Goal: Task Accomplishment & Management: Manage account settings

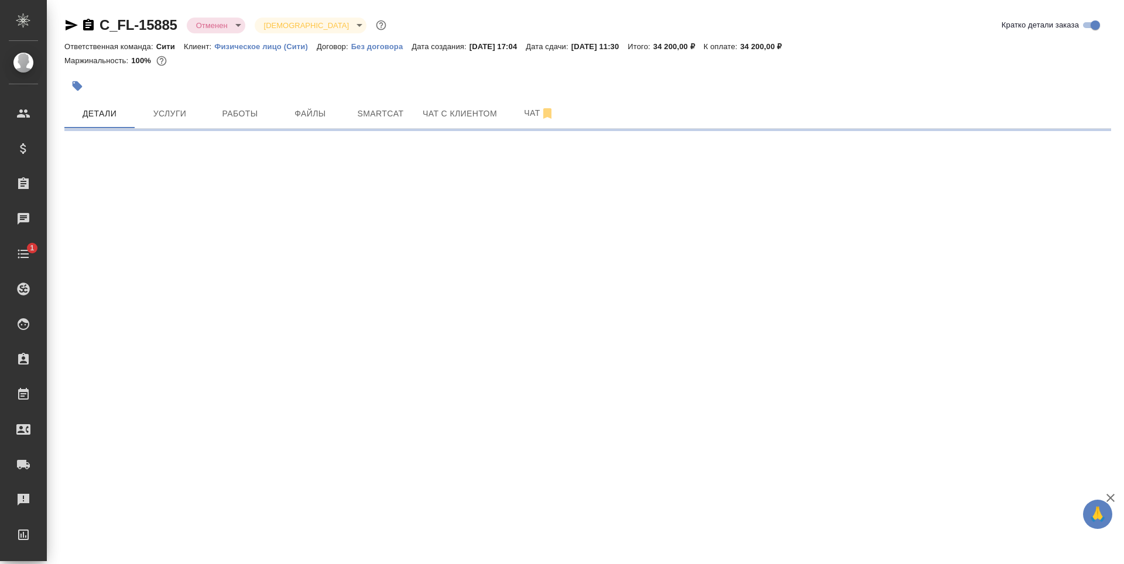
select select "RU"
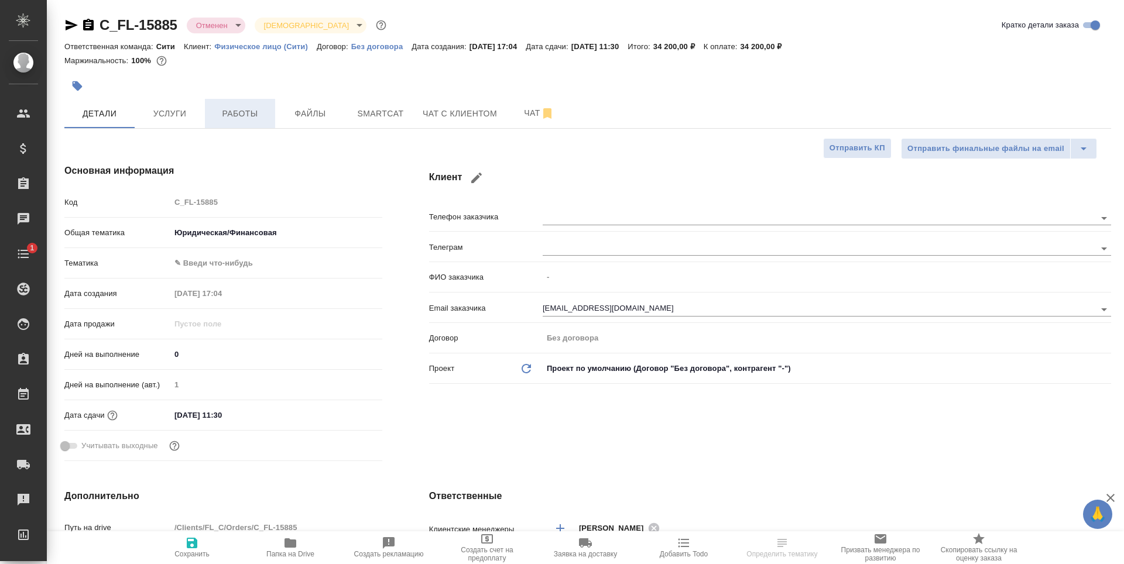
type textarea "x"
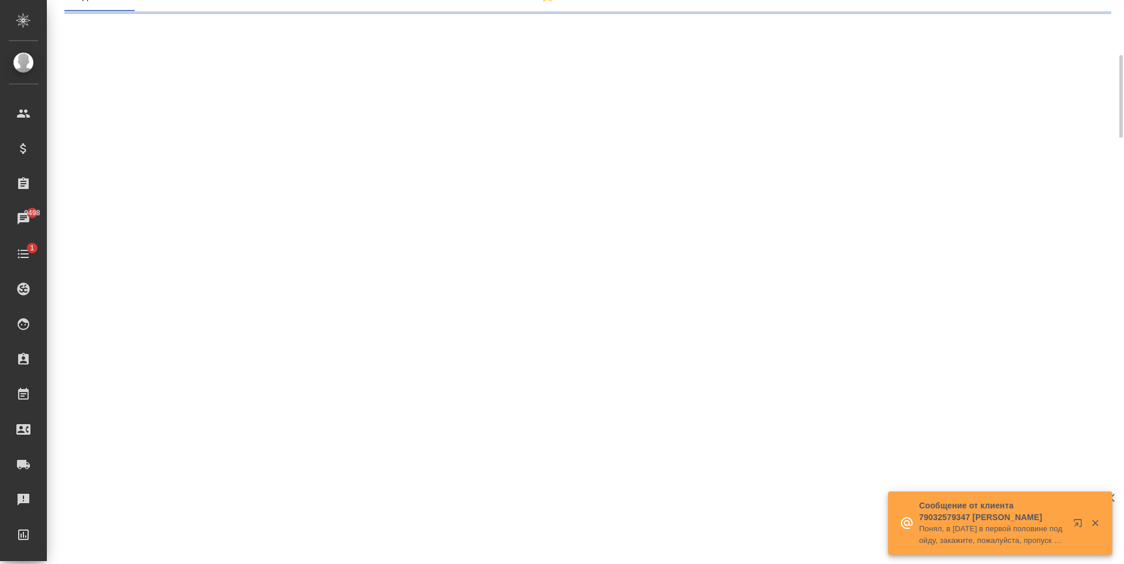
select select "RU"
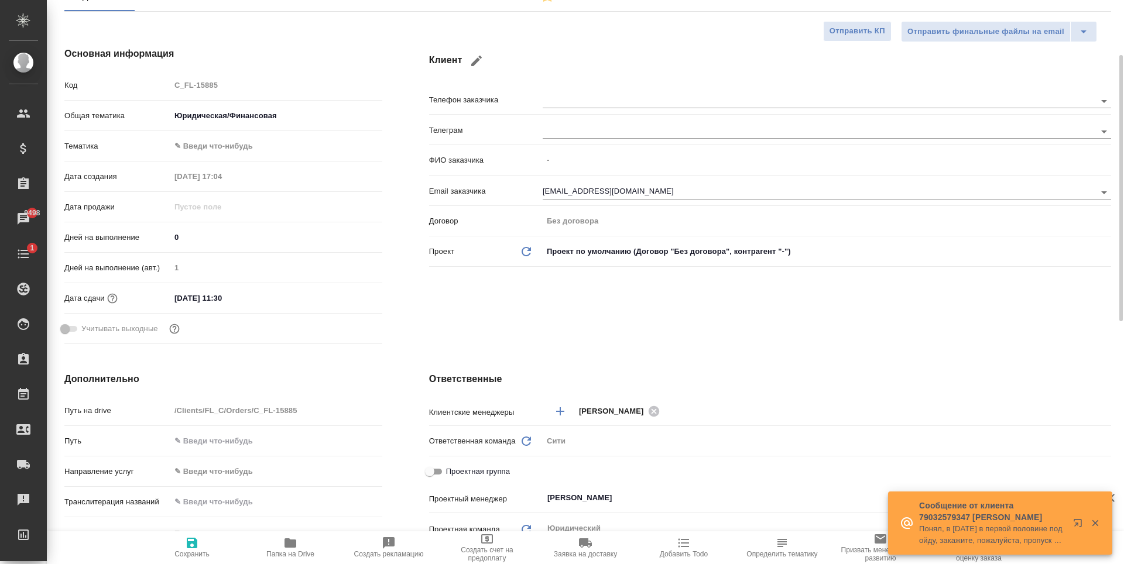
type textarea "x"
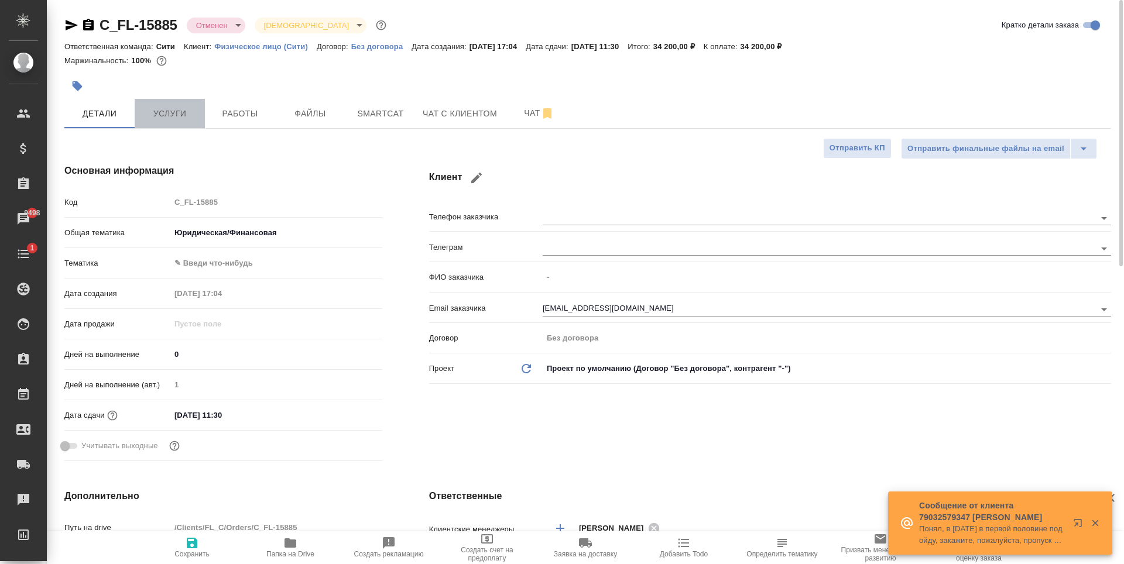
click at [183, 121] on button "Услуги" at bounding box center [170, 113] width 70 height 29
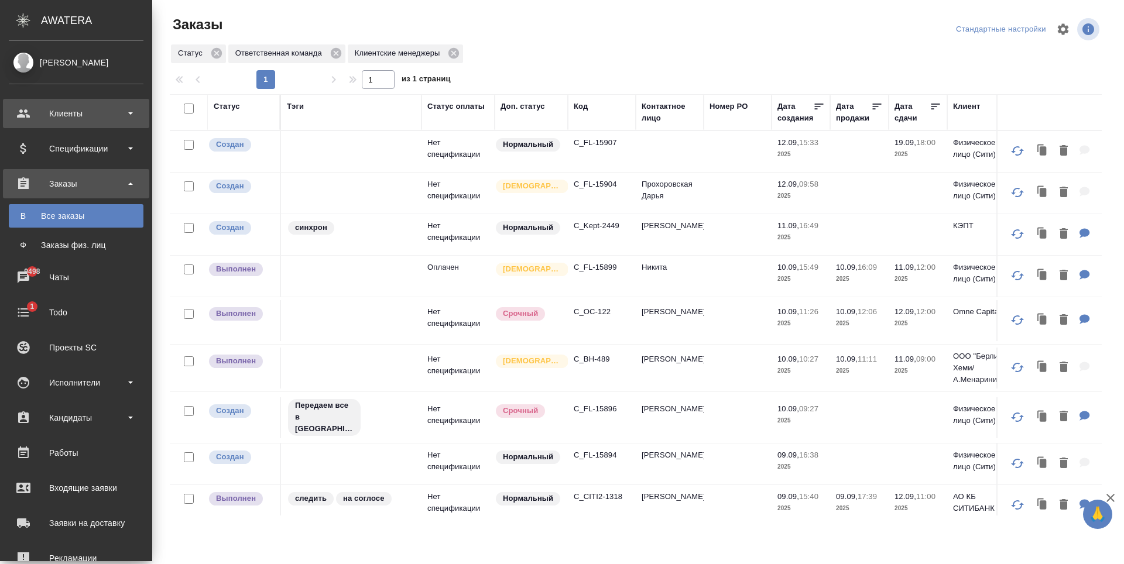
click at [63, 118] on div "Клиенты" at bounding box center [76, 114] width 135 height 18
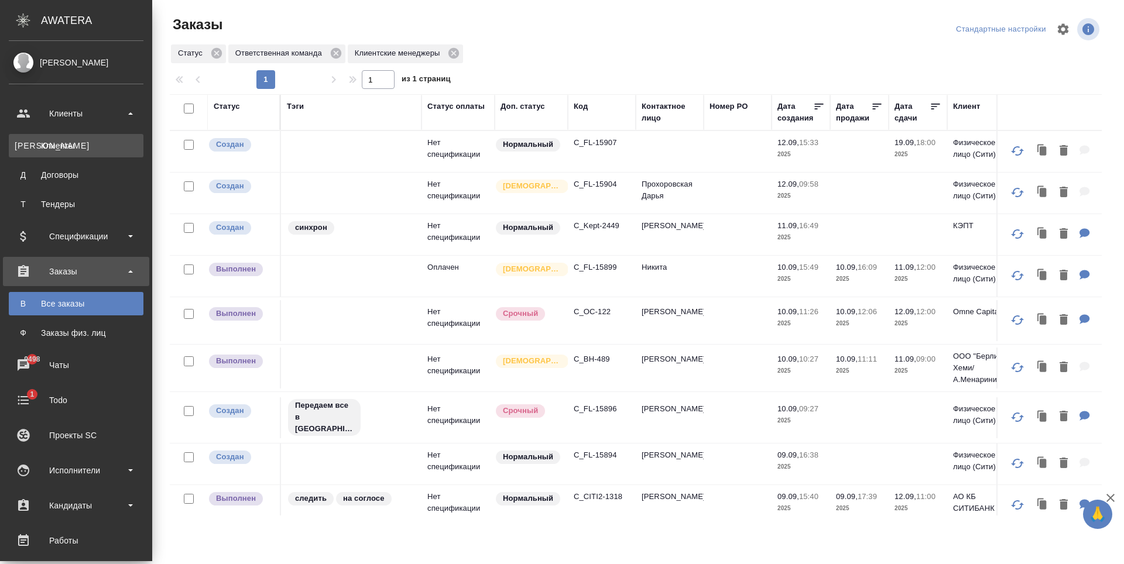
click at [74, 147] on div "Клиенты" at bounding box center [76, 146] width 123 height 12
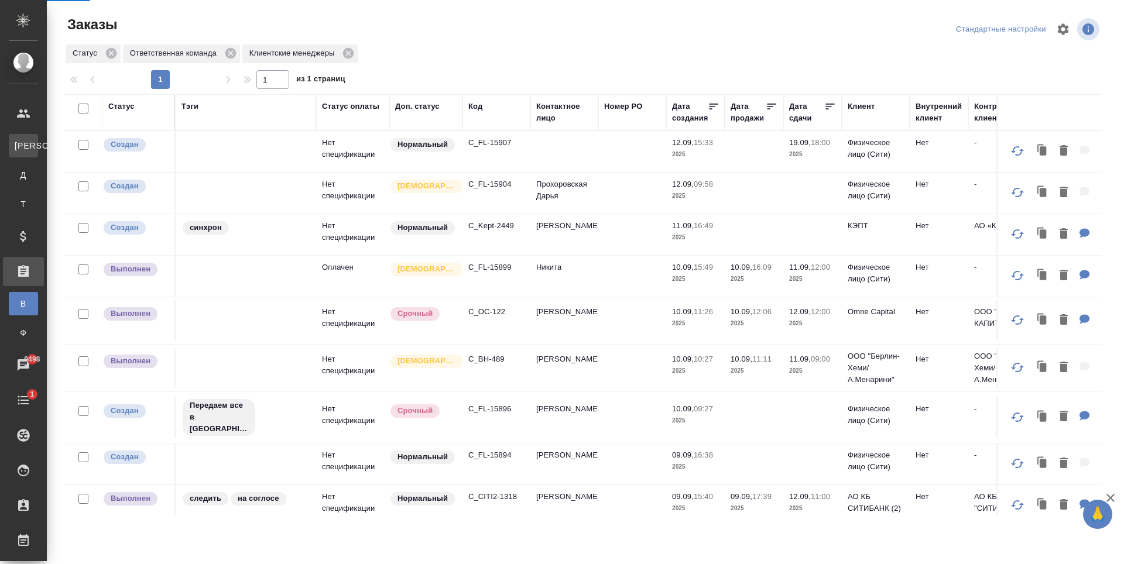
select select "RU"
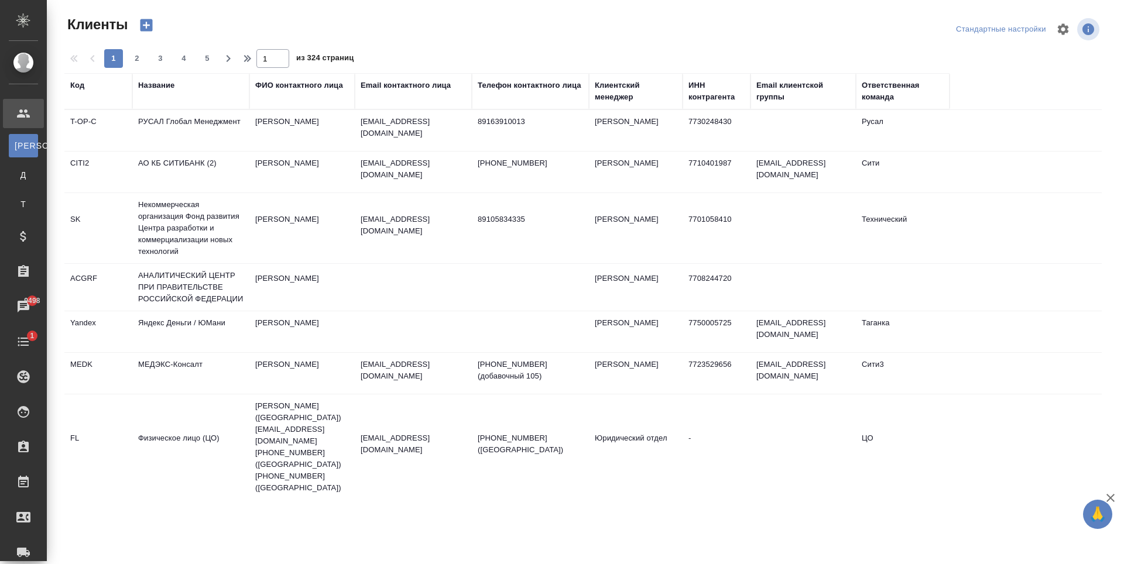
click at [413, 83] on div "Email контактного лица" at bounding box center [406, 86] width 90 height 12
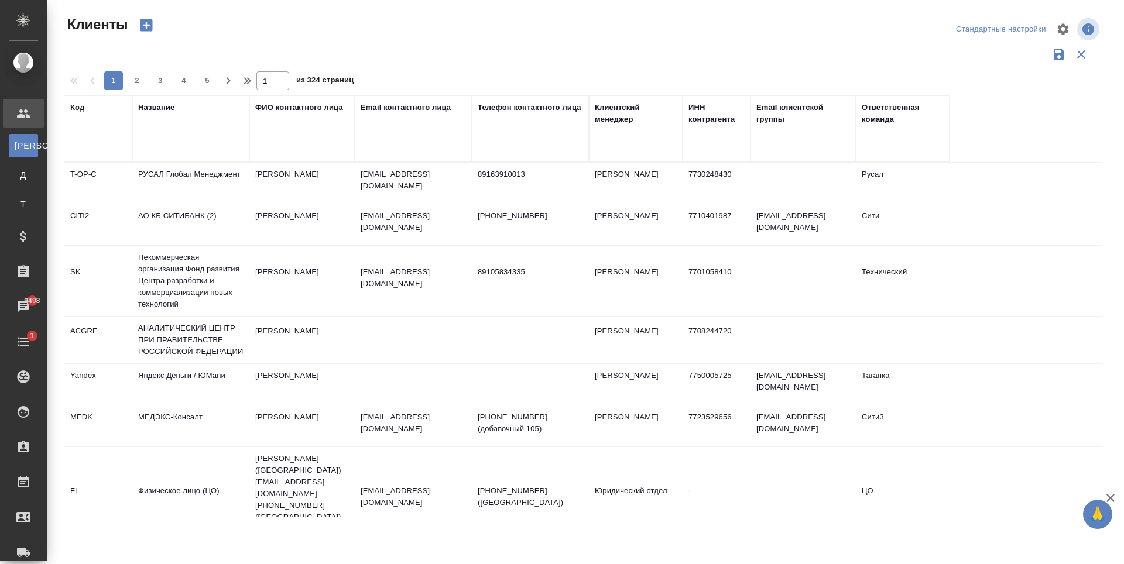
click at [398, 143] on input "text" at bounding box center [413, 140] width 105 height 15
paste input "dgladkova@kept.ru"
type input "dgladkova@kept.ru"
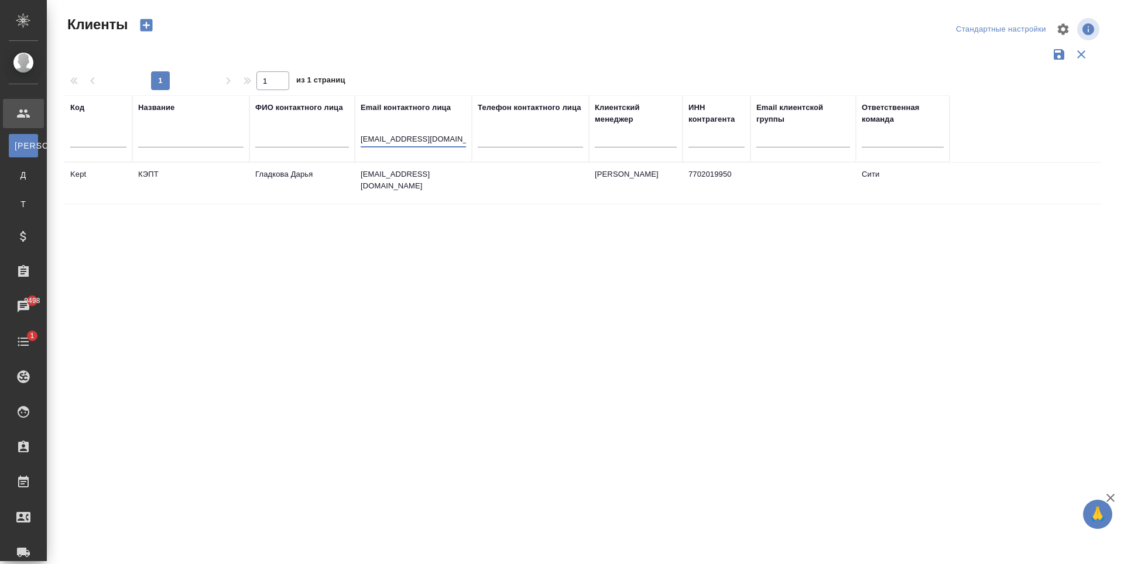
click at [413, 181] on td "dgladkova@kept.ru" at bounding box center [413, 183] width 117 height 41
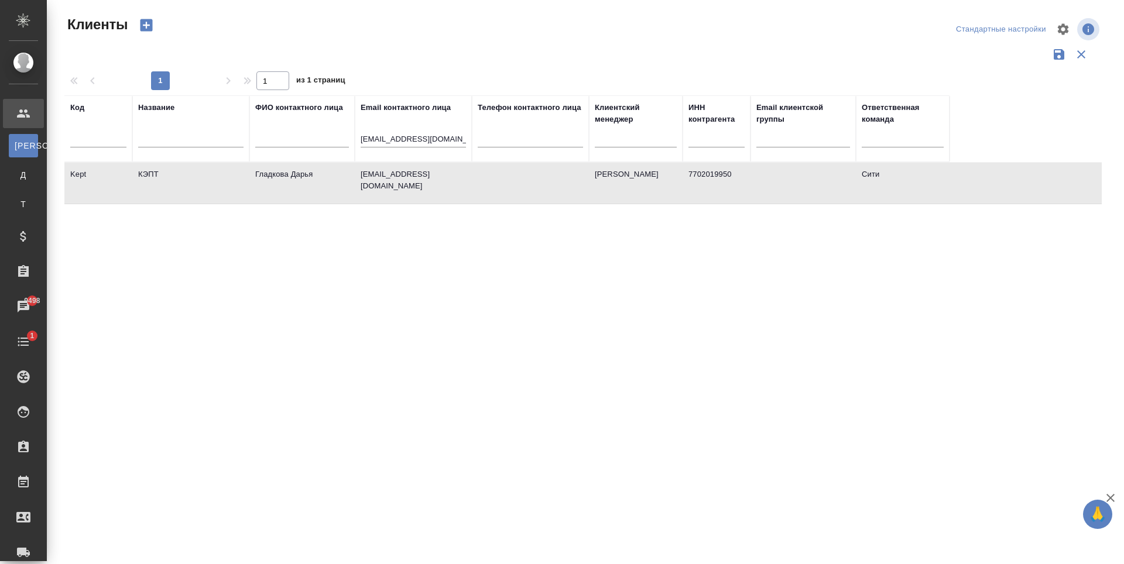
click at [413, 181] on td "dgladkova@kept.ru" at bounding box center [413, 183] width 117 height 41
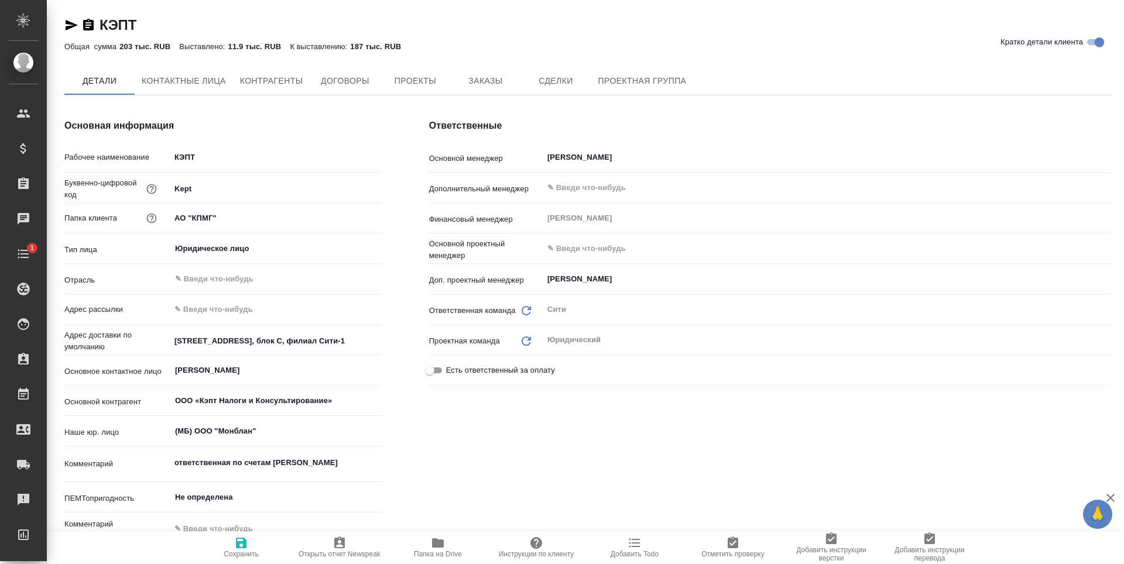
type textarea "x"
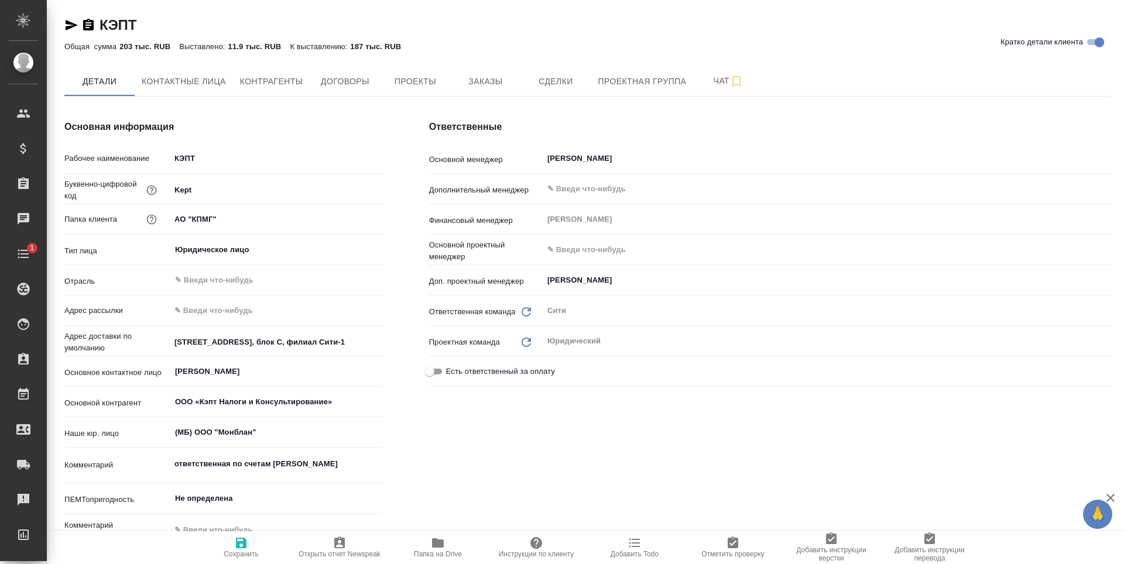
type textarea "x"
click at [468, 80] on span "Заказы" at bounding box center [485, 81] width 56 height 15
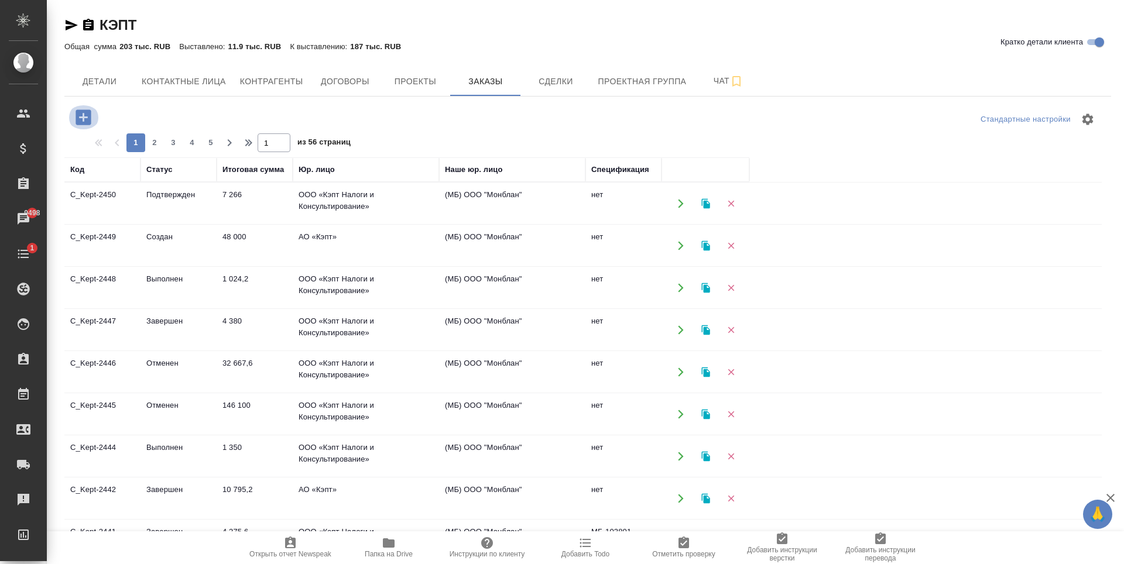
click at [84, 118] on icon "button" at bounding box center [83, 117] width 15 height 15
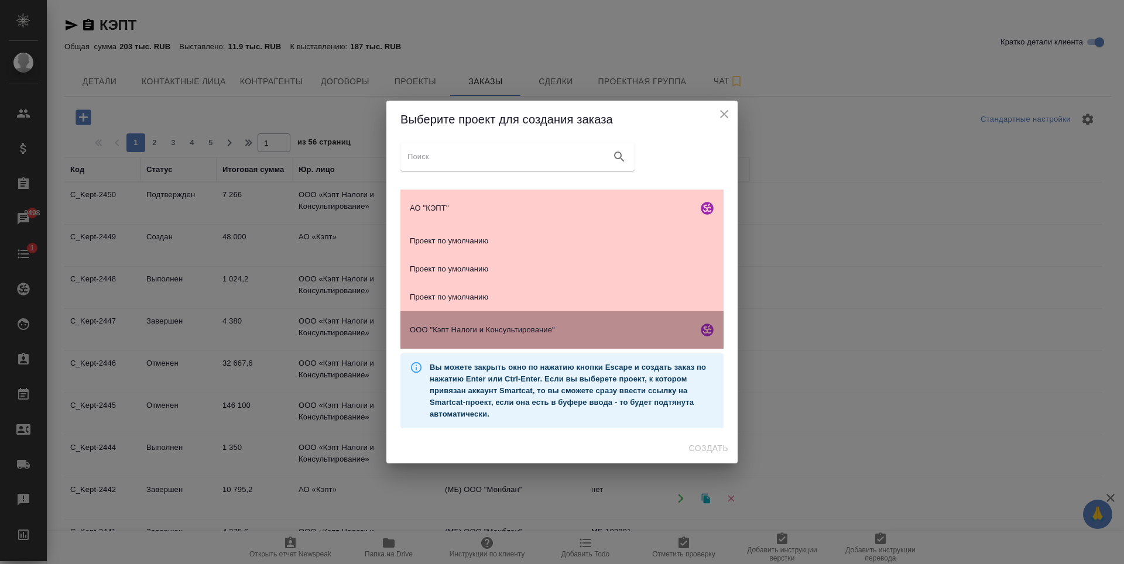
click at [555, 332] on span "ООО "Кэпт Налоги и Консультирование"" at bounding box center [551, 330] width 283 height 12
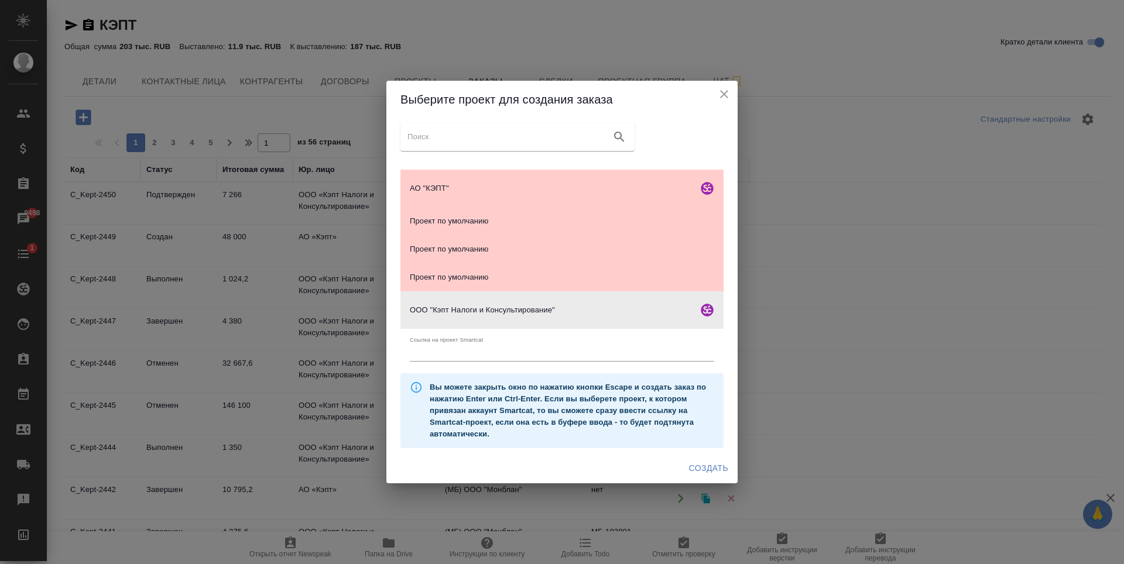
click at [707, 467] on span "Создать" at bounding box center [708, 468] width 39 height 15
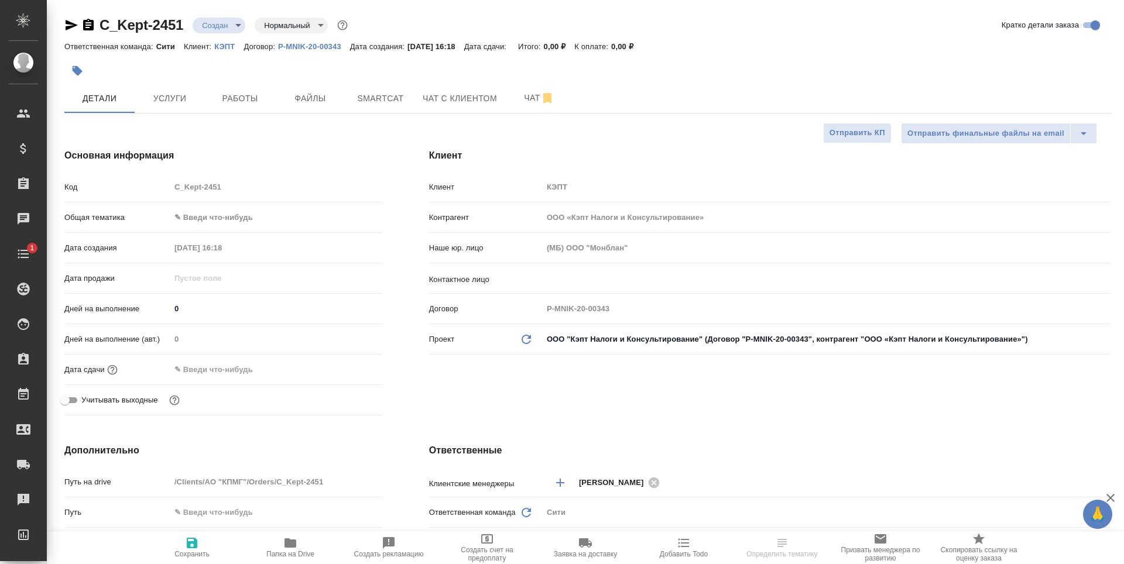
select select "RU"
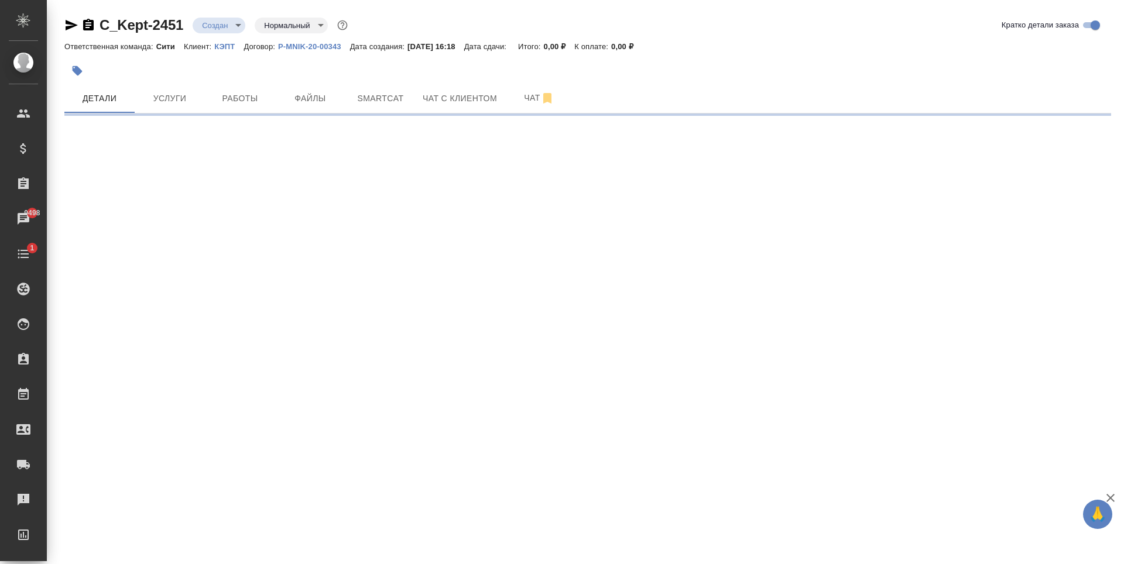
select select "RU"
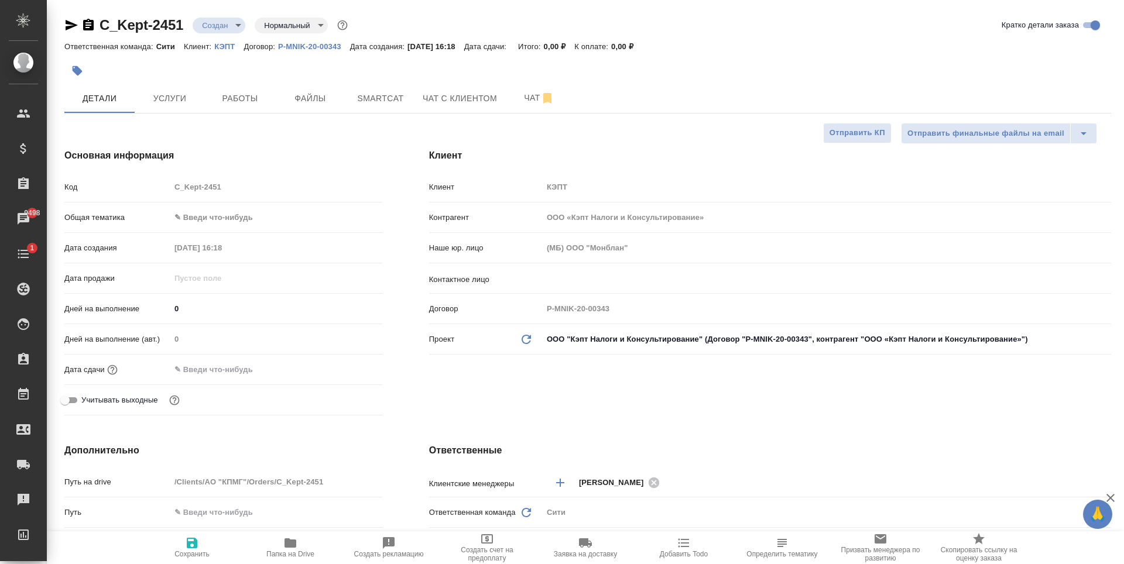
type textarea "x"
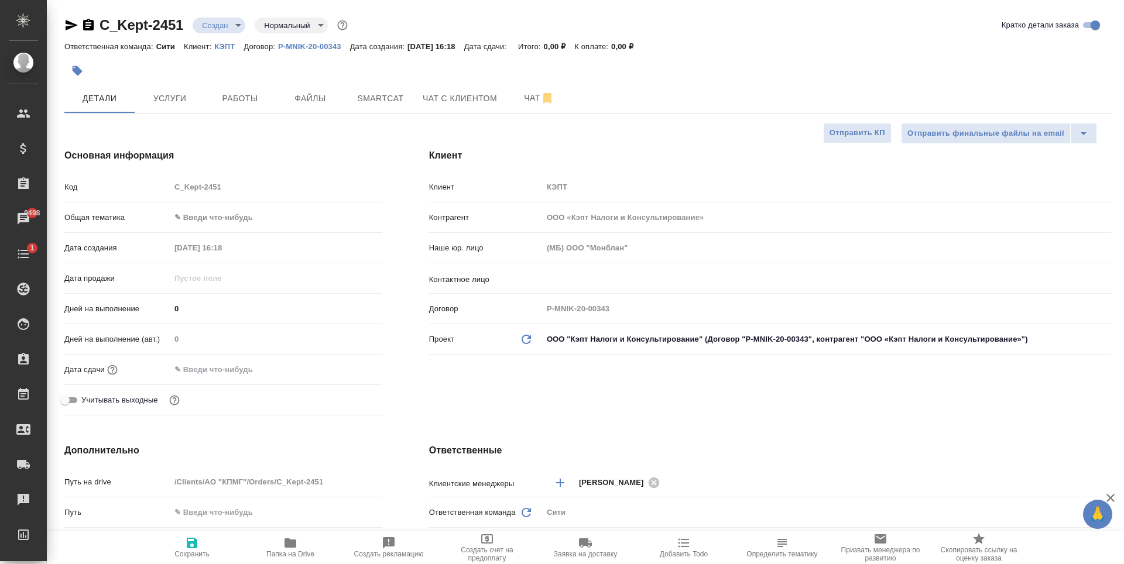
type textarea "x"
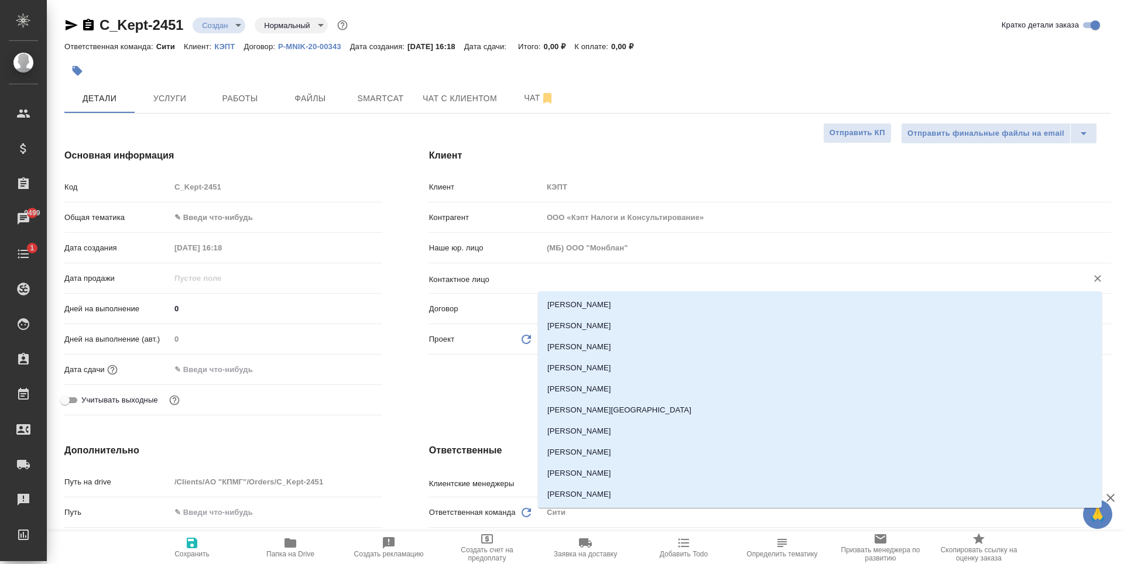
click at [576, 274] on input "text" at bounding box center [807, 279] width 522 height 14
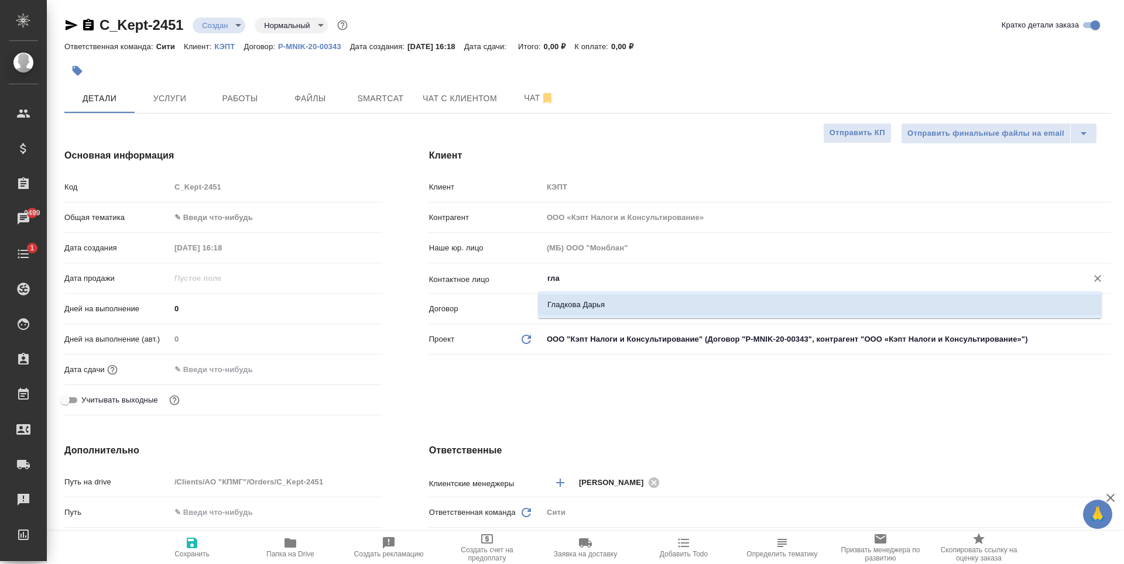
click at [681, 301] on li "Гладкова Дарья" at bounding box center [820, 305] width 564 height 21
type input "Гладкова Дарья"
type textarea "x"
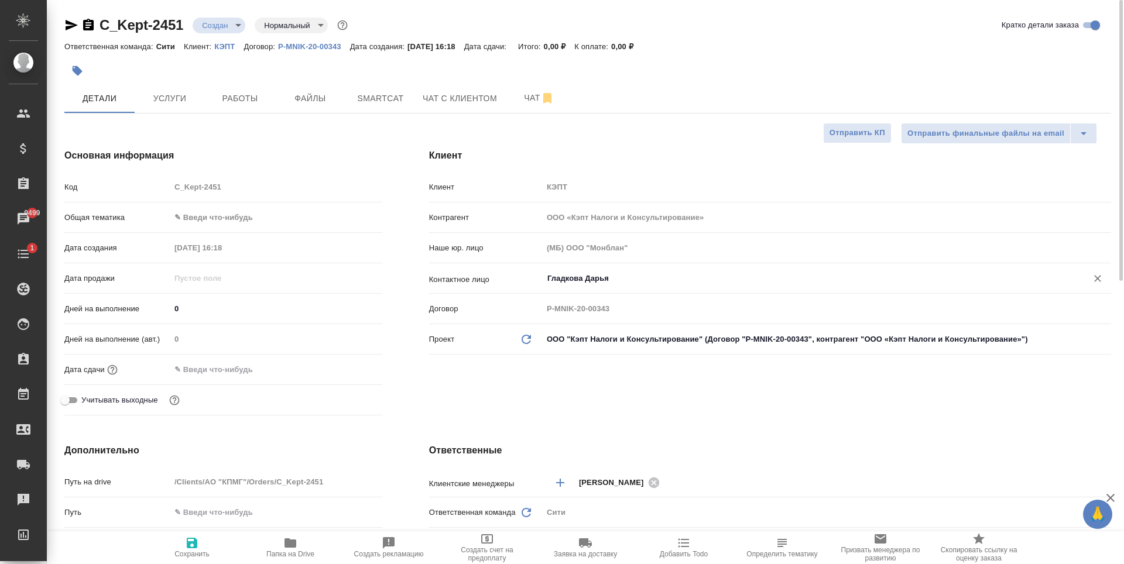
scroll to position [176, 0]
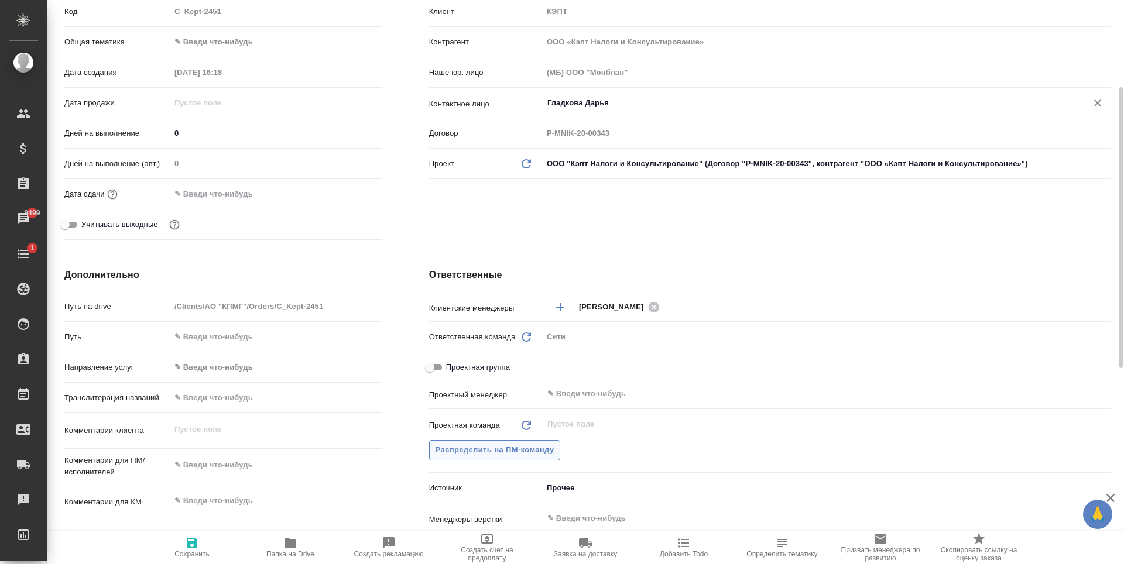
type input "Гладкова Дарья"
click at [542, 451] on span "Распределить на ПМ-команду" at bounding box center [495, 450] width 119 height 13
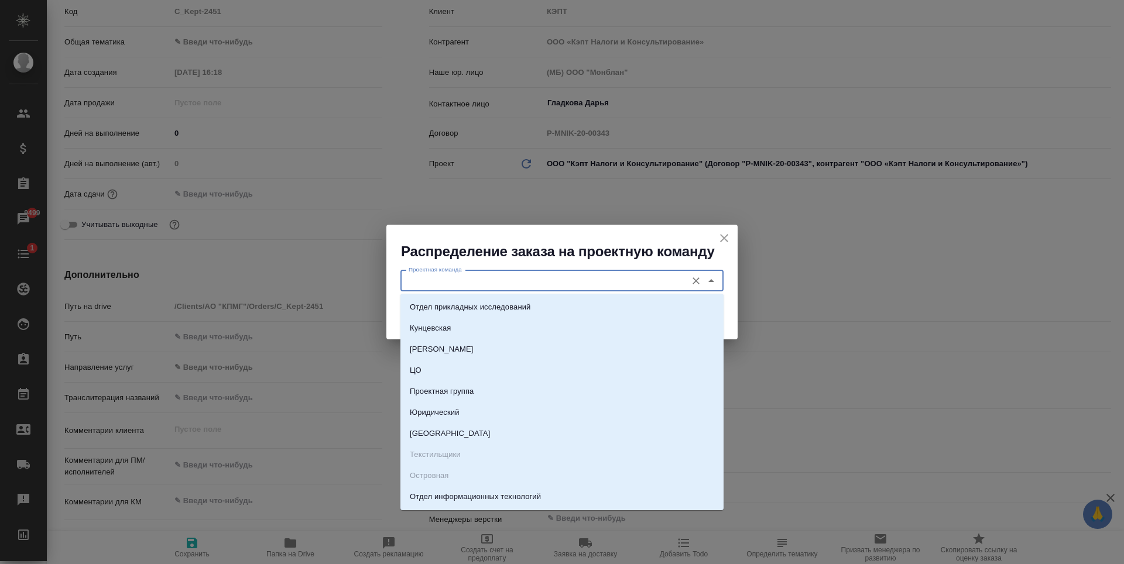
click at [535, 275] on input "Проектная команда" at bounding box center [542, 281] width 277 height 14
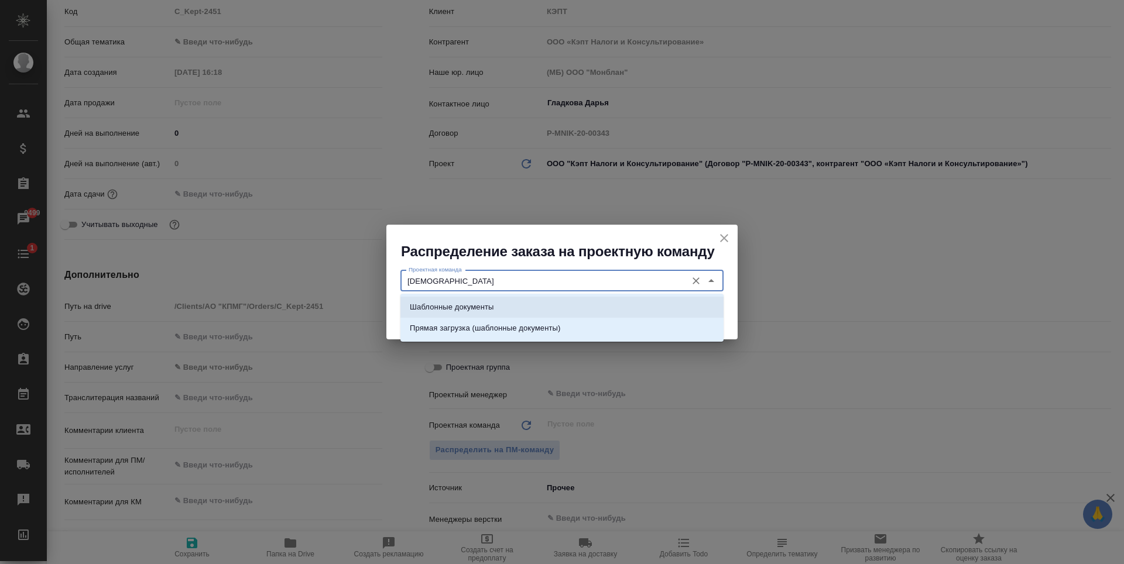
click at [528, 307] on li "Шаблонные документы" at bounding box center [562, 307] width 323 height 21
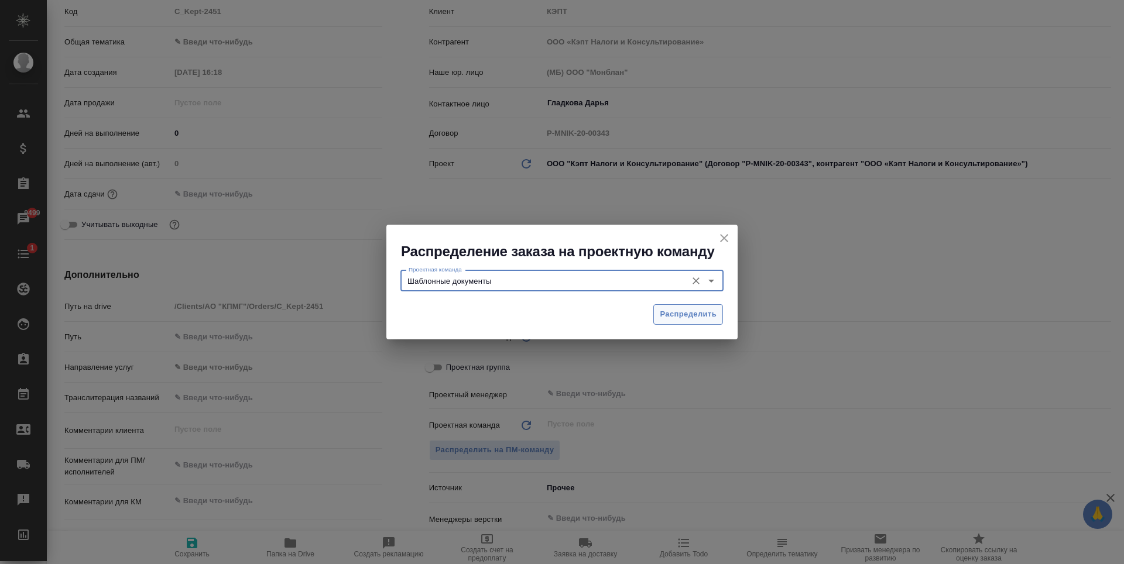
type input "Шаблонные документы"
click at [677, 311] on span "Распределить" at bounding box center [688, 314] width 57 height 13
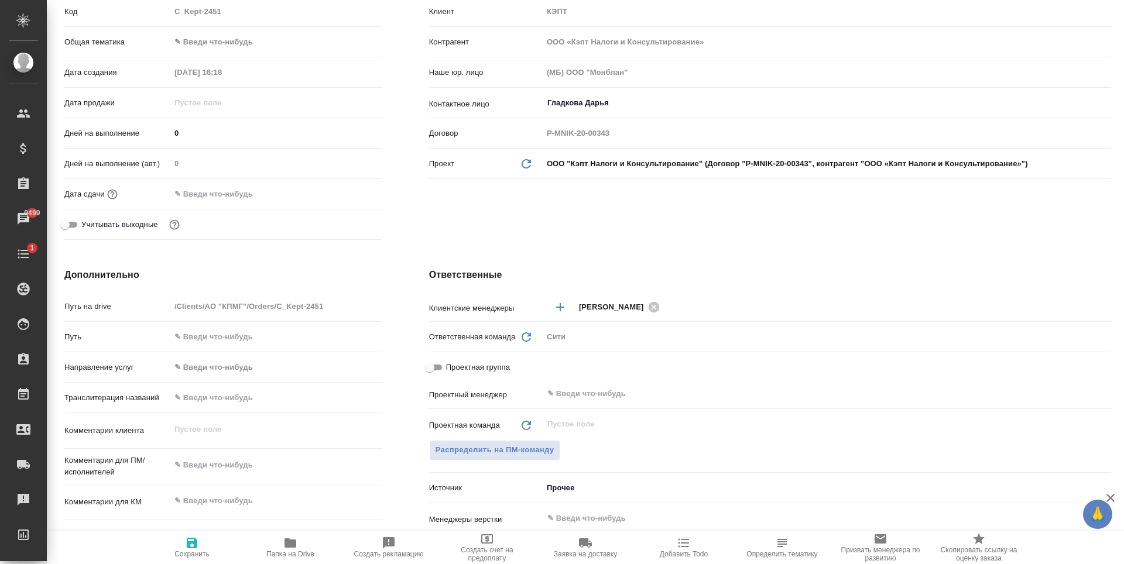
type textarea "x"
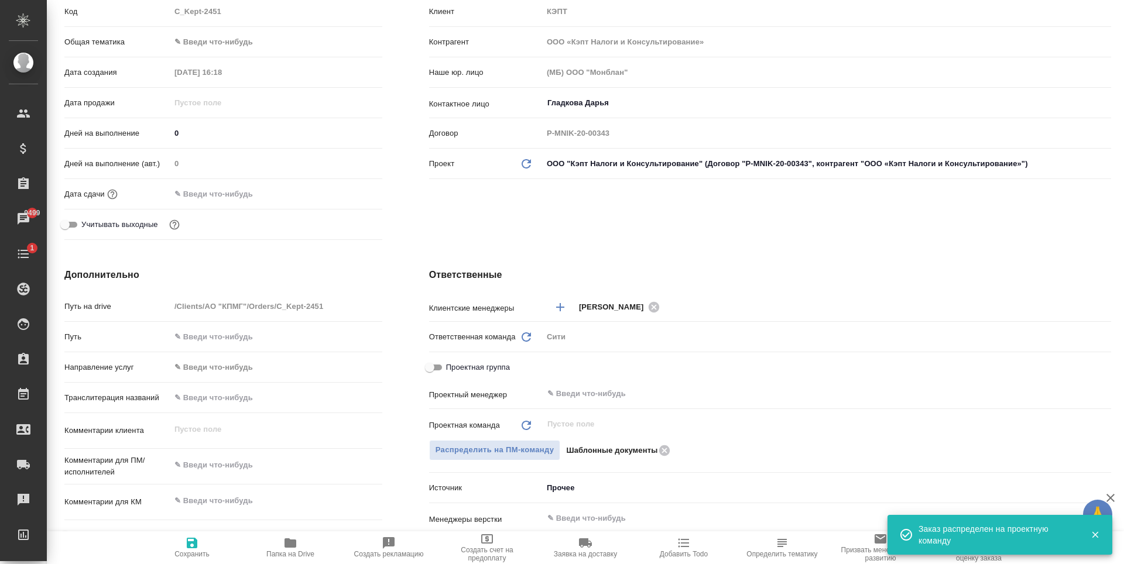
type textarea "x"
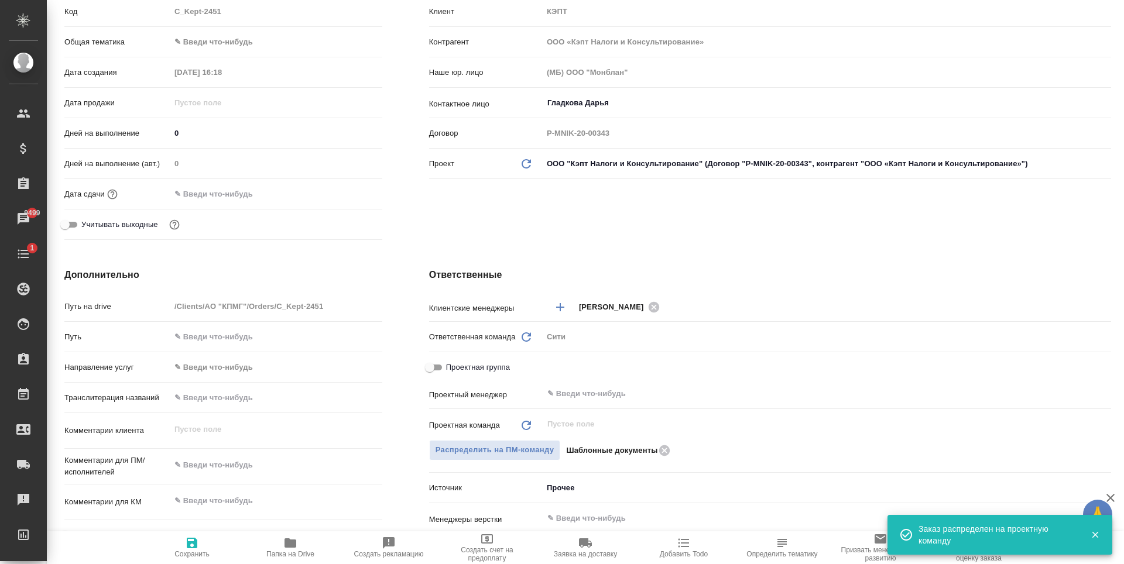
type textarea "x"
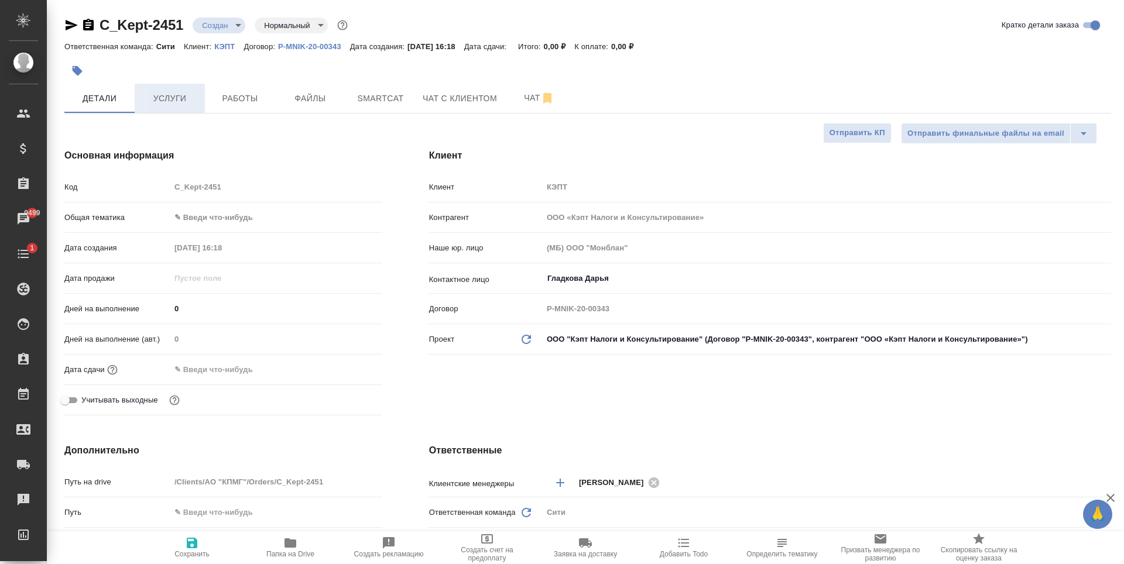
click at [170, 107] on button "Услуги" at bounding box center [170, 98] width 70 height 29
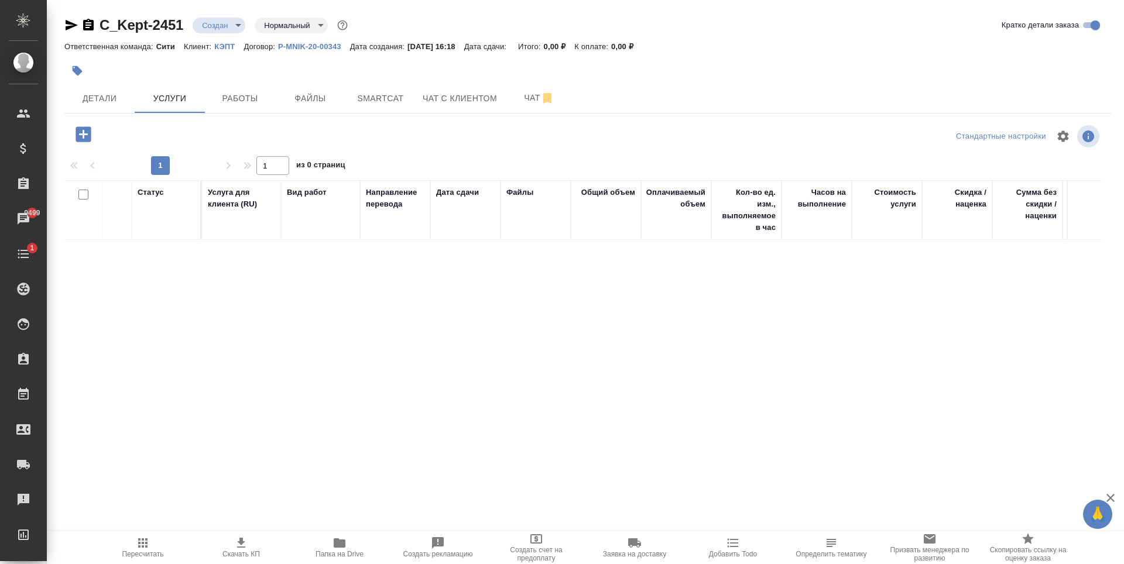
click at [91, 131] on icon "button" at bounding box center [83, 133] width 15 height 15
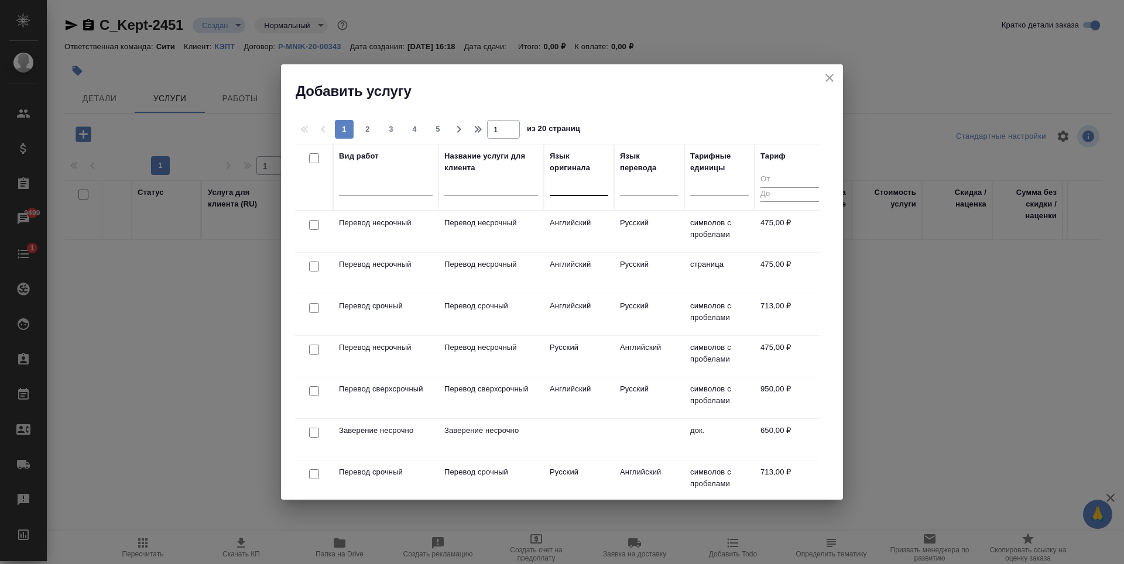
click at [579, 184] on div at bounding box center [579, 184] width 59 height 17
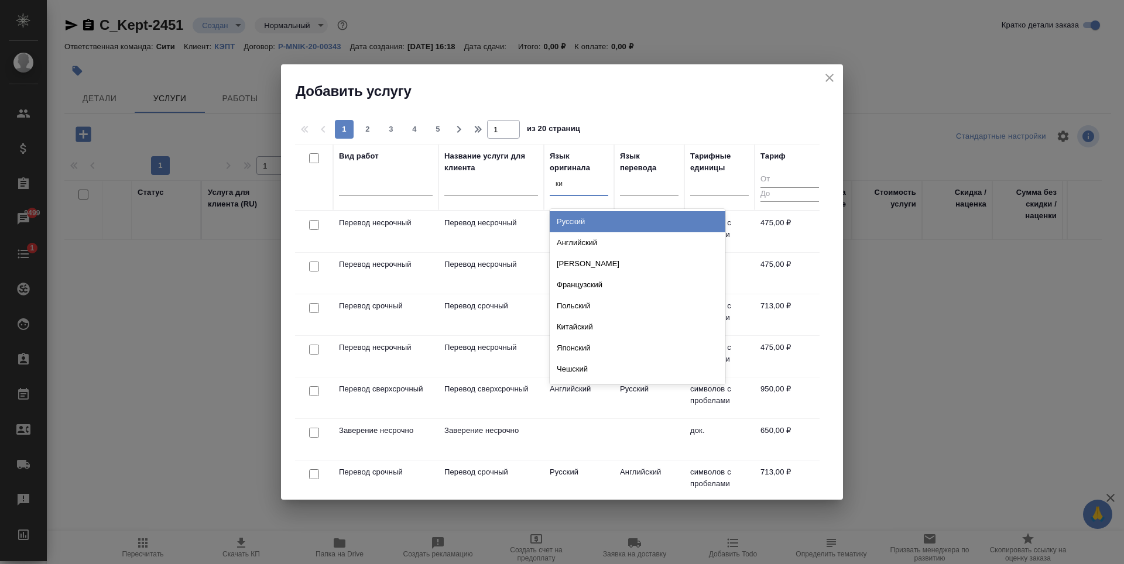
type input "кит"
click at [591, 224] on div "Китайский" at bounding box center [638, 221] width 176 height 21
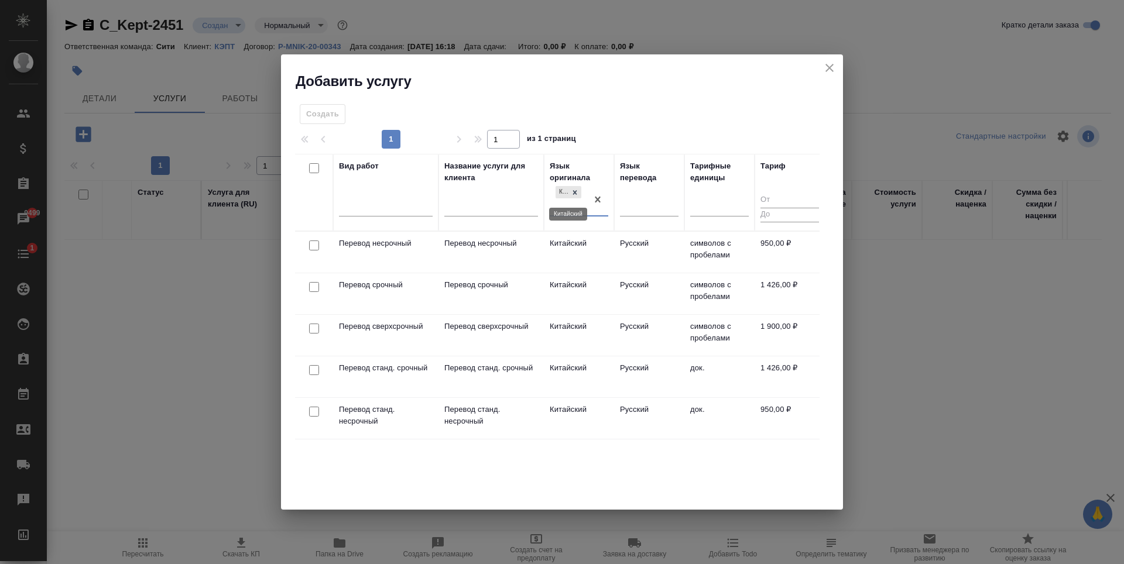
click at [574, 191] on icon at bounding box center [575, 193] width 8 height 8
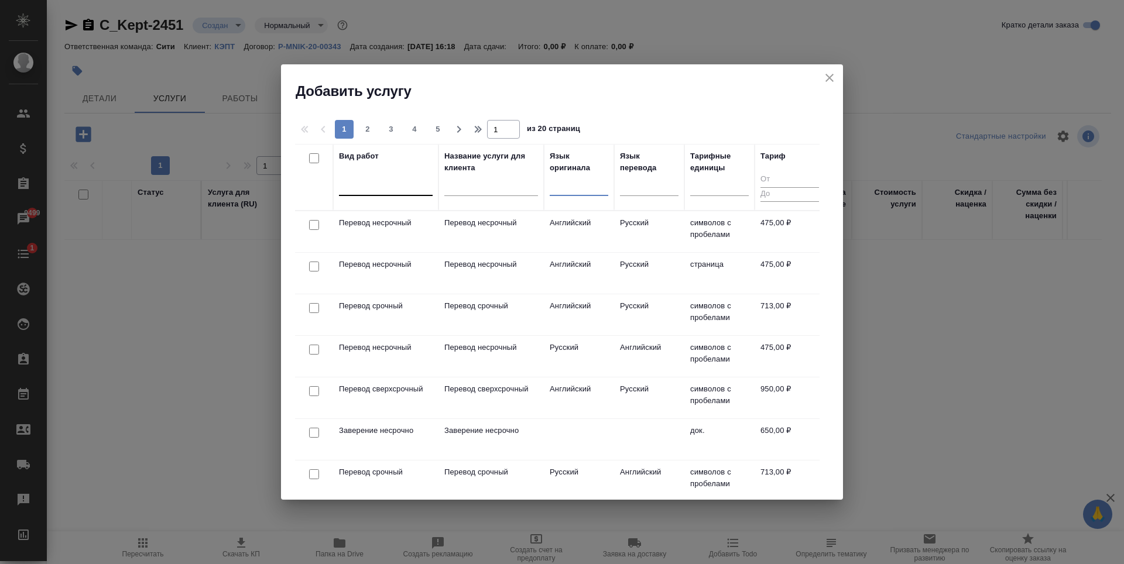
click at [376, 185] on div at bounding box center [386, 184] width 94 height 17
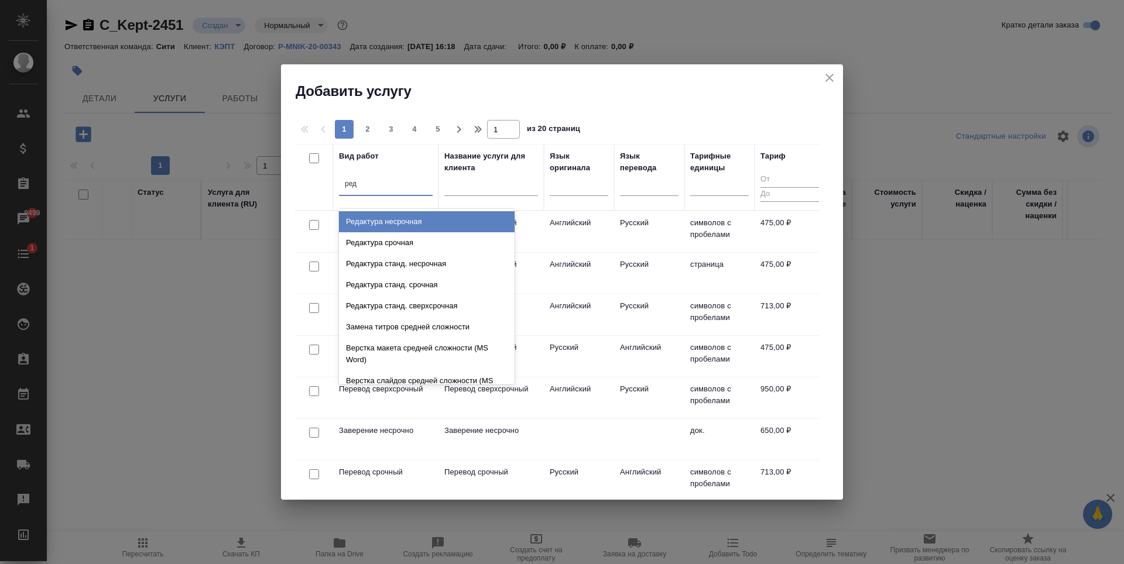
type input "реда"
click at [413, 223] on div "Редактура несрочная" at bounding box center [427, 221] width 176 height 21
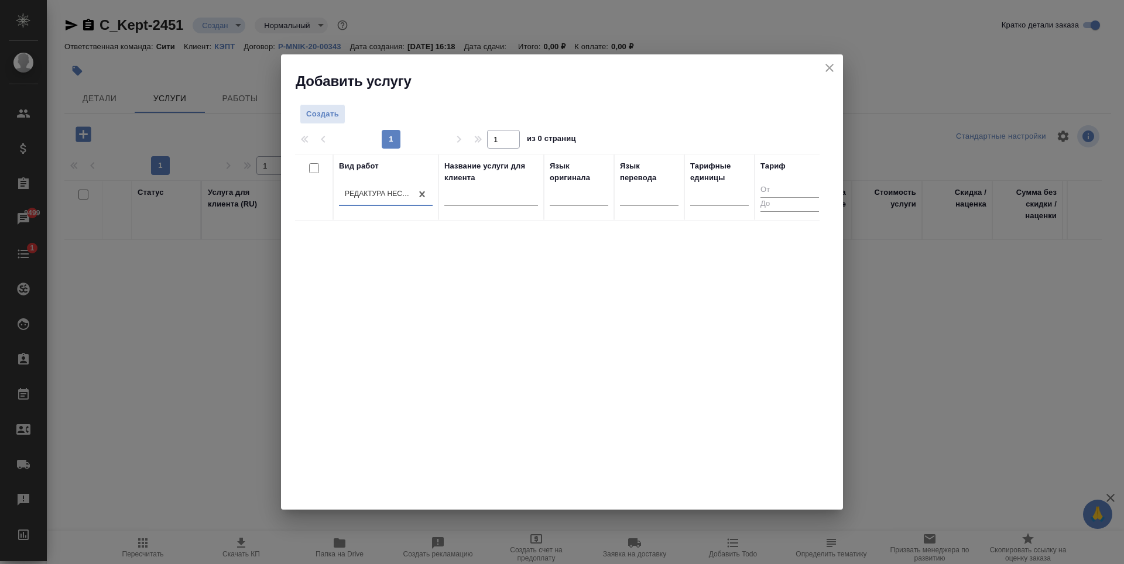
click at [391, 335] on div "Вид работ option Редактура несрочная, selected. 0 results available. Select is …" at bounding box center [557, 329] width 525 height 351
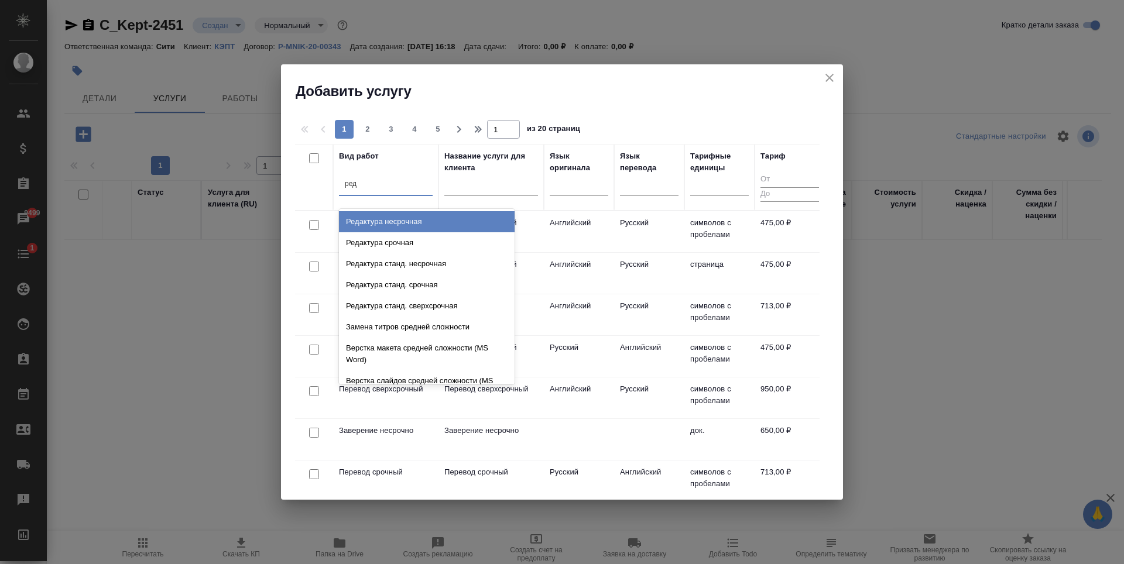
type input "реда"
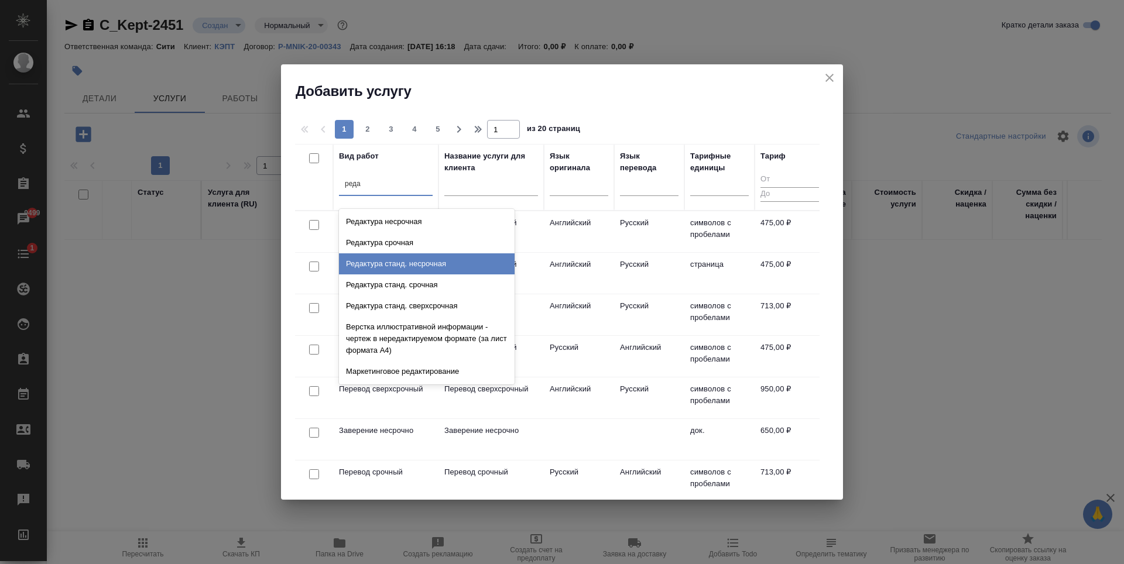
click at [429, 268] on div "Редактура станд. несрочная" at bounding box center [427, 264] width 176 height 21
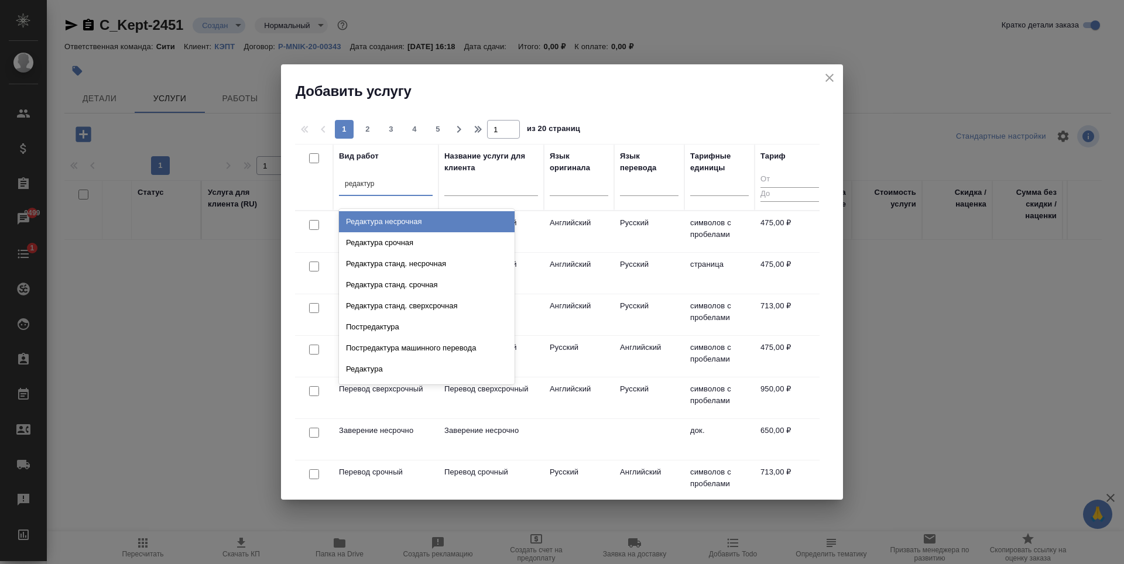
type input "редактура"
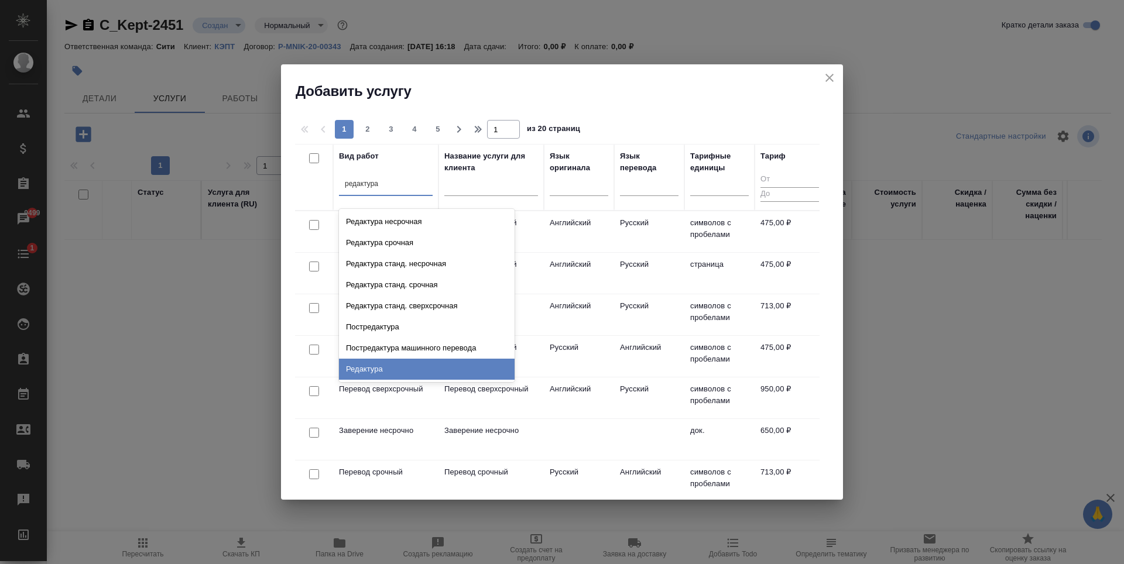
click at [434, 366] on div "Редактура" at bounding box center [427, 369] width 176 height 21
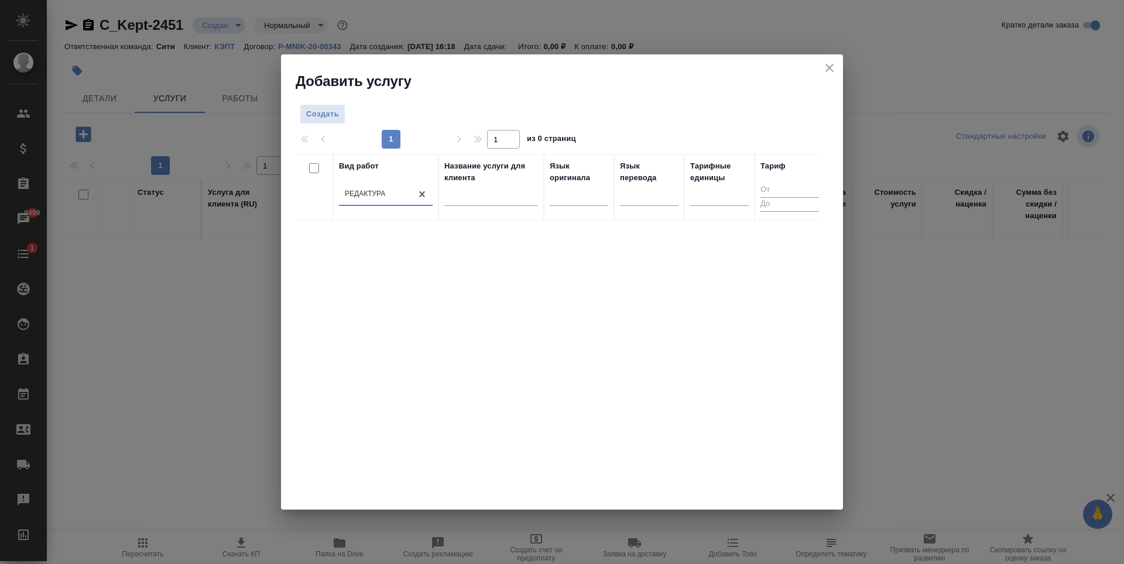
click at [459, 366] on div "Вид работ option Редактура, selected. 0 results available. Select is focused ,t…" at bounding box center [557, 329] width 525 height 351
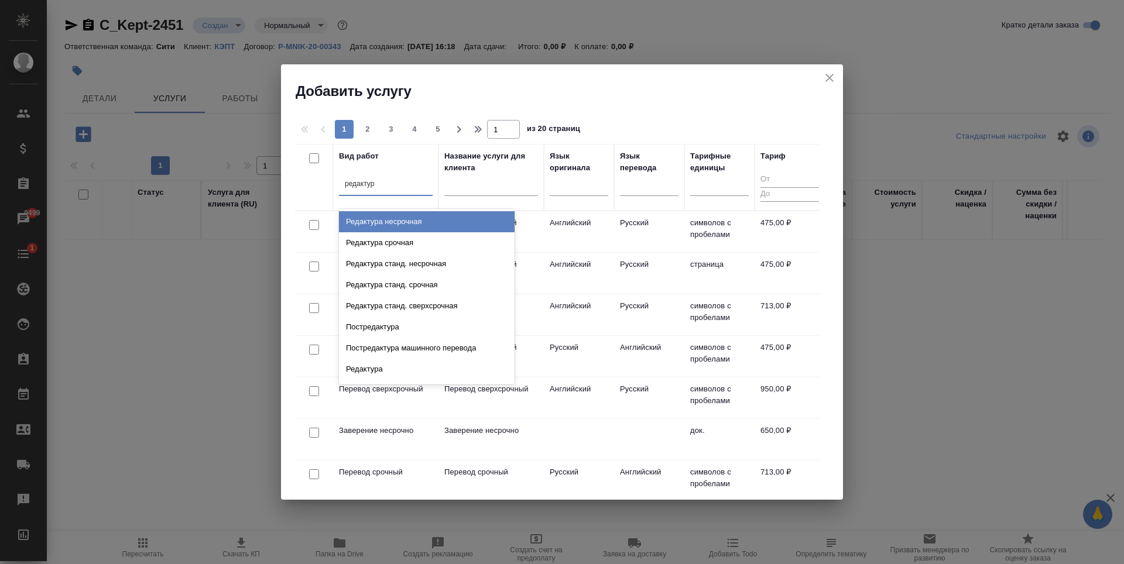
type input "редактура"
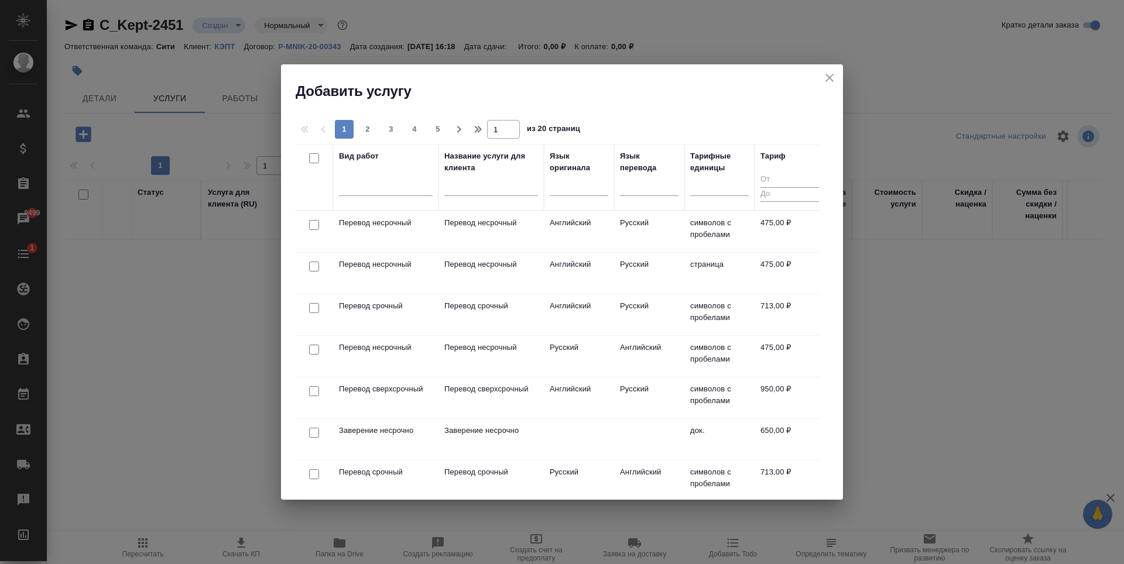
click at [817, 80] on div "Добавить услугу" at bounding box center [562, 82] width 562 height 36
click at [830, 73] on icon "close" at bounding box center [830, 78] width 14 height 14
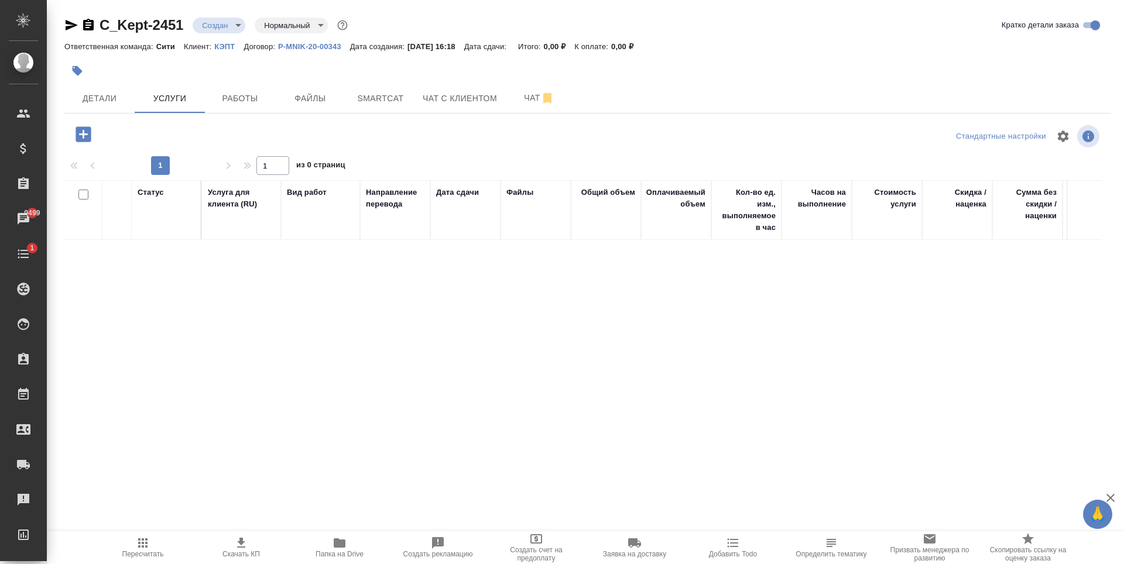
click at [345, 543] on icon "button" at bounding box center [340, 543] width 12 height 9
click at [319, 319] on div "Статус Услуга для клиента (RU) Вид работ Направление перевода Дата сдачи Файлы …" at bounding box center [583, 306] width 1038 height 252
click at [79, 138] on icon "button" at bounding box center [83, 133] width 15 height 15
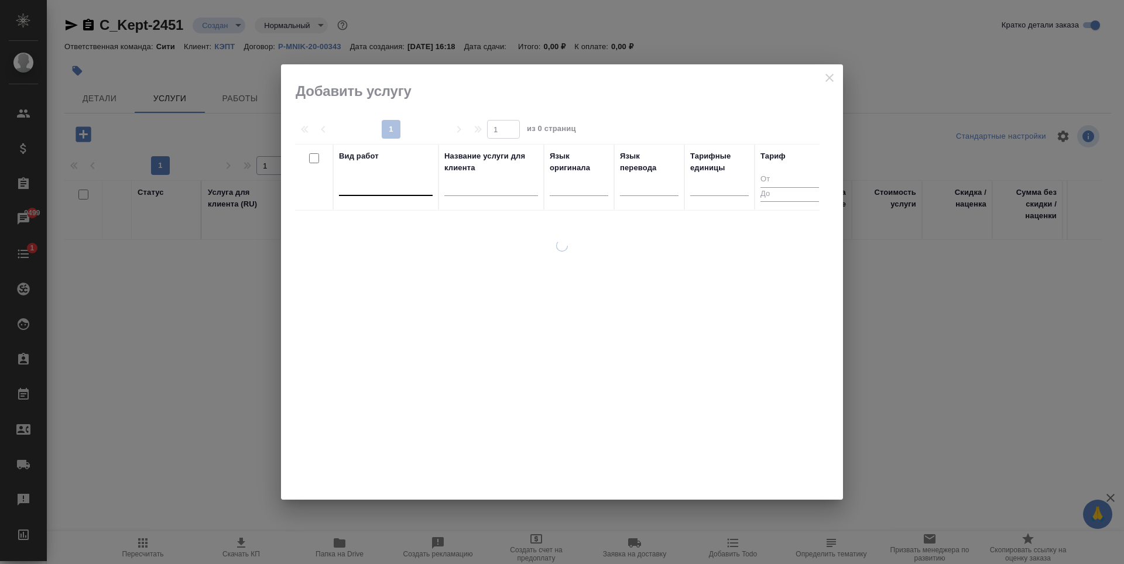
click at [370, 187] on div at bounding box center [386, 184] width 94 height 17
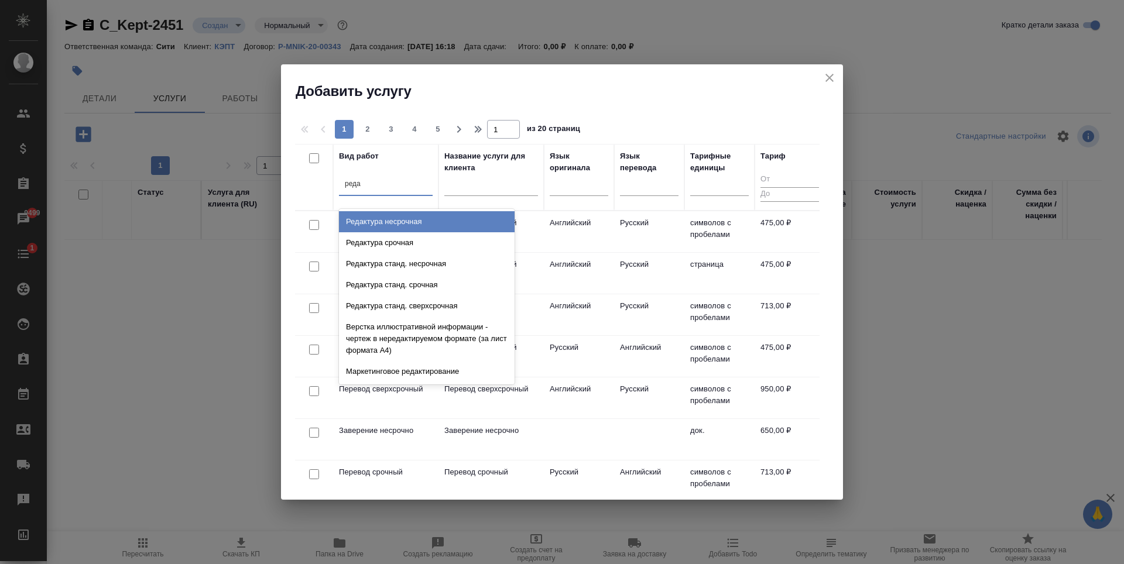
type input "редак"
click at [390, 218] on div "Редактура несрочная" at bounding box center [427, 221] width 176 height 21
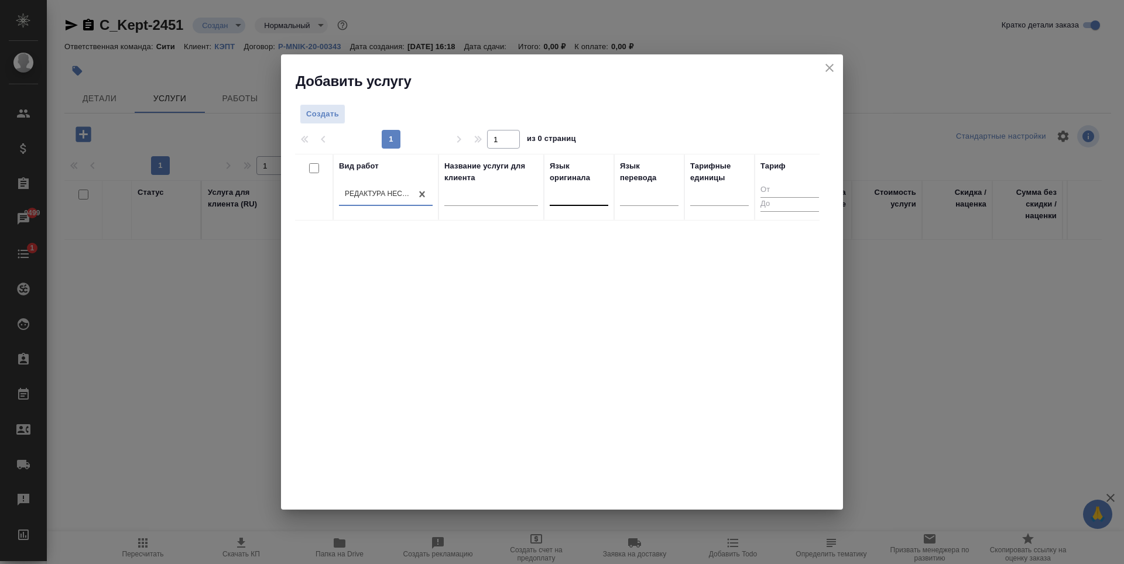
click at [573, 201] on div at bounding box center [579, 194] width 59 height 17
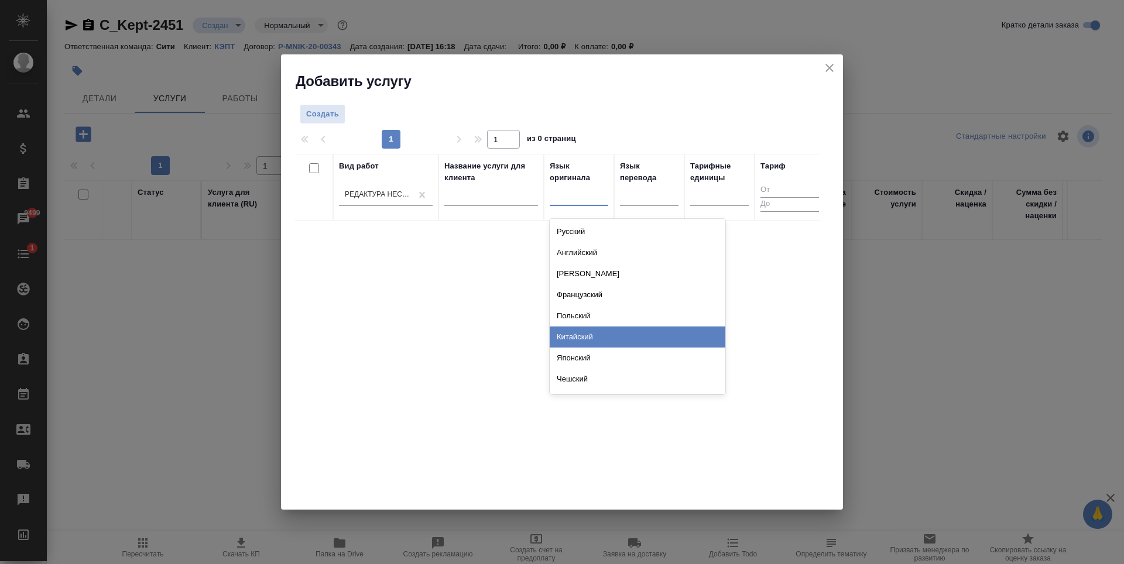
click at [590, 340] on div "Китайский" at bounding box center [638, 337] width 176 height 21
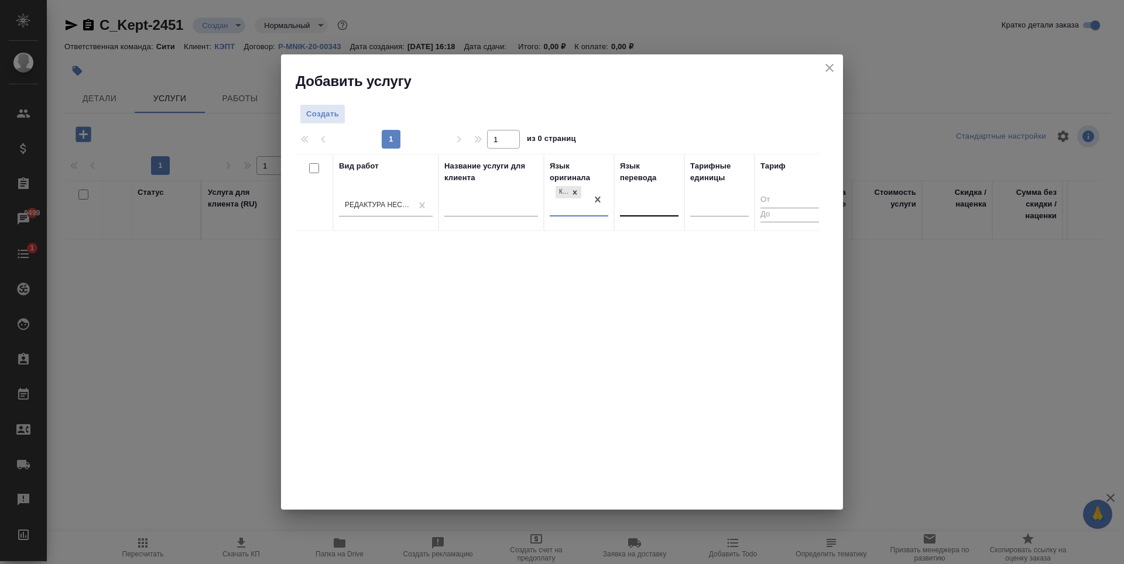
click at [637, 203] on div at bounding box center [649, 205] width 59 height 17
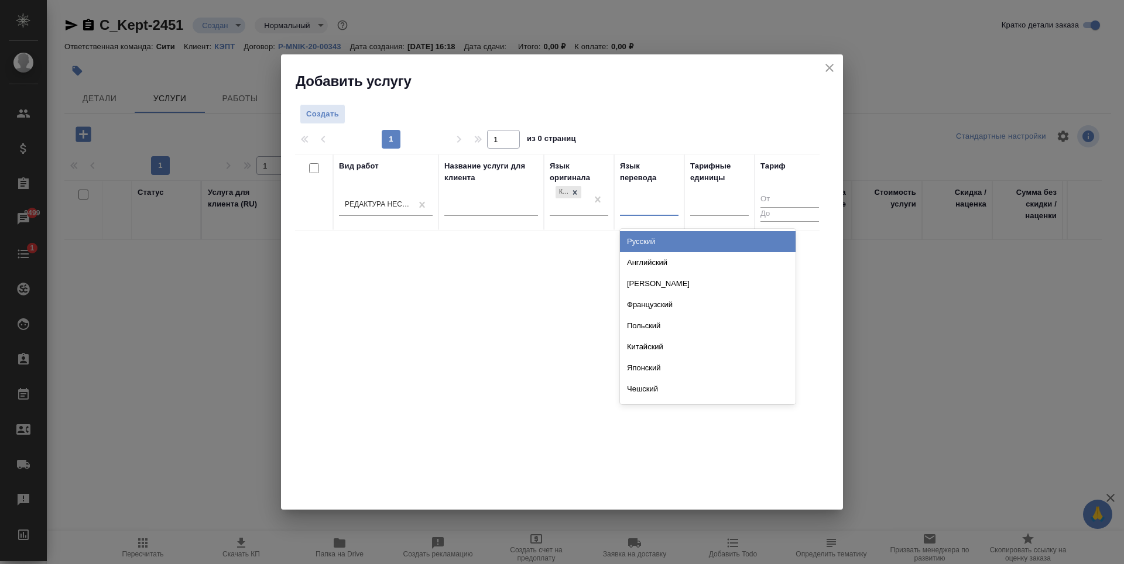
click at [645, 245] on div "Русский" at bounding box center [708, 241] width 176 height 21
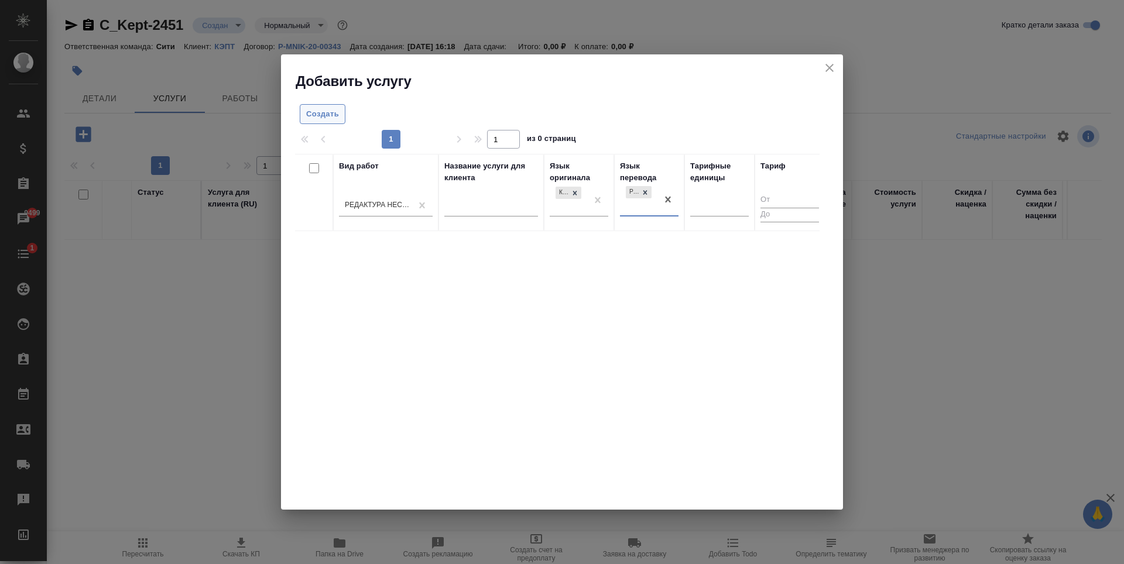
click at [328, 112] on span "Создать" at bounding box center [322, 114] width 33 height 13
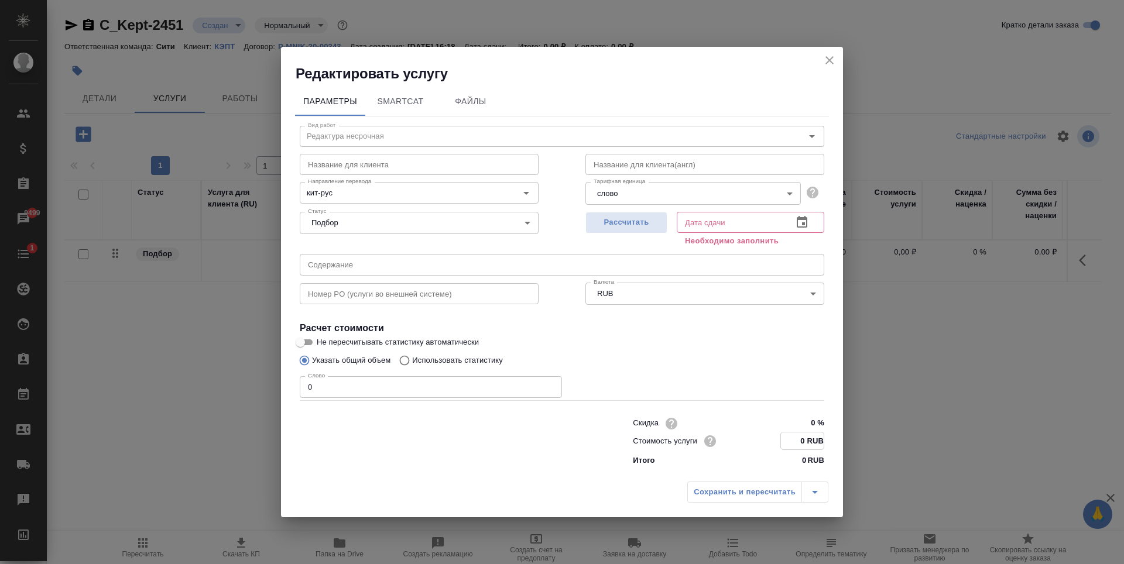
drag, startPoint x: 802, startPoint y: 443, endPoint x: 812, endPoint y: 443, distance: 10.0
click at [812, 443] on input "0 RUB" at bounding box center [802, 441] width 43 height 17
type input "475 RUB"
click at [367, 389] on input "0" at bounding box center [431, 387] width 262 height 21
click at [802, 226] on icon "button" at bounding box center [802, 223] width 11 height 12
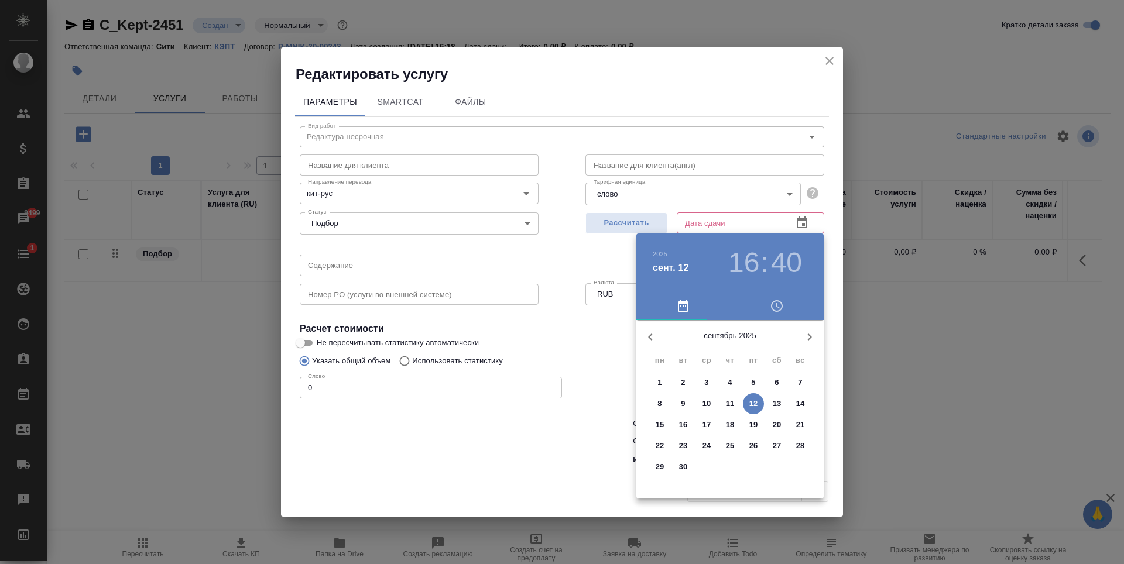
click at [693, 186] on div at bounding box center [562, 282] width 1124 height 564
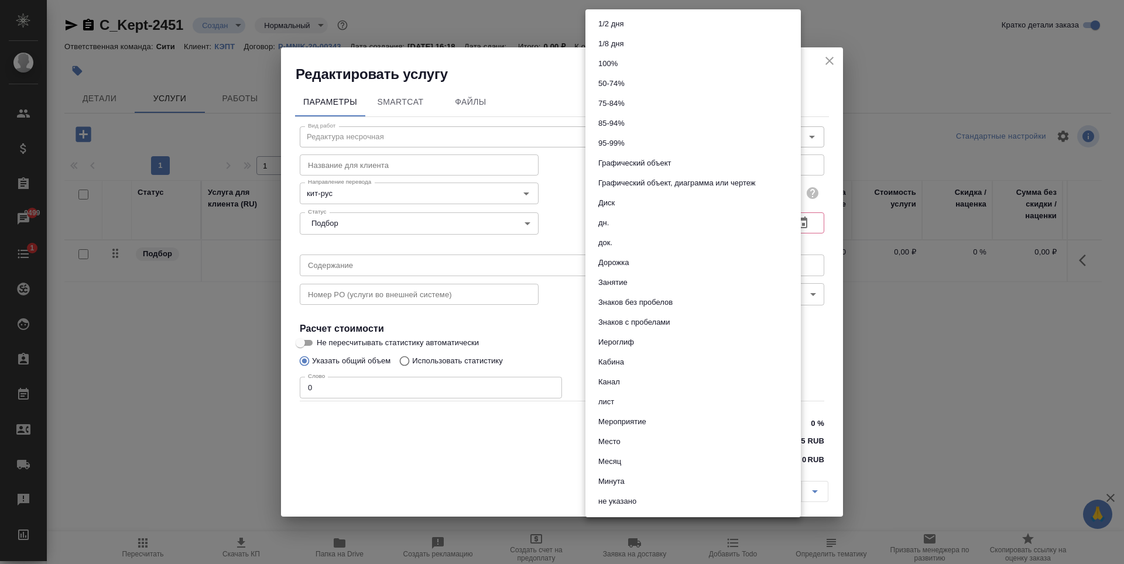
click at [678, 194] on body "🙏 .cls-1 fill:#fff; AWATERA Zaytseva Svetlana Клиенты Спецификации Заказы 9499 …" at bounding box center [562, 282] width 1124 height 564
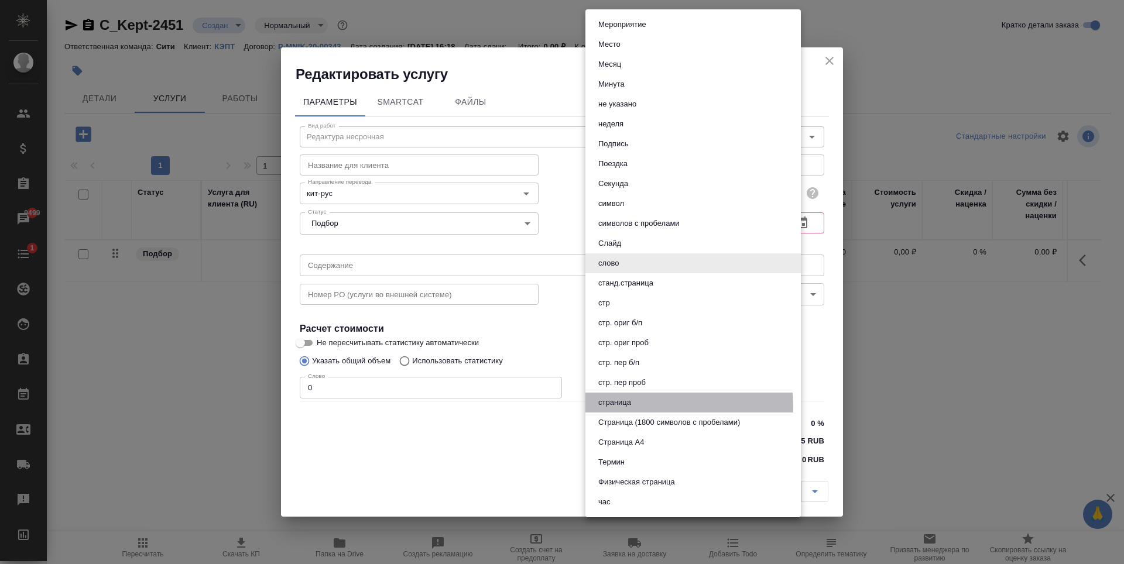
click at [638, 406] on li "страница" at bounding box center [693, 403] width 215 height 20
type input "5a8b1489cc6b4906c91bfdb2"
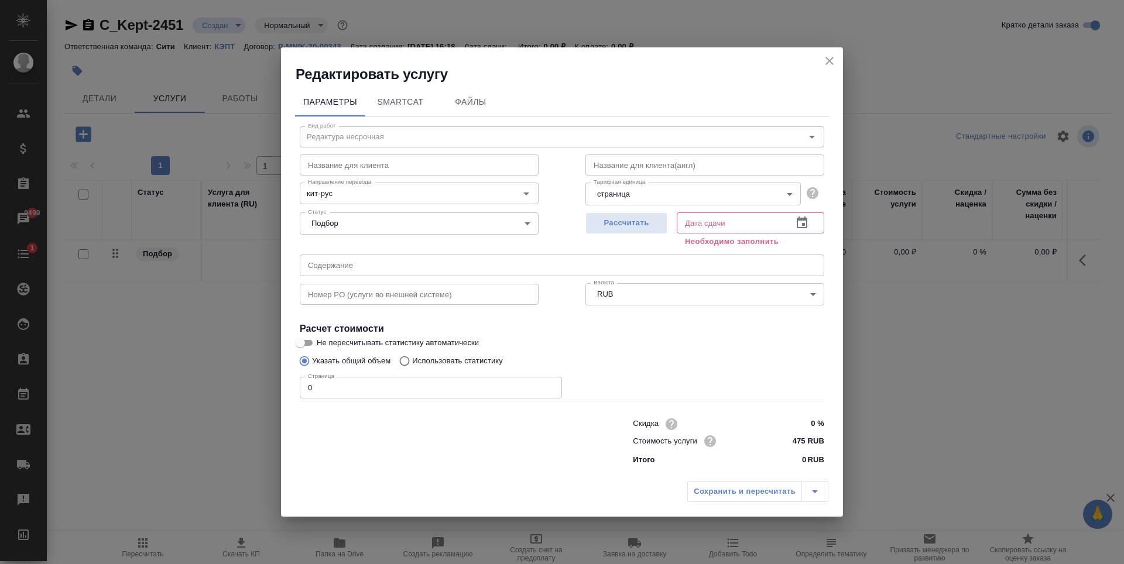
click at [451, 461] on div "1/2 дня 1/8 дня 100% 50-74% 75-84% 85-94% 95-99% Графический объект Графический…" at bounding box center [562, 282] width 1124 height 564
click at [550, 385] on input "1" at bounding box center [431, 387] width 262 height 21
type input "2"
click at [550, 385] on input "2" at bounding box center [431, 387] width 262 height 21
click at [648, 359] on div "Указать общий объем Использовать статистику" at bounding box center [562, 361] width 525 height 22
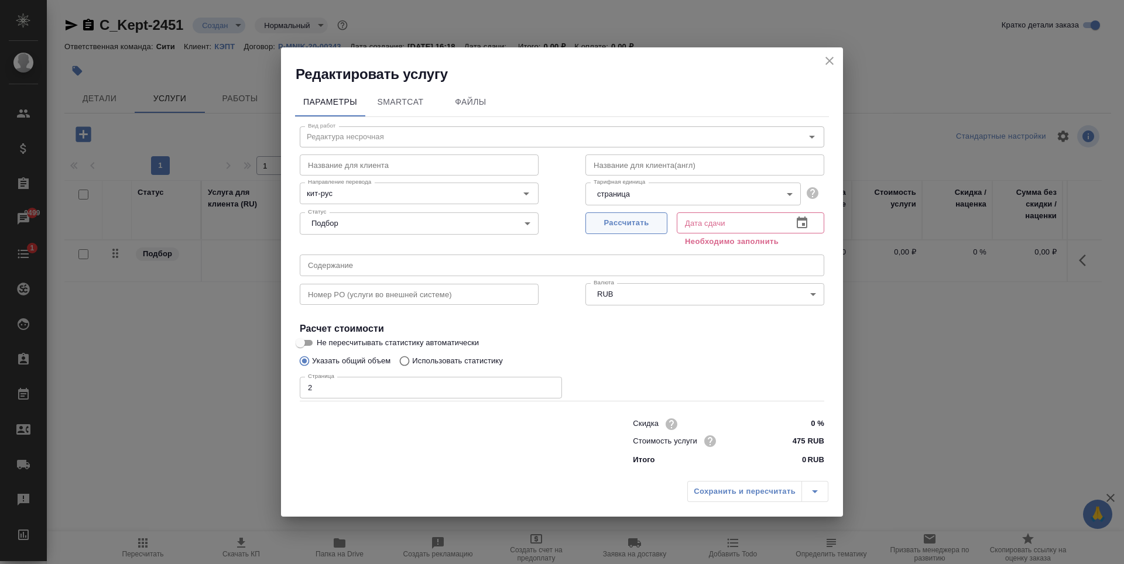
click at [649, 221] on span "Рассчитать" at bounding box center [626, 223] width 69 height 13
type input "12.09.2025 17:41"
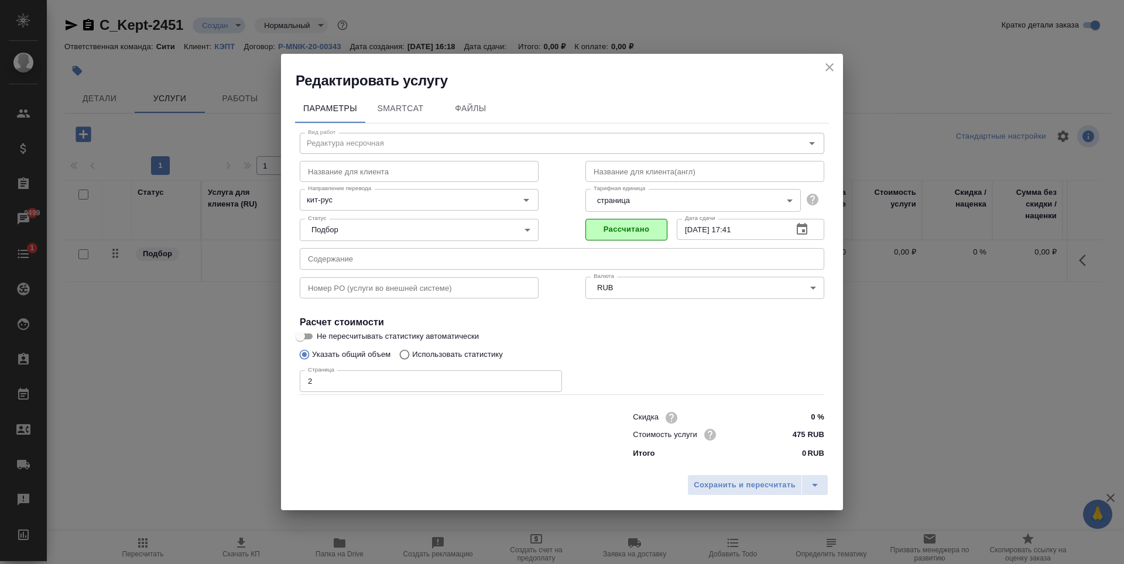
click at [725, 498] on div "Сохранить и пересчитать" at bounding box center [562, 490] width 562 height 42
click at [722, 486] on span "Сохранить и пересчитать" at bounding box center [745, 485] width 102 height 13
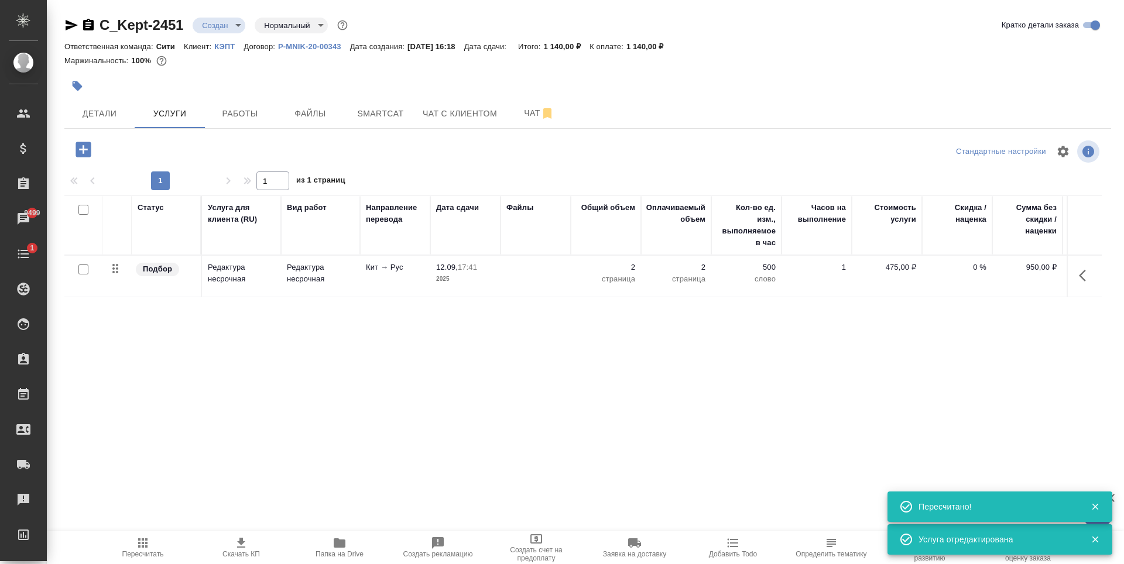
click at [331, 367] on div "Статус Услуга для клиента (RU) Вид работ Направление перевода Дата сдачи Файлы …" at bounding box center [583, 322] width 1038 height 252
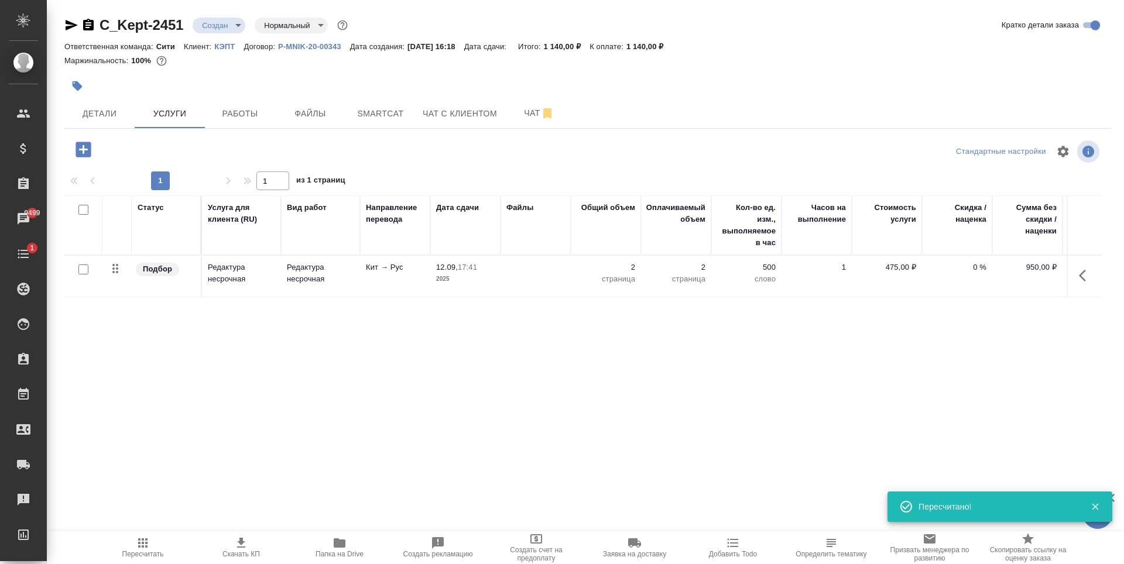
click at [76, 156] on icon "button" at bounding box center [83, 149] width 15 height 15
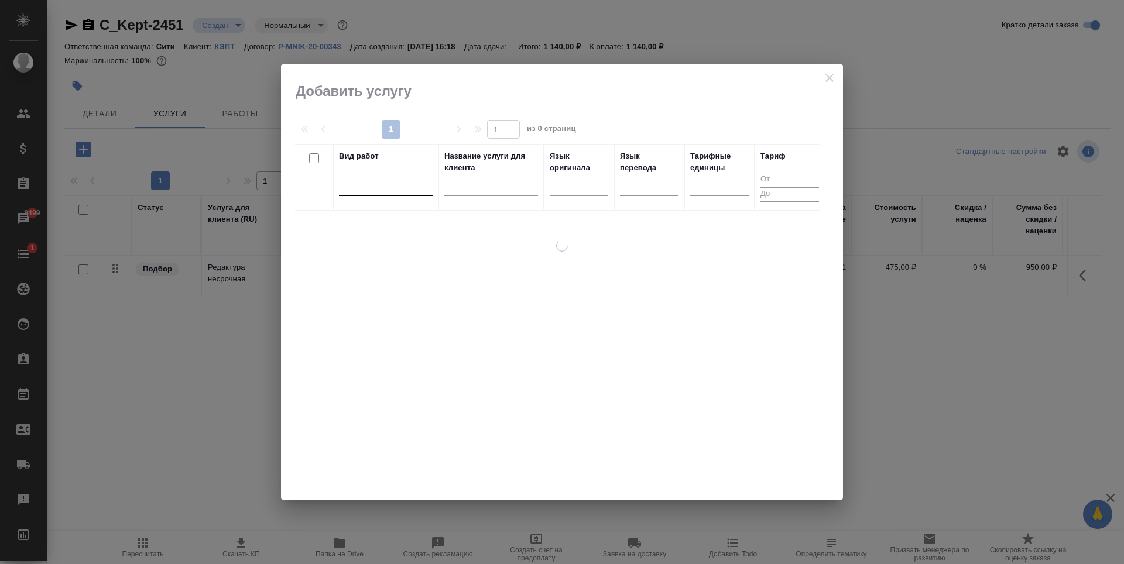
click at [375, 190] on div at bounding box center [386, 184] width 94 height 17
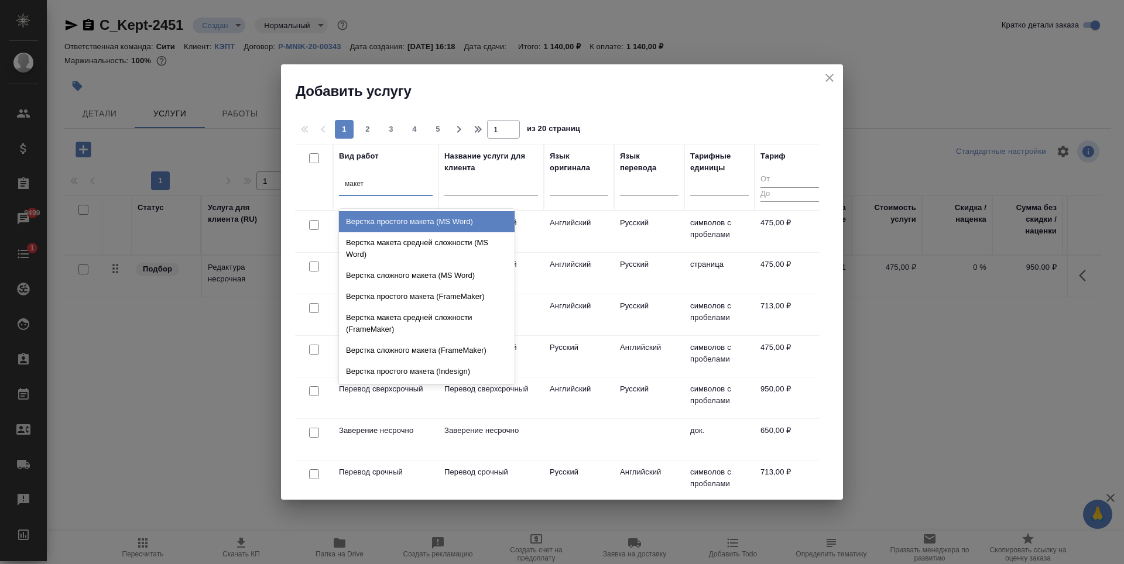
type input "макета"
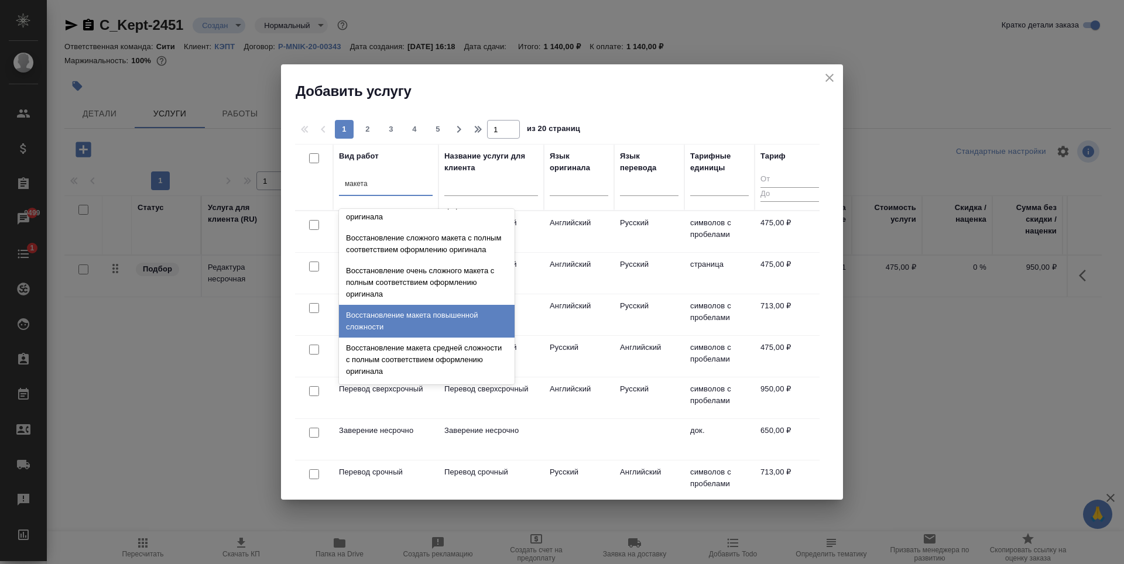
scroll to position [417, 0]
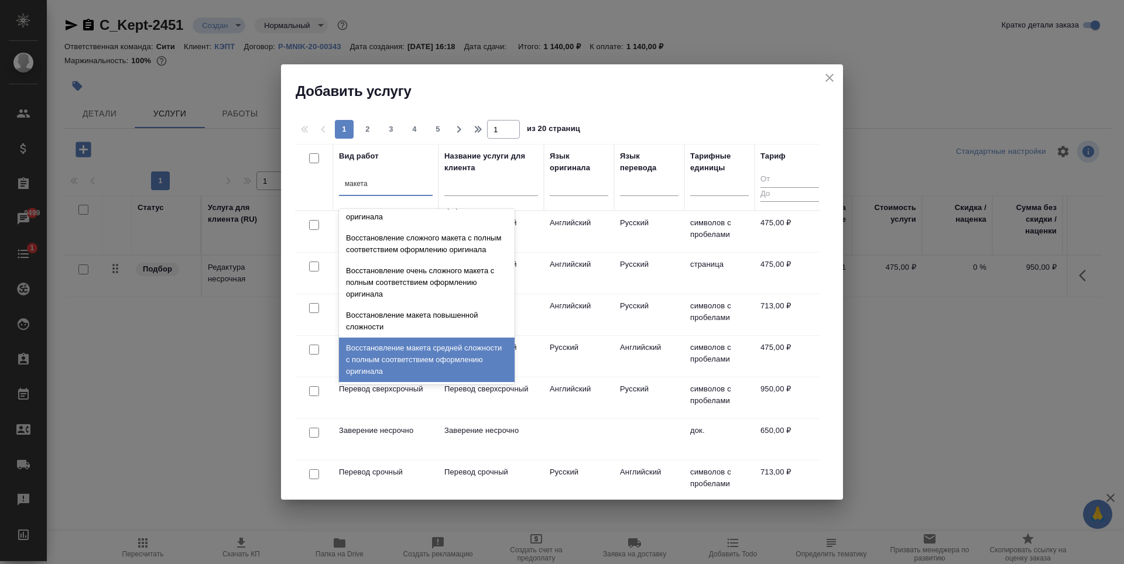
click at [444, 355] on div "Восстановление макета средней сложности с полным соответствием оформлению ориги…" at bounding box center [427, 360] width 176 height 45
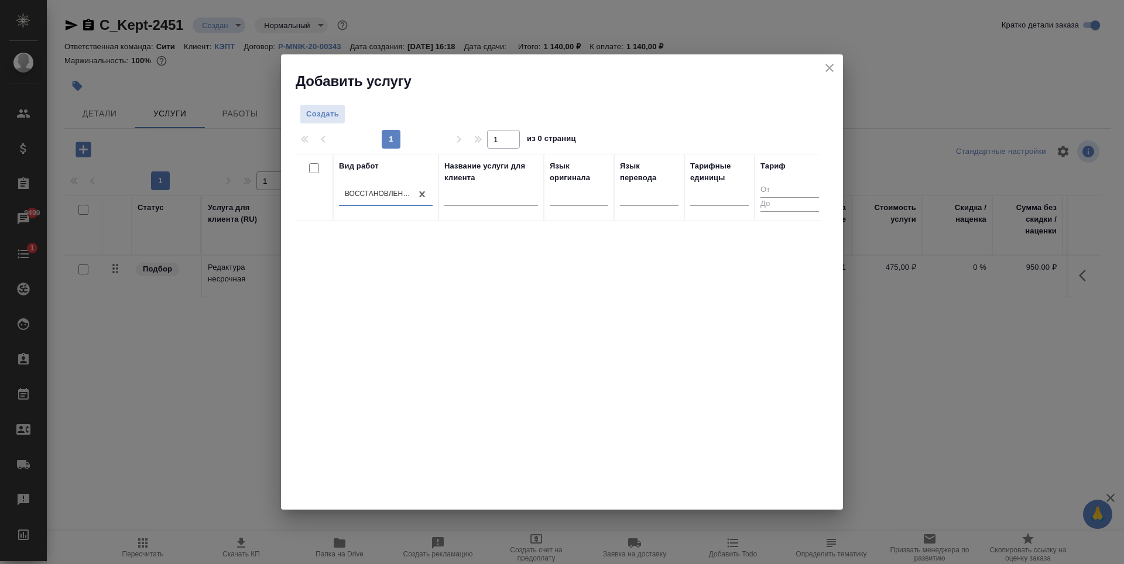
drag, startPoint x: 456, startPoint y: 347, endPoint x: 451, endPoint y: 326, distance: 21.5
click at [456, 347] on div "Вид работ option Восстановление макета средней сложности с полным соответствием…" at bounding box center [557, 329] width 525 height 351
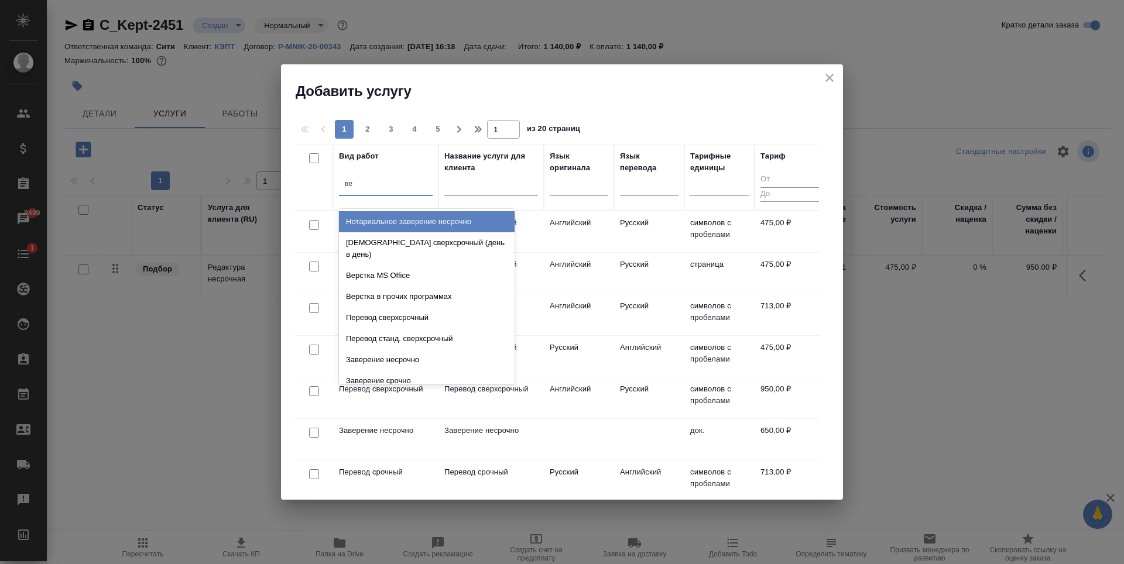
type input "вер"
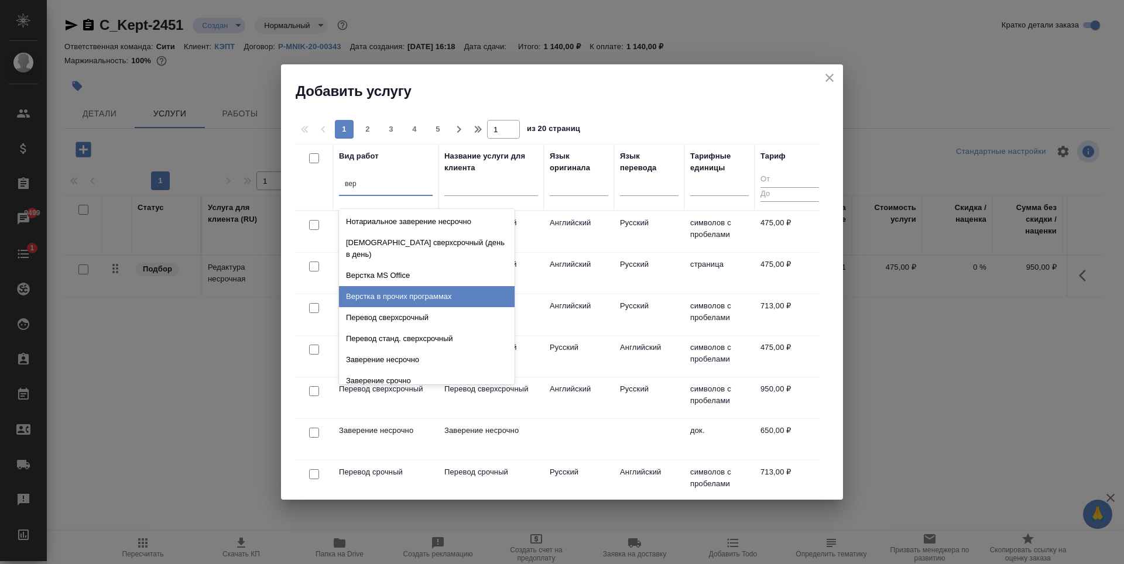
click at [432, 286] on div "Верстка в прочих программах" at bounding box center [427, 296] width 176 height 21
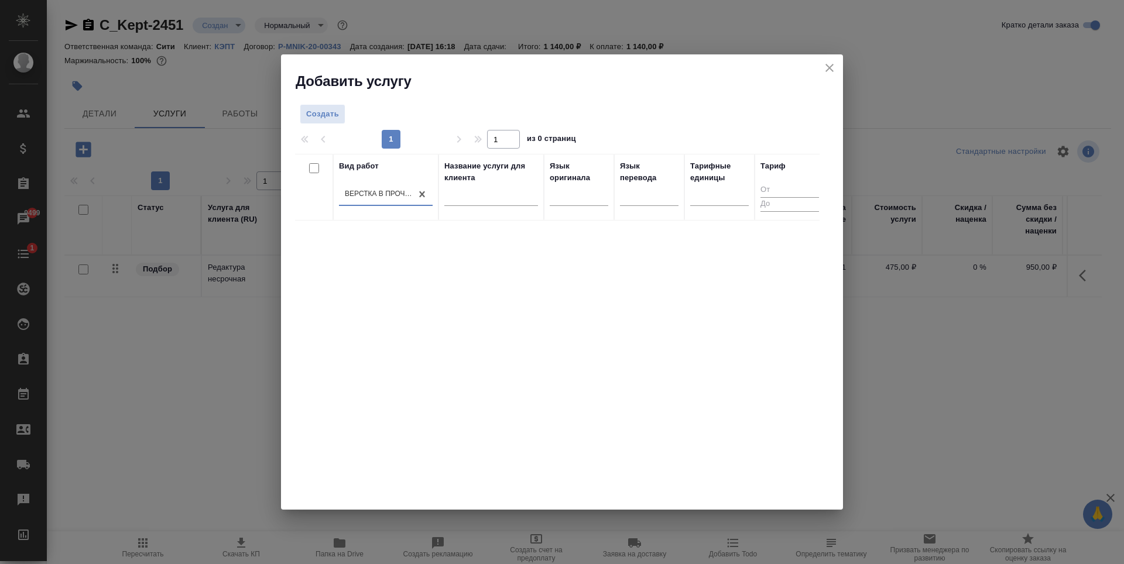
click at [492, 347] on div "Вид работ option Верстка в прочих программах, selected. 0 results available. Se…" at bounding box center [557, 329] width 525 height 351
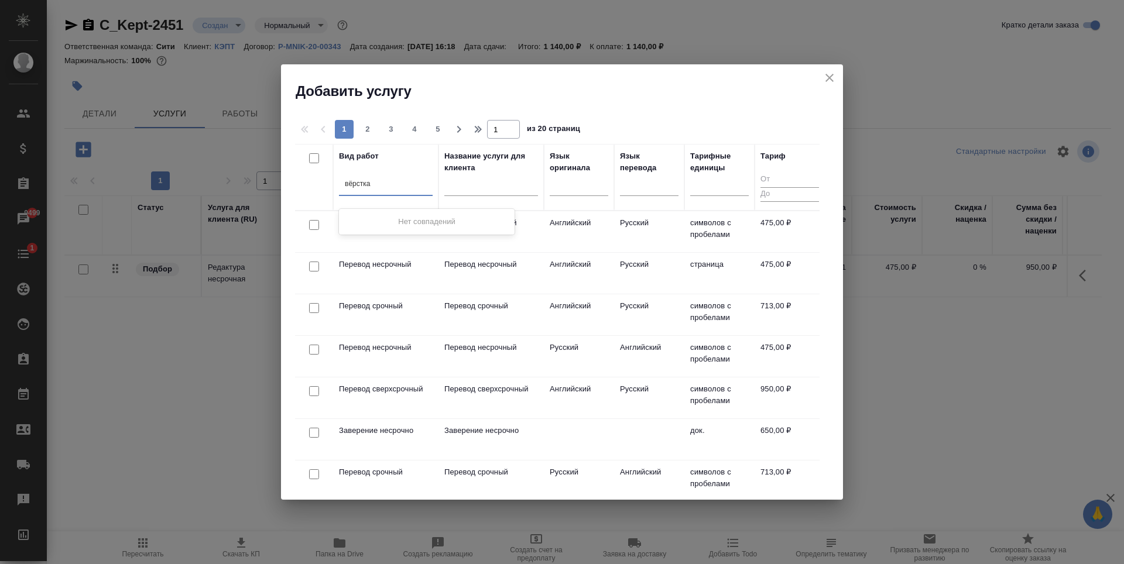
type input "вёрстка"
click at [377, 183] on div at bounding box center [386, 184] width 94 height 17
click at [369, 174] on div at bounding box center [386, 185] width 94 height 22
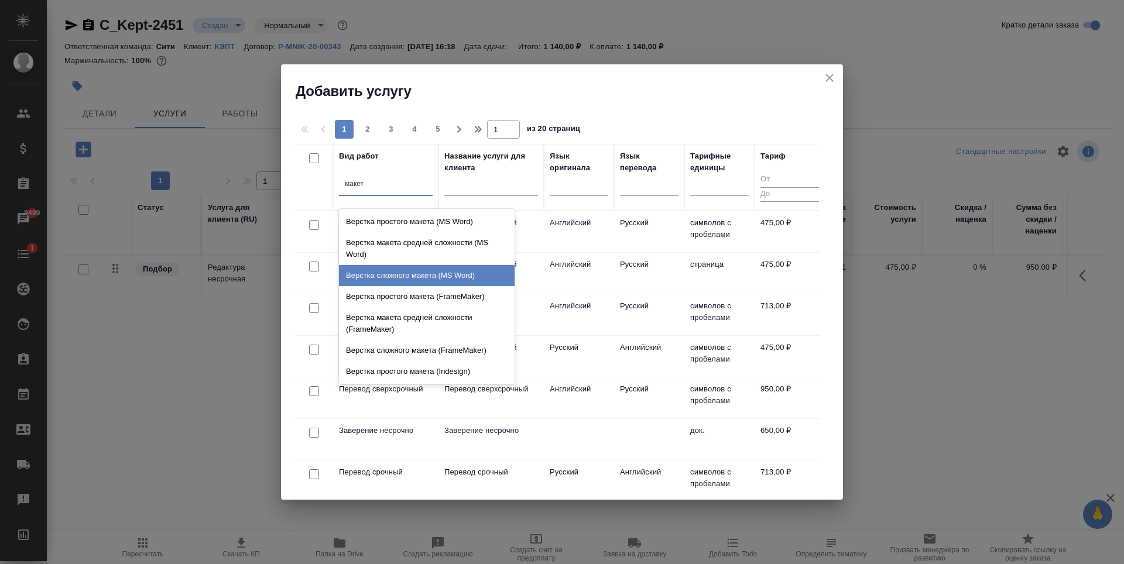
type input "макета"
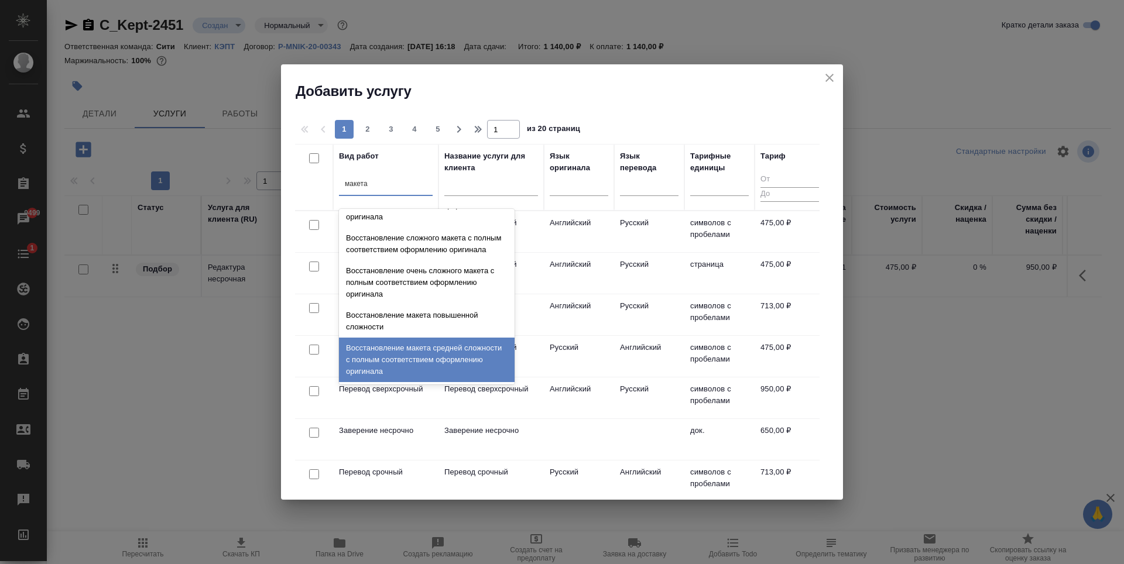
click at [368, 372] on div "Восстановление макета средней сложности с полным соответствием оформлению ориги…" at bounding box center [427, 360] width 176 height 45
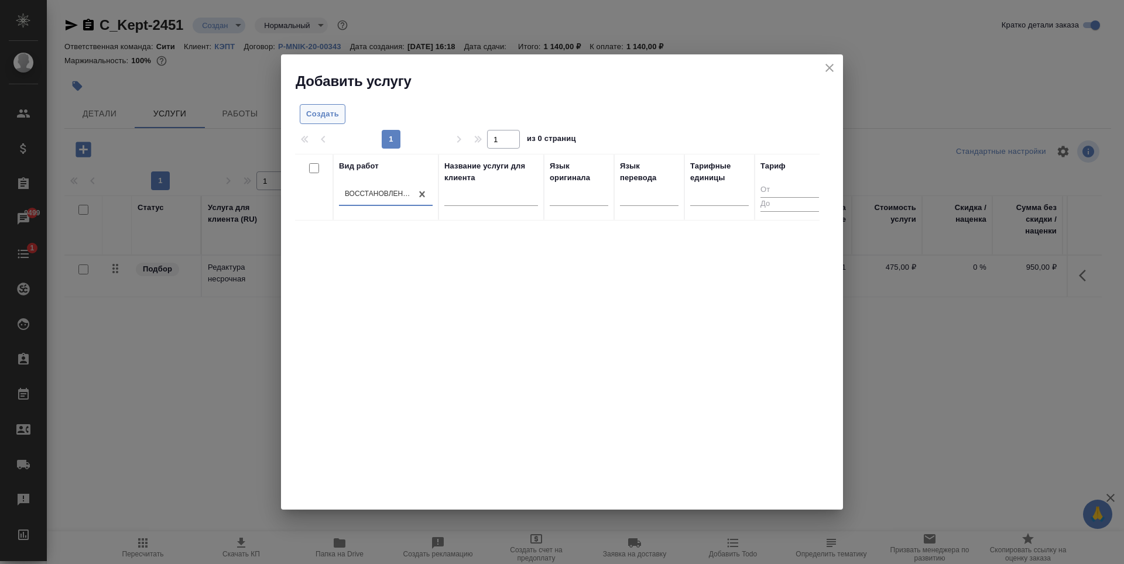
click at [337, 114] on span "Создать" at bounding box center [322, 114] width 33 height 13
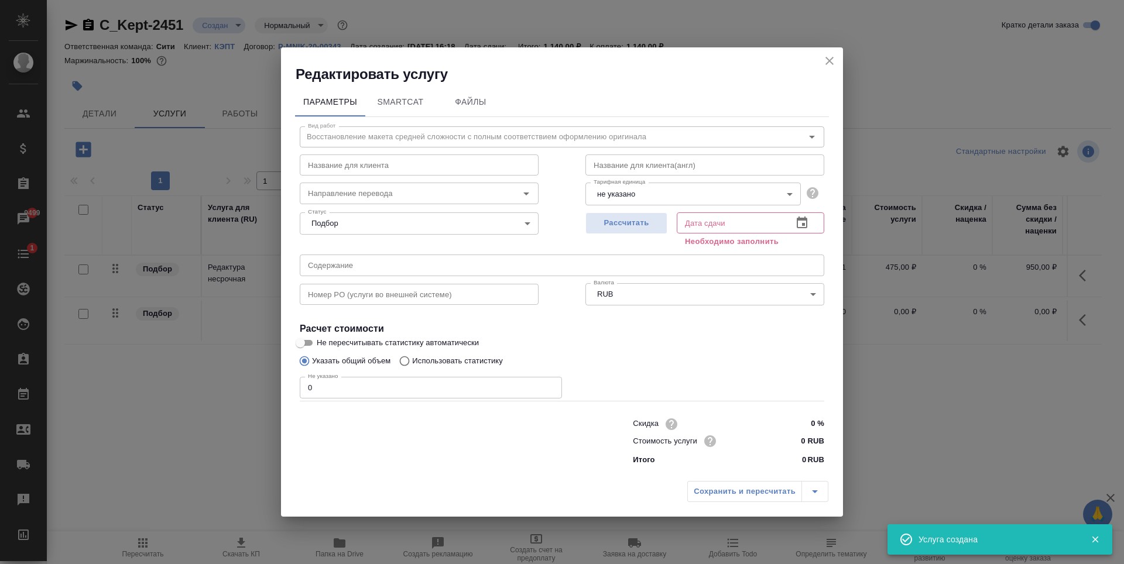
click at [739, 488] on div "Сохранить и пересчитать" at bounding box center [757, 491] width 141 height 21
click at [601, 209] on div "Рассчитать" at bounding box center [627, 229] width 82 height 42
click at [608, 221] on span "Рассчитать" at bounding box center [626, 223] width 69 height 13
type input "12.09.2025 16:42"
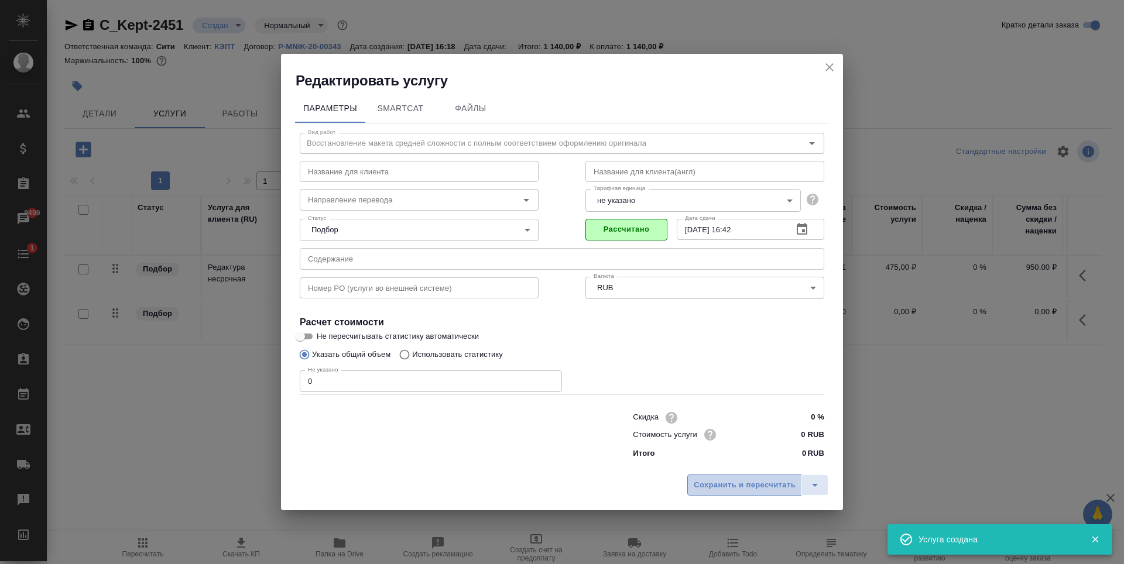
click at [753, 486] on span "Сохранить и пересчитать" at bounding box center [745, 485] width 102 height 13
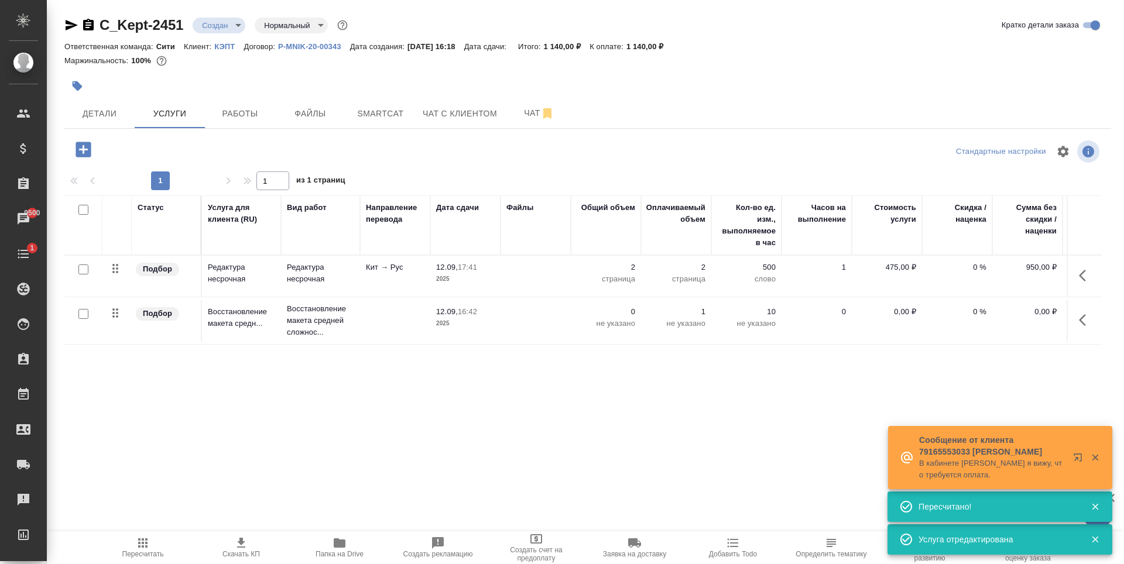
click at [335, 399] on div "Статус Услуга для клиента (RU) Вид работ Направление перевода Дата сдачи Файлы …" at bounding box center [583, 322] width 1038 height 252
click at [83, 318] on input "checkbox" at bounding box center [83, 314] width 10 height 10
checkbox input "true"
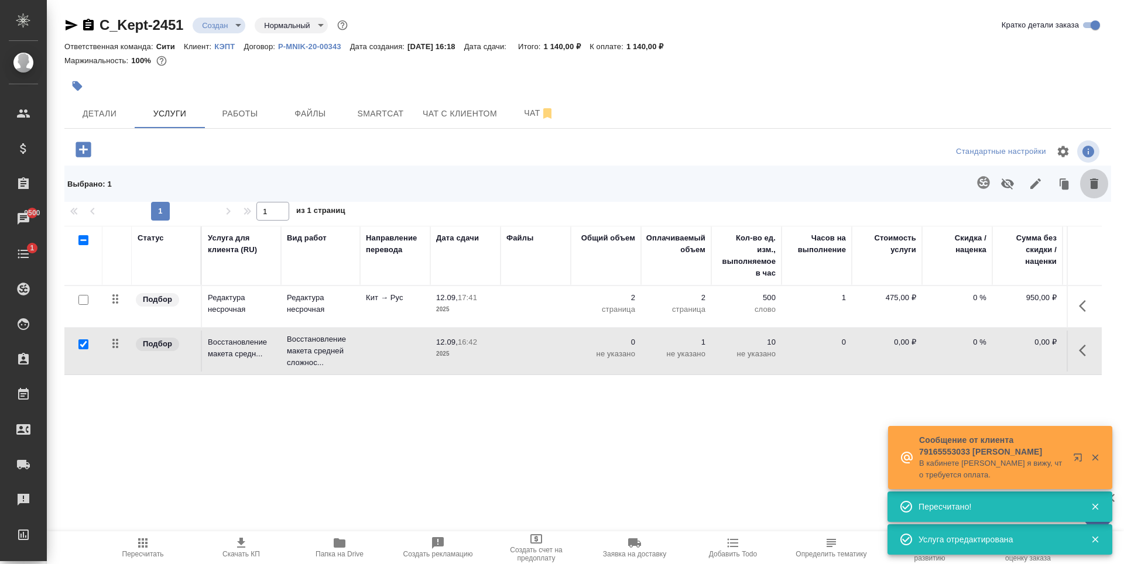
click at [1091, 182] on icon "button" at bounding box center [1094, 184] width 8 height 11
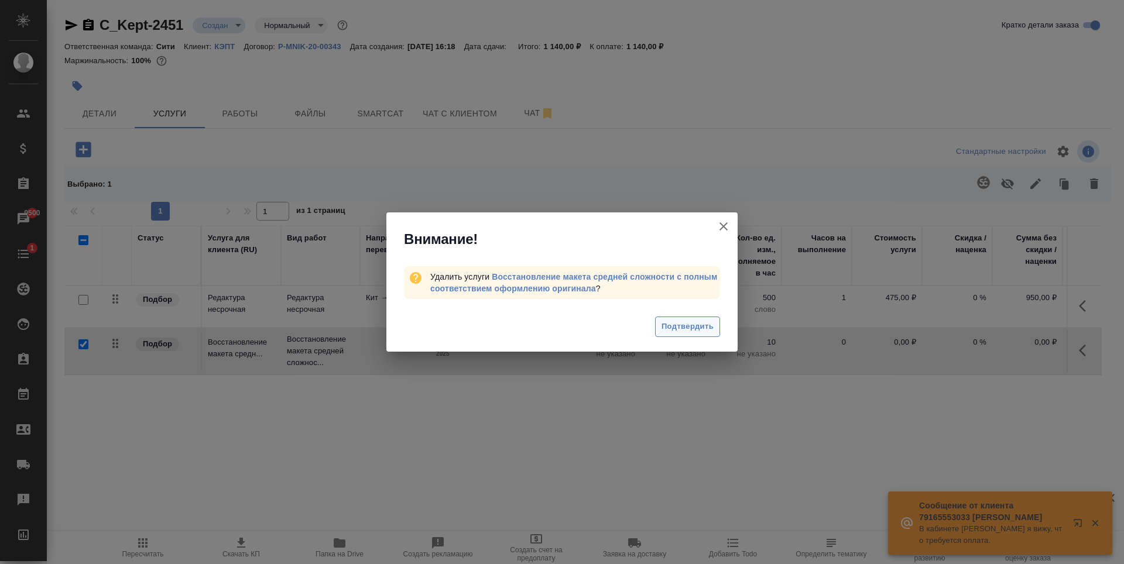
click at [692, 319] on button "Подтвердить" at bounding box center [687, 327] width 65 height 20
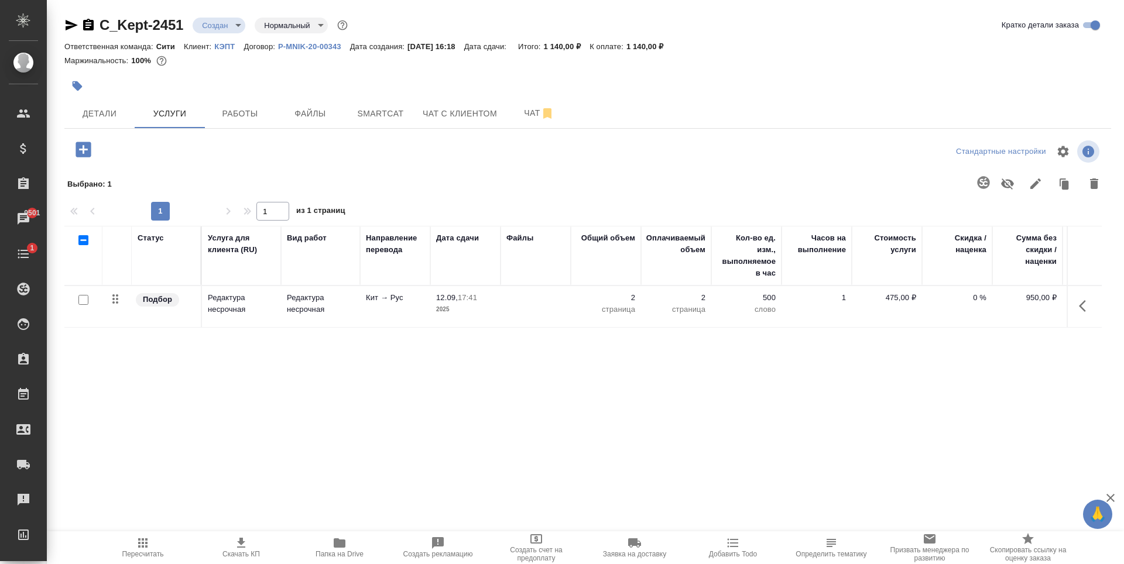
click at [87, 141] on icon "button" at bounding box center [83, 149] width 20 height 20
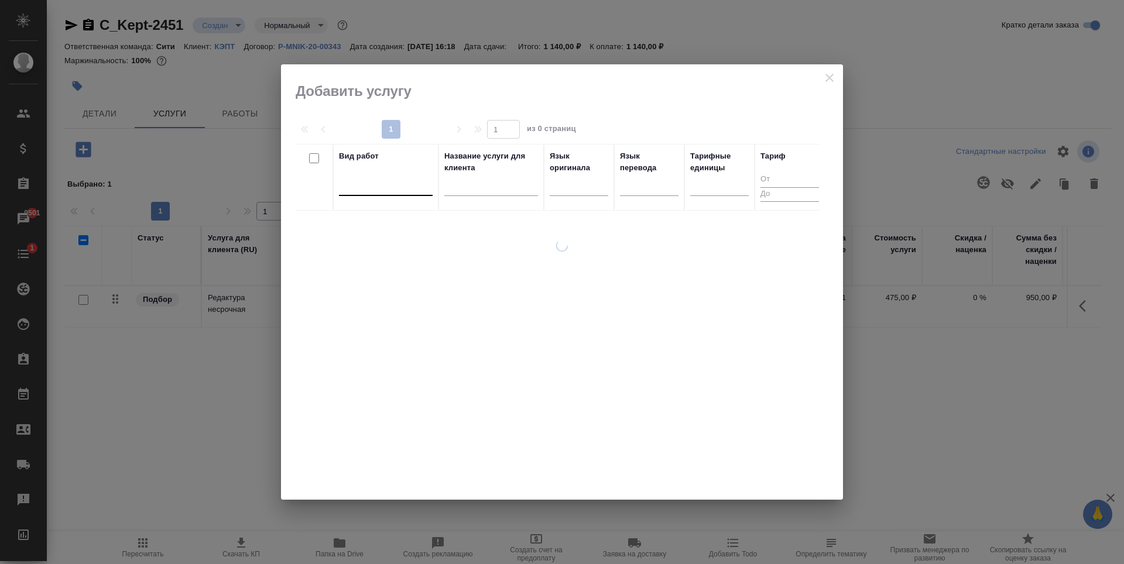
click at [365, 194] on div at bounding box center [386, 185] width 94 height 22
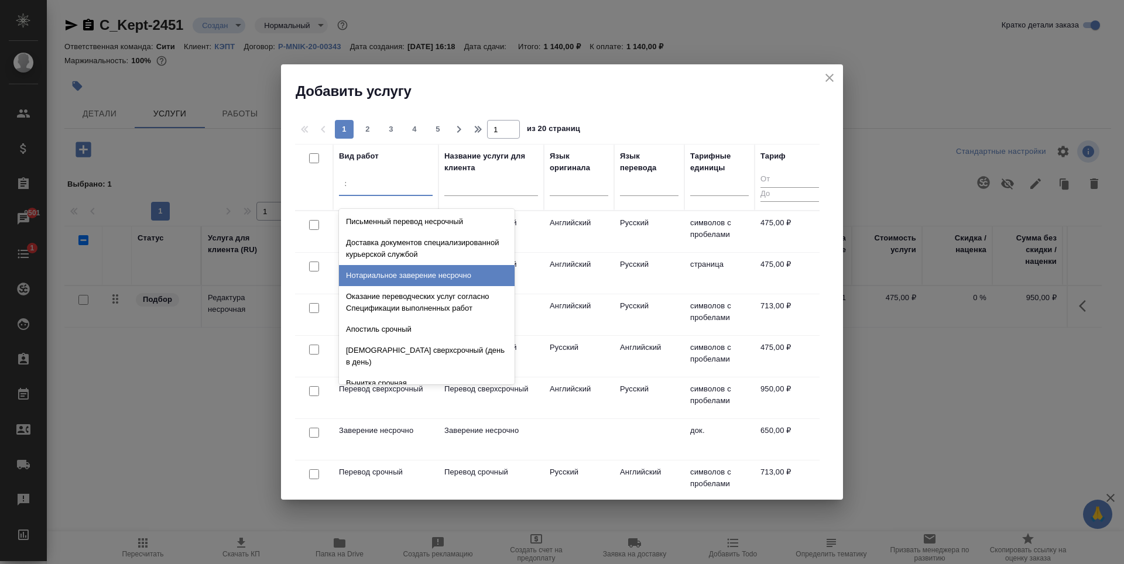
type input "зав"
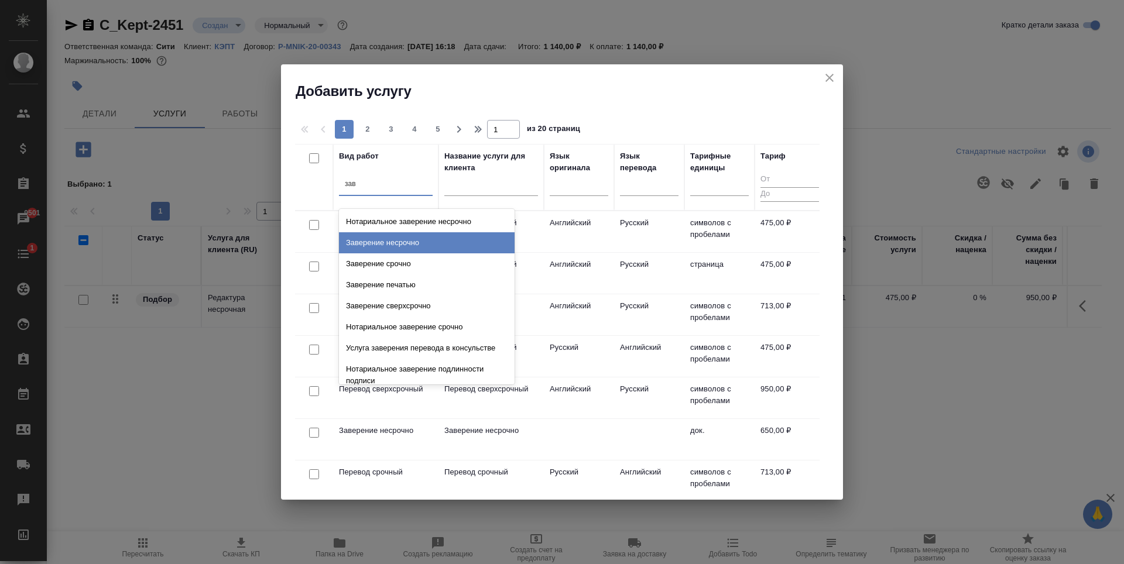
click at [426, 243] on div "Заверение несрочно" at bounding box center [427, 242] width 176 height 21
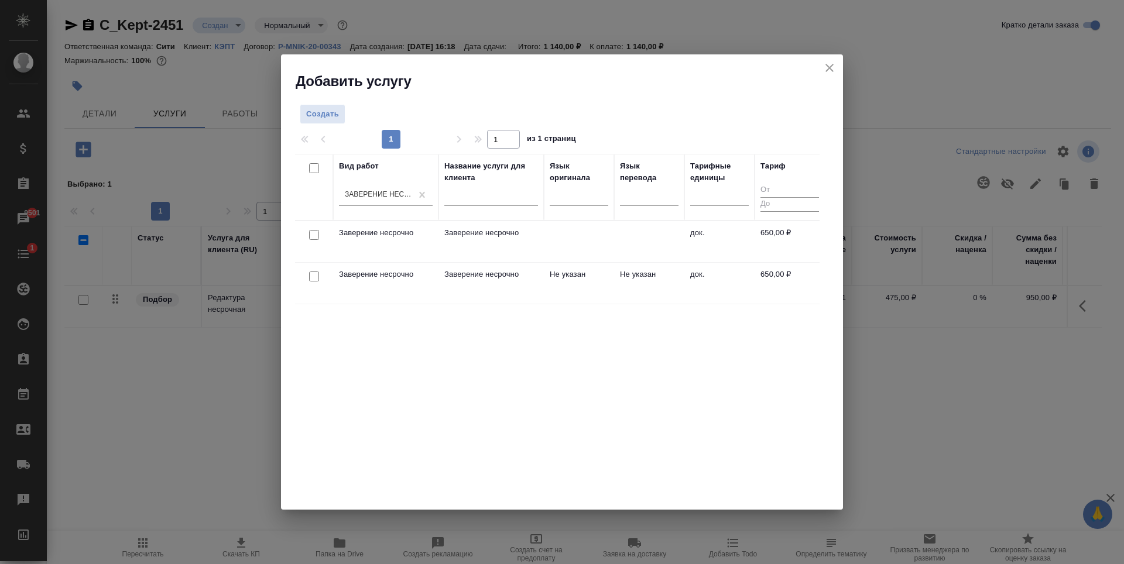
click at [531, 343] on div "Вид работ Заверение несрочно Название услуги для клиента Язык оригинала Язык пе…" at bounding box center [557, 329] width 525 height 351
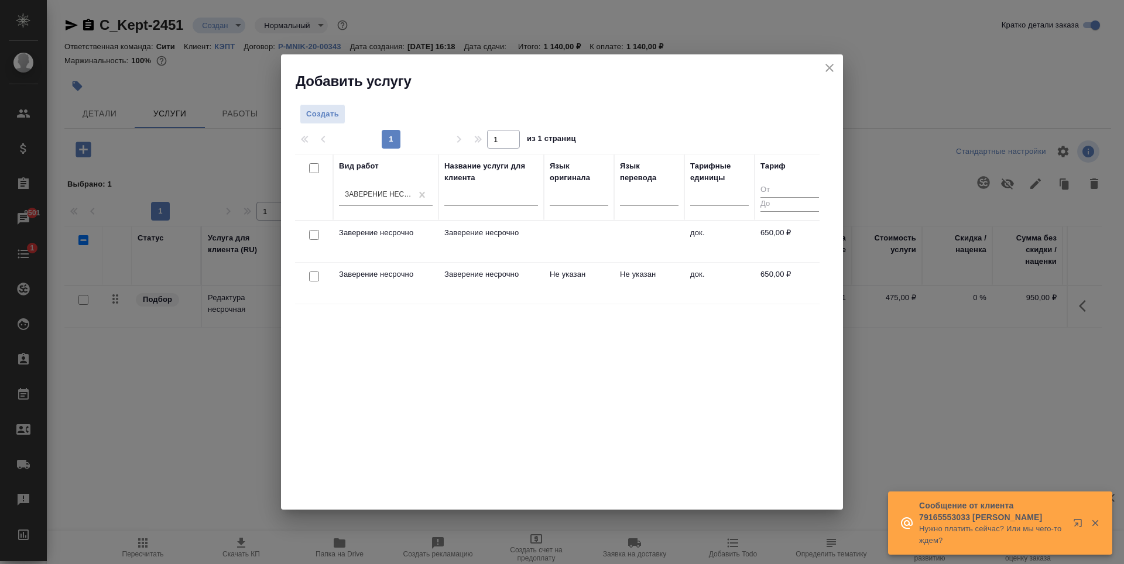
click at [313, 275] on input "checkbox" at bounding box center [314, 277] width 10 height 10
checkbox input "true"
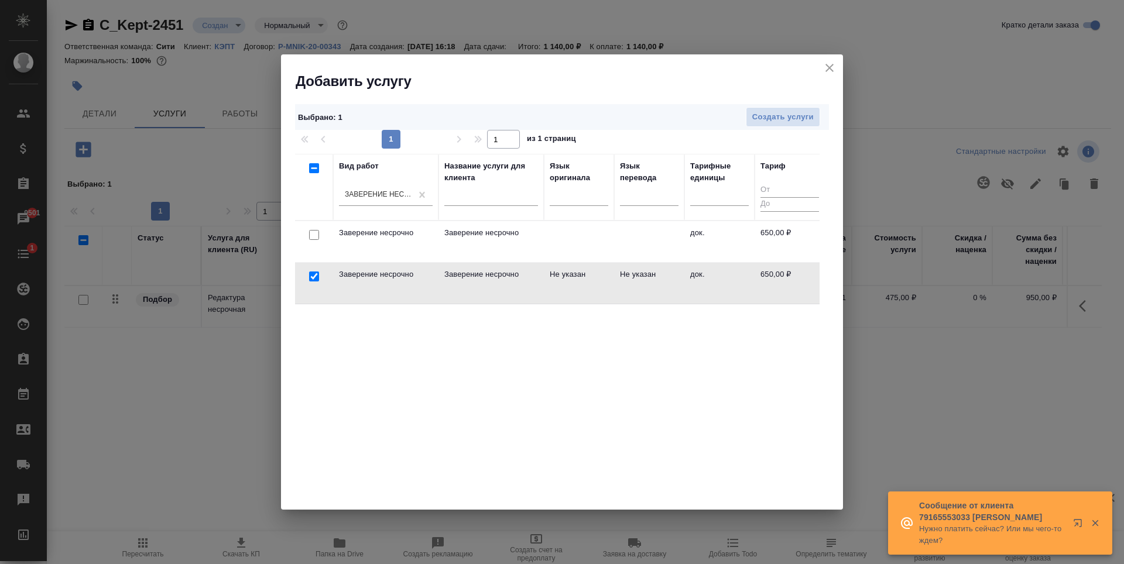
click at [807, 106] on div "Выбрано : 1 Создать услуги" at bounding box center [562, 117] width 534 height 26
click at [807, 112] on span "Создать услуги" at bounding box center [782, 117] width 61 height 13
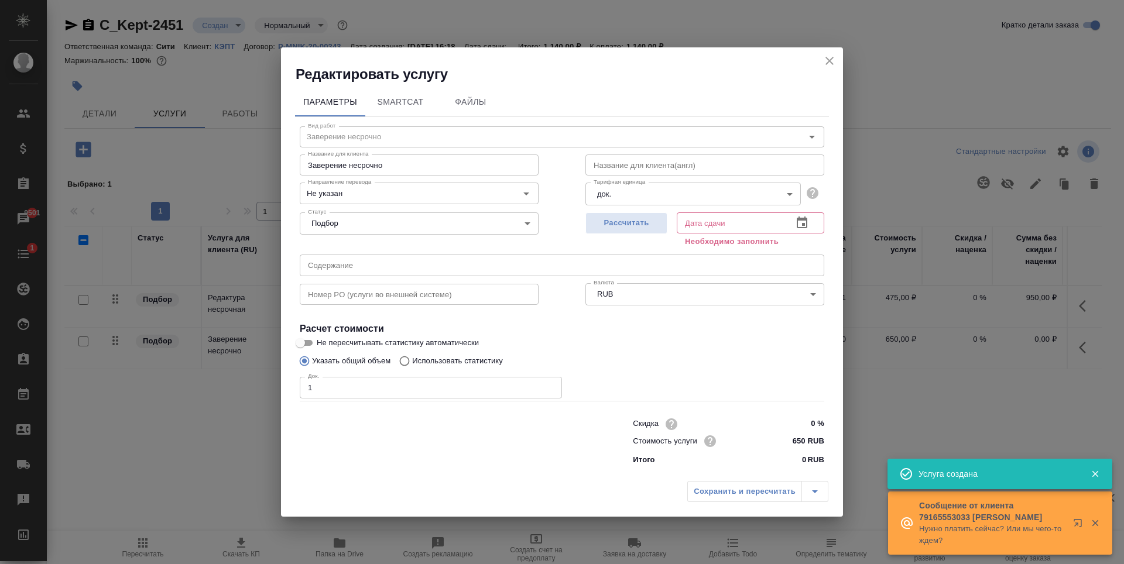
click at [550, 386] on input "1" at bounding box center [431, 387] width 262 height 21
type input "2"
click at [550, 386] on input "2" at bounding box center [431, 387] width 262 height 21
click at [642, 229] on span "Рассчитать" at bounding box center [626, 223] width 69 height 13
type input "12.09.2025 17:08"
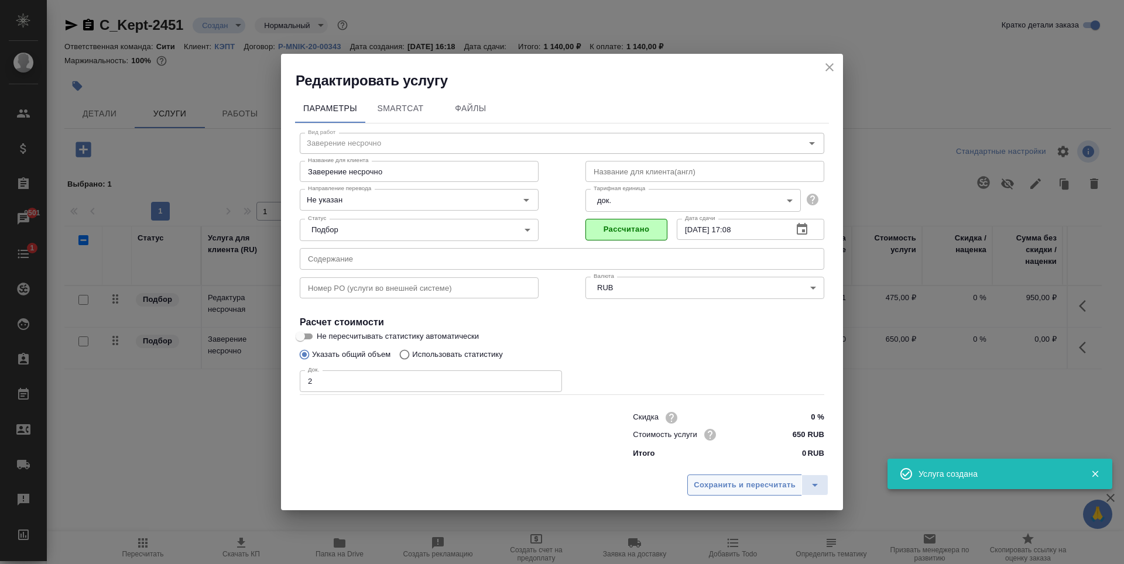
click at [700, 485] on span "Сохранить и пересчитать" at bounding box center [745, 485] width 102 height 13
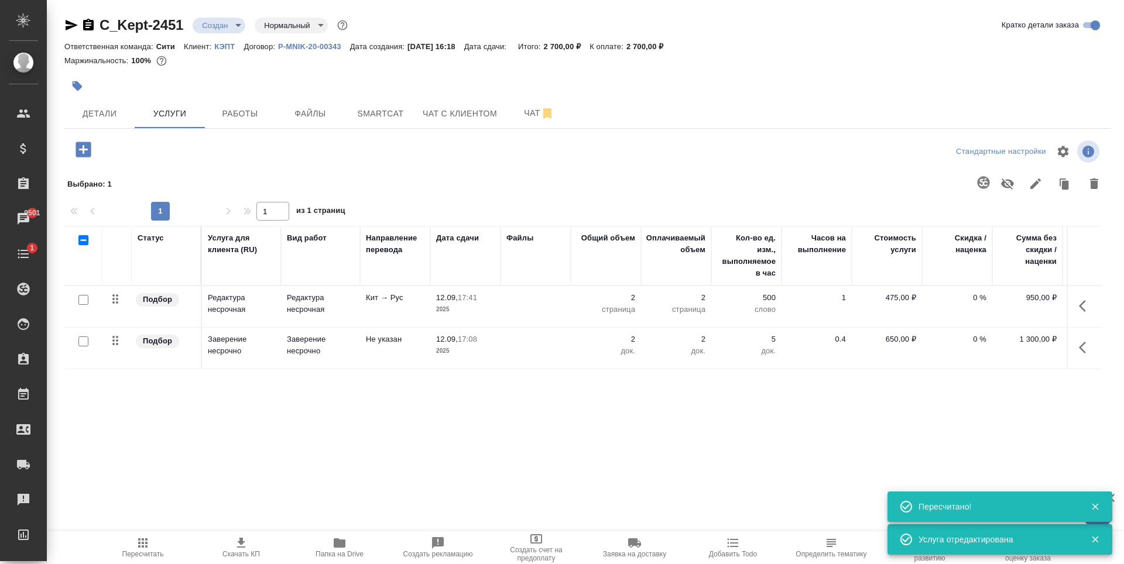
click at [437, 430] on div "Статус Услуга для клиента (RU) Вид работ Направление перевода Дата сдачи Файлы …" at bounding box center [583, 352] width 1038 height 252
drag, startPoint x: 641, startPoint y: 47, endPoint x: 672, endPoint y: 45, distance: 30.5
click at [672, 45] on p "2 700,00 ₽" at bounding box center [650, 46] width 46 height 9
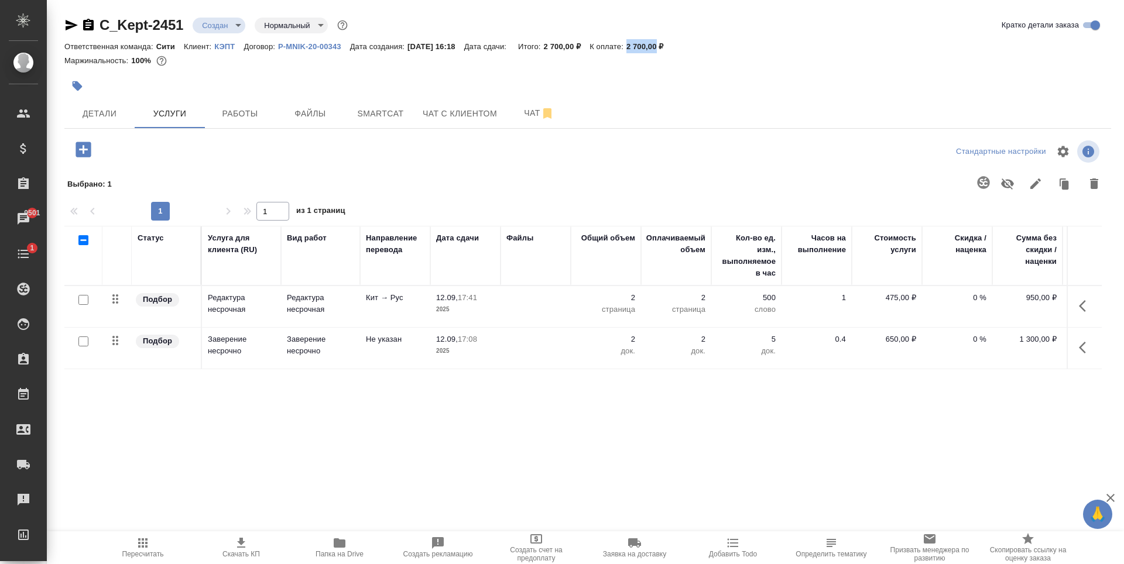
copy p "2 700,00"
click at [279, 70] on div at bounding box center [587, 70] width 1047 height 2
click at [480, 411] on div "Статус Услуга для клиента (RU) Вид работ Направление перевода Дата сдачи Файлы …" at bounding box center [583, 352] width 1038 height 252
click at [226, 392] on div "Статус Услуга для клиента (RU) Вид работ Направление перевода Дата сдачи Файлы …" at bounding box center [583, 352] width 1038 height 252
click at [85, 141] on icon "button" at bounding box center [83, 149] width 20 height 20
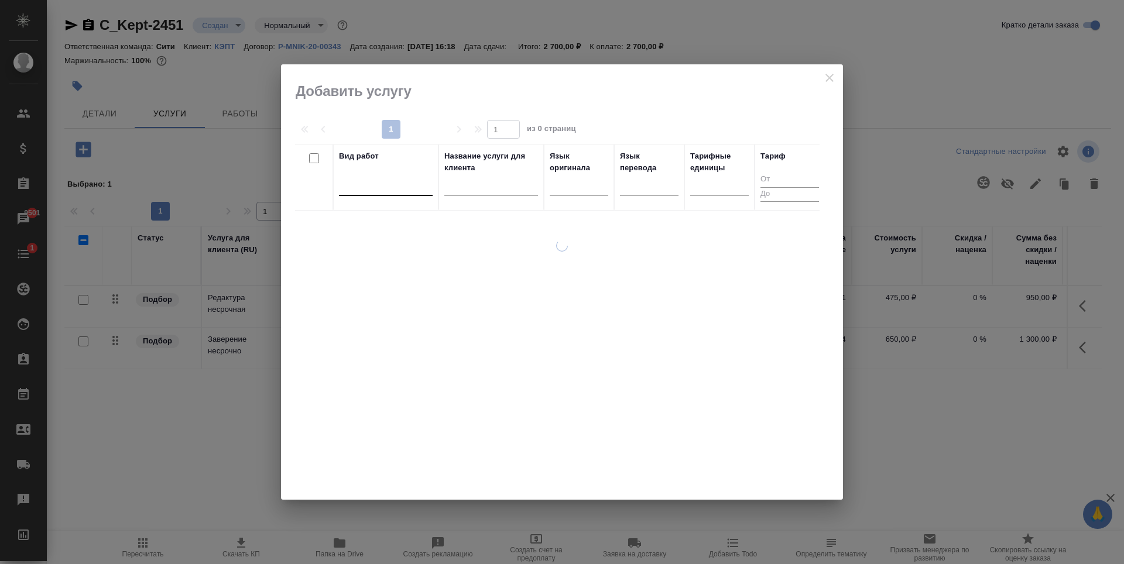
click at [384, 184] on div at bounding box center [386, 184] width 94 height 17
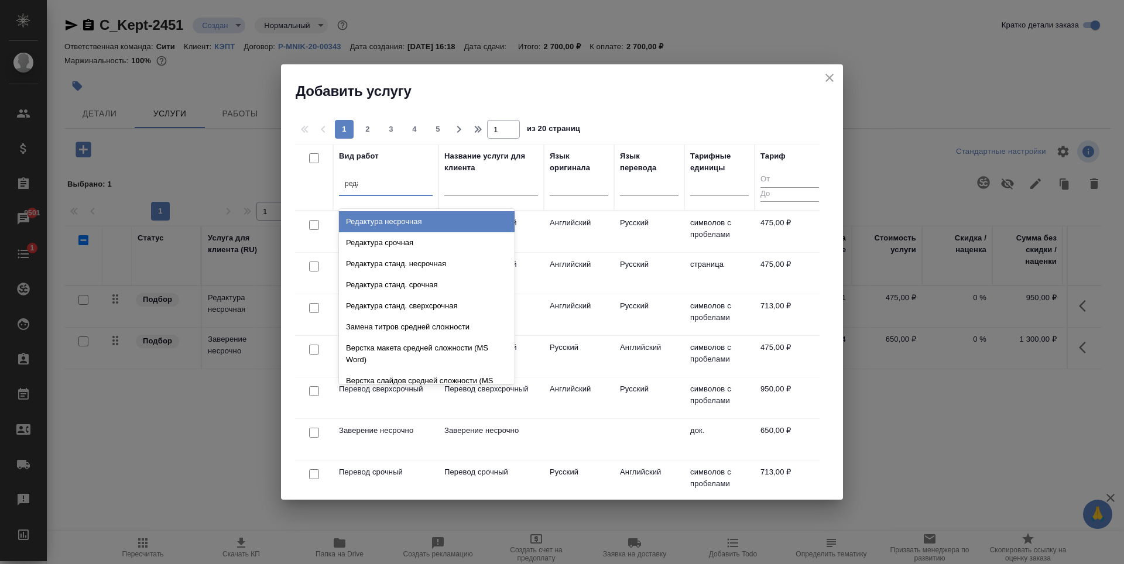
type input "редак"
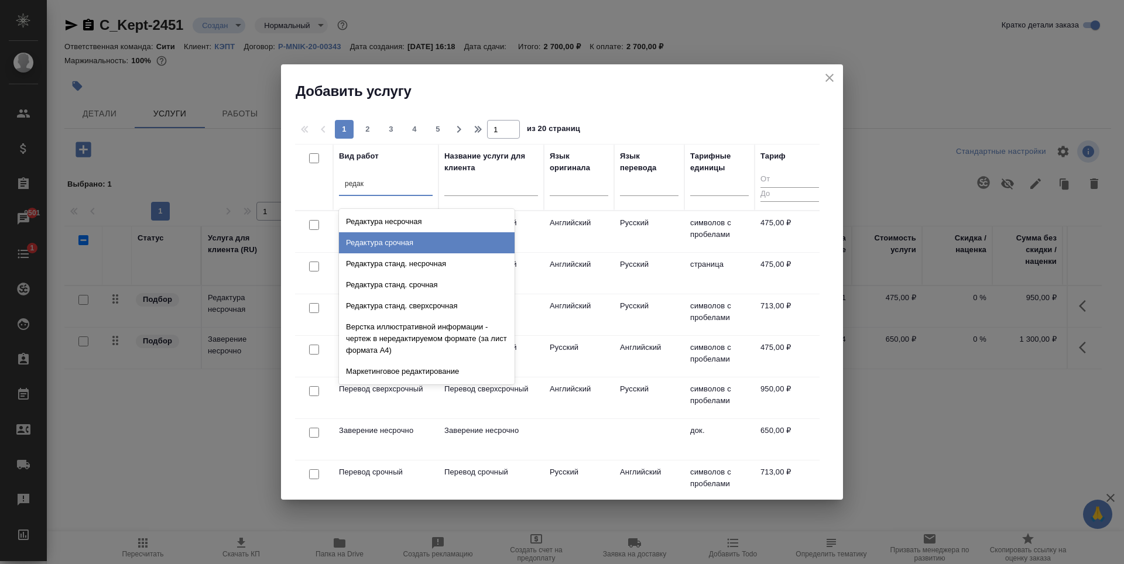
click at [421, 239] on div "Редактура срочная" at bounding box center [427, 242] width 176 height 21
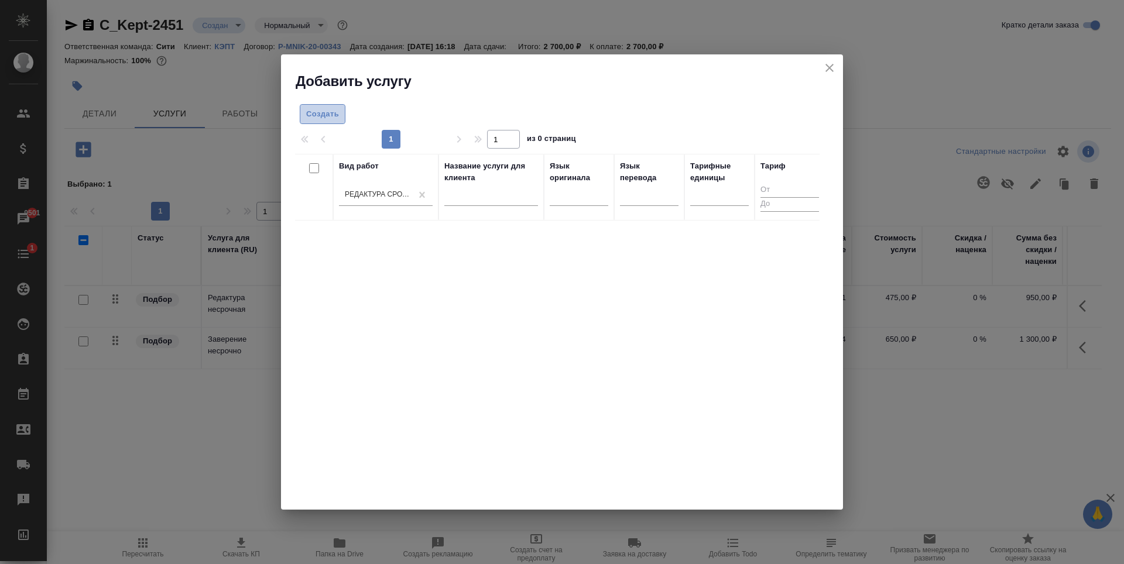
click at [330, 116] on span "Создать" at bounding box center [322, 114] width 33 height 13
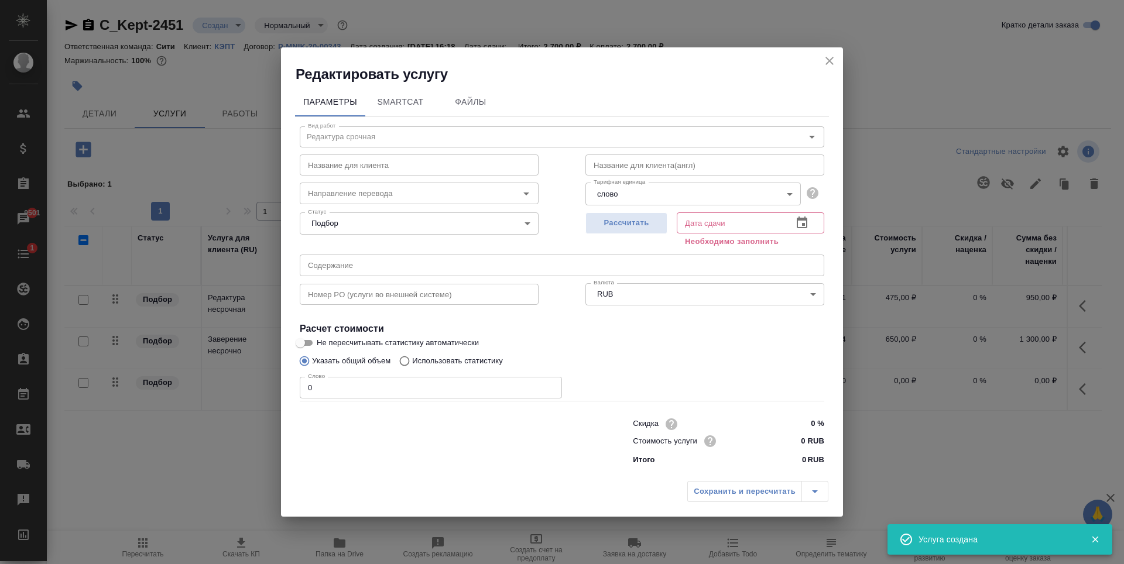
click at [805, 440] on input "0 RUB" at bounding box center [803, 441] width 44 height 17
click at [805, 440] on input "0 RUB" at bounding box center [802, 441] width 43 height 17
click at [803, 440] on input "0 RUB" at bounding box center [802, 441] width 43 height 17
click at [802, 440] on input "0 RUB" at bounding box center [802, 441] width 43 height 17
click at [805, 441] on input "0 RUB" at bounding box center [802, 441] width 43 height 17
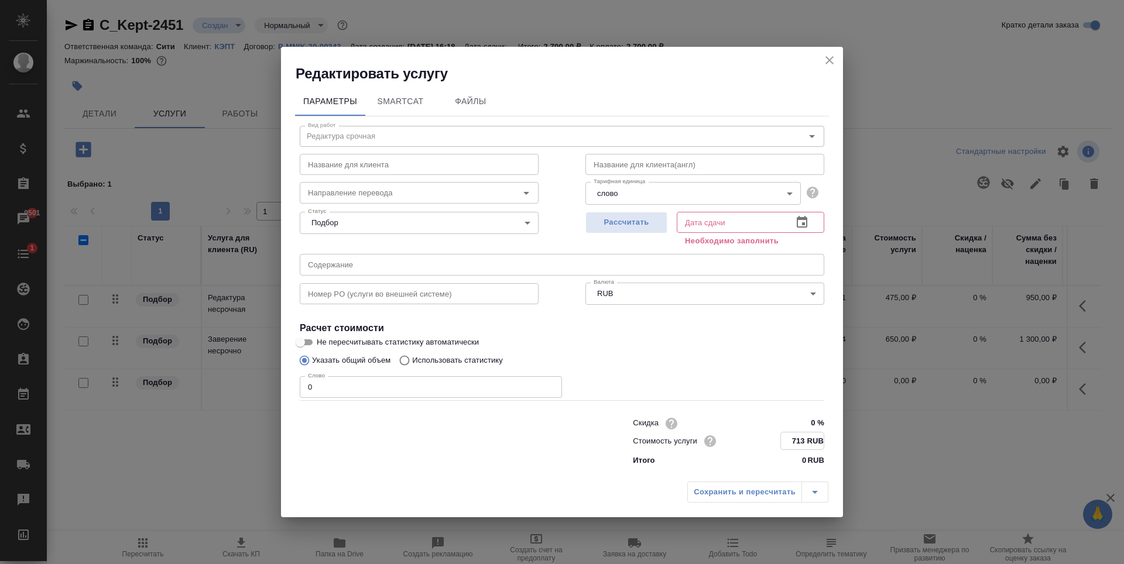
type input "713 RUB"
click at [681, 186] on body "🙏 .cls-1 fill:#fff; AWATERA Zaytseva Svetlana Клиенты Спецификации Заказы 9501 …" at bounding box center [562, 282] width 1124 height 564
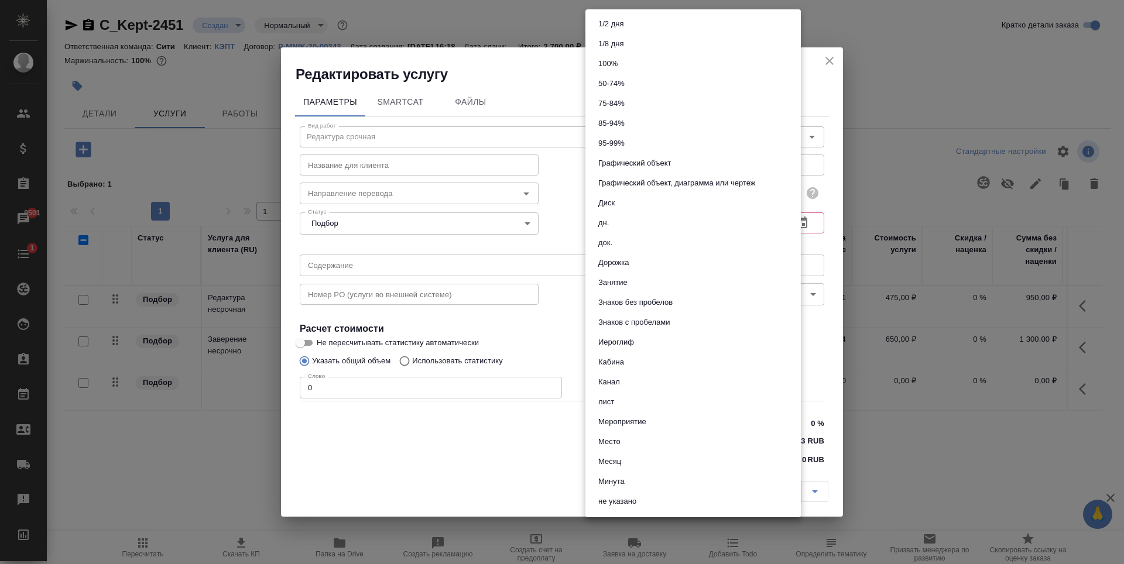
scroll to position [398, 0]
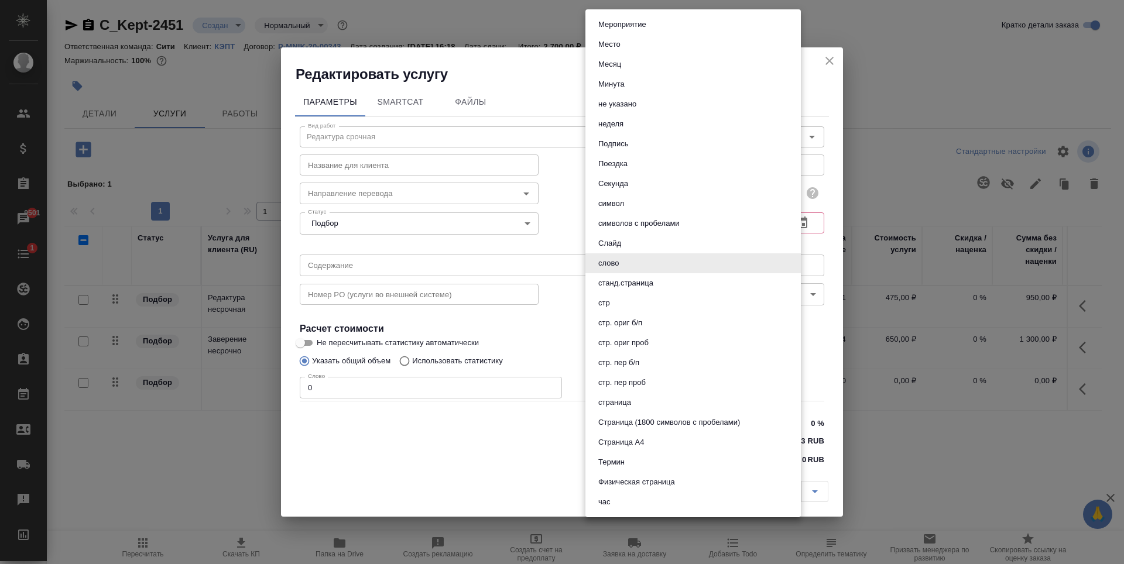
click at [634, 399] on button "страница" at bounding box center [615, 402] width 40 height 13
type input "5a8b1489cc6b4906c91bfdb2"
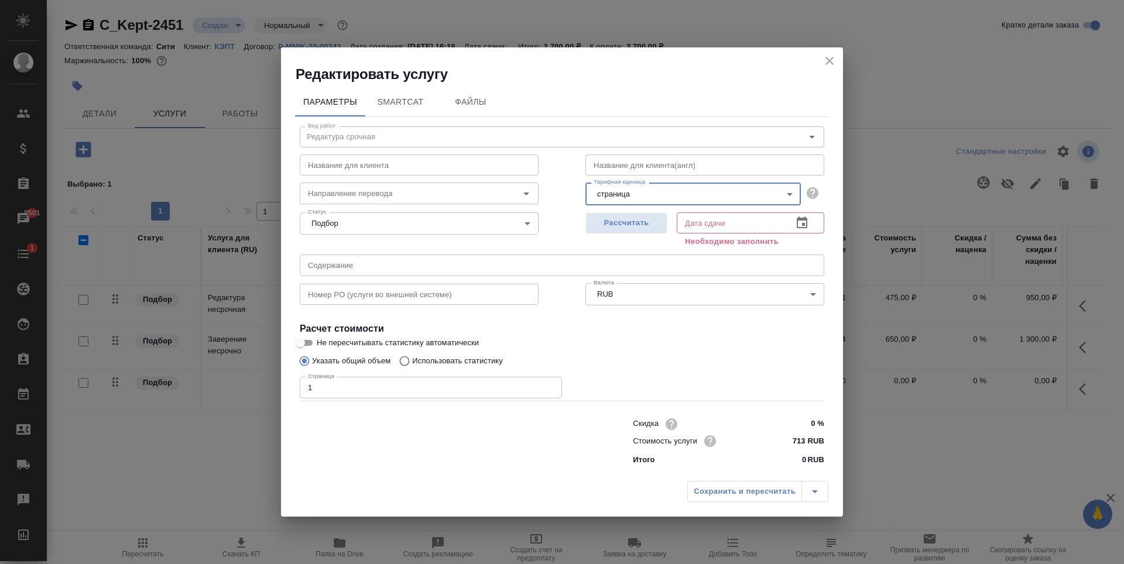
click at [548, 386] on input "1" at bounding box center [431, 387] width 262 height 21
type input "2"
click at [548, 386] on input "2" at bounding box center [431, 387] width 262 height 21
click at [629, 336] on label "Не пересчитывать статистику автоматически" at bounding box center [554, 343] width 522 height 14
click at [321, 336] on input "Не пересчитывать статистику автоматически" at bounding box center [300, 343] width 42 height 14
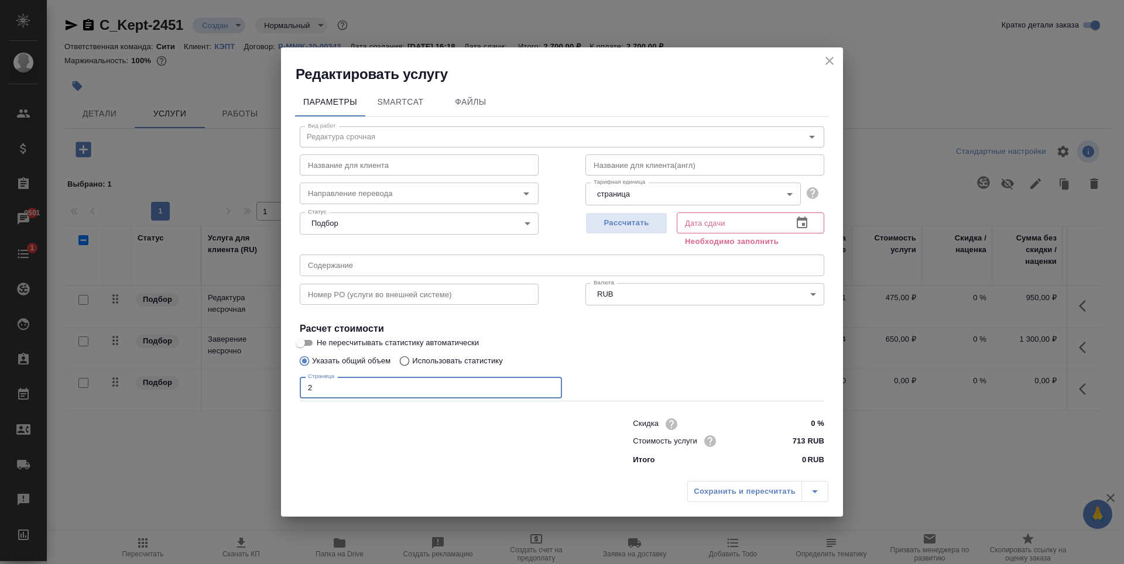
checkbox input "true"
click at [655, 219] on span "Рассчитать" at bounding box center [626, 223] width 69 height 13
type input "12.09.2025 17:26"
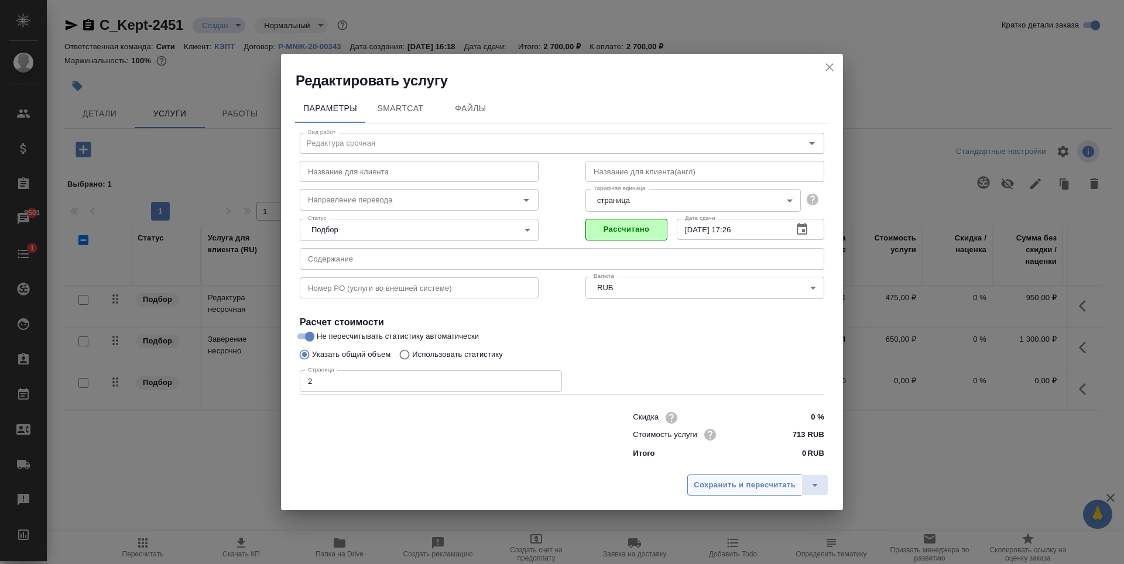
click at [748, 489] on span "Сохранить и пересчитать" at bounding box center [745, 485] width 102 height 13
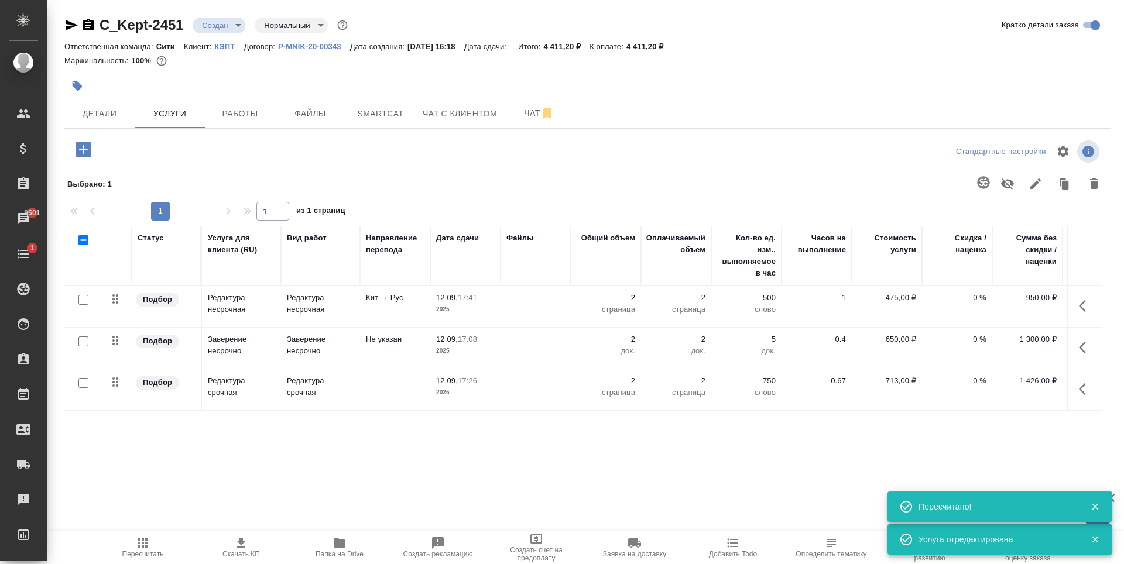
click at [80, 301] on input "checkbox" at bounding box center [83, 300] width 10 height 10
checkbox input "true"
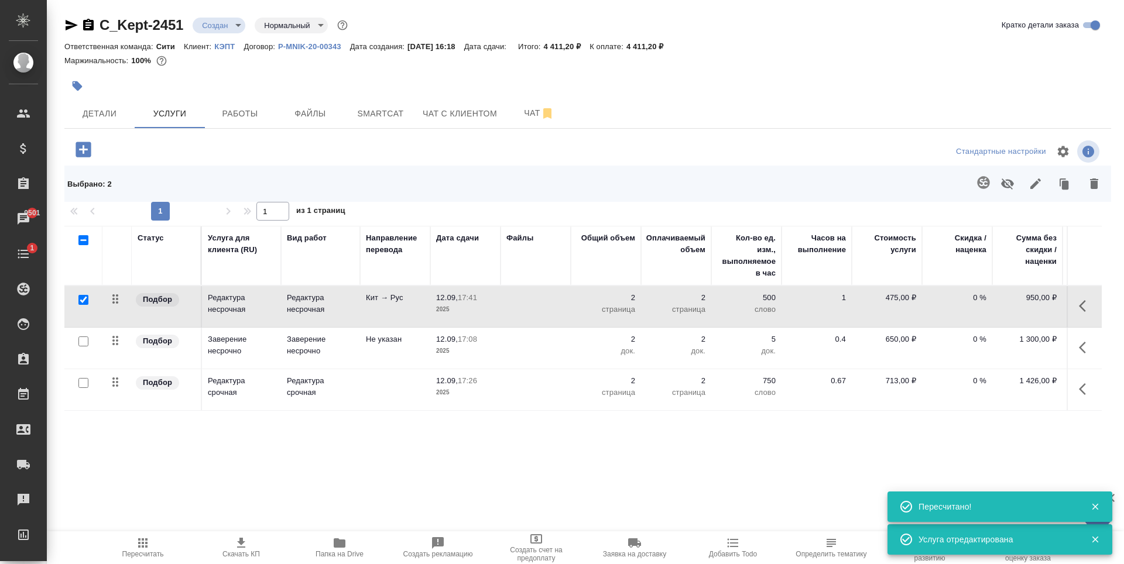
click at [83, 344] on input "checkbox" at bounding box center [83, 342] width 10 height 10
checkbox input "true"
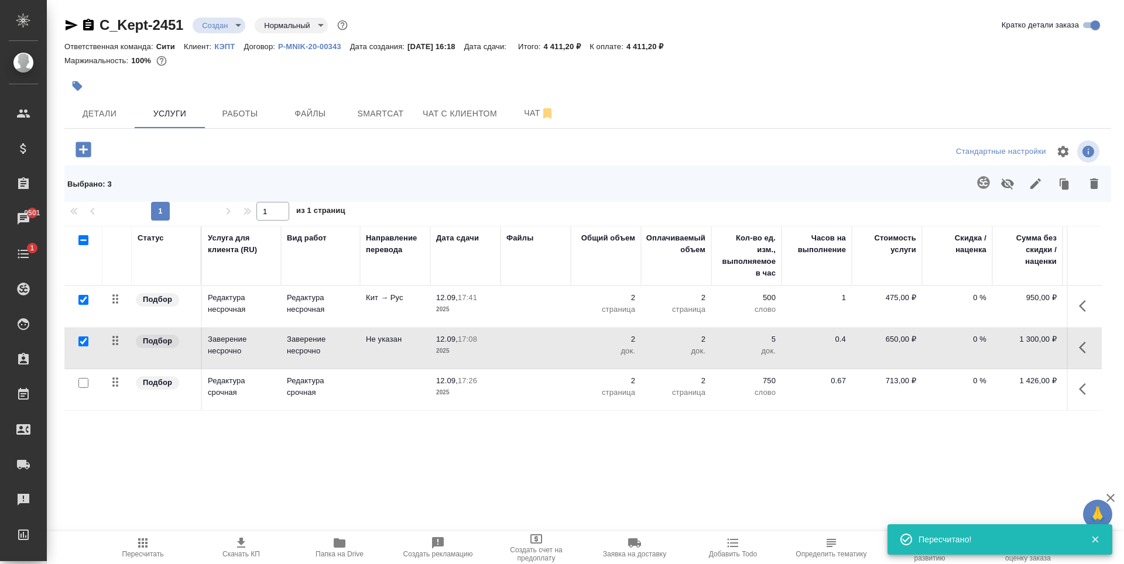
click at [1007, 184] on icon "button" at bounding box center [1007, 184] width 13 height 11
click at [84, 150] on icon "button" at bounding box center [83, 149] width 20 height 20
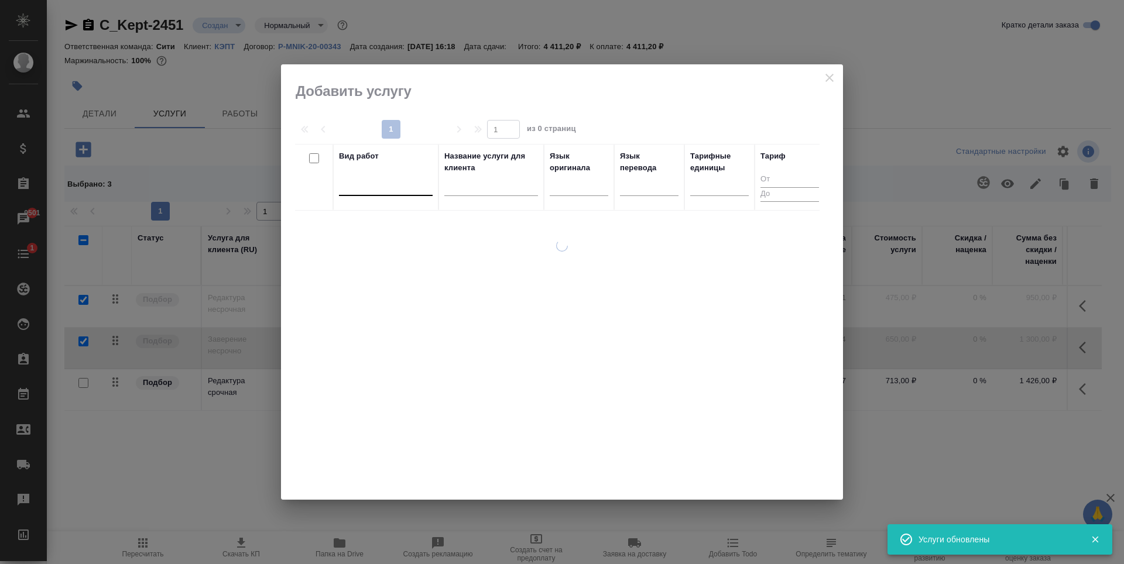
click at [361, 189] on div at bounding box center [386, 184] width 94 height 17
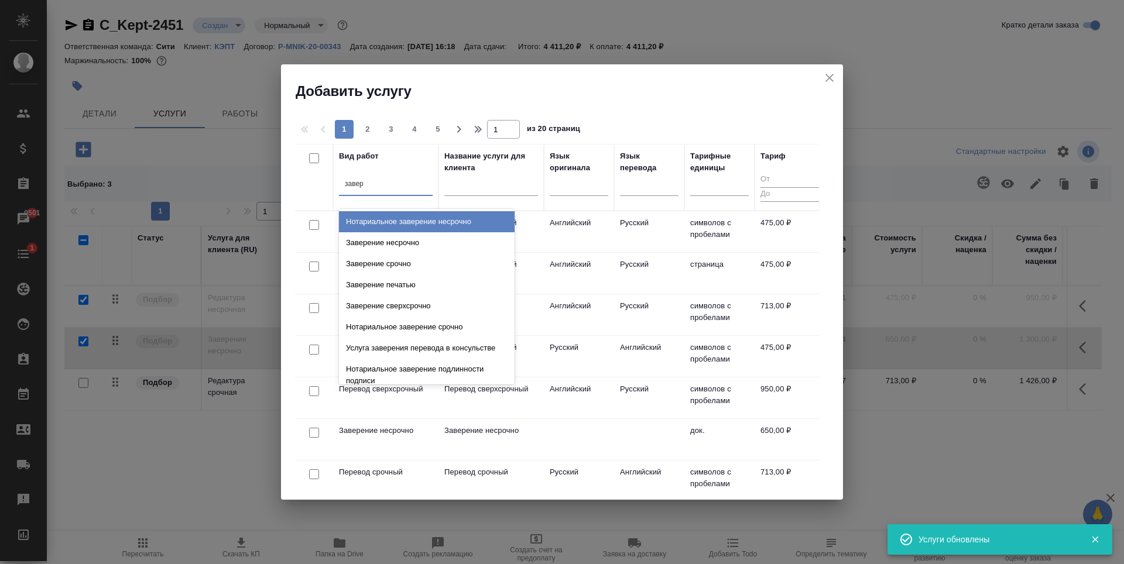
type input "завере"
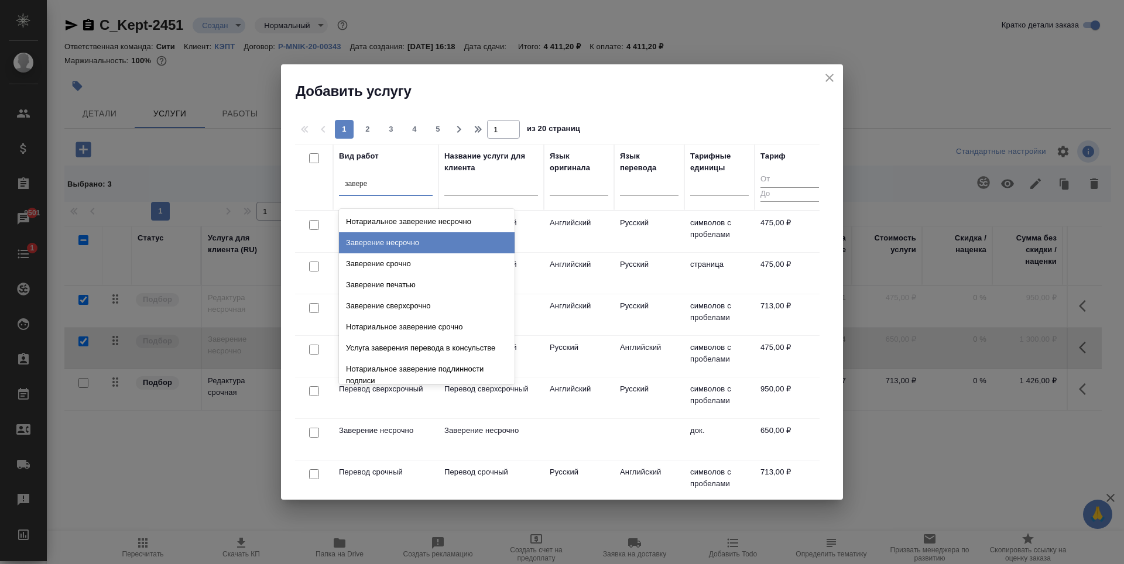
click at [375, 262] on div "Заверение срочно" at bounding box center [427, 264] width 176 height 21
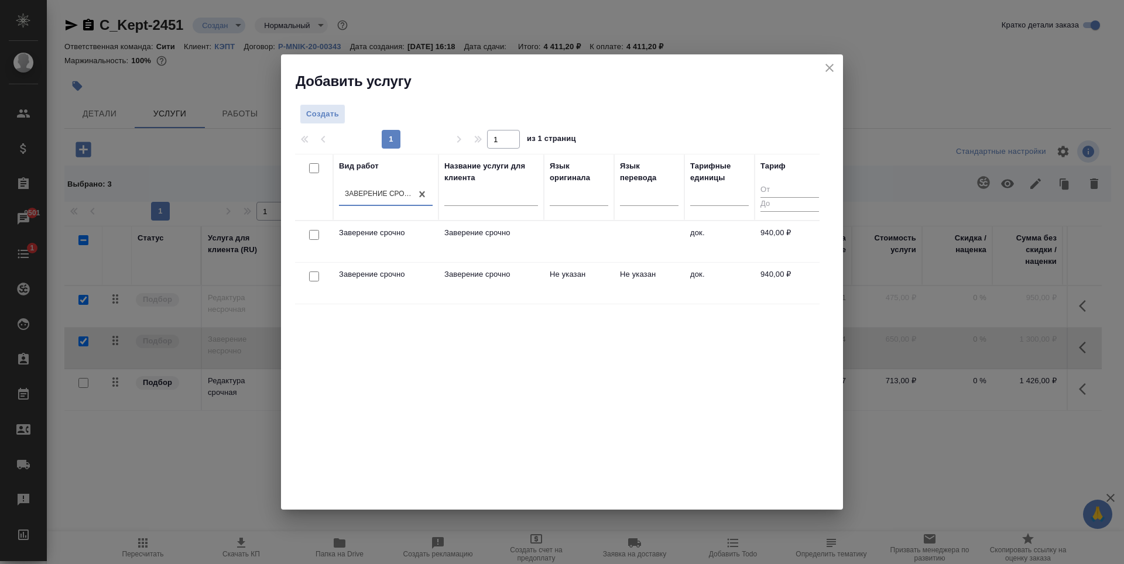
click at [317, 276] on input "checkbox" at bounding box center [314, 277] width 10 height 10
checkbox input "true"
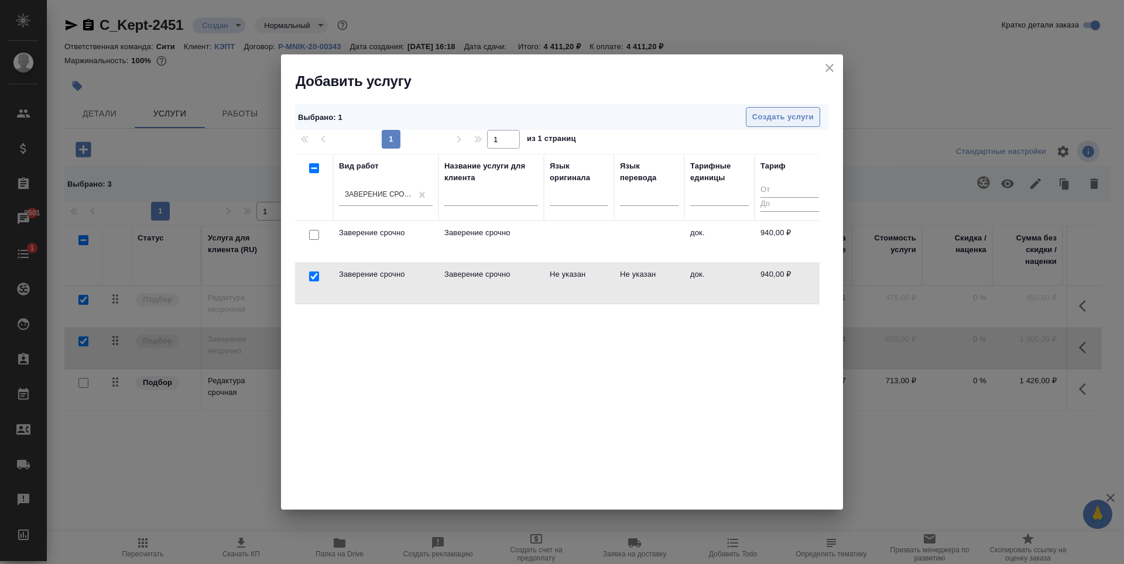
click at [787, 118] on span "Создать услуги" at bounding box center [782, 117] width 61 height 13
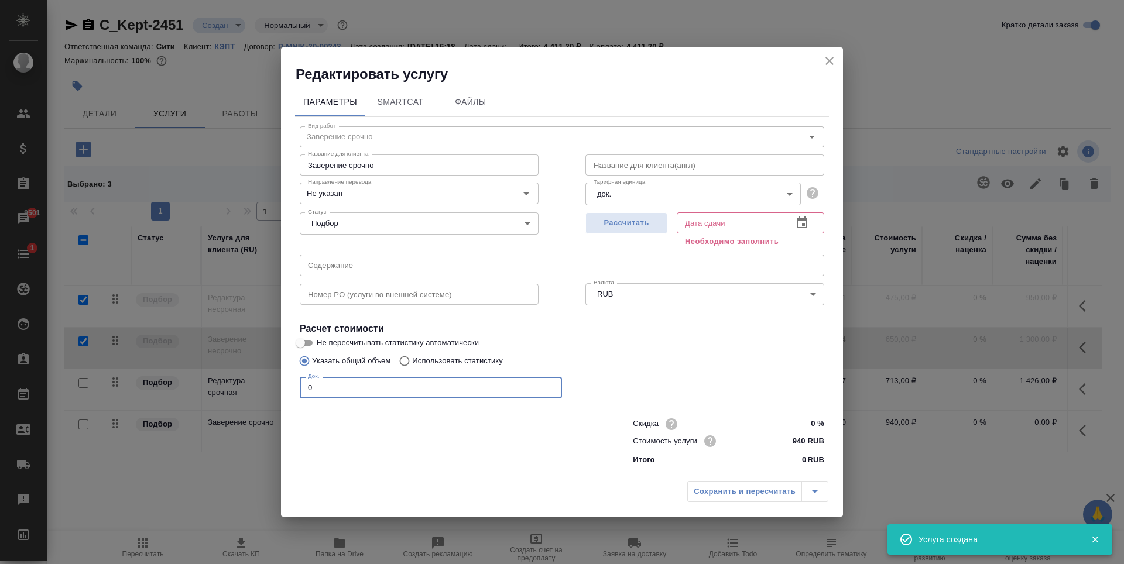
click at [553, 381] on input "0" at bounding box center [431, 387] width 262 height 21
click at [550, 385] on input "1" at bounding box center [431, 387] width 262 height 21
type input "2"
click at [550, 385] on input "2" at bounding box center [431, 387] width 262 height 21
click at [628, 336] on label "Не пересчитывать статистику автоматически" at bounding box center [554, 343] width 522 height 14
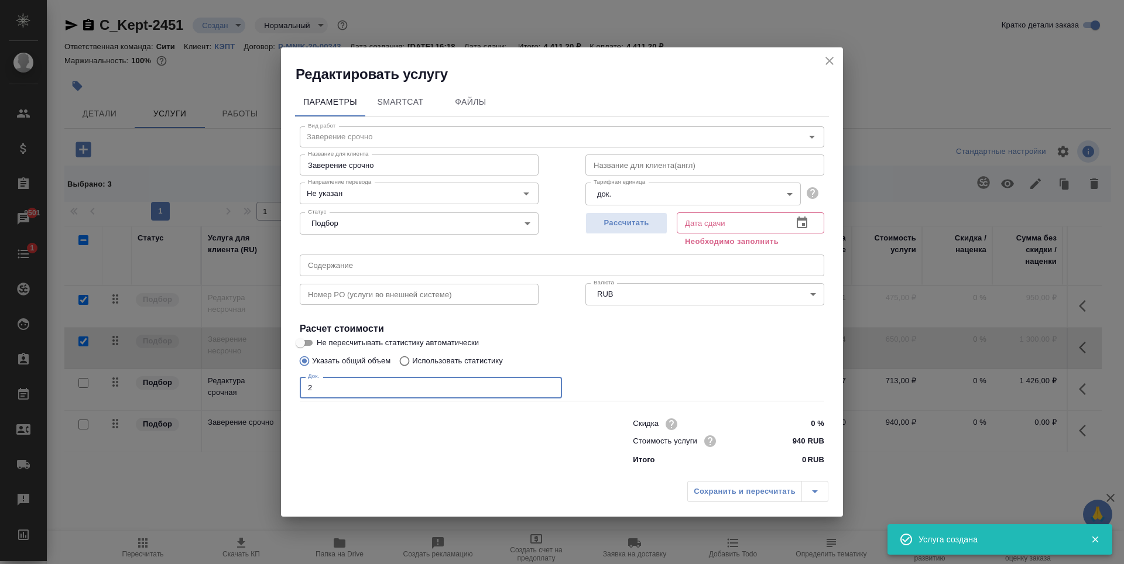
click at [321, 336] on input "Не пересчитывать статистику автоматически" at bounding box center [300, 343] width 42 height 14
checkbox input "true"
click at [639, 223] on span "Рассчитать" at bounding box center [626, 223] width 69 height 13
type input "12.09.2025 16:58"
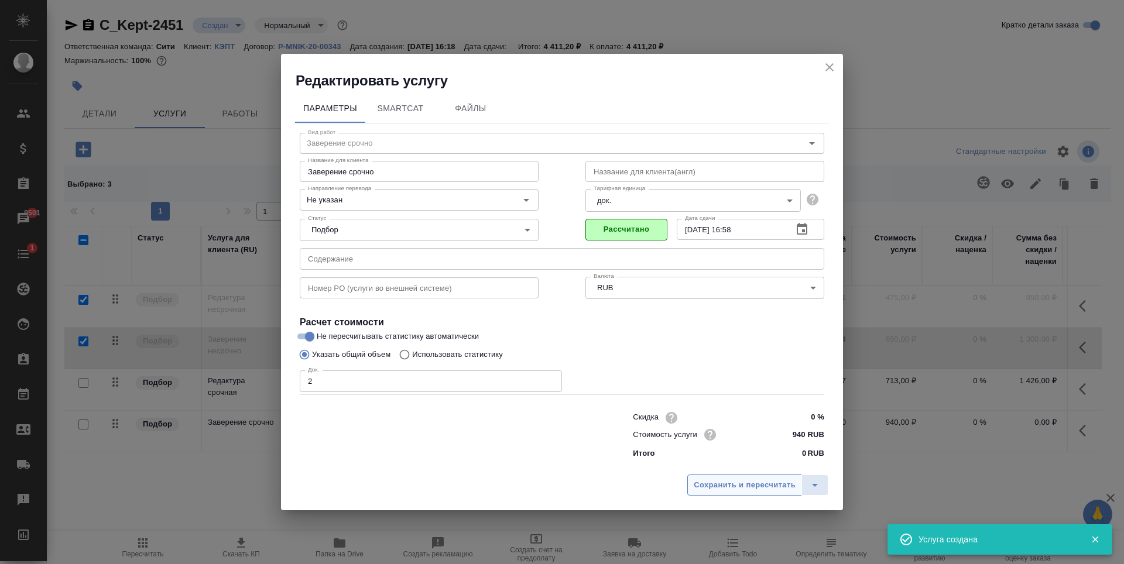
click at [707, 475] on button "Сохранить и пересчитать" at bounding box center [744, 485] width 115 height 21
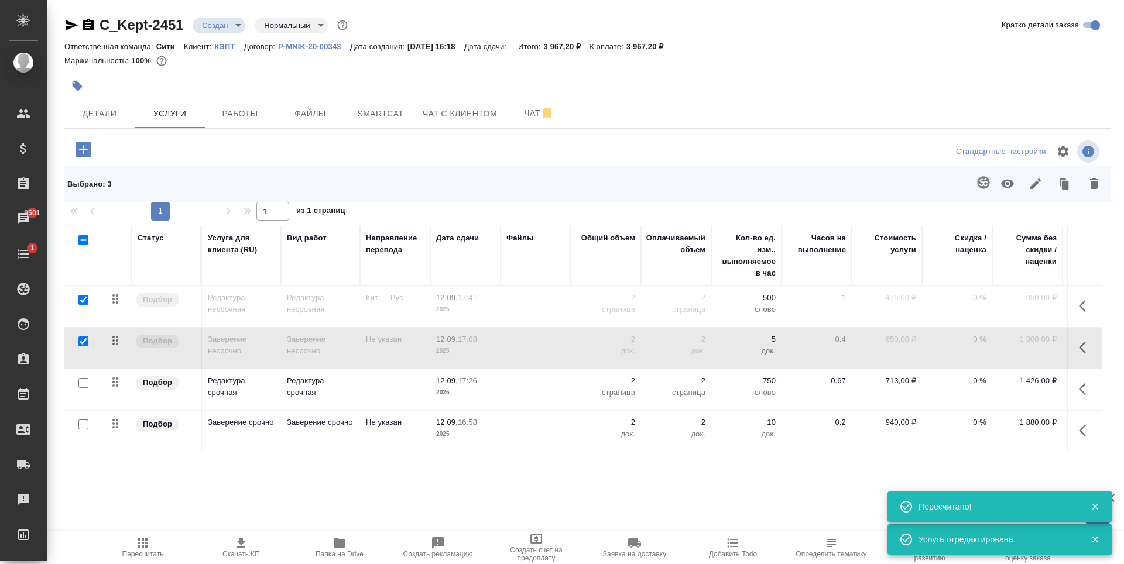
click at [641, 46] on p "3 967,20 ₽" at bounding box center [650, 46] width 46 height 9
drag, startPoint x: 641, startPoint y: 46, endPoint x: 669, endPoint y: 46, distance: 28.1
click at [669, 46] on p "3 967,20 ₽" at bounding box center [650, 46] width 46 height 9
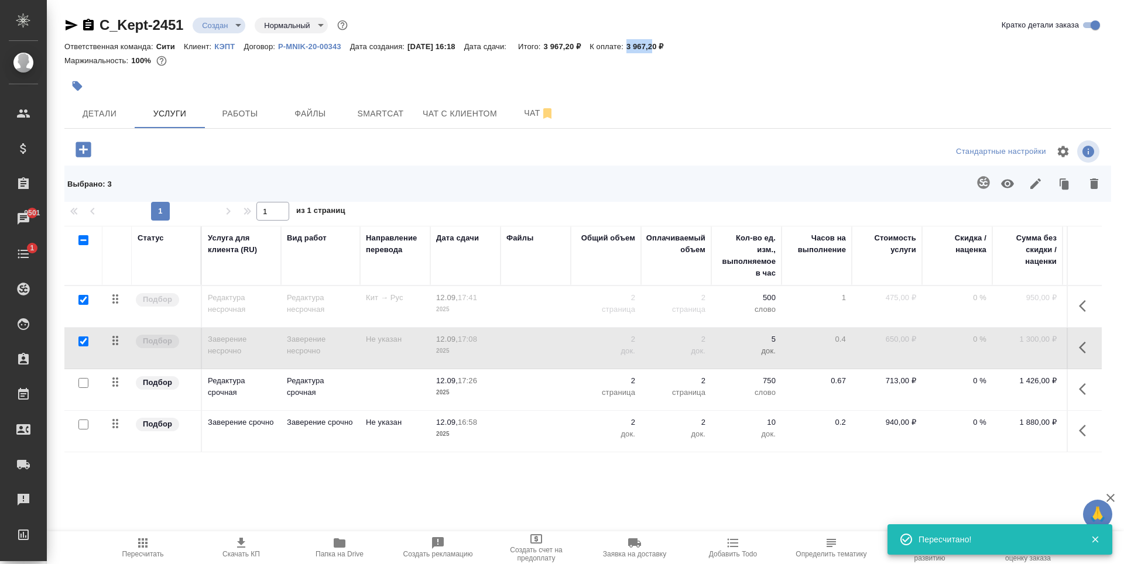
click at [669, 49] on p "3 967,20 ₽" at bounding box center [650, 46] width 46 height 9
drag, startPoint x: 672, startPoint y: 49, endPoint x: 640, endPoint y: 49, distance: 31.6
click at [640, 49] on div "Ответственная команда: Сити Клиент: КЭПТ Договор: P-MNIK-20-00343 Дата создания…" at bounding box center [587, 46] width 1047 height 14
copy p "3 967,20"
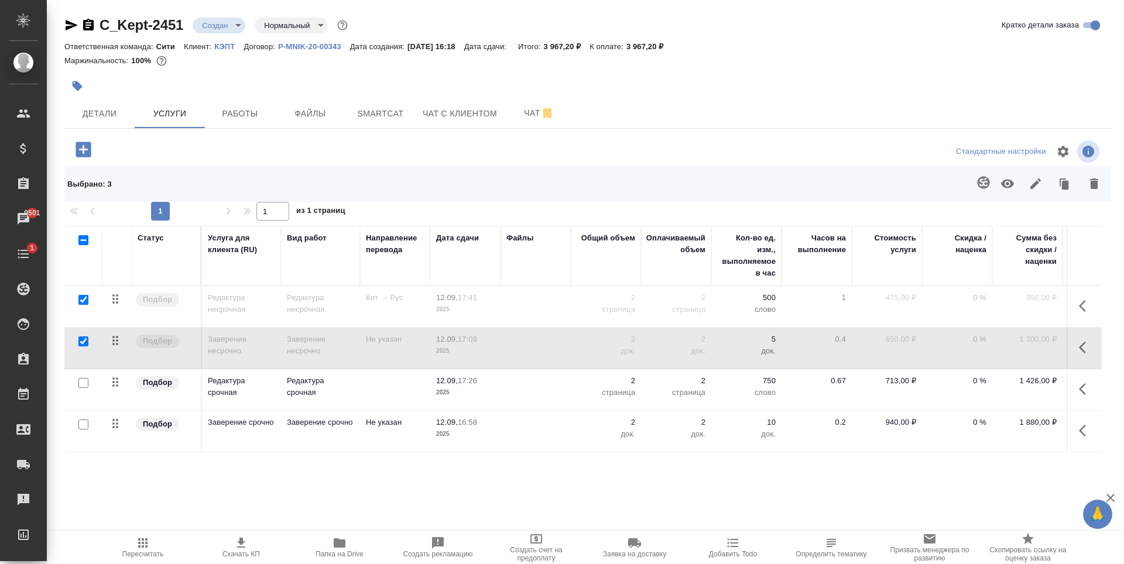
click at [668, 54] on div "Маржинальность: 100%" at bounding box center [587, 60] width 1047 height 15
click at [242, 145] on div at bounding box center [238, 150] width 349 height 24
click at [83, 150] on icon "button" at bounding box center [83, 149] width 15 height 15
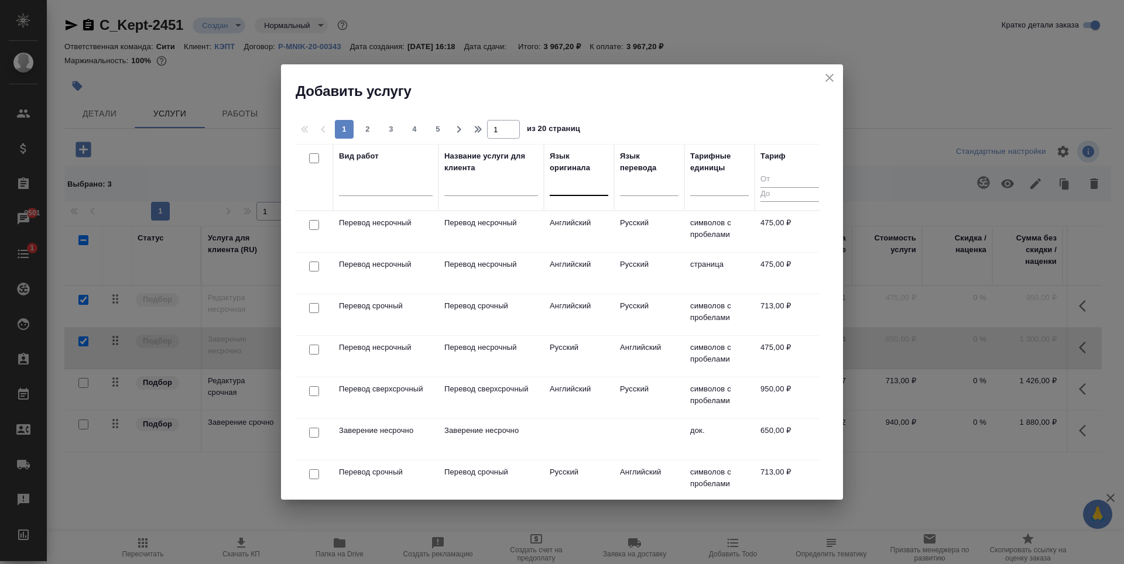
click at [575, 187] on div at bounding box center [579, 184] width 59 height 17
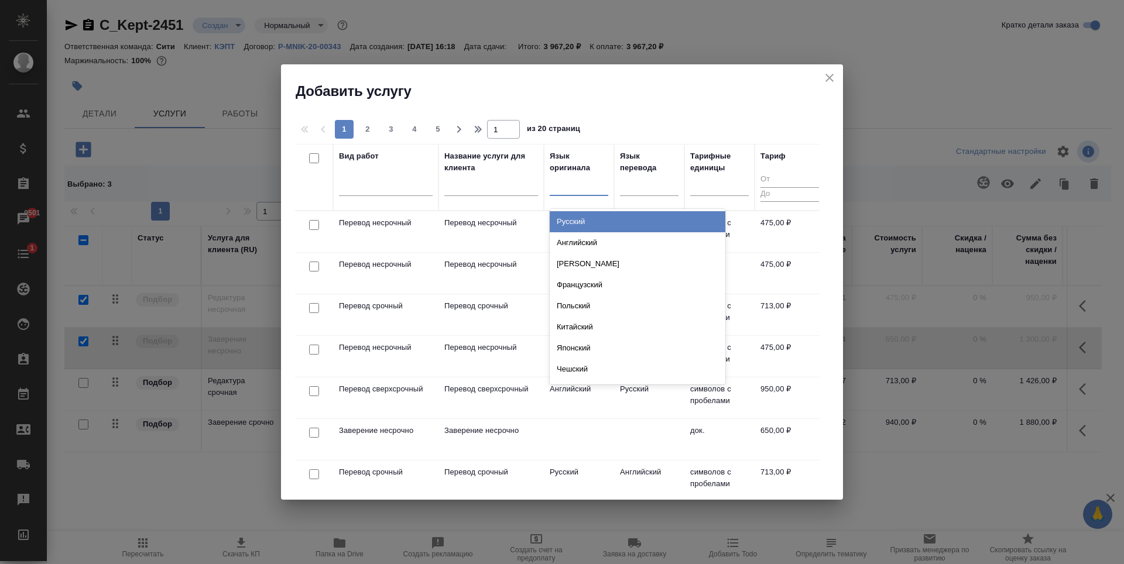
click at [377, 197] on div at bounding box center [386, 189] width 94 height 30
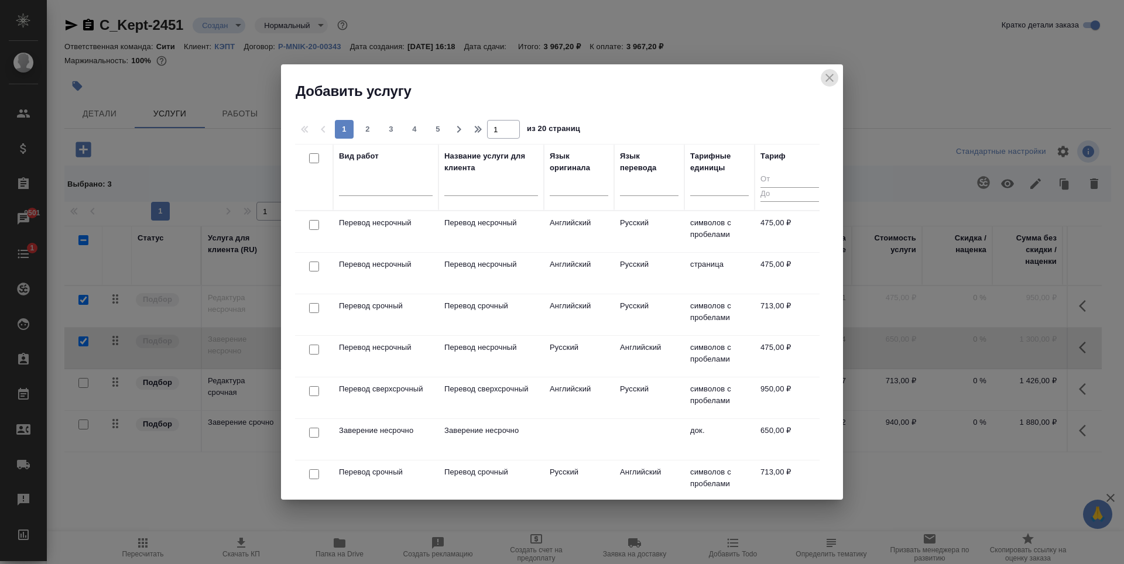
click at [829, 76] on icon "close" at bounding box center [830, 78] width 14 height 14
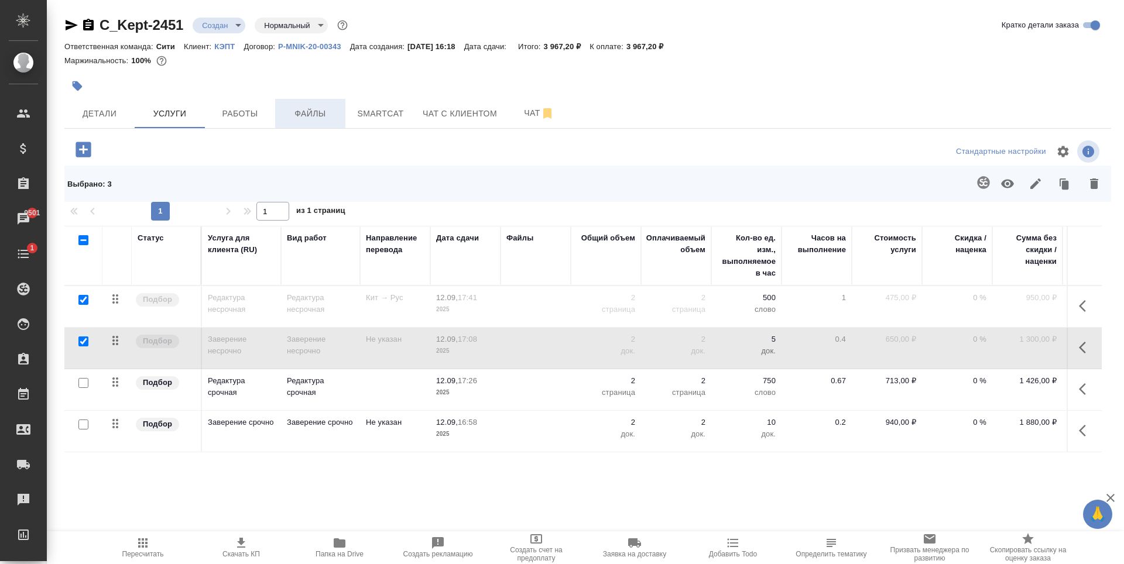
click at [327, 122] on button "Файлы" at bounding box center [310, 113] width 70 height 29
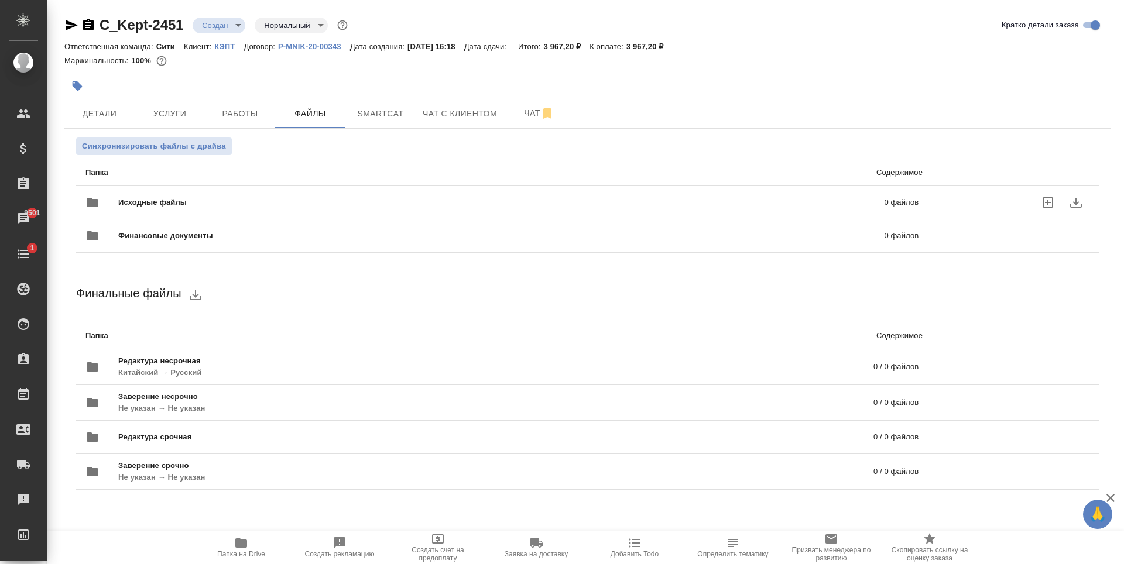
click at [1055, 200] on icon "uploadFiles" at bounding box center [1048, 203] width 14 height 14
click at [0, 0] on input "uploadFiles" at bounding box center [0, 0] width 0 height 0
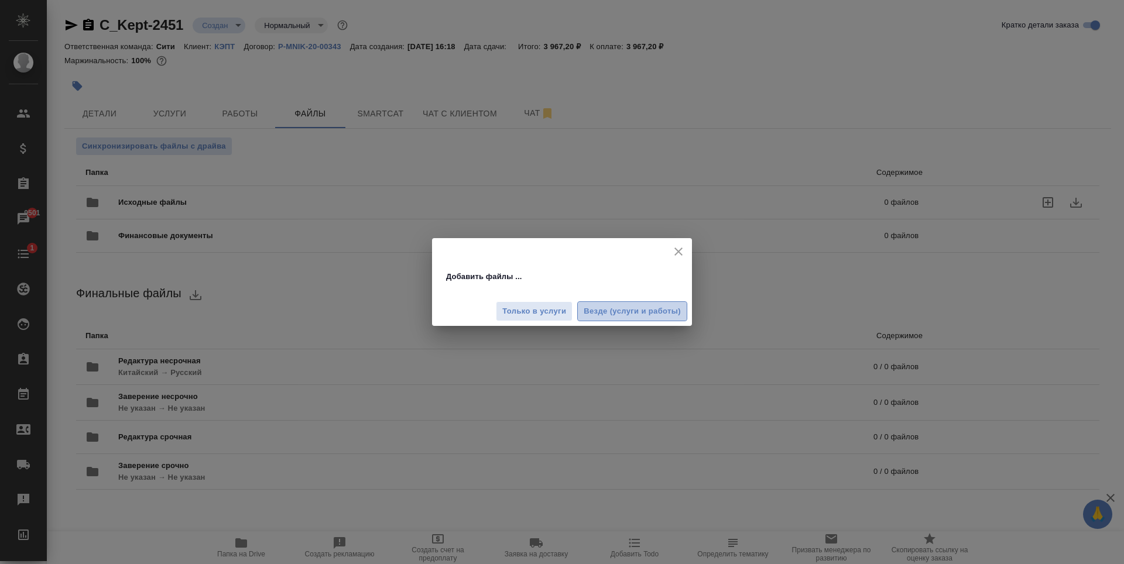
click at [662, 310] on span "Везде (услуги и работы)" at bounding box center [632, 311] width 97 height 13
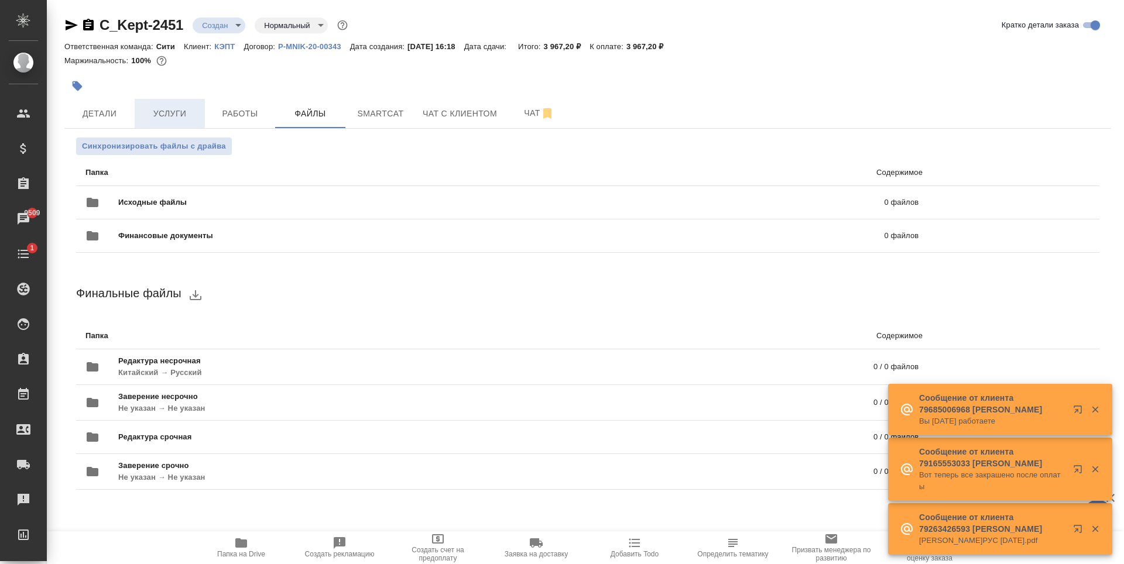
click at [186, 111] on span "Услуги" at bounding box center [170, 114] width 56 height 15
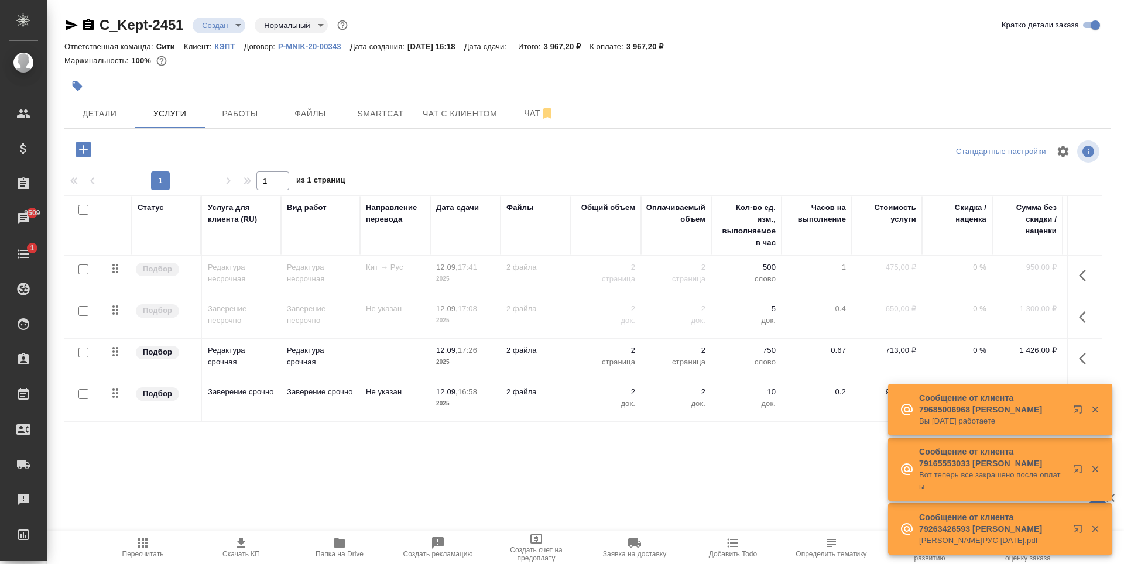
click at [80, 355] on input "checkbox" at bounding box center [83, 353] width 10 height 10
checkbox input "true"
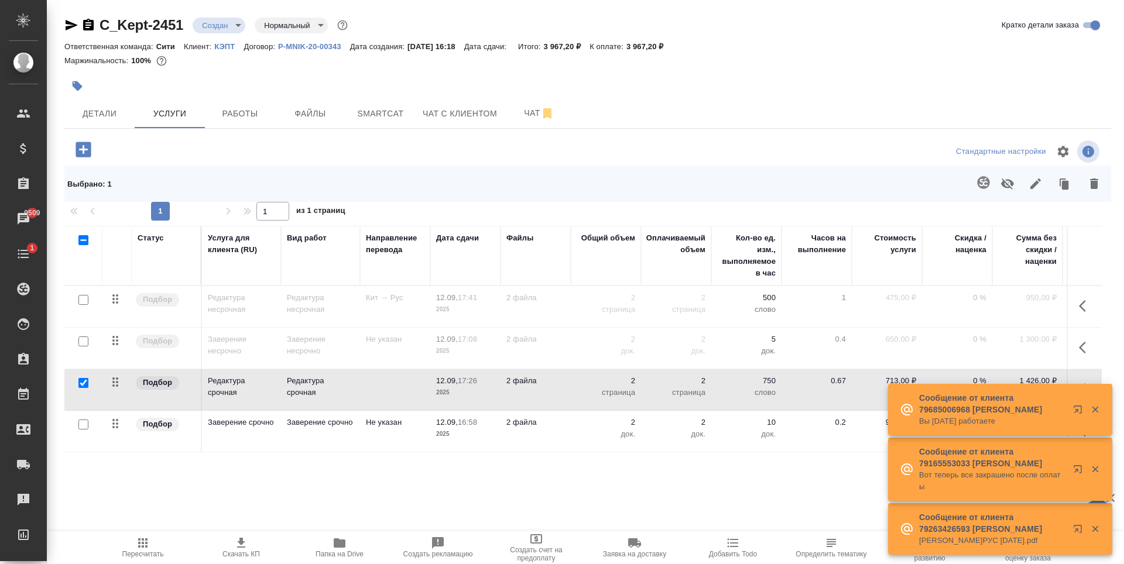
click at [82, 419] on div at bounding box center [83, 425] width 26 height 16
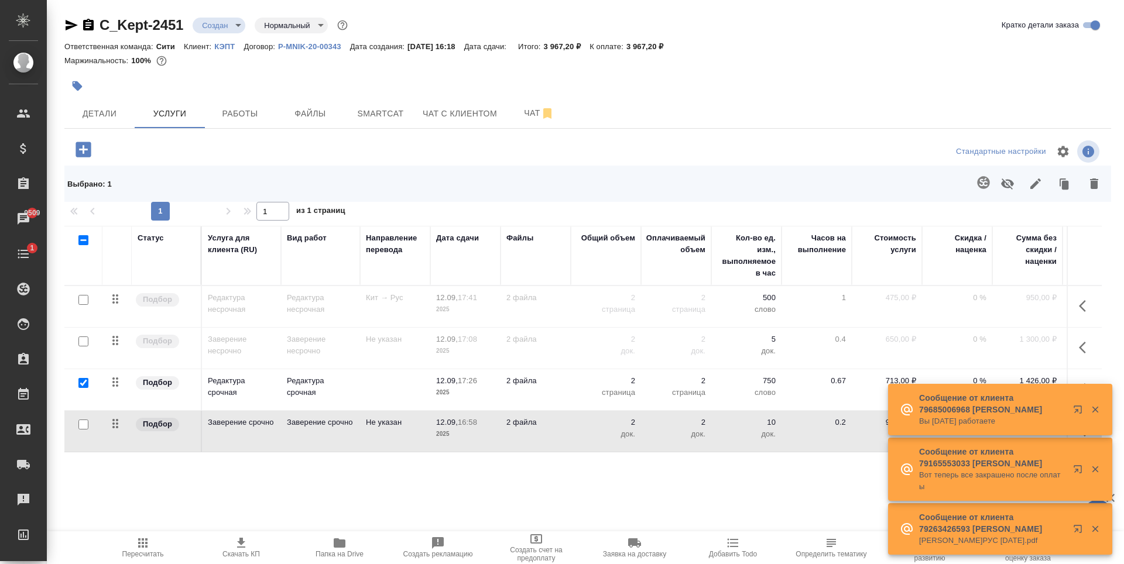
click at [80, 425] on input "checkbox" at bounding box center [83, 425] width 10 height 10
checkbox input "true"
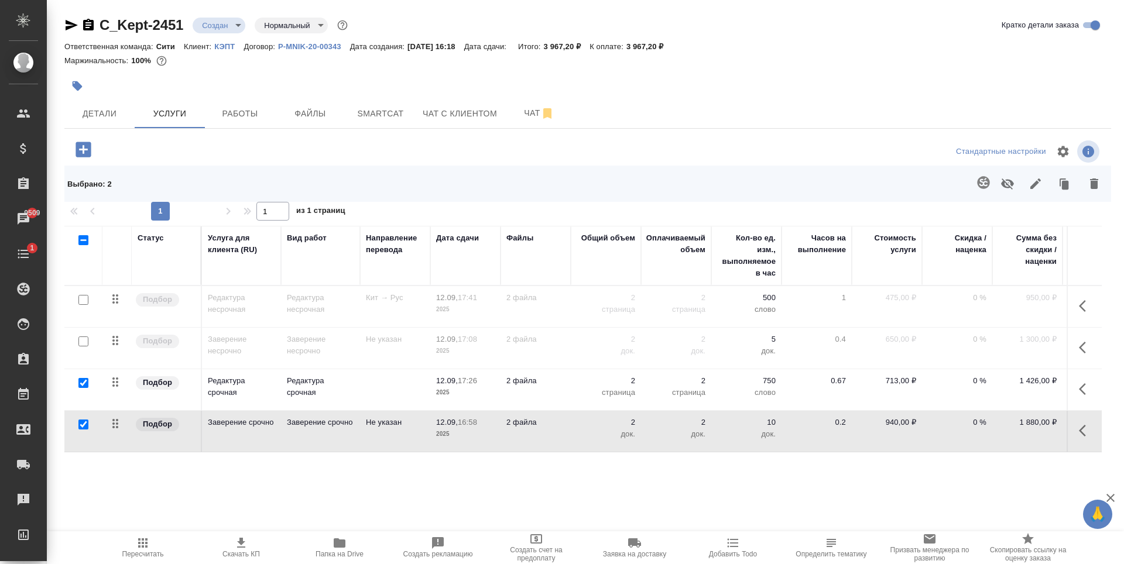
click at [1095, 182] on icon "button" at bounding box center [1094, 184] width 8 height 11
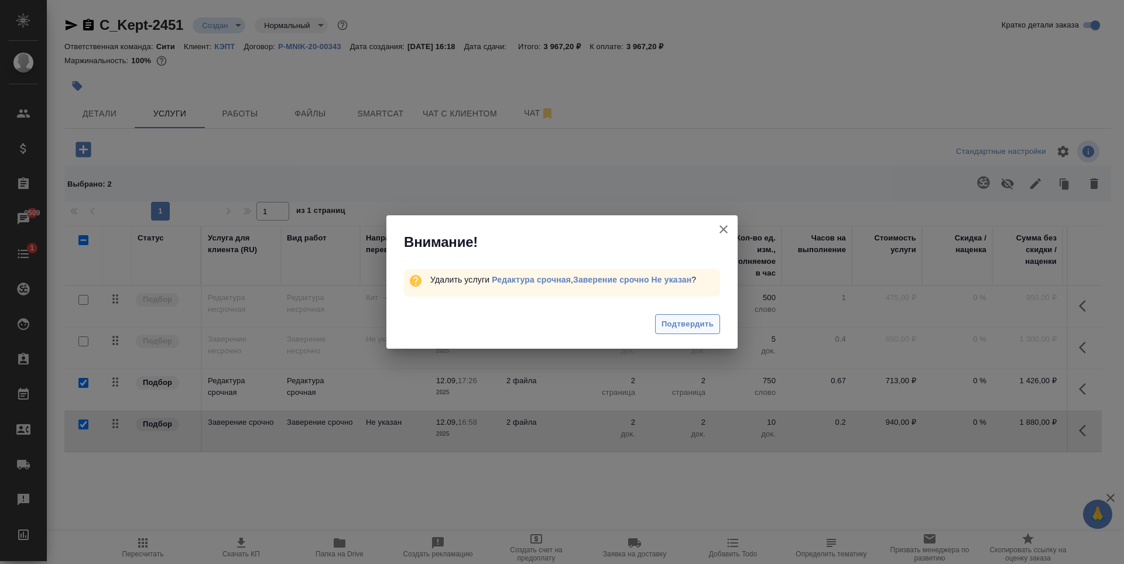
click at [676, 319] on span "Подтвердить" at bounding box center [688, 324] width 52 height 13
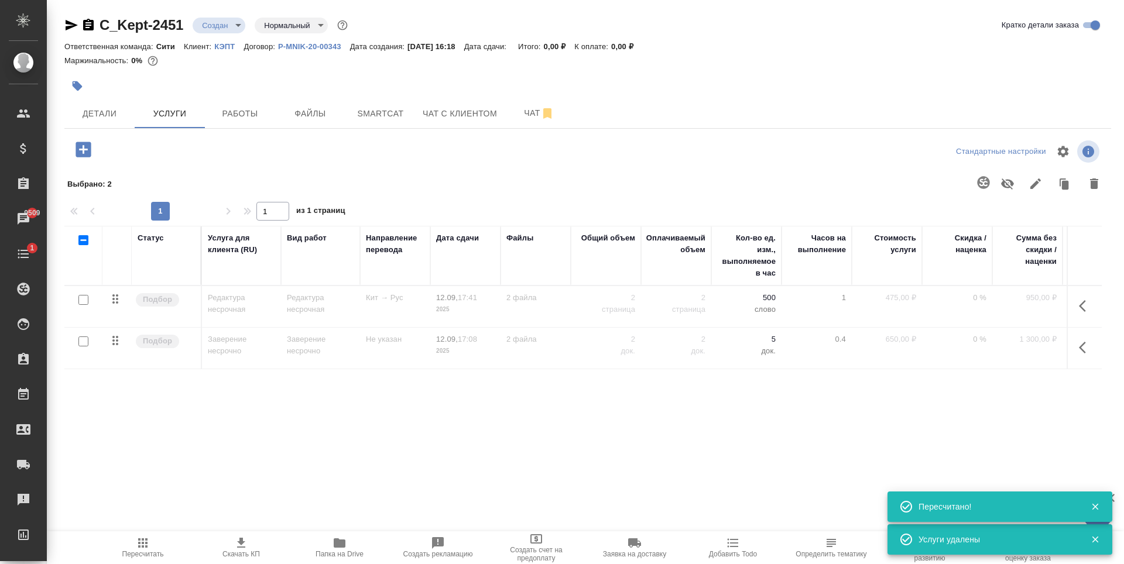
click at [84, 341] on input "checkbox" at bounding box center [83, 342] width 10 height 10
checkbox input "true"
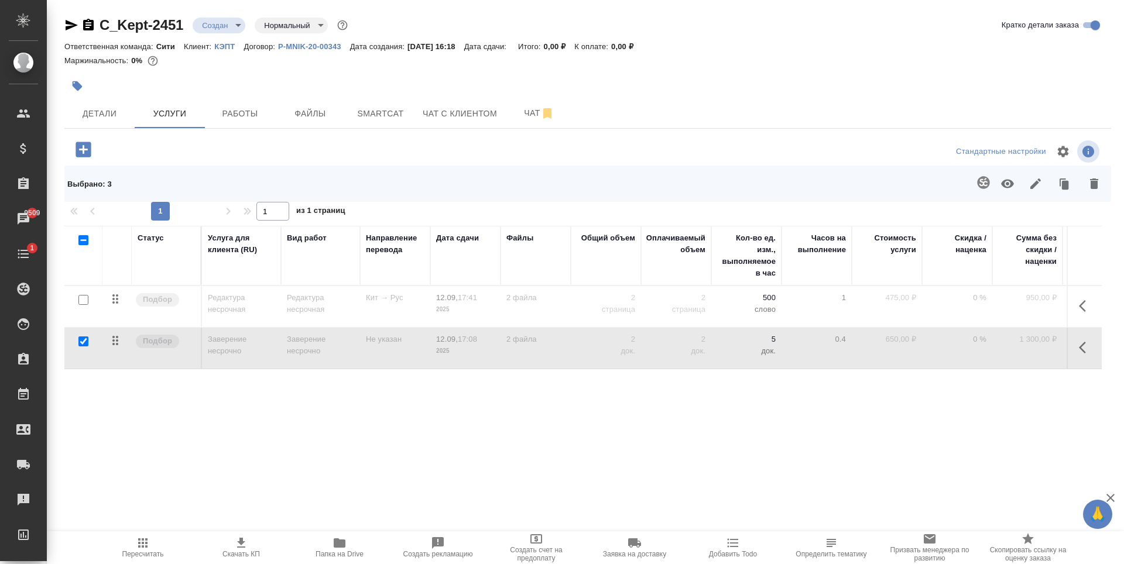
click at [87, 297] on input "checkbox" at bounding box center [83, 300] width 10 height 10
checkbox input "true"
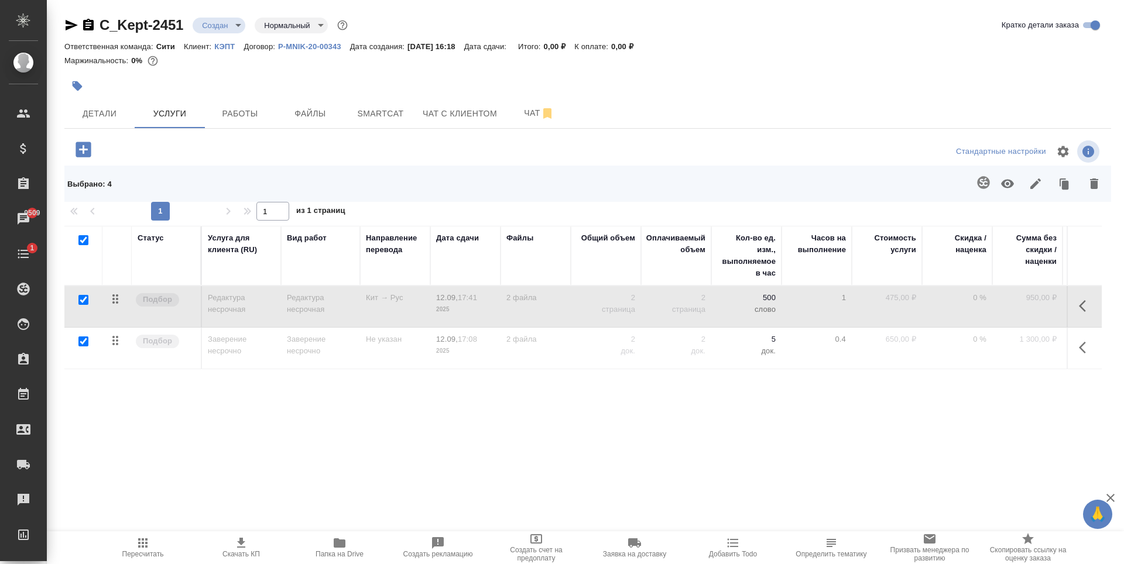
click at [1013, 182] on icon "button" at bounding box center [1008, 184] width 14 height 14
click at [507, 423] on div "Статус Услуга для клиента (RU) Вид работ Направление перевода Дата сдачи Файлы …" at bounding box center [583, 352] width 1038 height 252
click at [286, 296] on td "Редактура несрочная" at bounding box center [320, 306] width 79 height 41
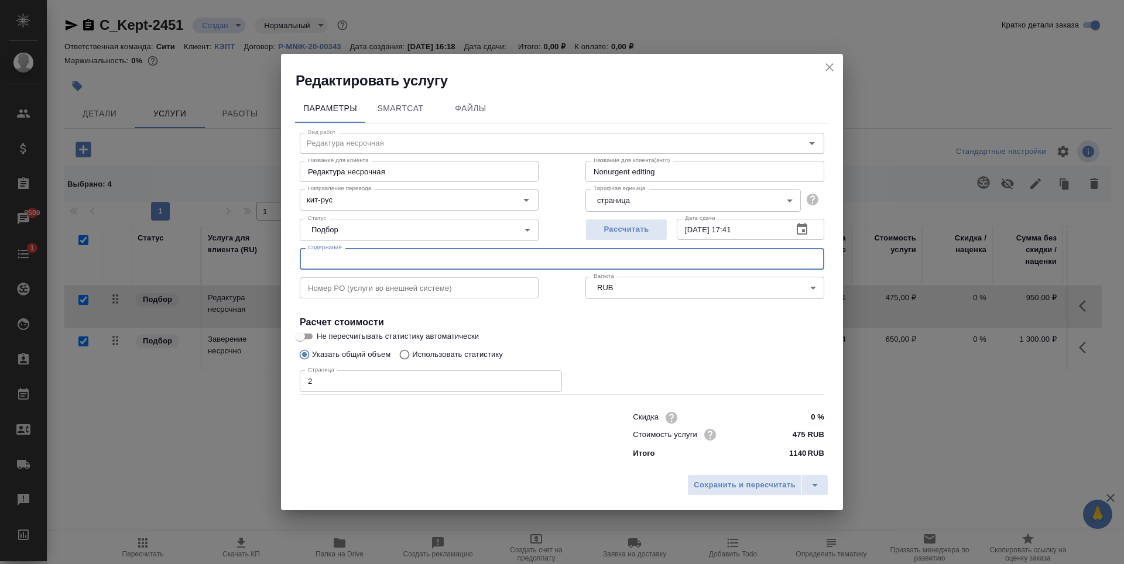
click at [395, 265] on input "text" at bounding box center [562, 258] width 525 height 21
paste input "SRF - PRC ID"
click at [405, 262] on input "SRF - PRC ID (Гладкова Дарья)" at bounding box center [562, 258] width 525 height 21
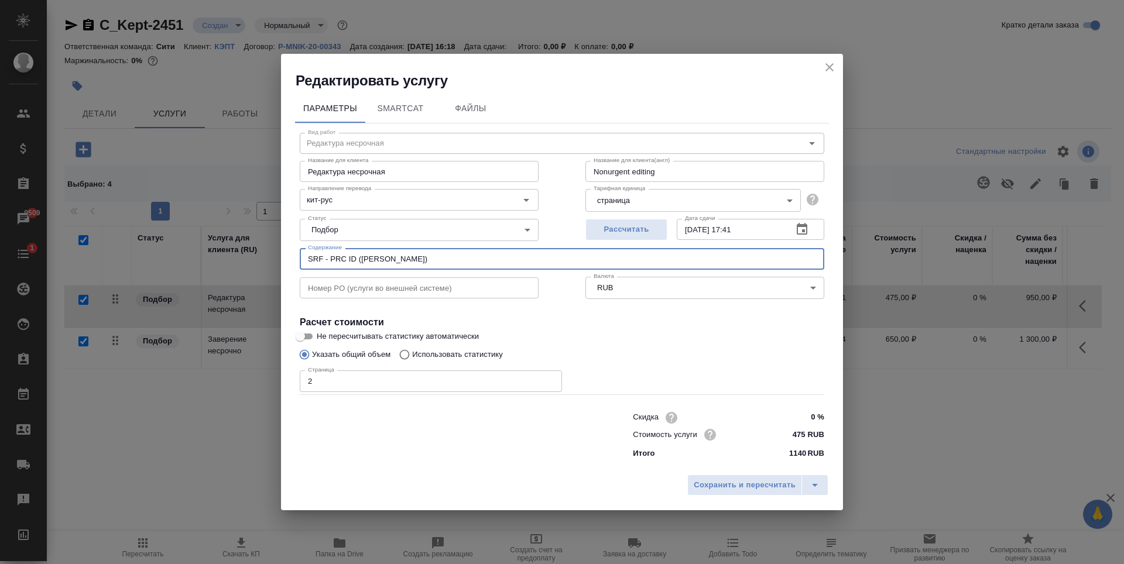
paste input "text"
click at [391, 264] on input "SRF - PRC ID" at bounding box center [562, 258] width 525 height 21
paste input "SRF - PRC ID"
drag, startPoint x: 348, startPoint y: 262, endPoint x: 427, endPoint y: 258, distance: 79.2
click at [427, 258] on input "SRF - PRC IDSRF - PRC ID" at bounding box center [562, 258] width 525 height 21
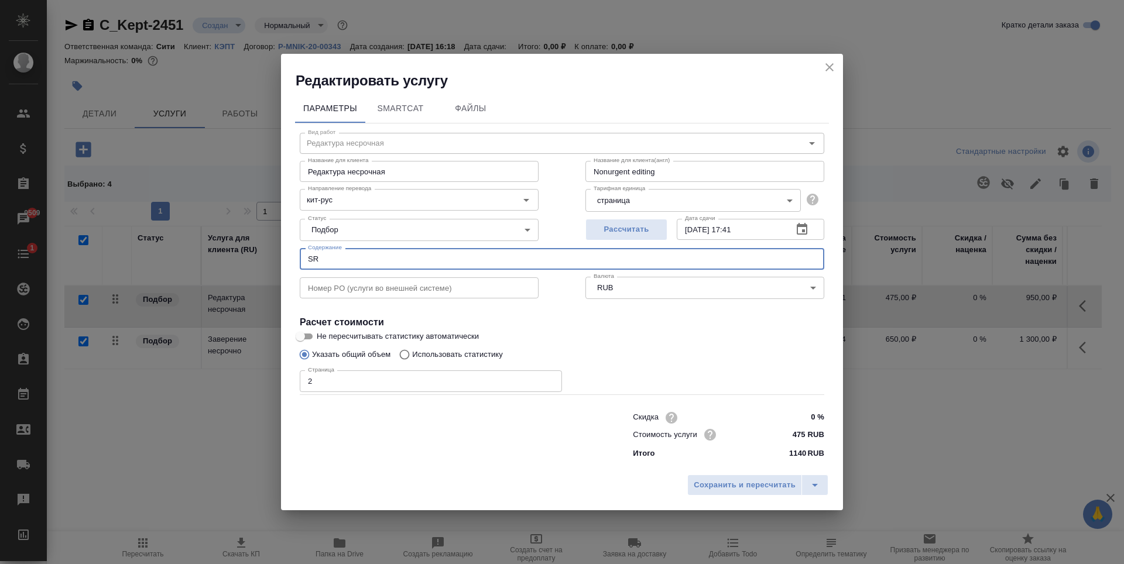
type input "S"
click at [320, 255] on input "text" at bounding box center [562, 258] width 525 height 21
paste input "SRF - PRC ID"
type input "SRF - PRC ID (Гладкова Дарья)"
click at [647, 384] on div "Страница 2 Страница" at bounding box center [562, 380] width 525 height 28
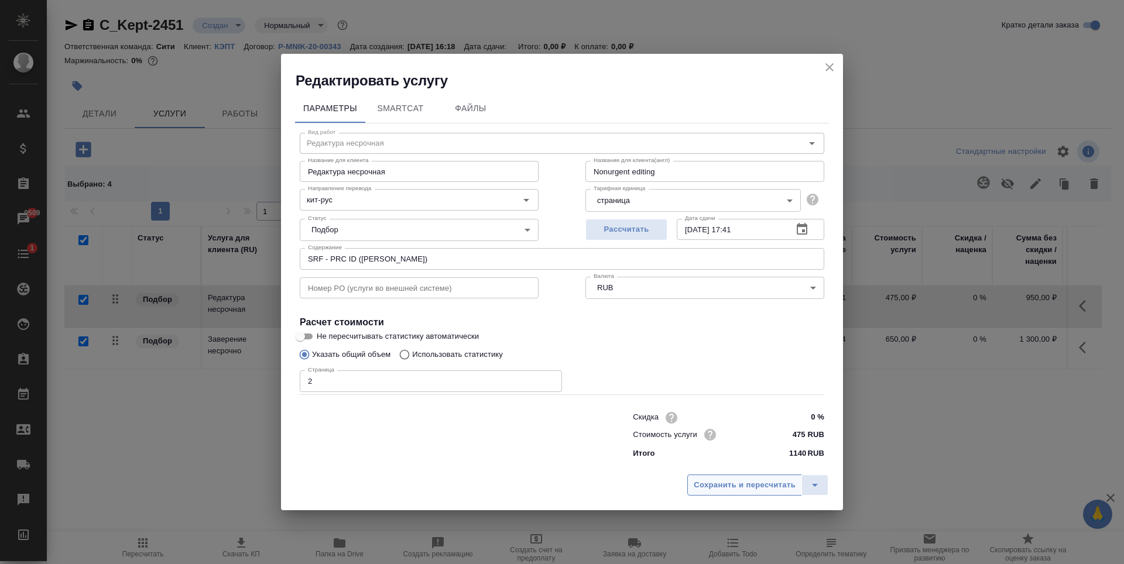
click at [716, 488] on span "Сохранить и пересчитать" at bounding box center [745, 485] width 102 height 13
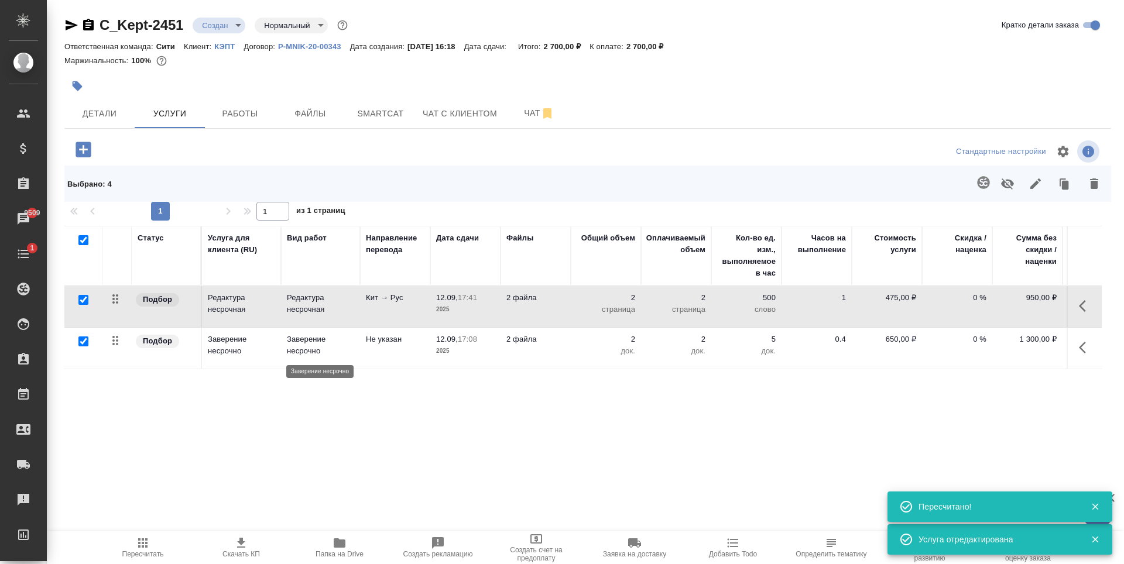
click at [307, 348] on p "Заверение несрочно" at bounding box center [320, 345] width 67 height 23
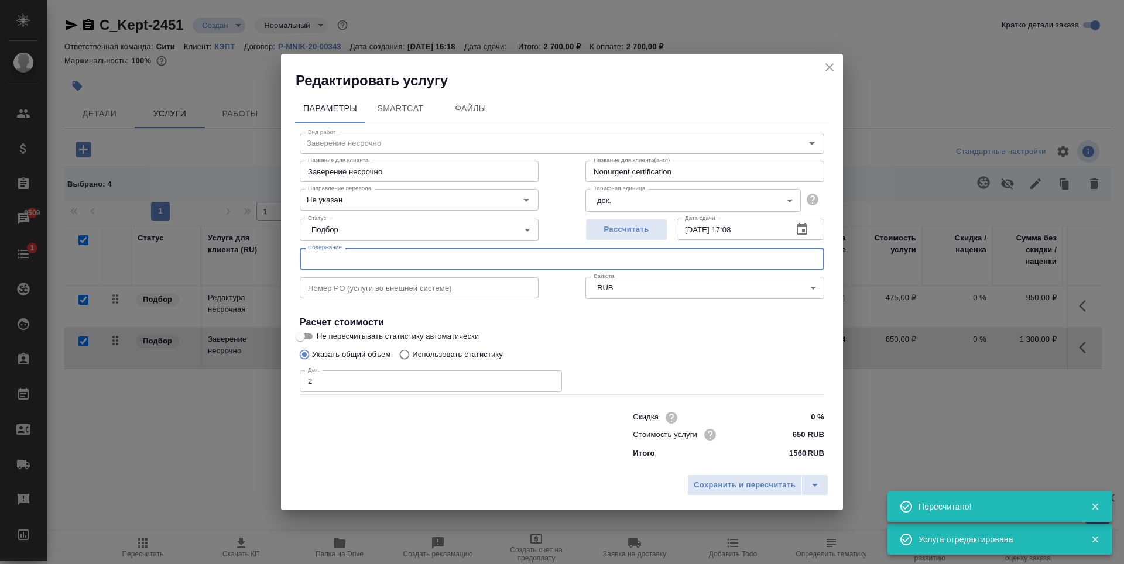
click at [383, 260] on input "text" at bounding box center [562, 258] width 525 height 21
paste input "SRF - PRC ID (Гладкова Дарья)"
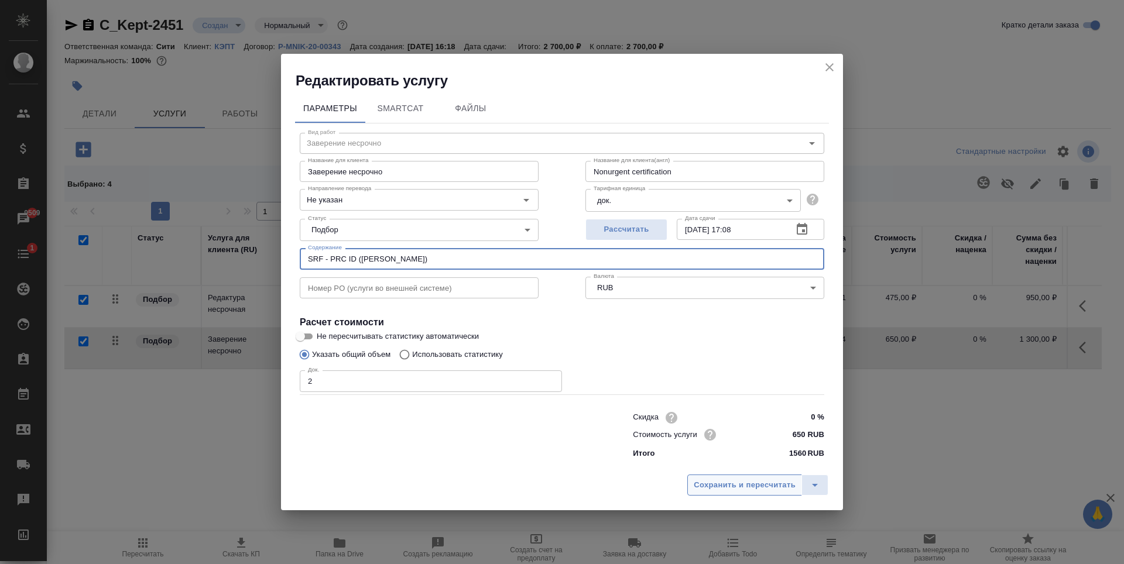
type input "SRF - PRC ID (Гладкова Дарья)"
click at [719, 483] on span "Сохранить и пересчитать" at bounding box center [745, 485] width 102 height 13
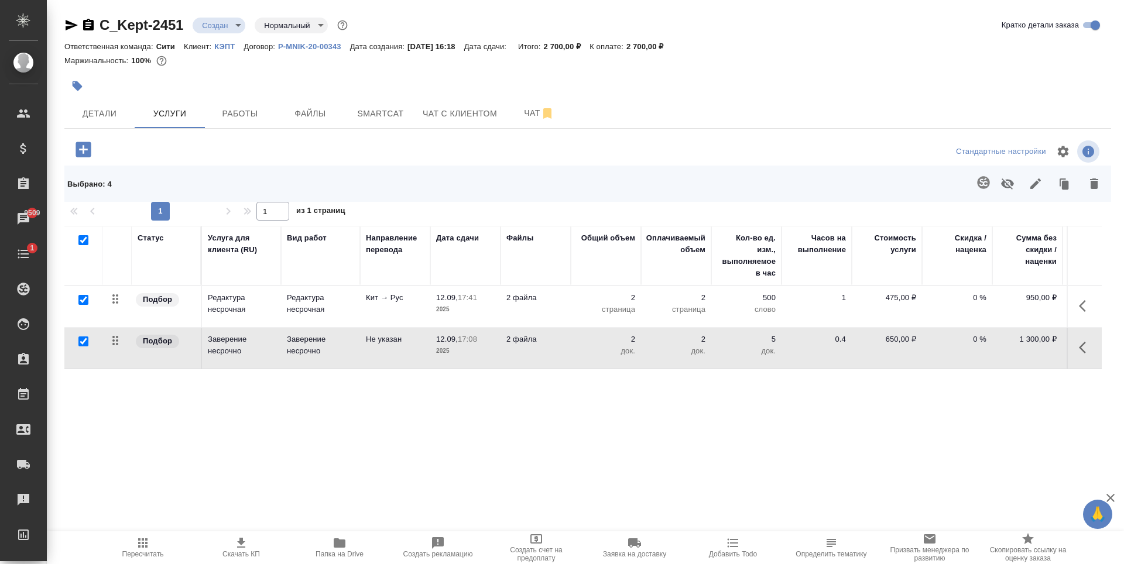
click at [642, 43] on p "2 700,00 ₽" at bounding box center [650, 46] width 46 height 9
click at [74, 22] on icon "button" at bounding box center [71, 25] width 14 height 14
click at [353, 94] on div at bounding box center [413, 86] width 698 height 26
click at [94, 114] on span "Детали" at bounding box center [99, 114] width 56 height 15
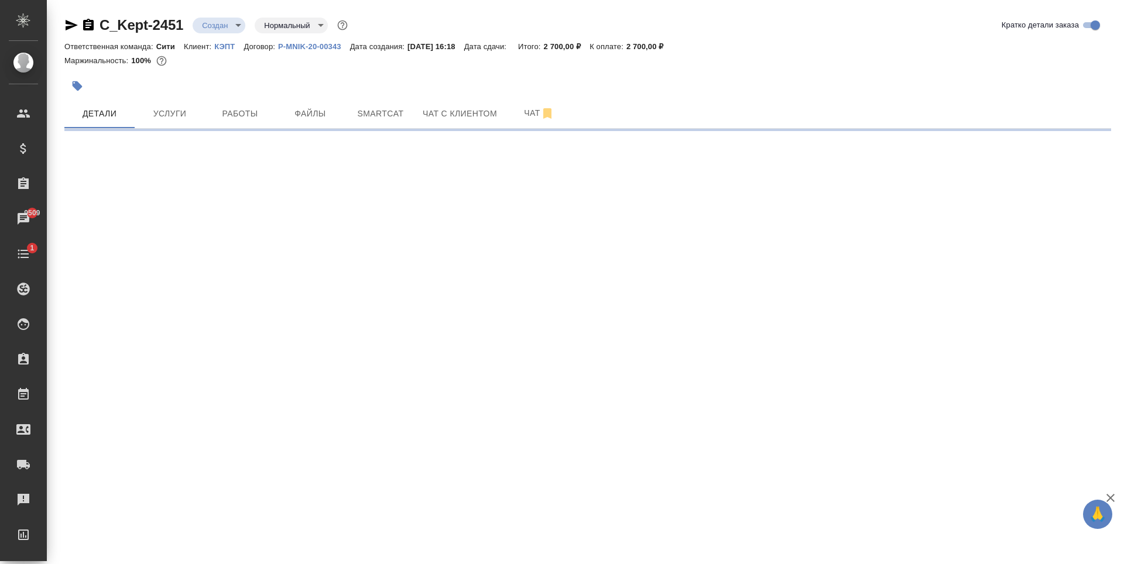
select select "RU"
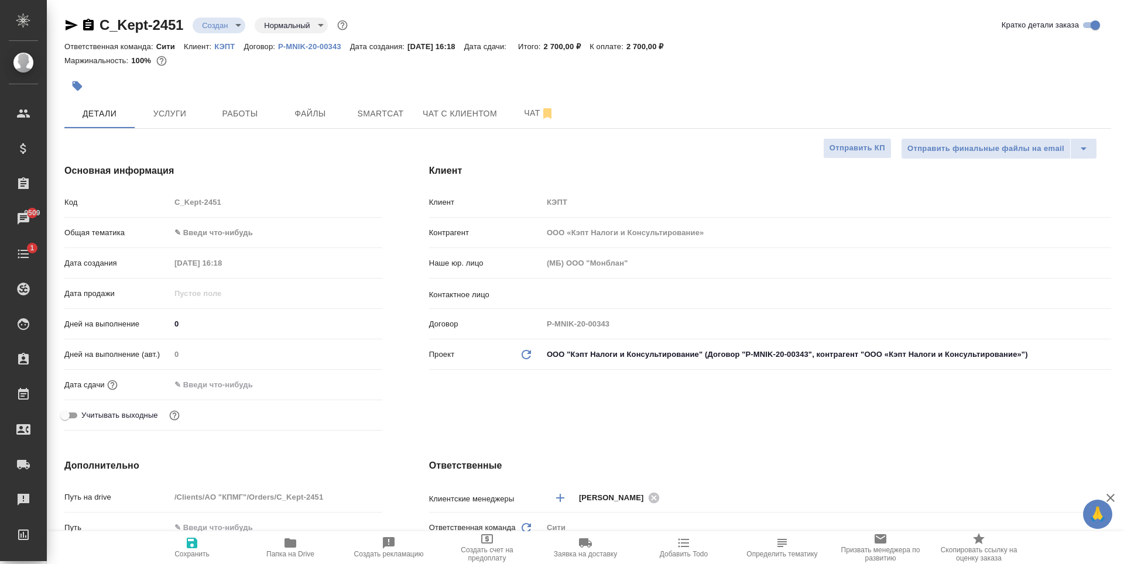
type textarea "x"
click at [289, 114] on span "Файлы" at bounding box center [310, 114] width 56 height 15
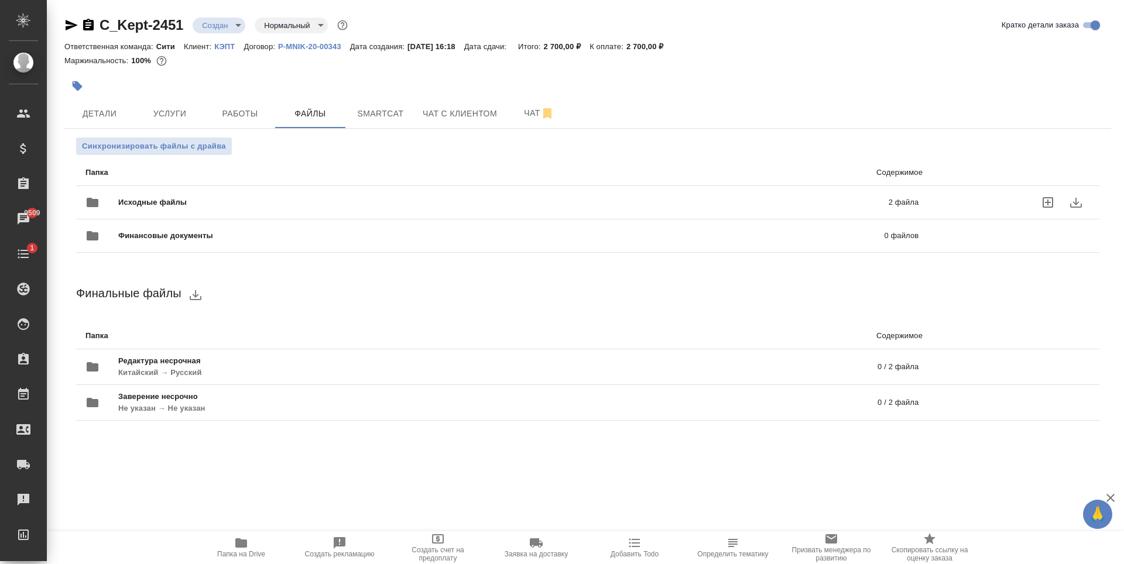
click at [579, 204] on p "2 файла" at bounding box center [728, 203] width 381 height 12
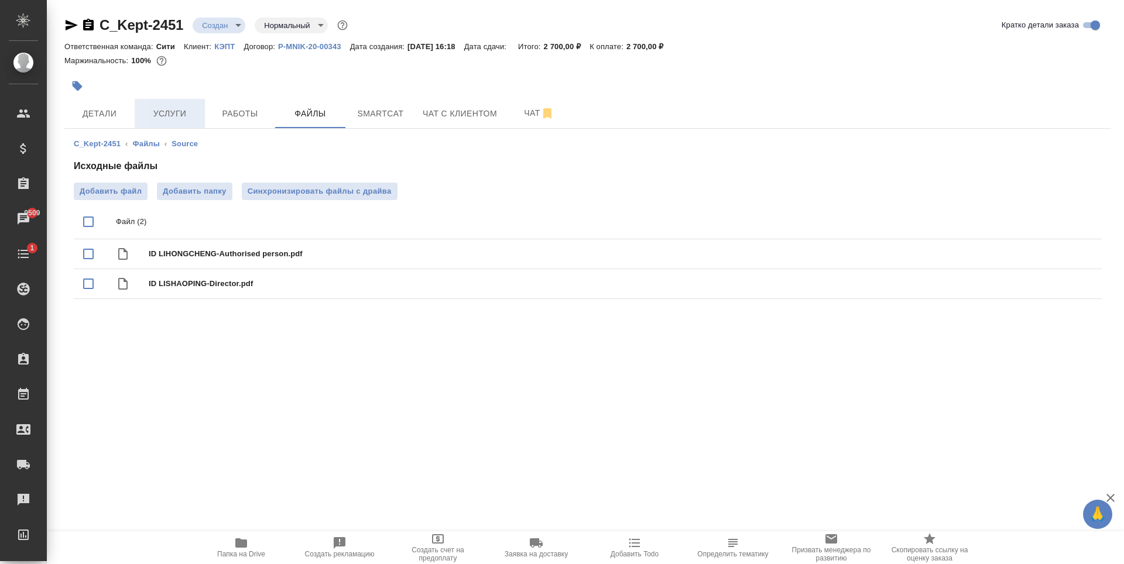
click at [158, 117] on span "Услуги" at bounding box center [170, 114] width 56 height 15
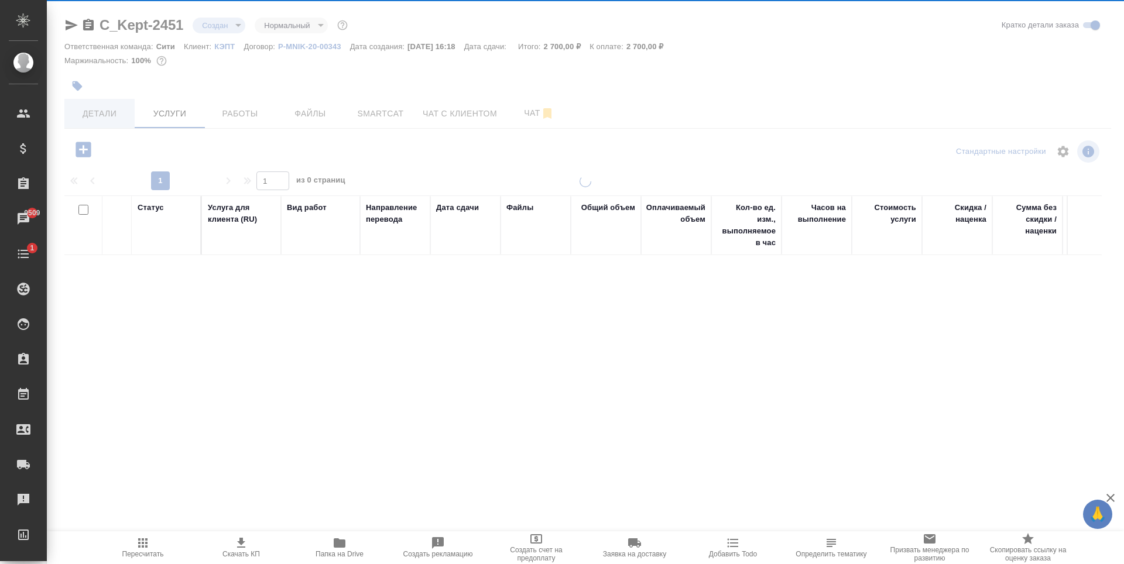
click at [105, 112] on span "Детали" at bounding box center [99, 114] width 56 height 15
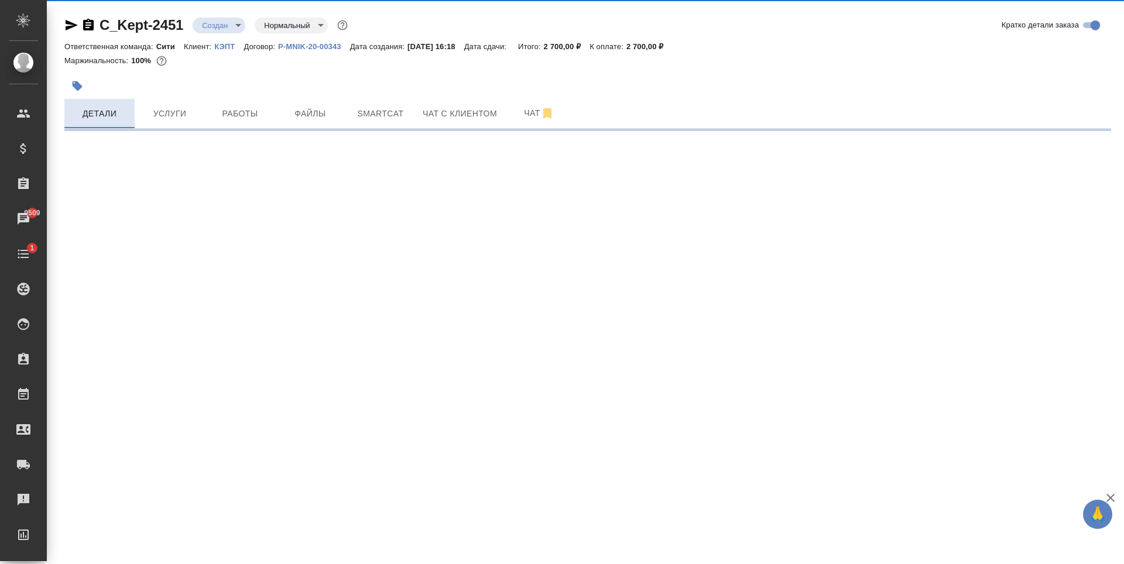
select select "RU"
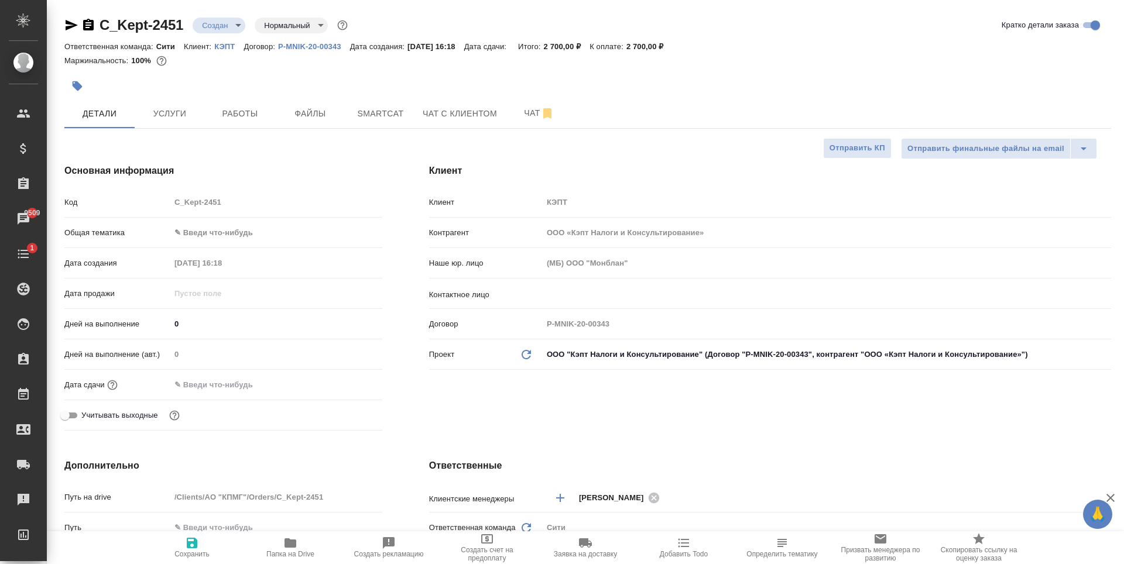
type textarea "x"
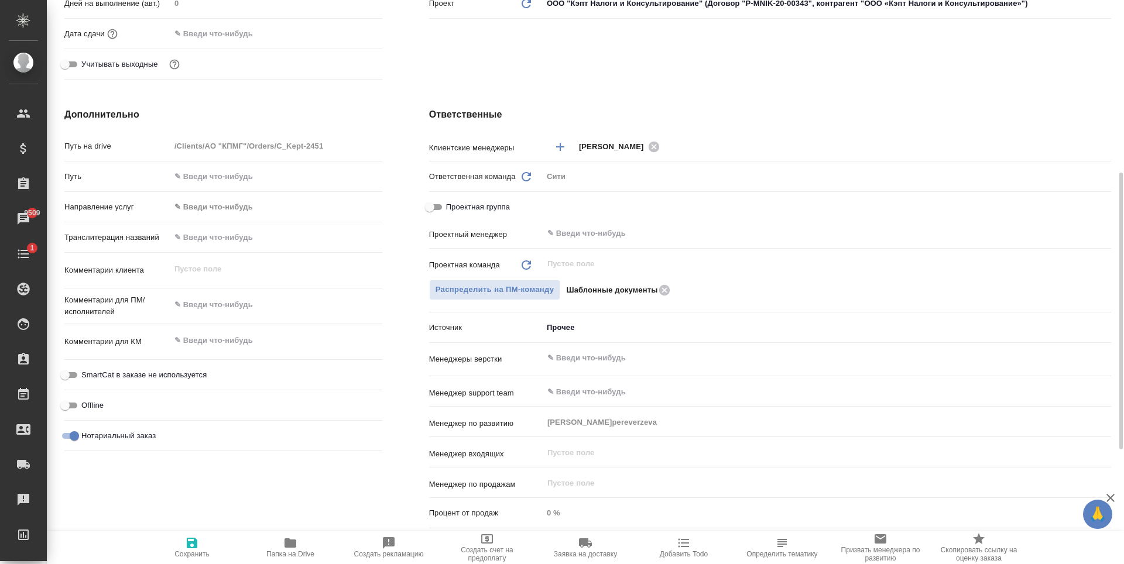
type textarea "x"
click at [203, 306] on textarea at bounding box center [276, 305] width 212 height 20
type textarea "Р"
type textarea "x"
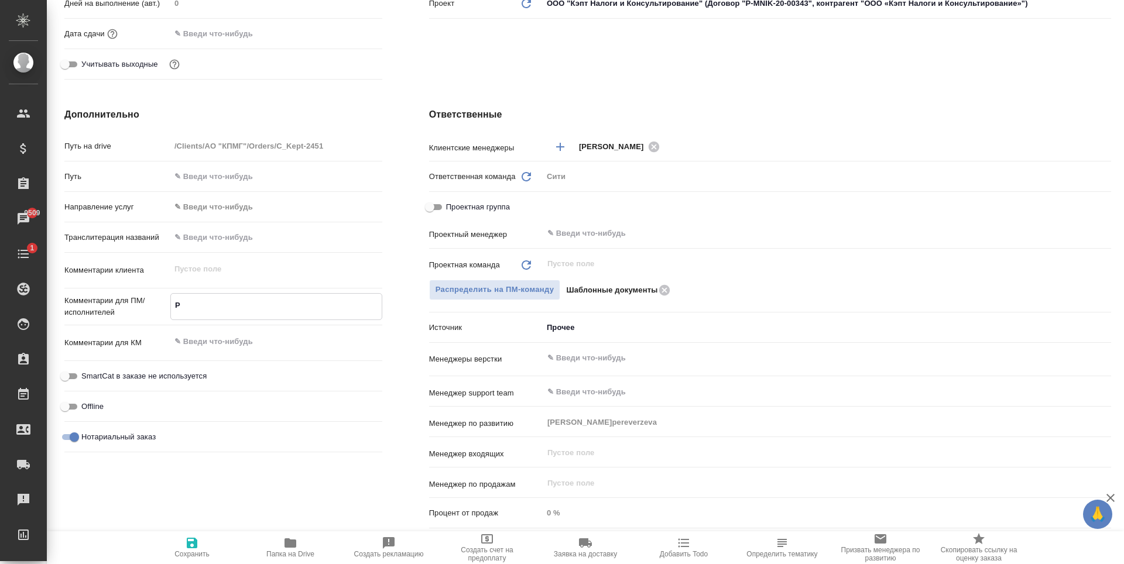
type textarea "x"
type textarea "Ре"
type textarea "x"
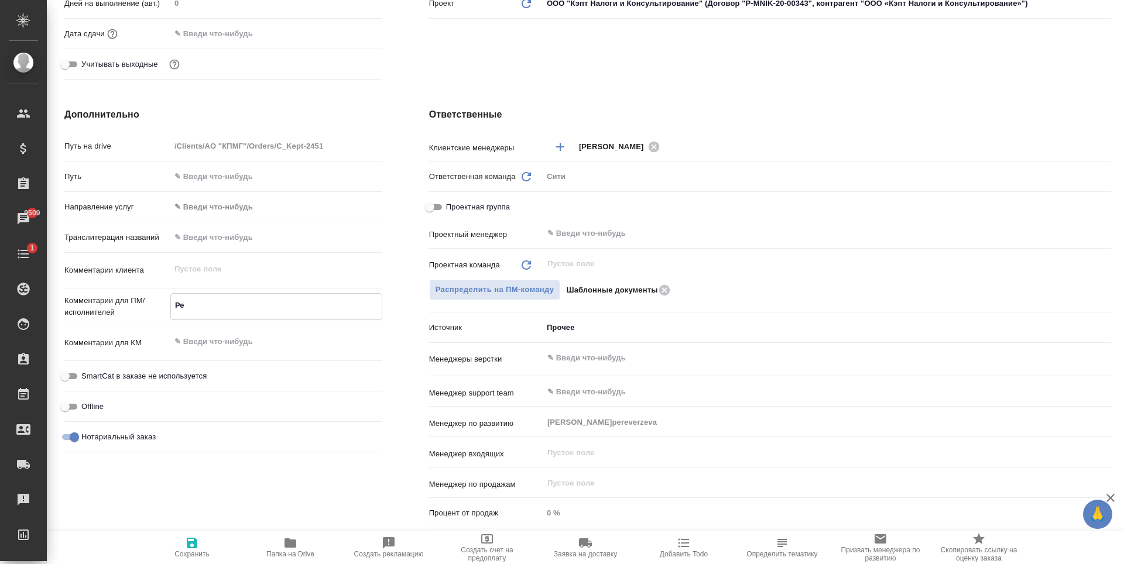
type textarea "Ред"
type textarea "x"
type textarea "Реда"
type textarea "x"
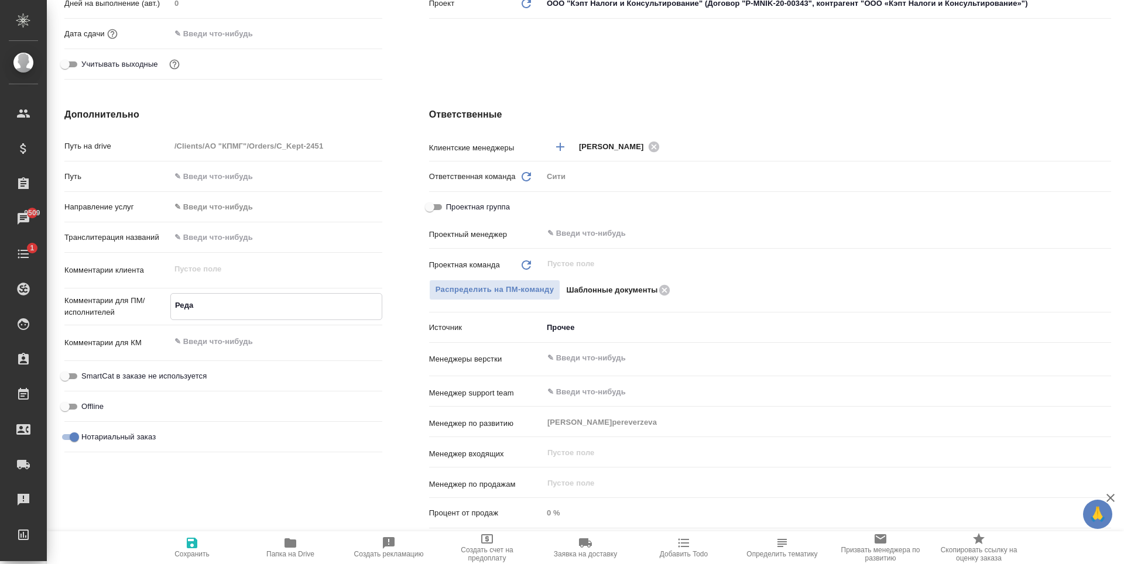
type textarea "x"
type textarea "Редак"
type textarea "x"
type textarea "Редакт"
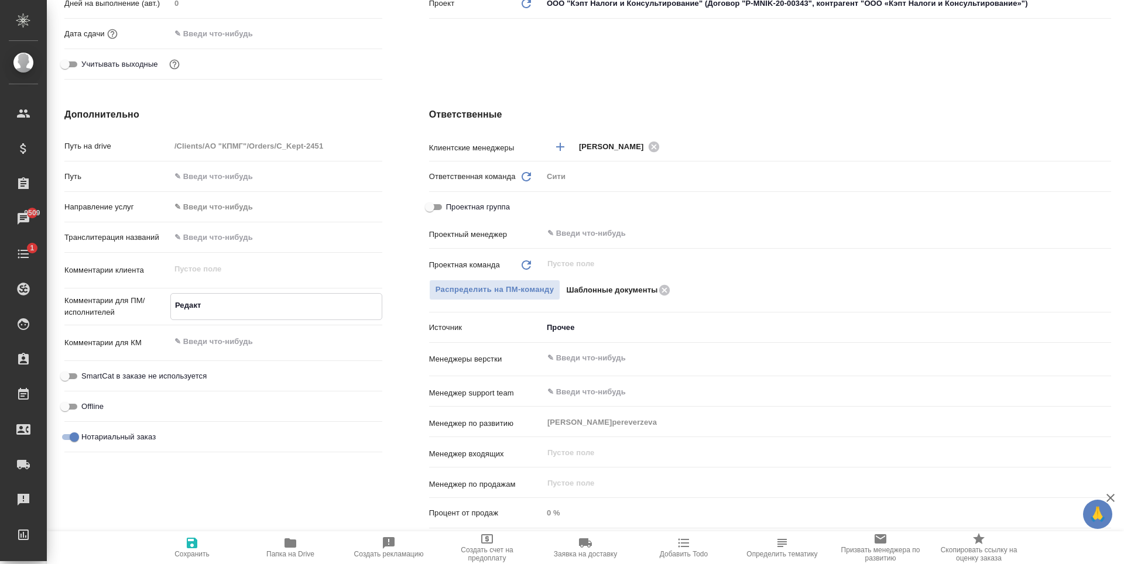
type textarea "x"
type textarea "Редакту"
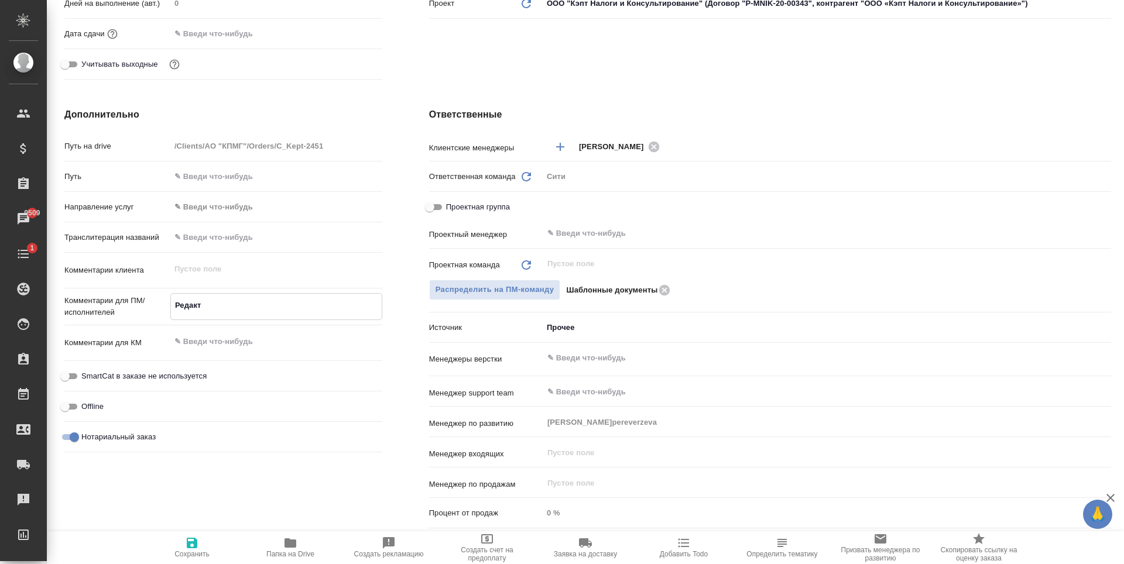
type textarea "x"
type textarea "Редактур"
type textarea "x"
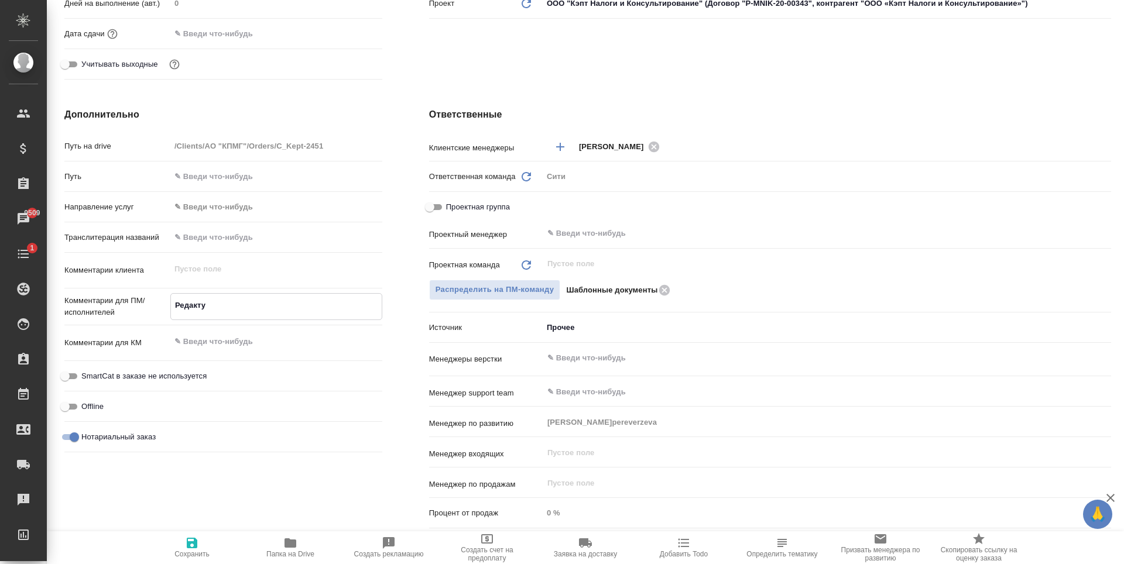
type textarea "x"
type textarea "Редактура"
type textarea "x"
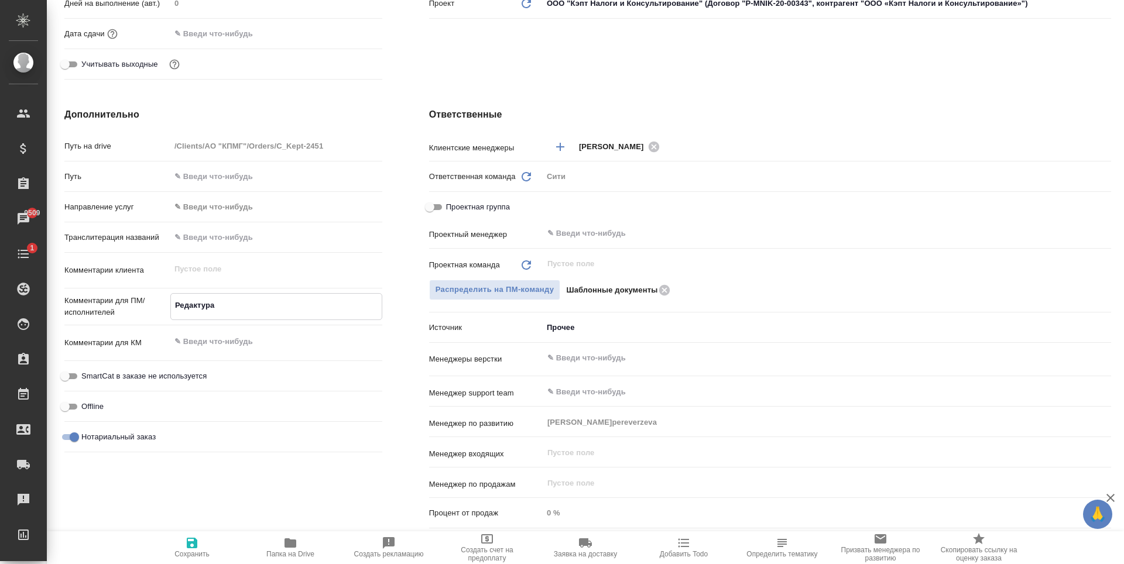
type textarea "Редактура"
type textarea "x"
click at [179, 535] on button "Сохранить" at bounding box center [192, 548] width 98 height 33
type textarea "x"
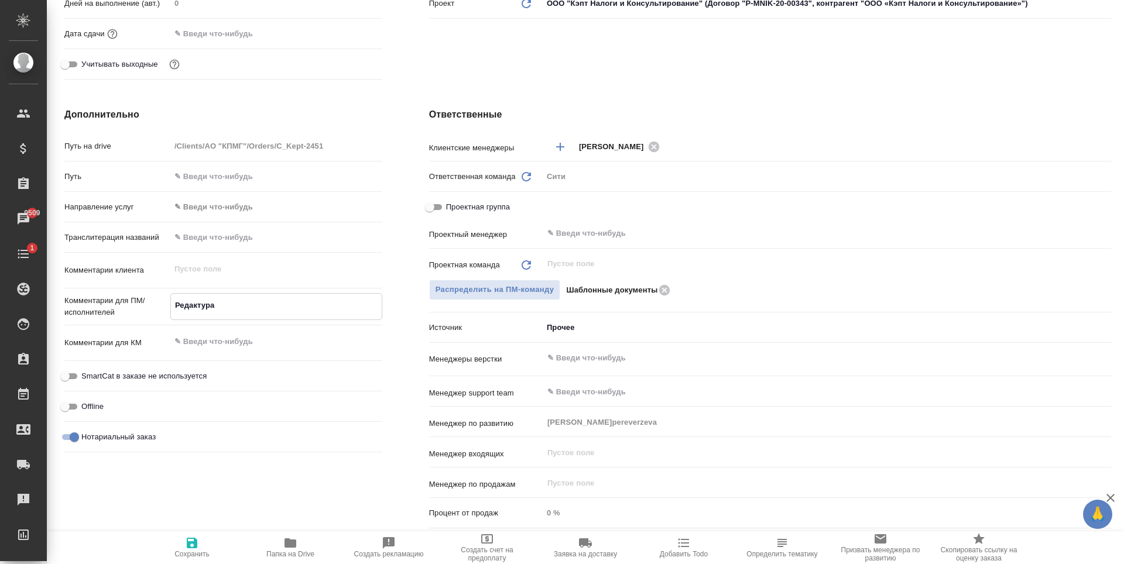
type textarea "x"
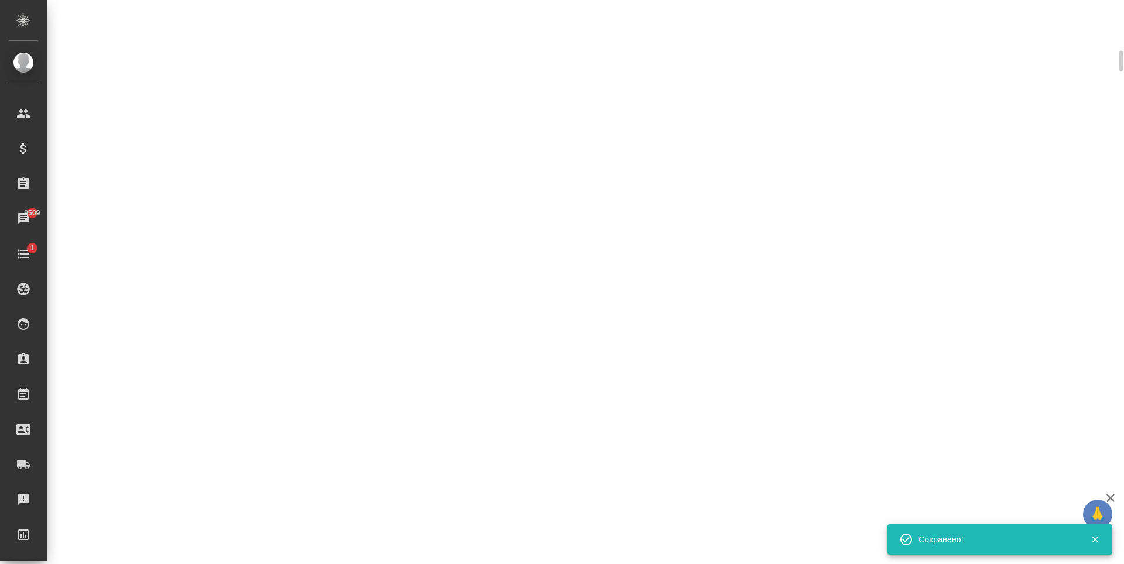
select select "RU"
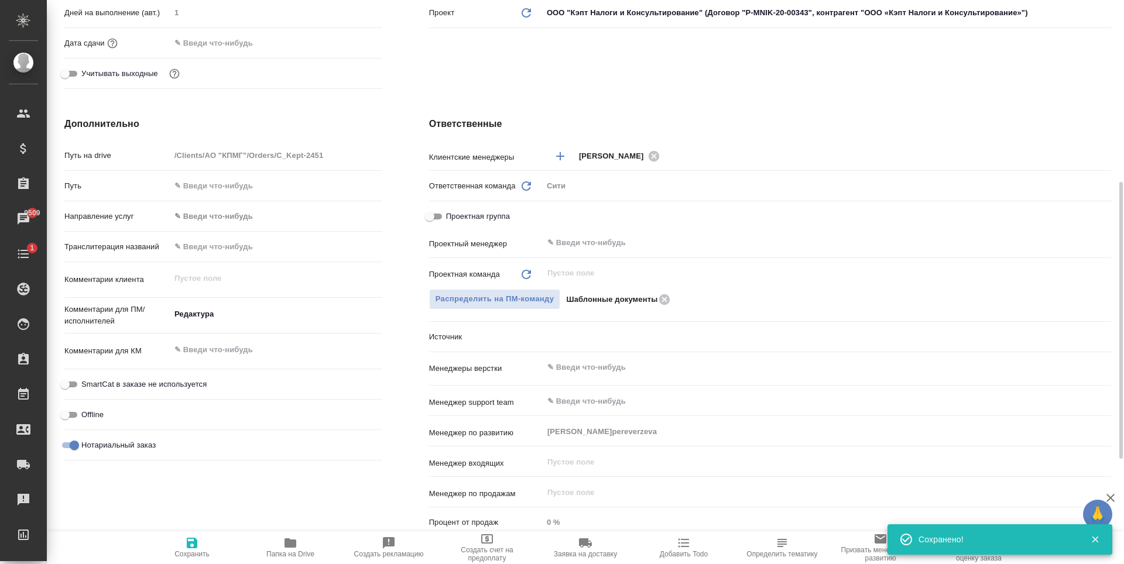
type textarea "x"
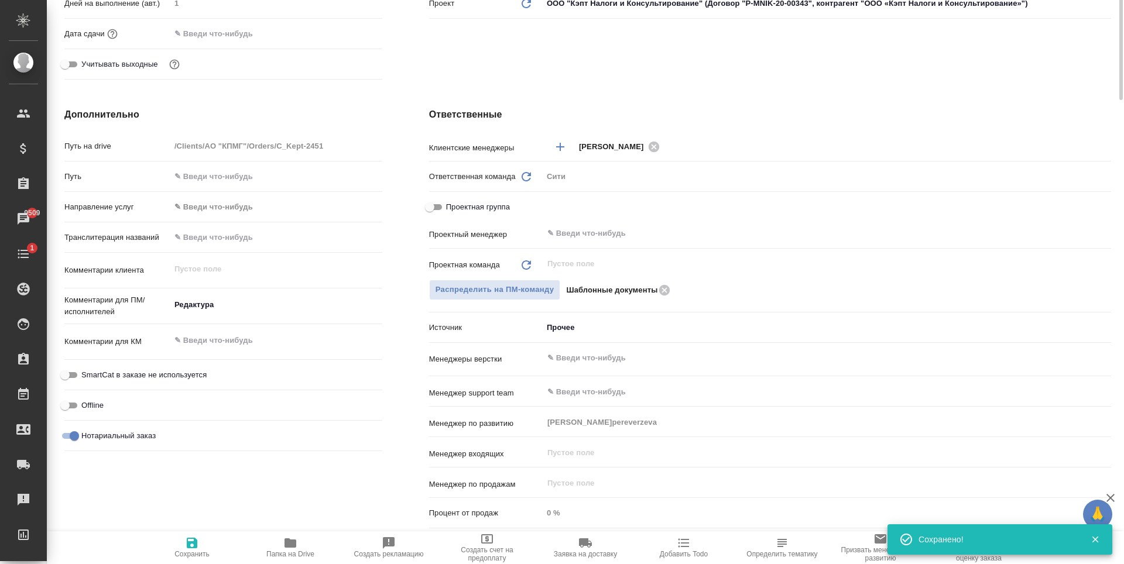
scroll to position [0, 0]
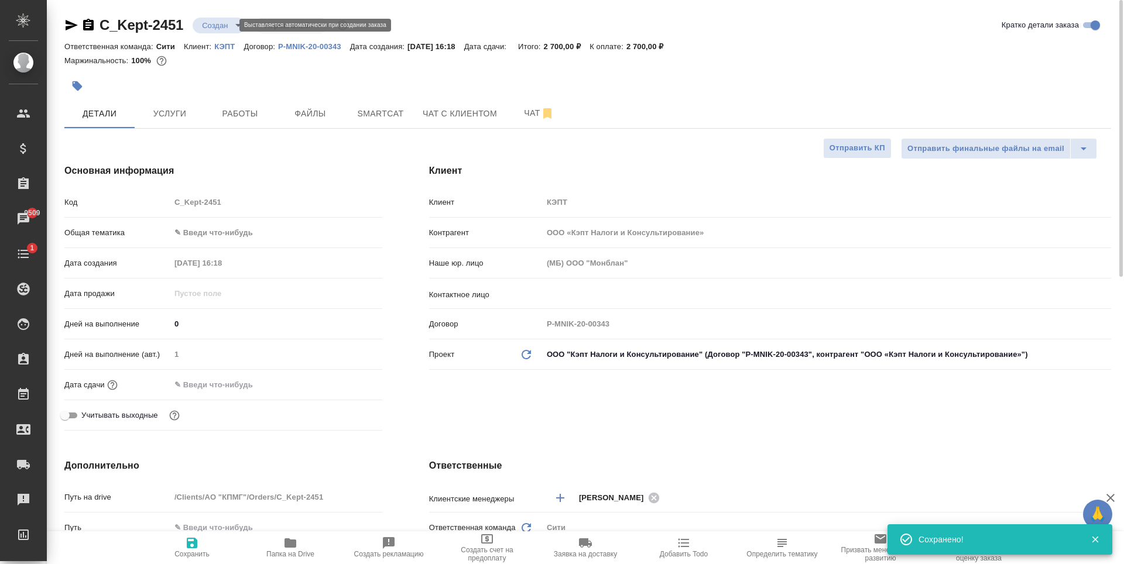
click at [211, 25] on body "🙏 .cls-1 fill:#fff; AWATERA Zaytseva Svetlana Клиенты Спецификации Заказы 9509 …" at bounding box center [562, 282] width 1124 height 564
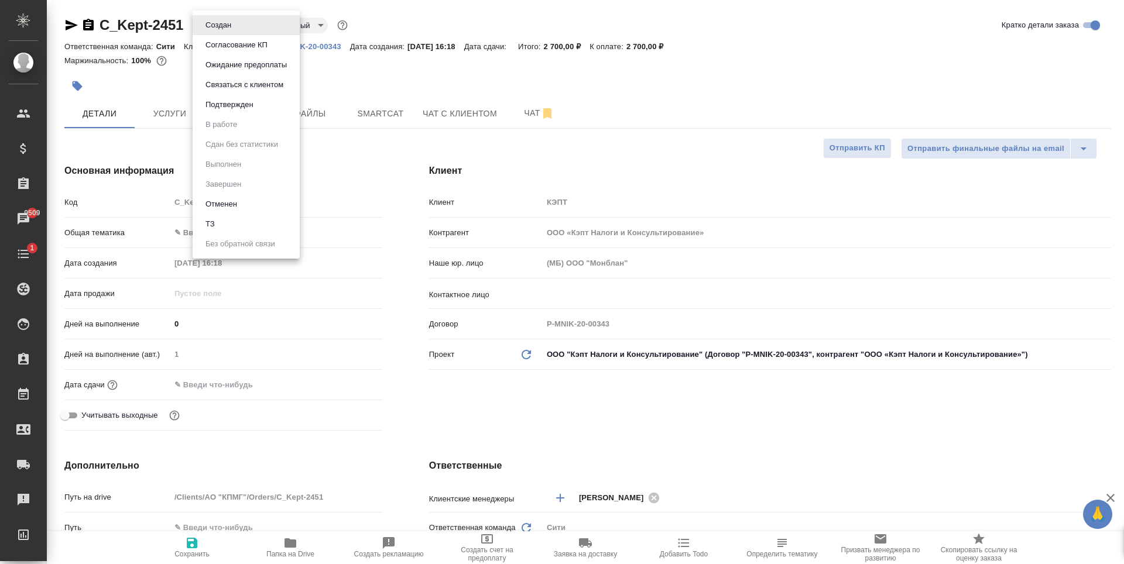
click at [184, 233] on div at bounding box center [562, 282] width 1124 height 564
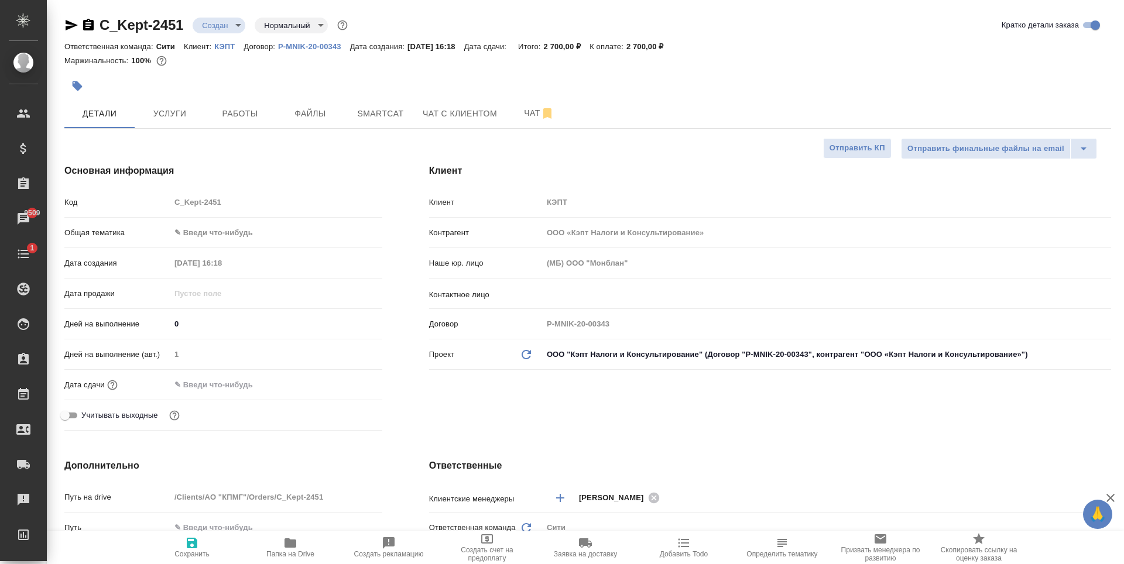
click at [187, 234] on body "🙏 .cls-1 fill:#fff; AWATERA Zaytseva Svetlana Клиенты Спецификации Заказы 9509 …" at bounding box center [562, 282] width 1124 height 564
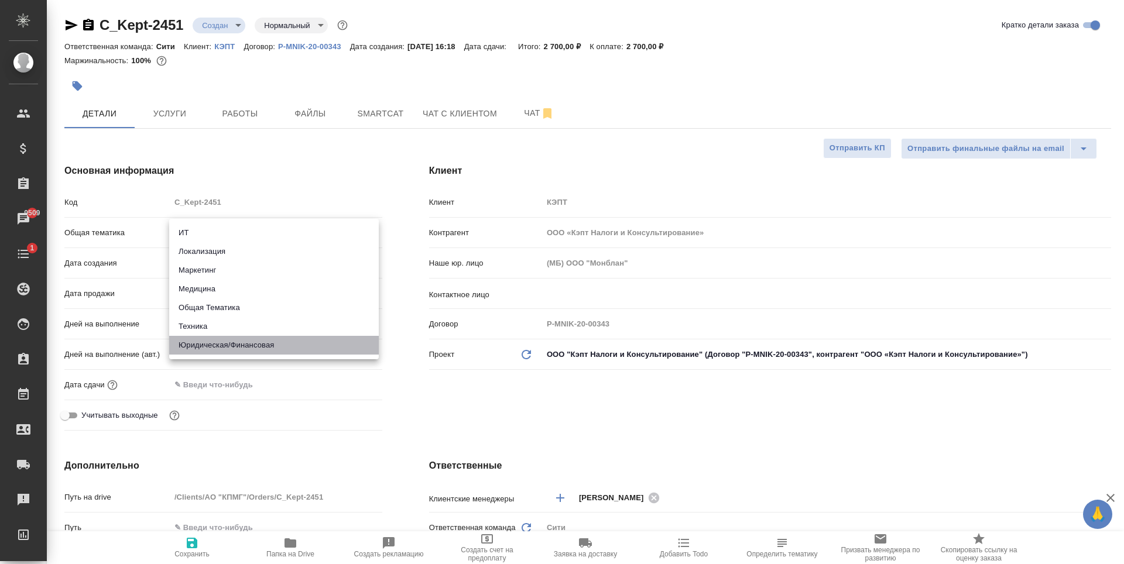
click at [214, 340] on li "Юридическая/Финансовая" at bounding box center [274, 345] width 210 height 19
type input "yr-fn"
type textarea "x"
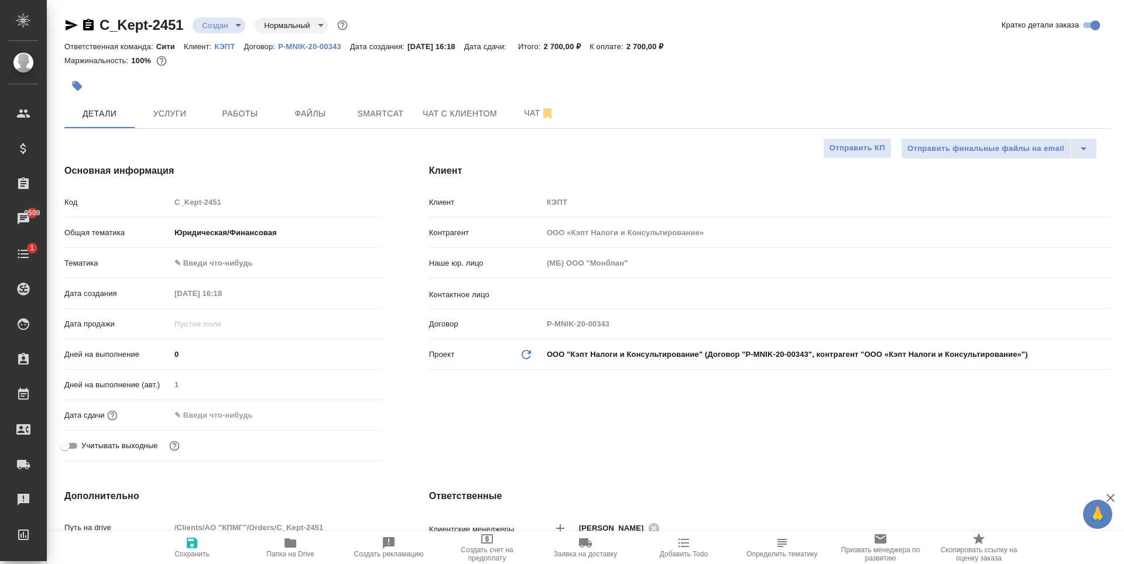
click at [221, 252] on div "Общая тематика Юридическая/Финансовая yr-fn" at bounding box center [223, 238] width 318 height 30
click at [226, 268] on body "🙏 .cls-1 fill:#fff; AWATERA Zaytseva Svetlana Клиенты Спецификации Заказы 9509 …" at bounding box center [562, 282] width 1124 height 564
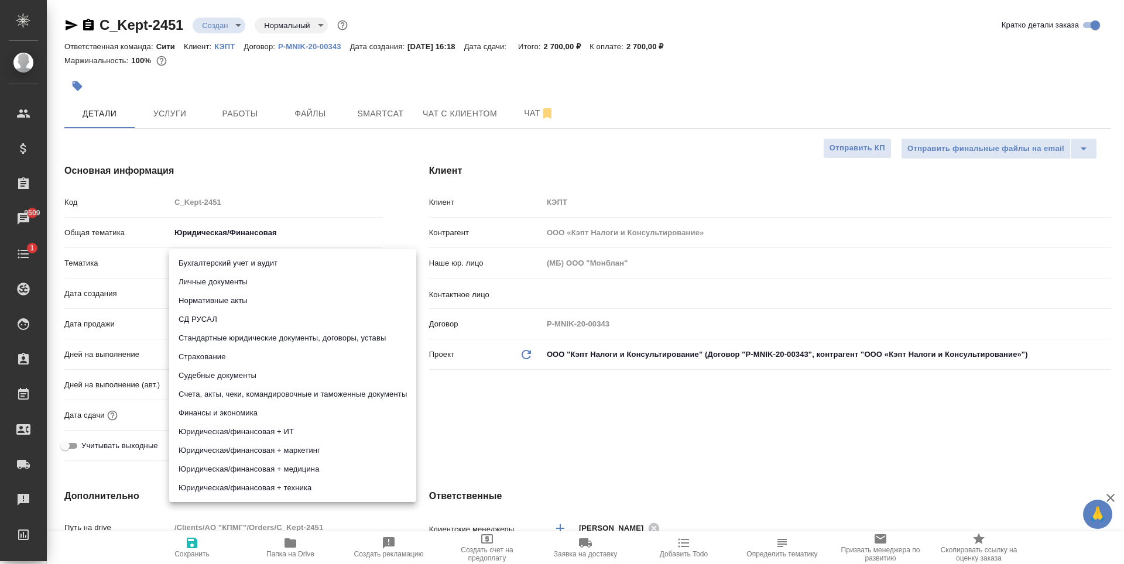
click at [238, 283] on li "Личные документы" at bounding box center [292, 282] width 247 height 19
type textarea "x"
type input "5a8b8b956a9677013d343cfe"
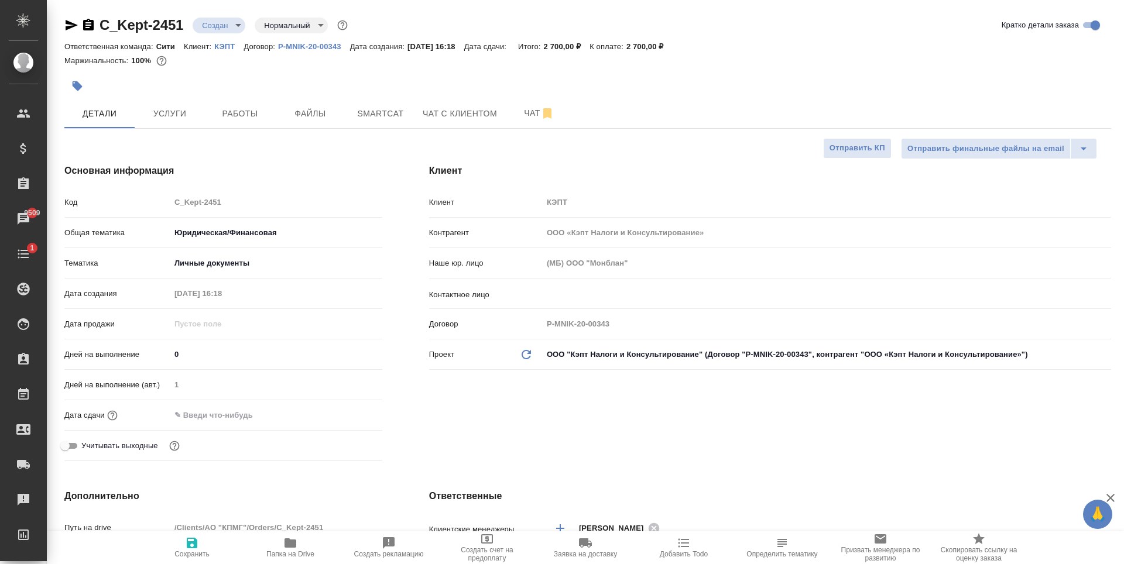
click at [199, 541] on span "Сохранить" at bounding box center [192, 547] width 84 height 22
type textarea "x"
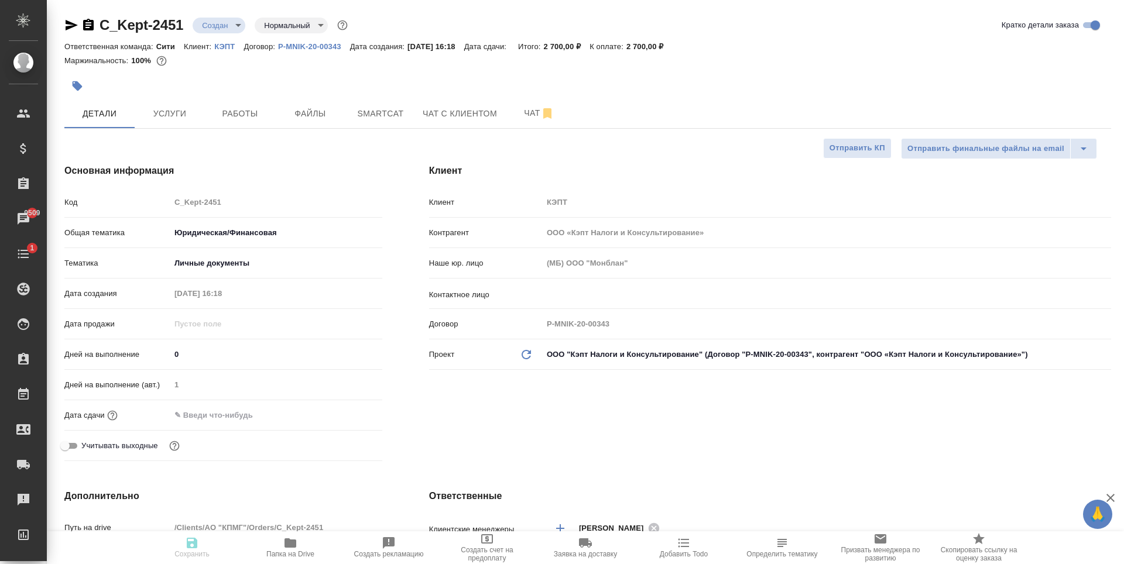
type textarea "x"
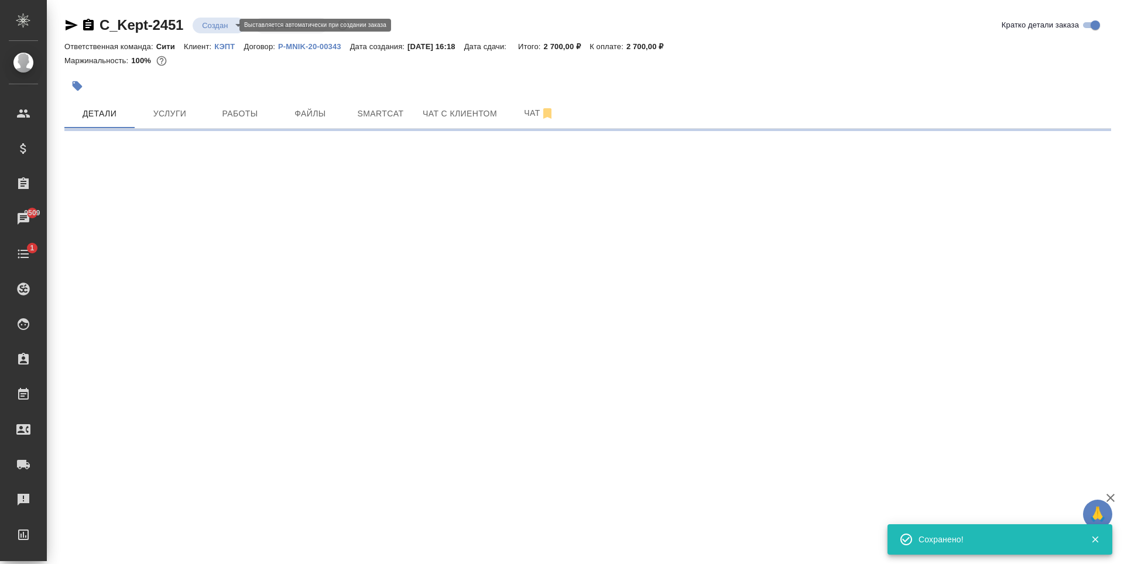
click at [212, 20] on body "🙏 .cls-1 fill:#fff; AWATERA Zaytseva Svetlana Клиенты Спецификации Заказы 9509 …" at bounding box center [562, 282] width 1124 height 564
select select "RU"
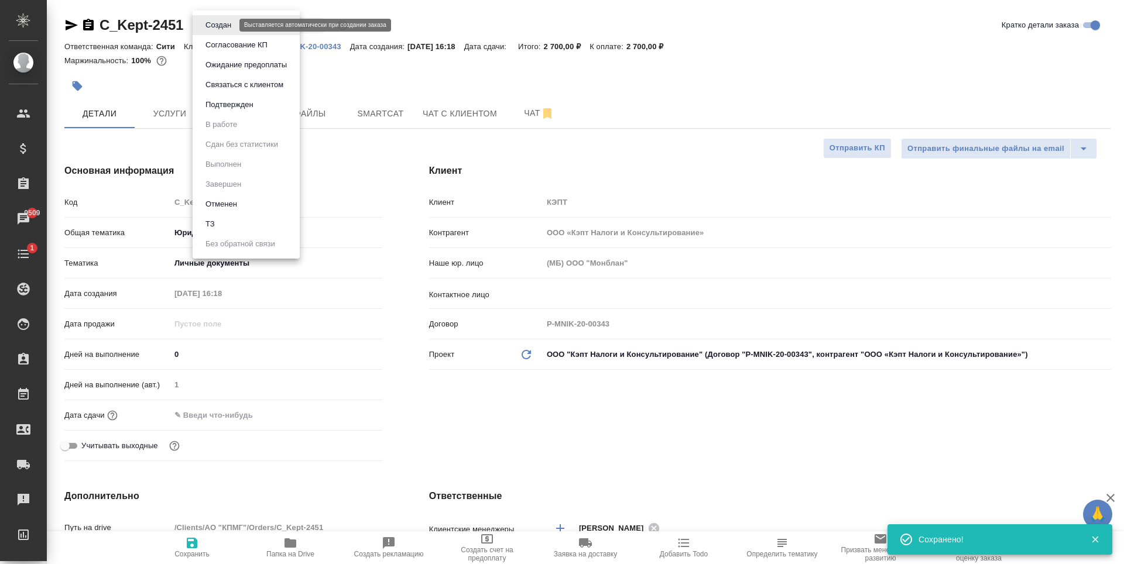
type textarea "x"
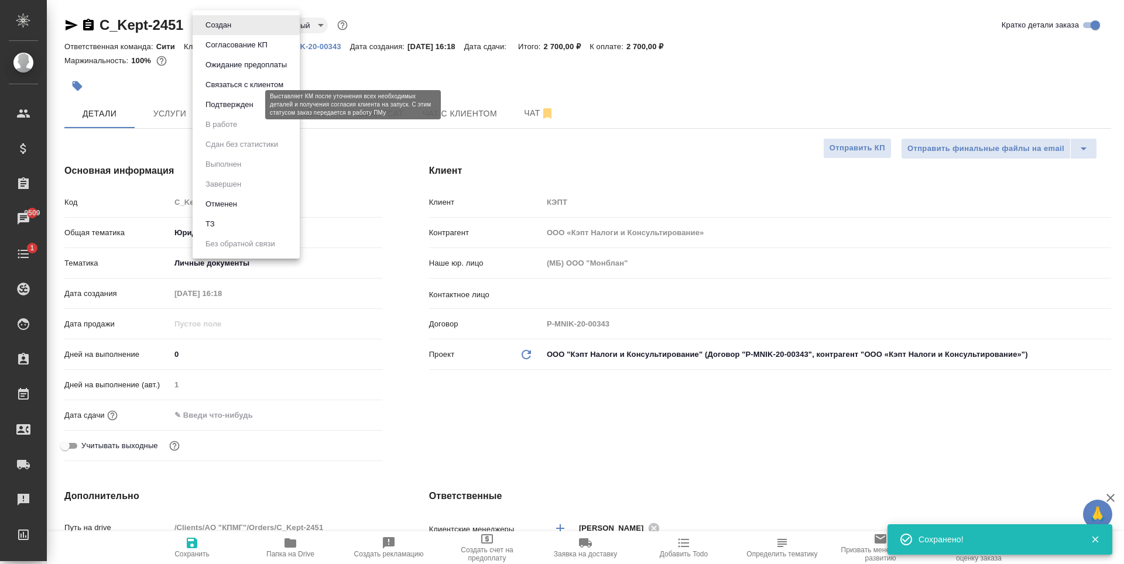
click at [224, 99] on button "Подтвержден" at bounding box center [229, 104] width 55 height 13
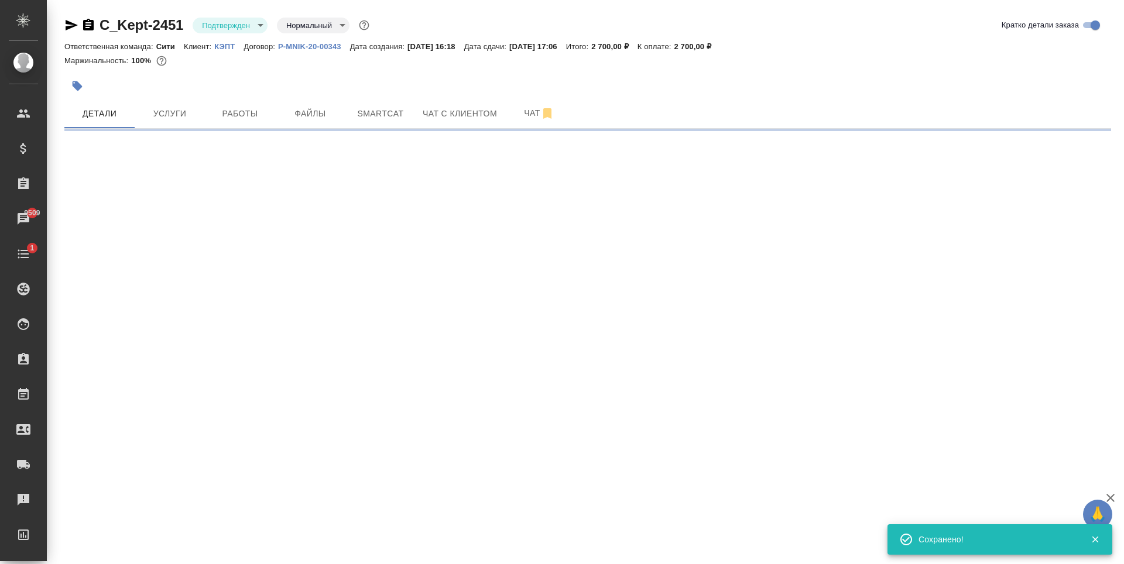
select select "RU"
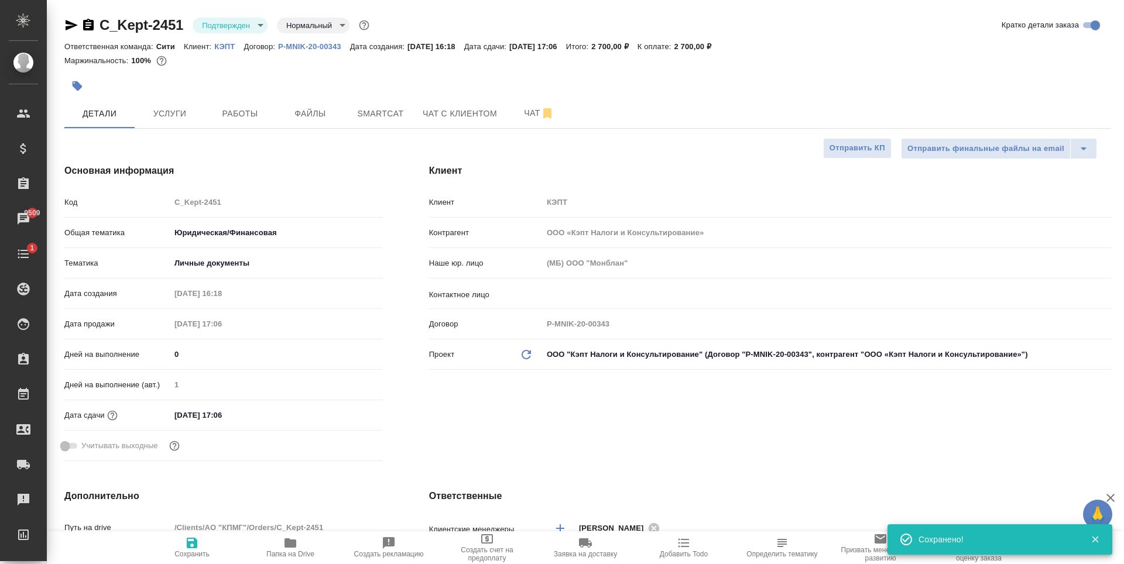
type textarea "x"
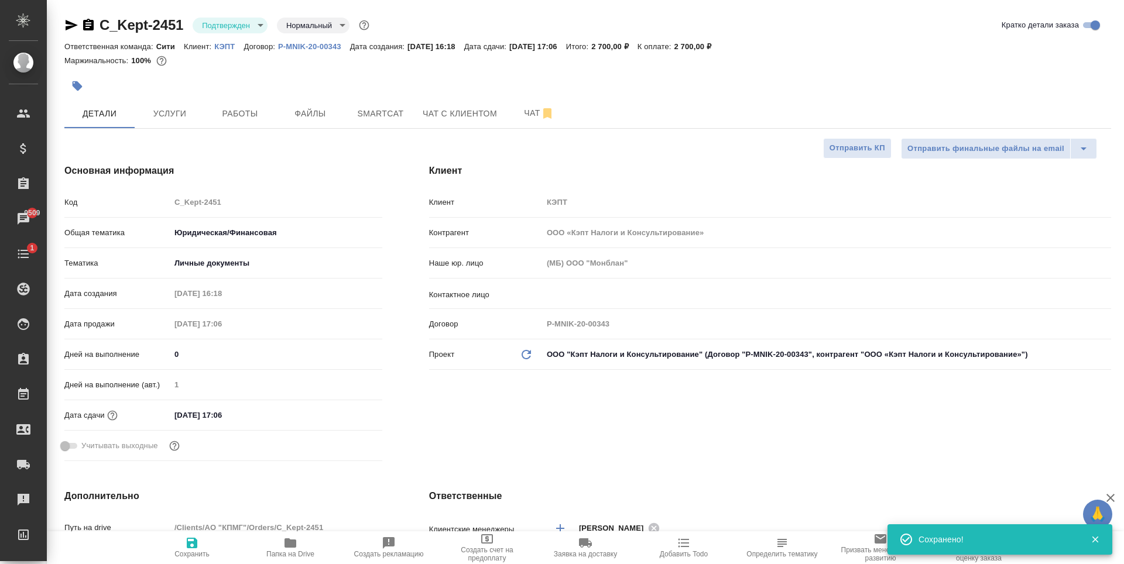
type textarea "x"
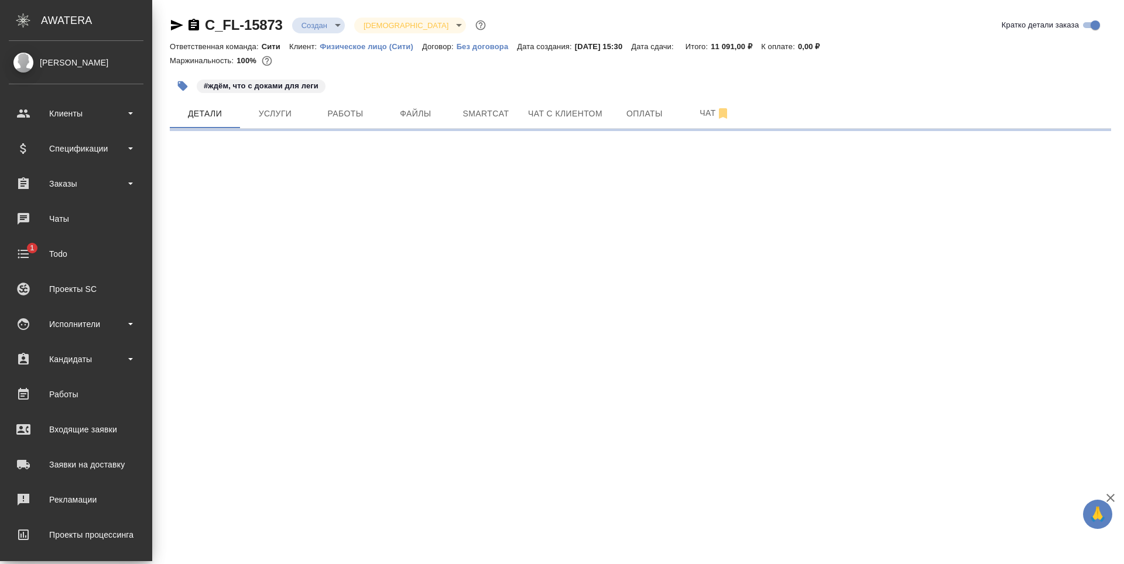
select select "RU"
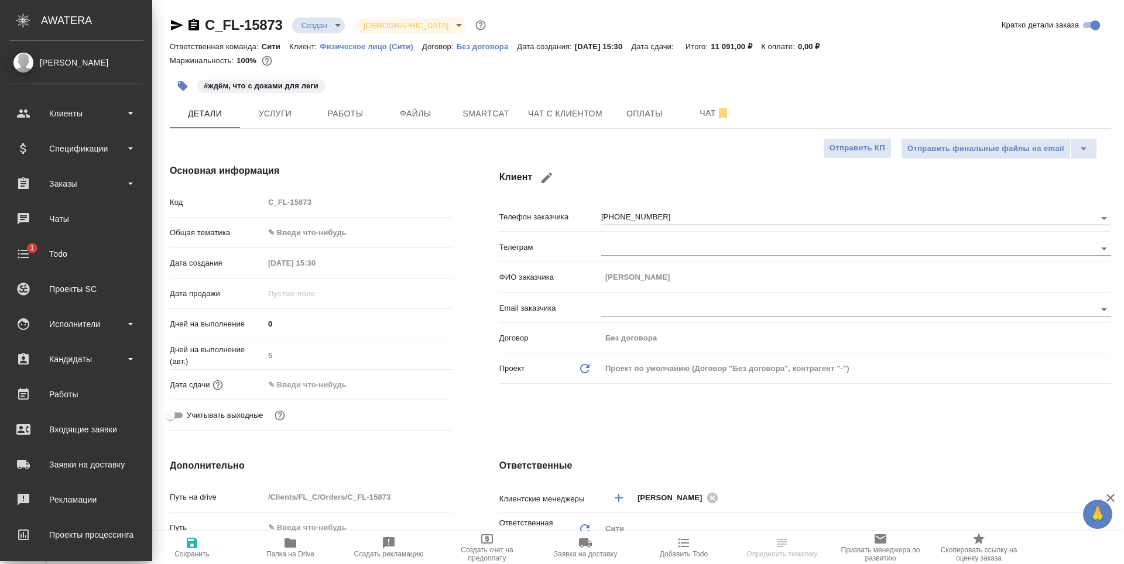
type textarea "x"
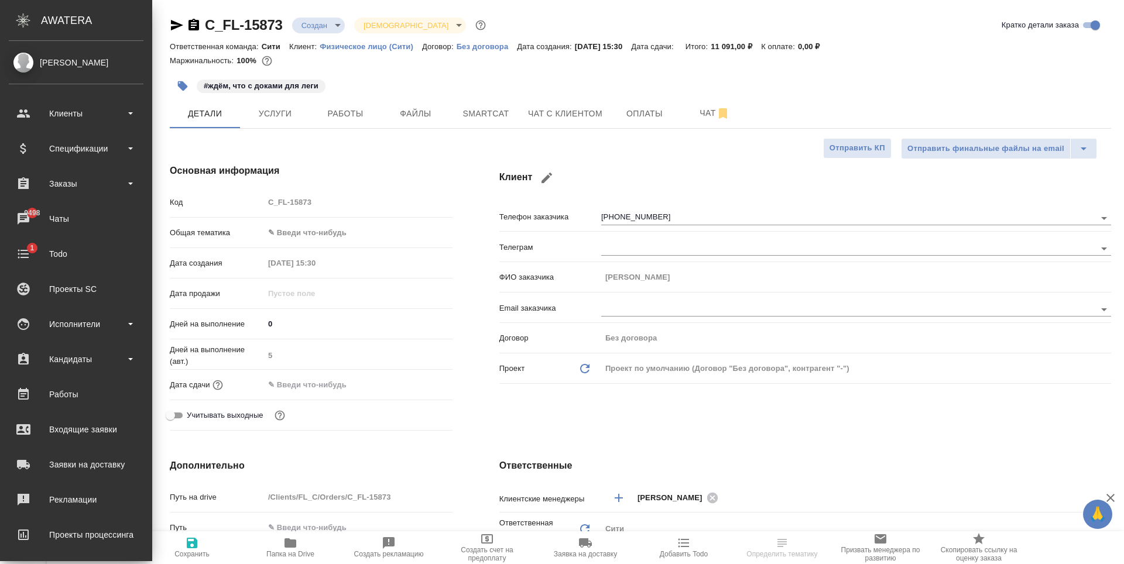
type textarea "x"
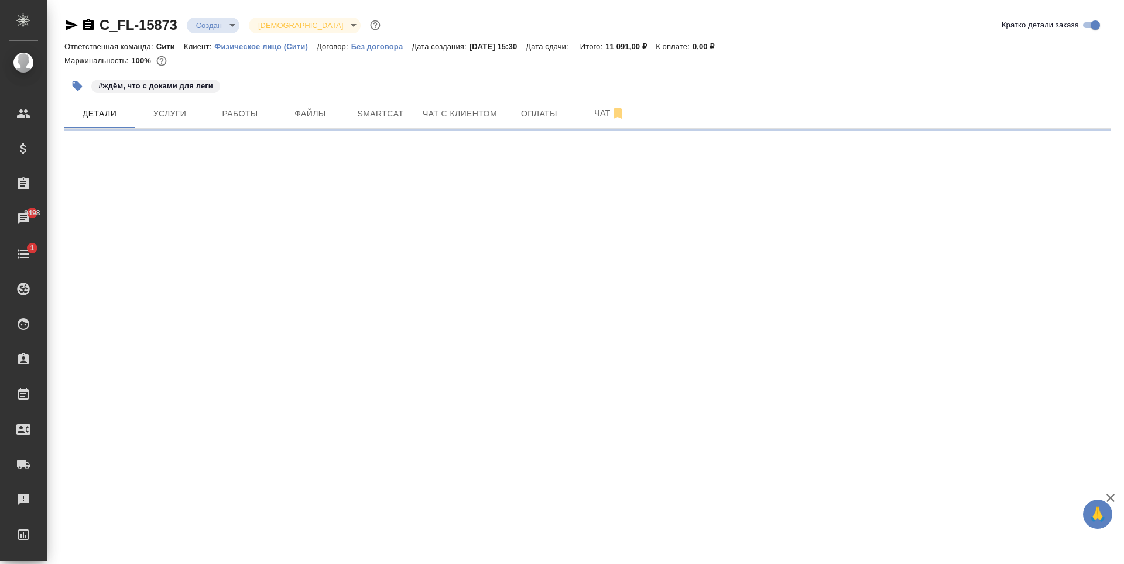
select select "RU"
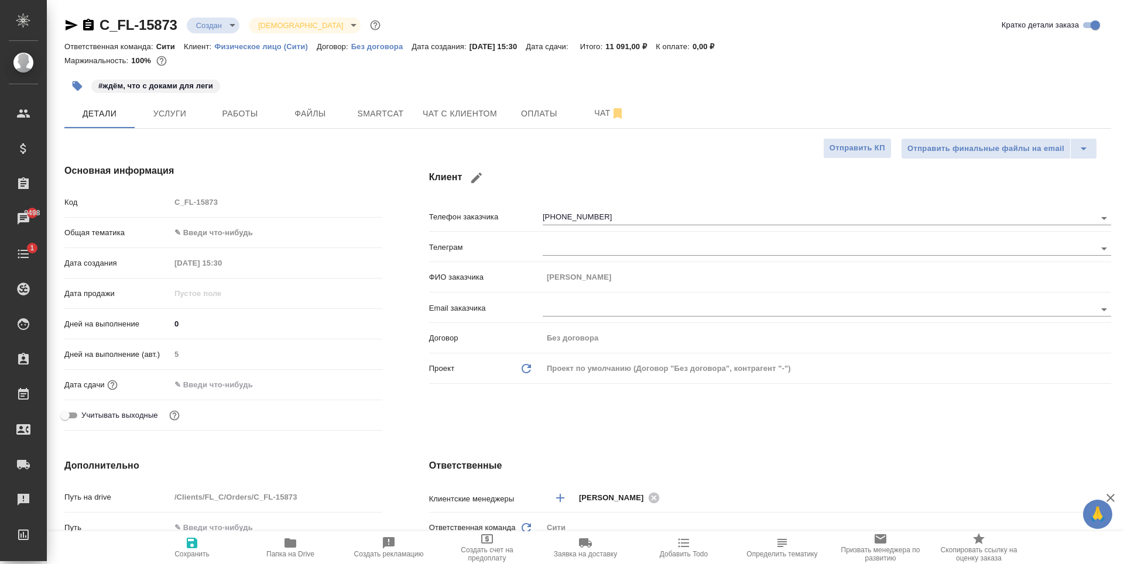
type textarea "x"
click at [274, 85] on div "#ждём, что с доками для леги" at bounding box center [413, 86] width 698 height 26
type textarea "x"
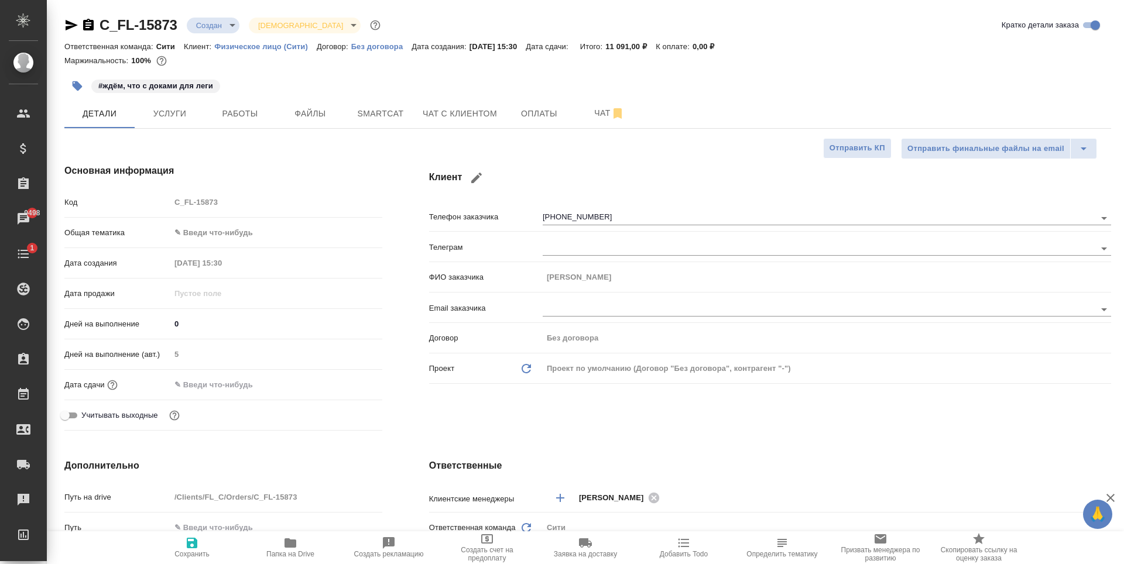
type textarea "x"
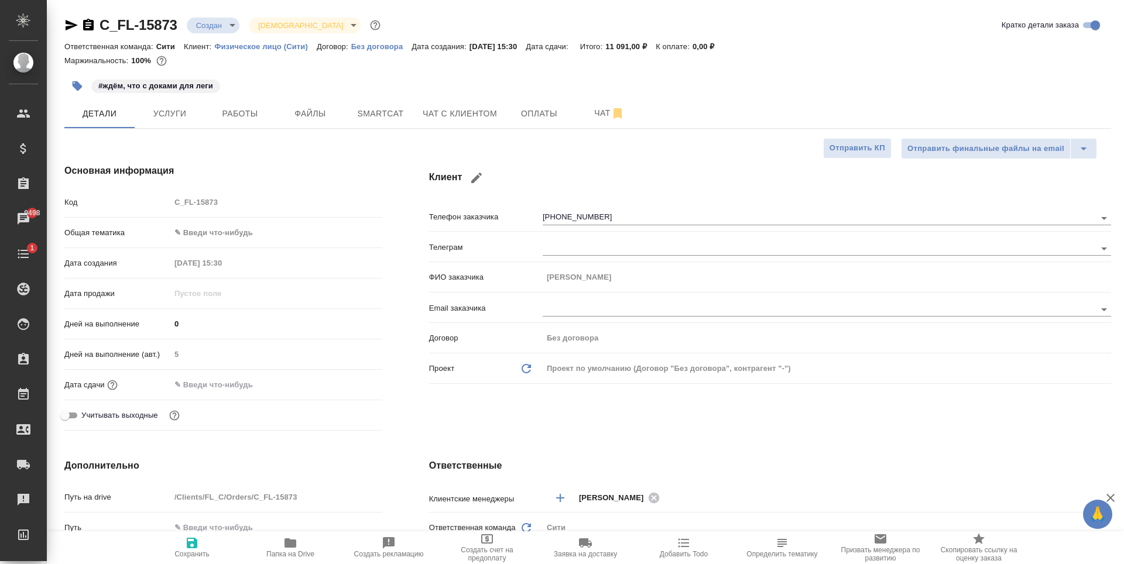
type textarea "x"
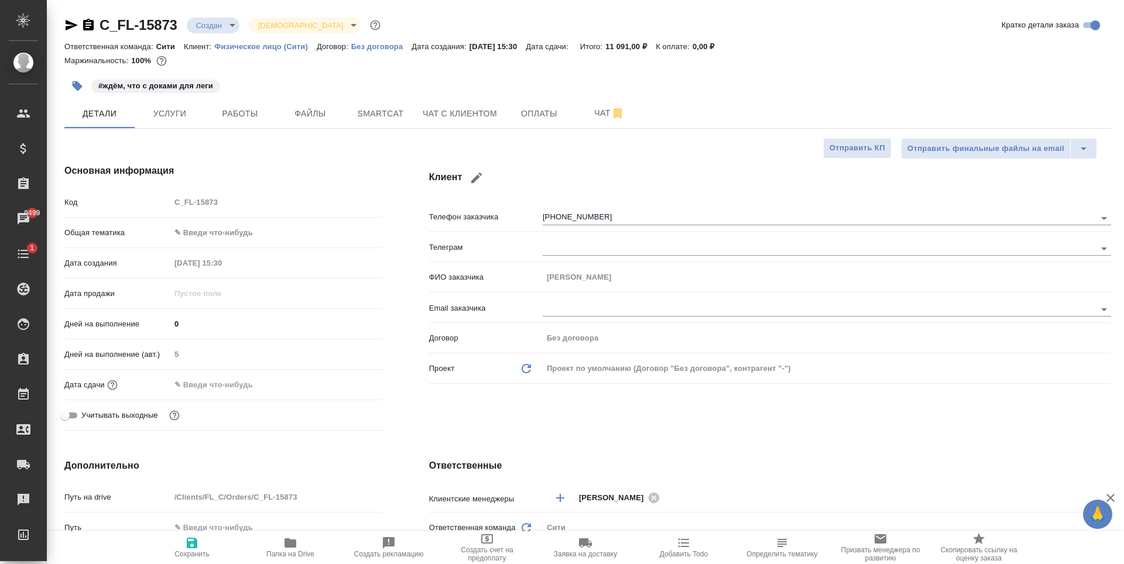
type textarea "x"
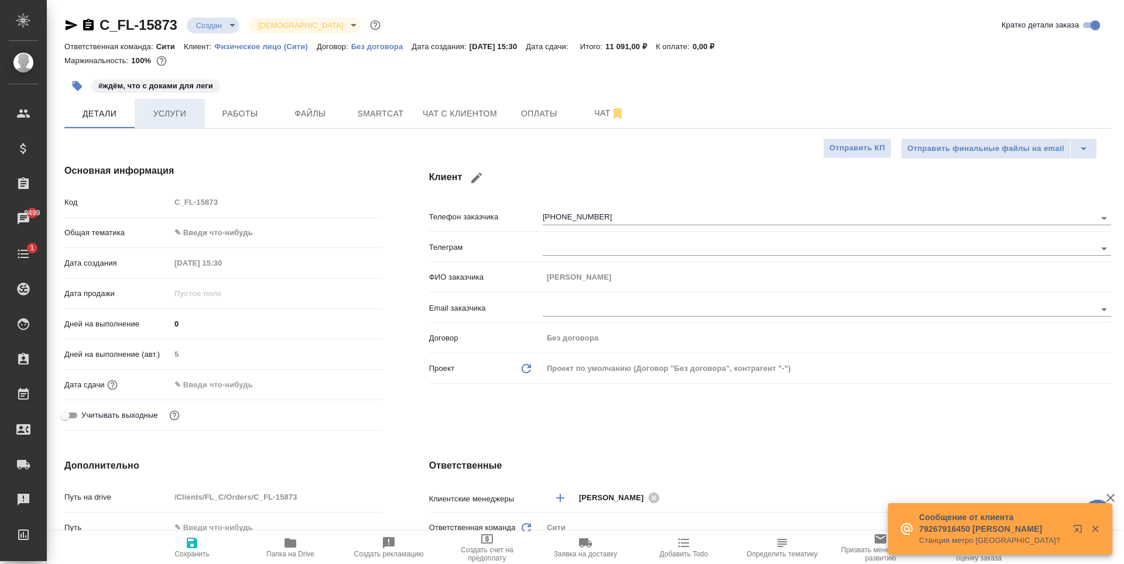
click at [167, 121] on button "Услуги" at bounding box center [170, 113] width 70 height 29
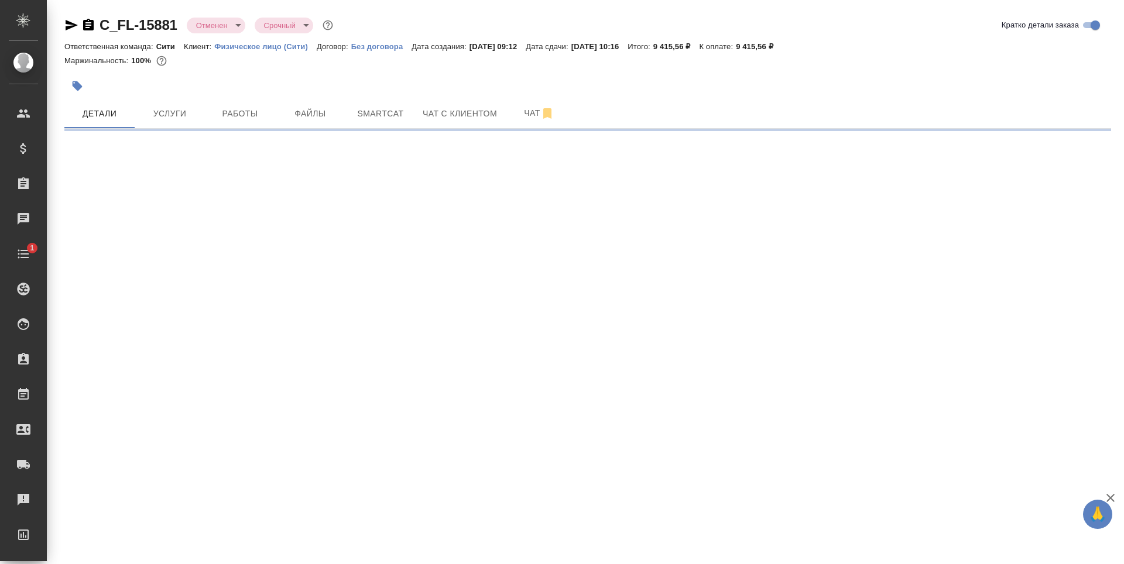
select select "RU"
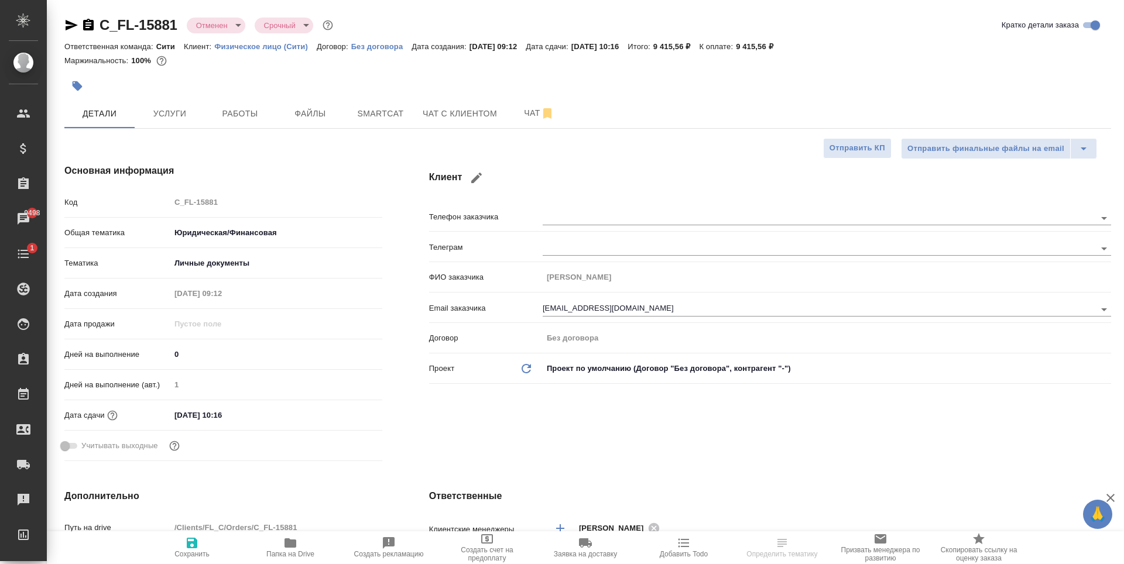
type textarea "x"
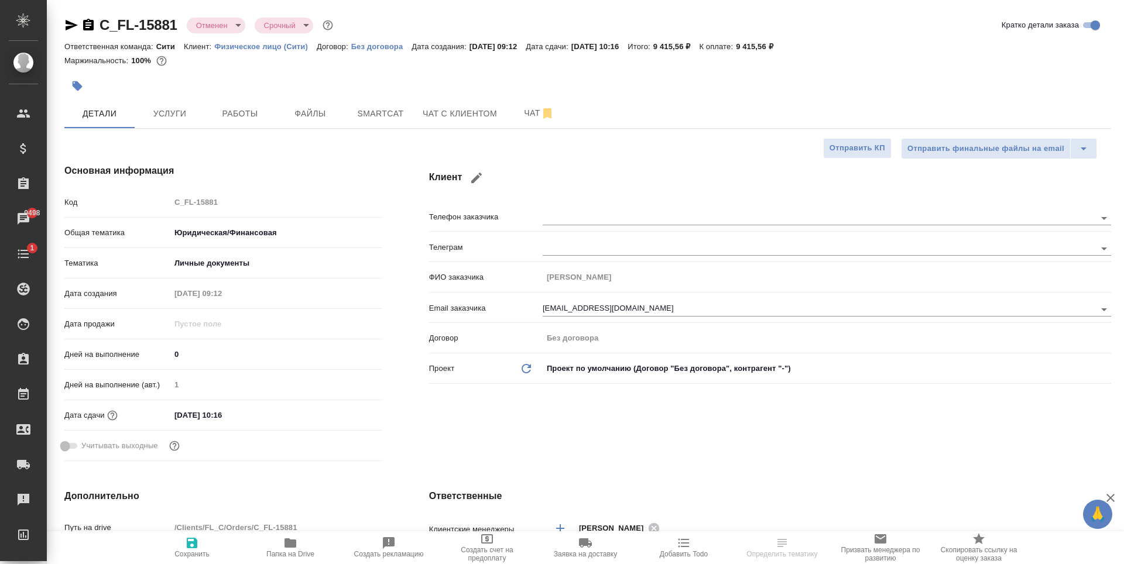
type textarea "x"
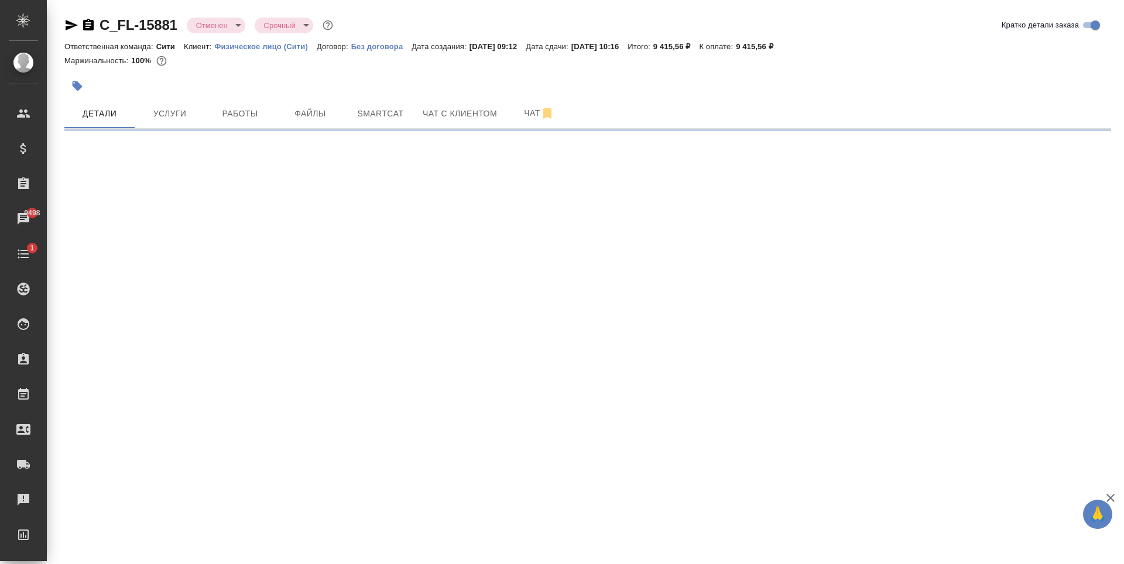
select select "RU"
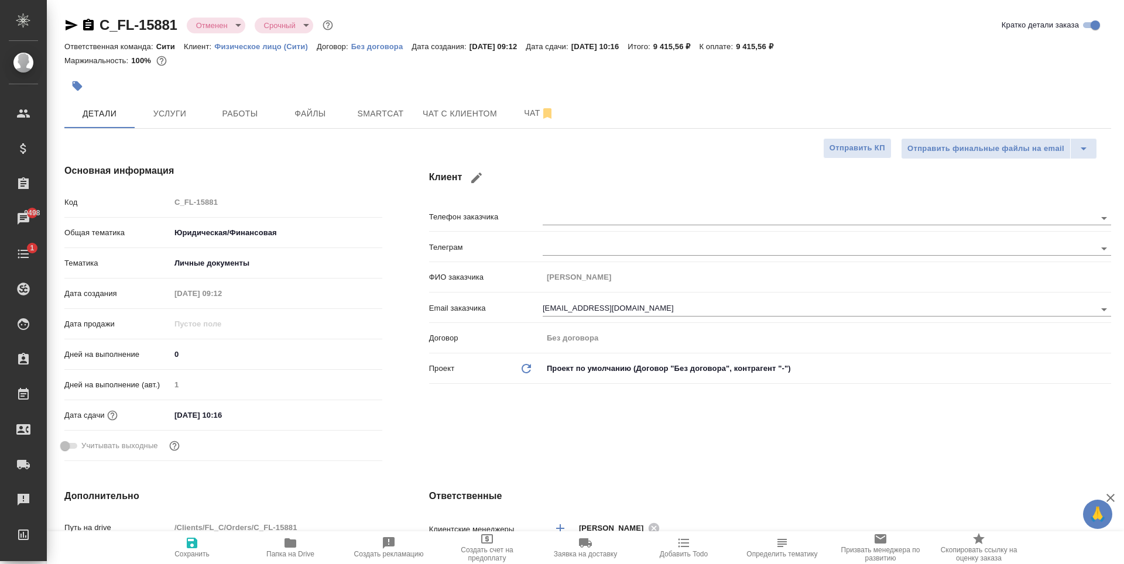
type textarea "x"
click at [306, 120] on span "Файлы" at bounding box center [310, 114] width 56 height 15
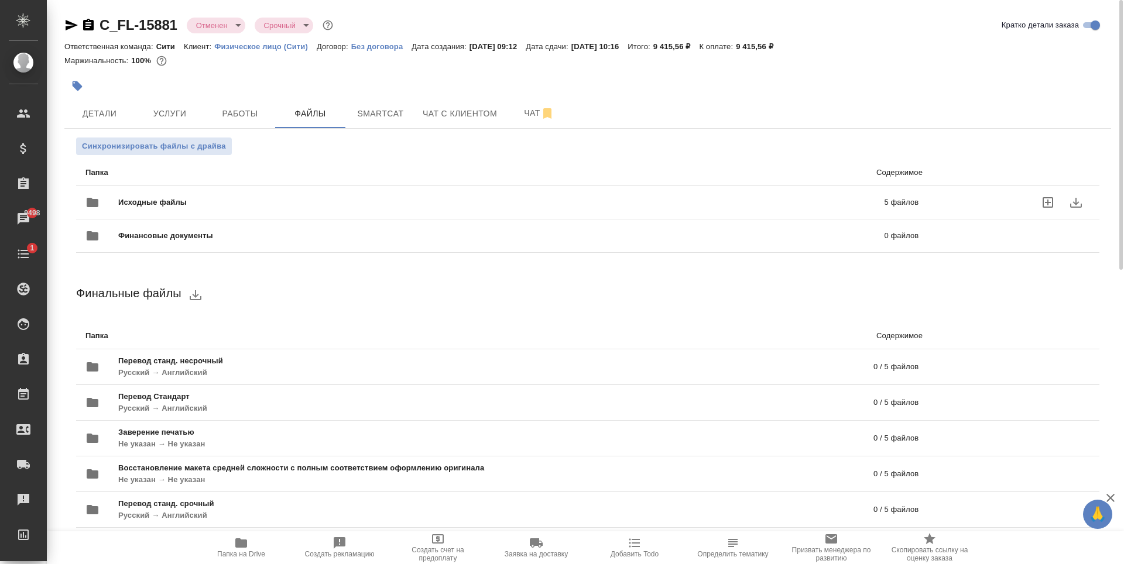
click at [293, 193] on div "Исходные файлы 5 файлов" at bounding box center [501, 203] width 833 height 28
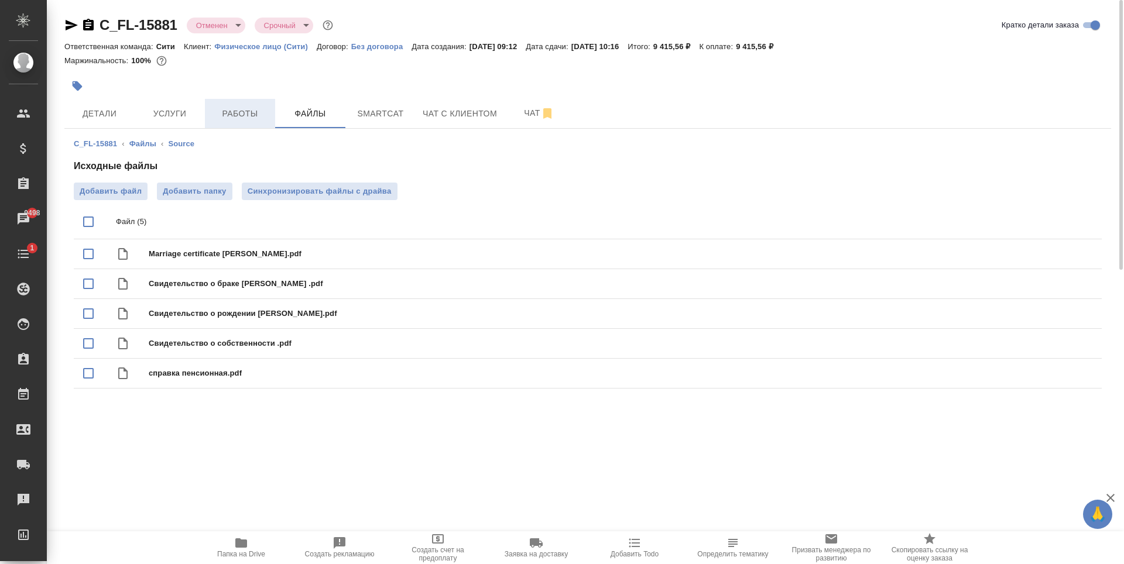
click at [205, 117] on button "Работы" at bounding box center [240, 113] width 70 height 29
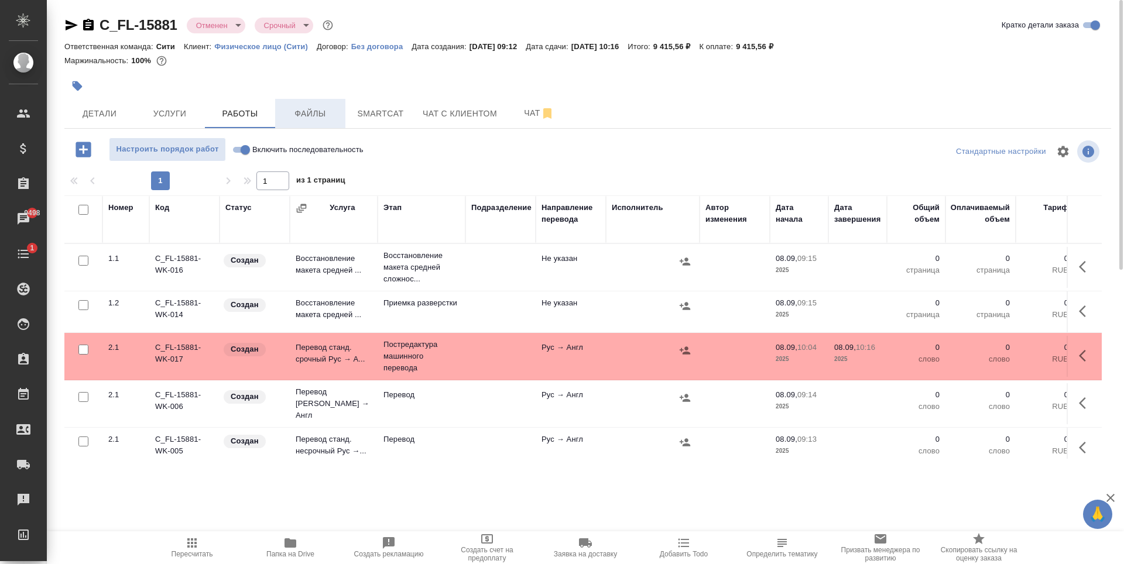
click at [313, 111] on span "Файлы" at bounding box center [310, 114] width 56 height 15
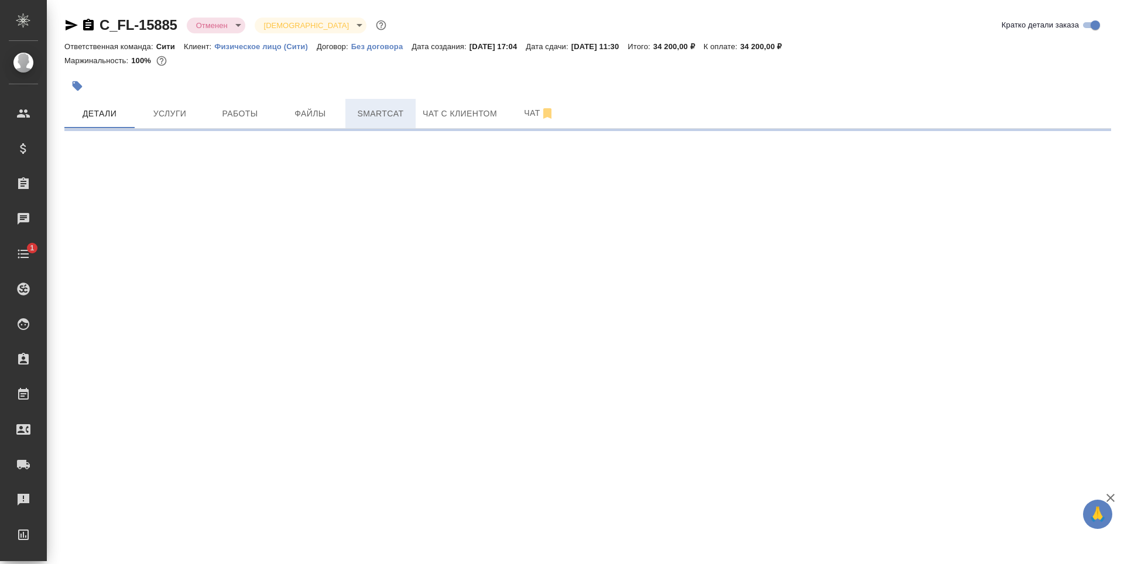
select select "RU"
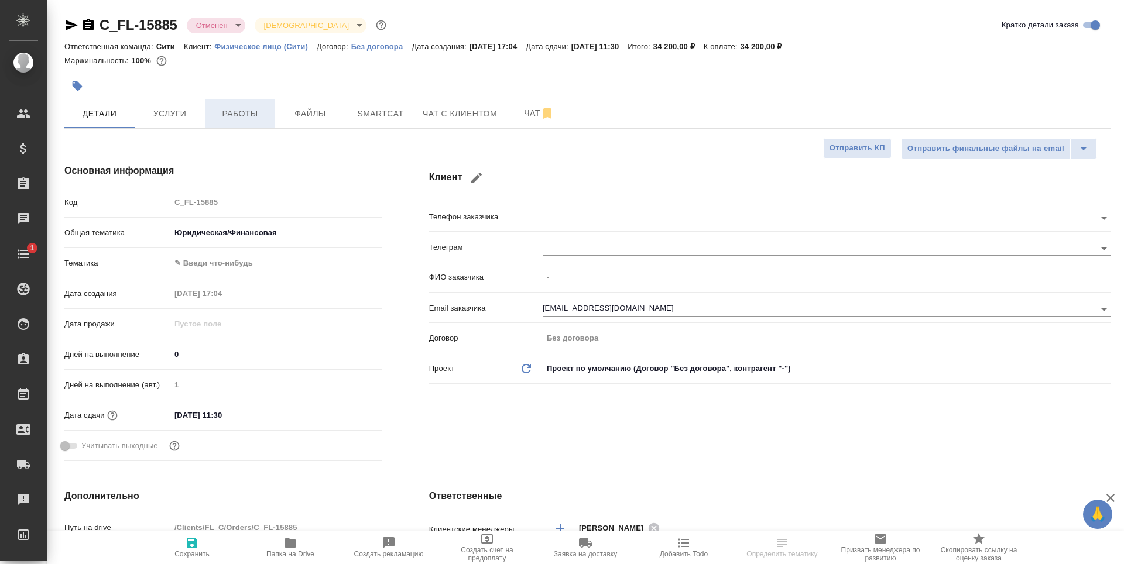
type textarea "x"
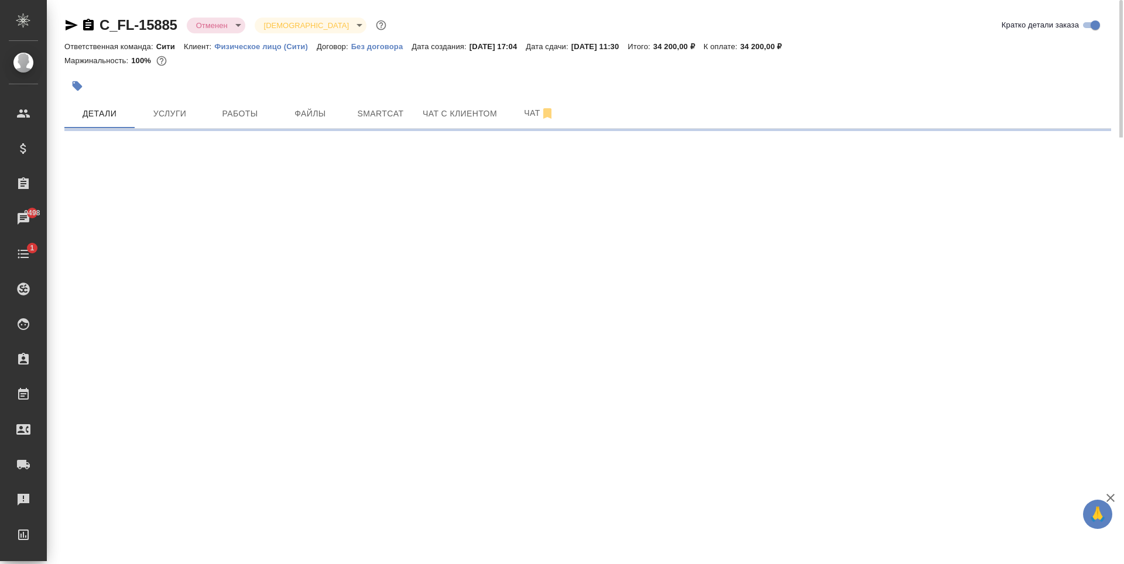
select select "RU"
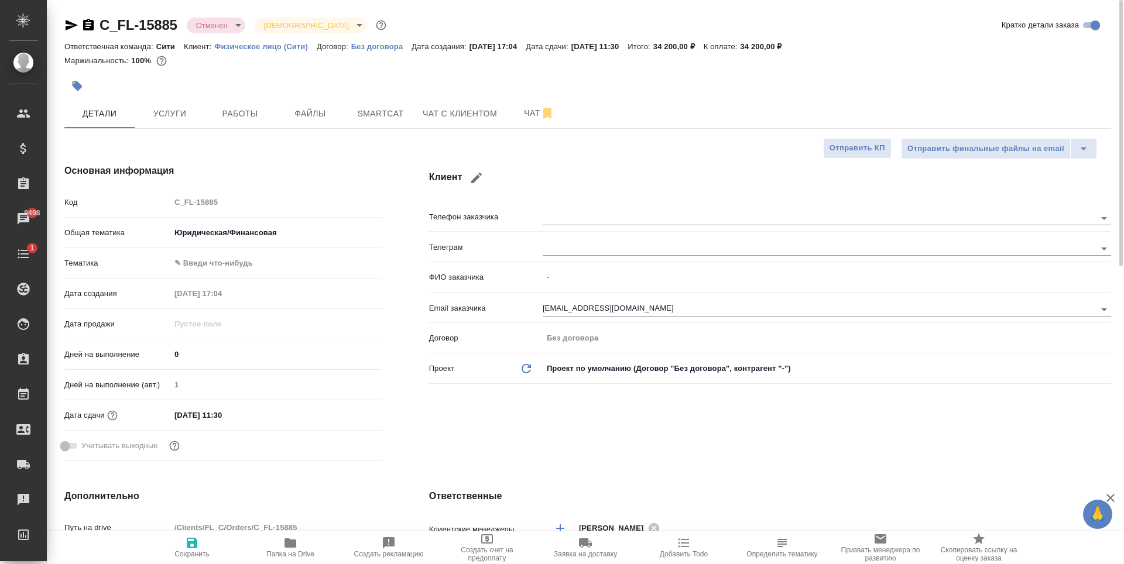
type textarea "x"
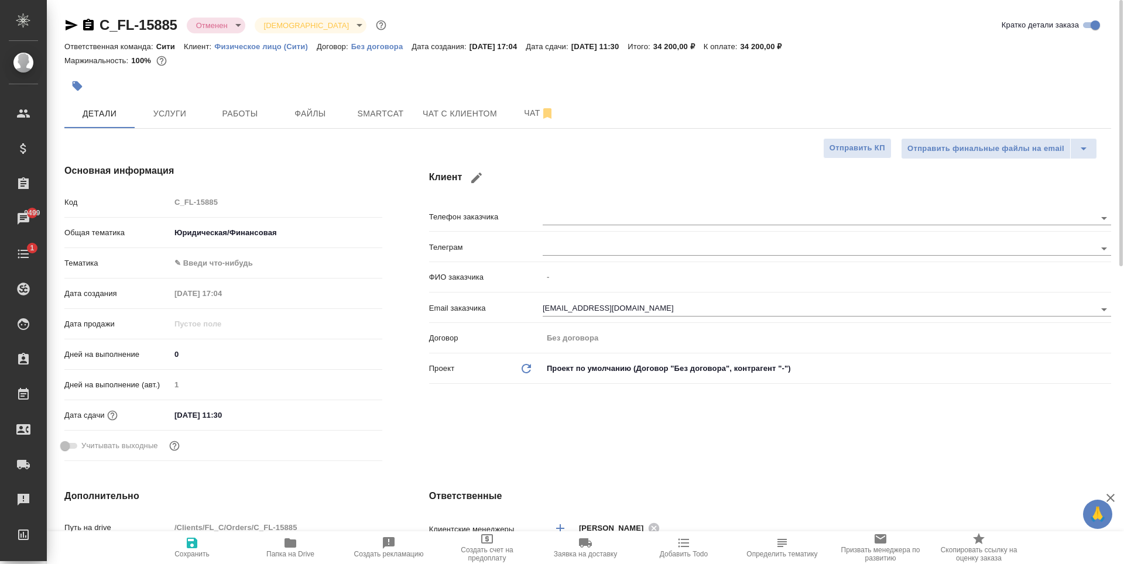
type textarea "x"
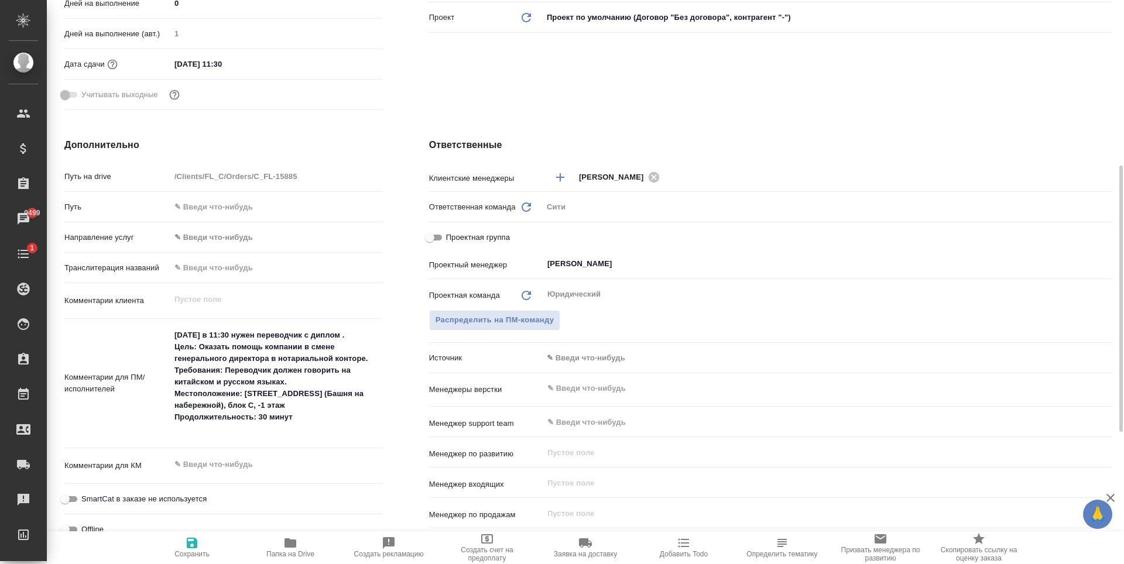
type textarea "x"
click at [266, 382] on textarea "завтра в 11:30 нужен переводчик с диплом . Цель: Оказать помощь компании в смен…" at bounding box center [276, 383] width 212 height 114
click at [309, 429] on textarea "завтра в 11:30 нужен переводчик с диплом . Цель: Оказать помощь компании в смен…" at bounding box center [276, 383] width 211 height 114
type textarea "x"
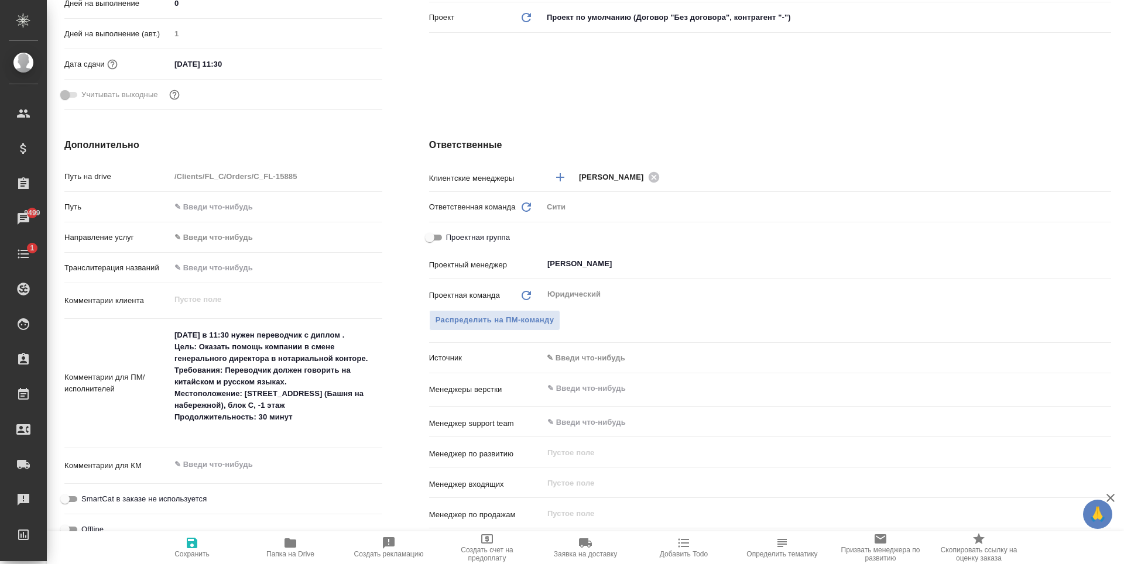
type textarea "x"
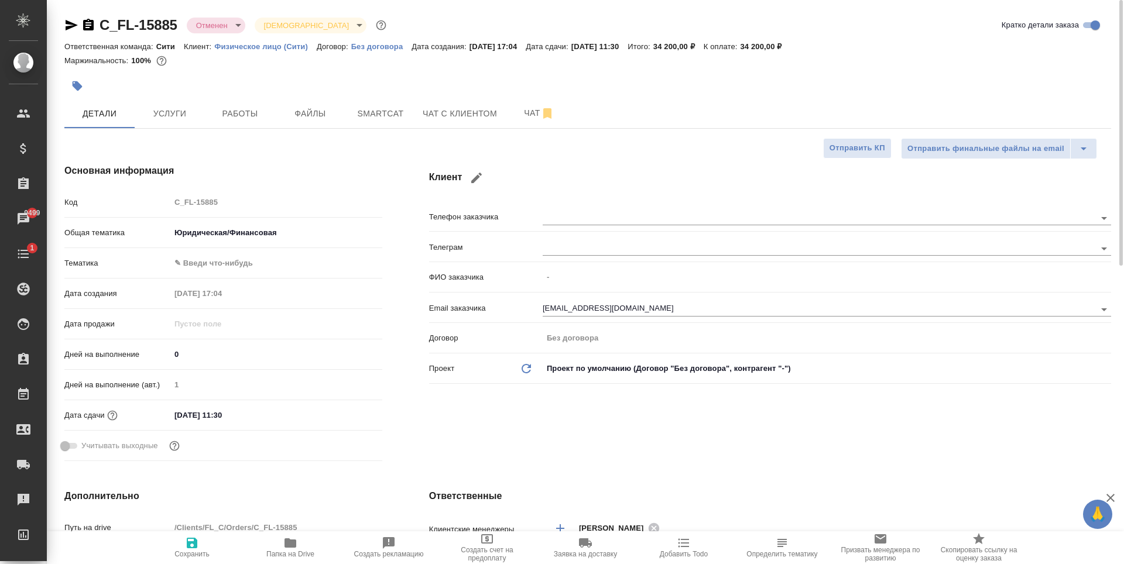
type textarea "x"
click at [655, 66] on div "Маржинальность: 100%" at bounding box center [587, 60] width 1047 height 15
type textarea "x"
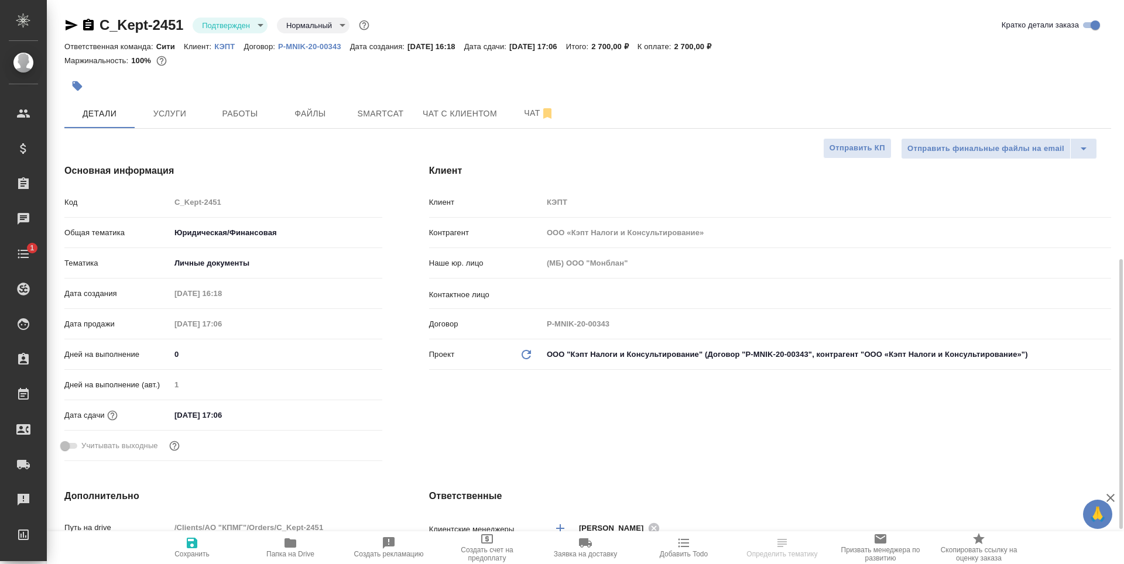
select select "RU"
click at [230, 107] on span "Работы" at bounding box center [240, 114] width 56 height 15
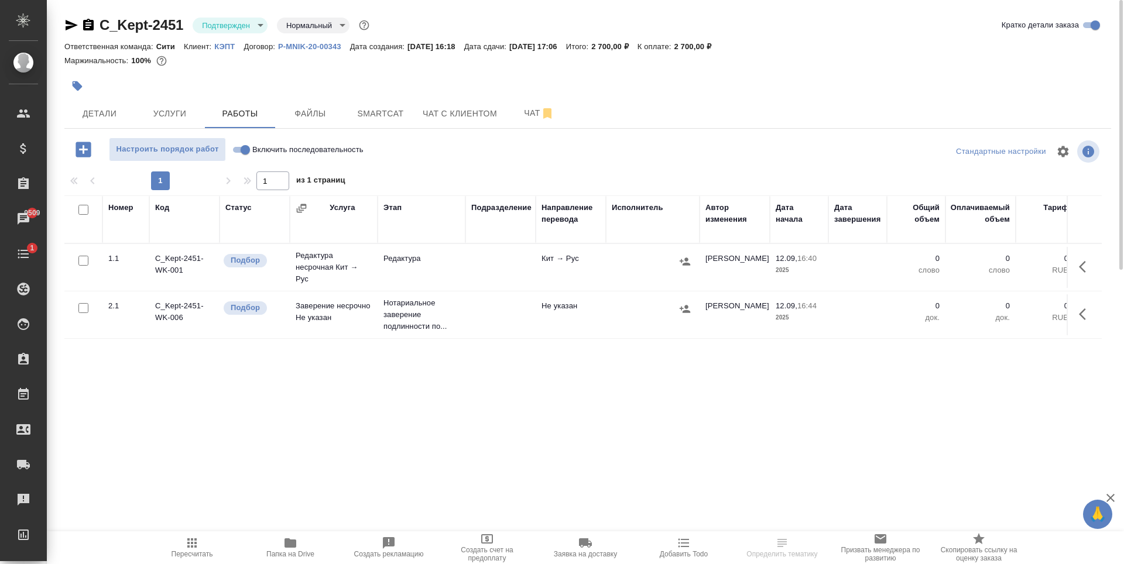
click at [242, 389] on div "Номер Код Статус Услуга Этап Подразделение Направление перевода Исполнитель Авт…" at bounding box center [583, 328] width 1038 height 264
click at [98, 112] on span "Детали" at bounding box center [99, 114] width 56 height 15
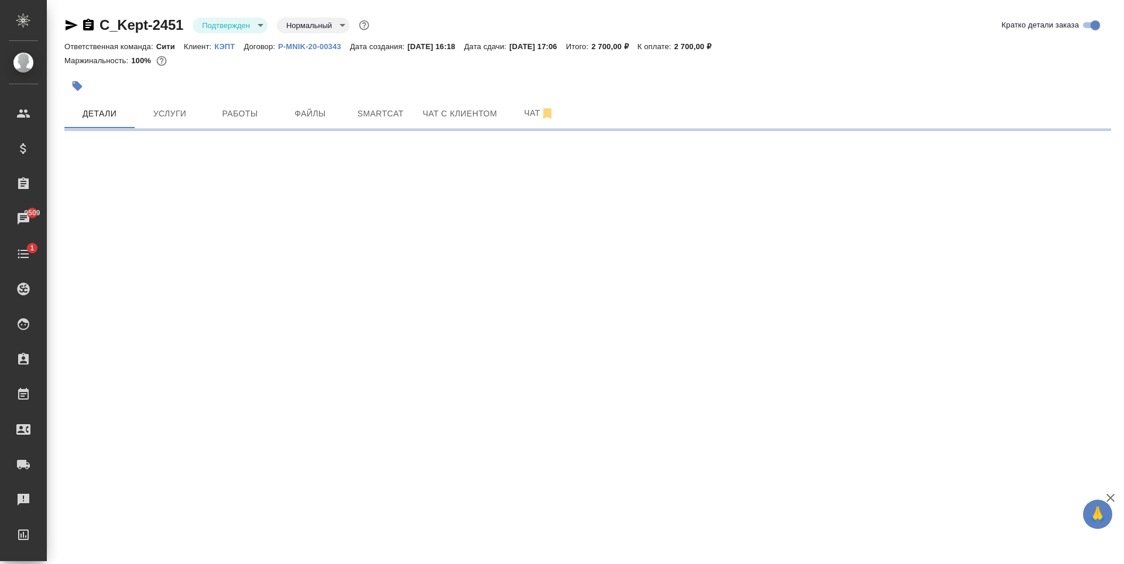
select select "RU"
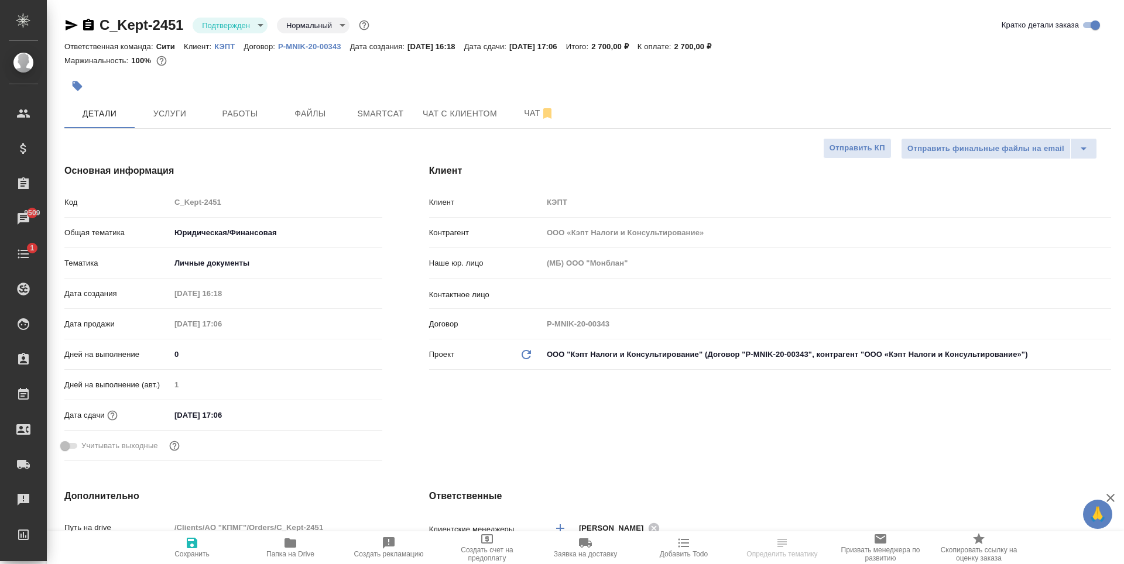
type textarea "x"
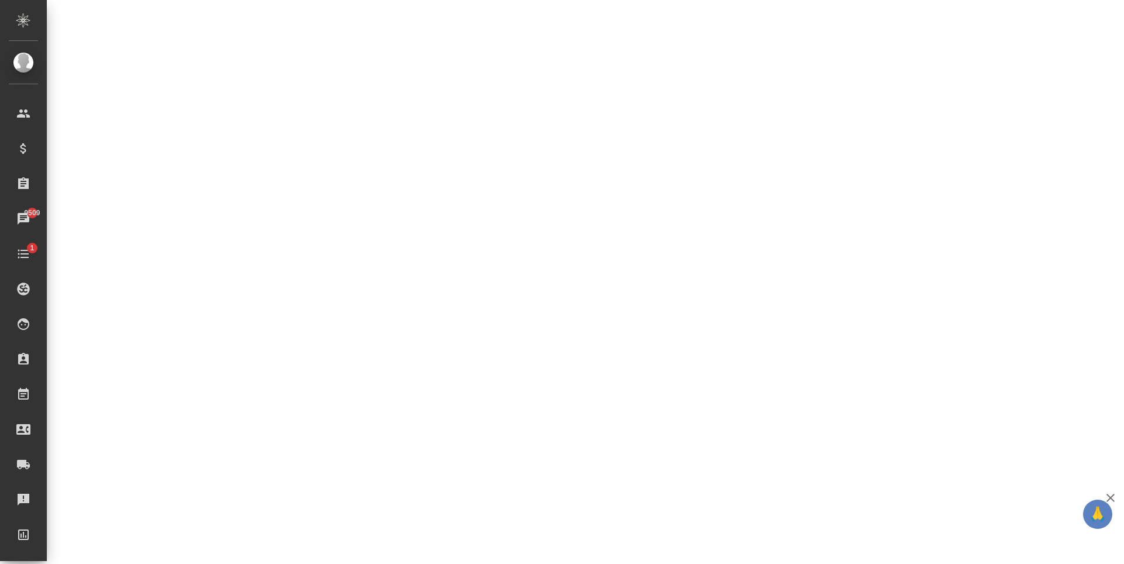
select select "RU"
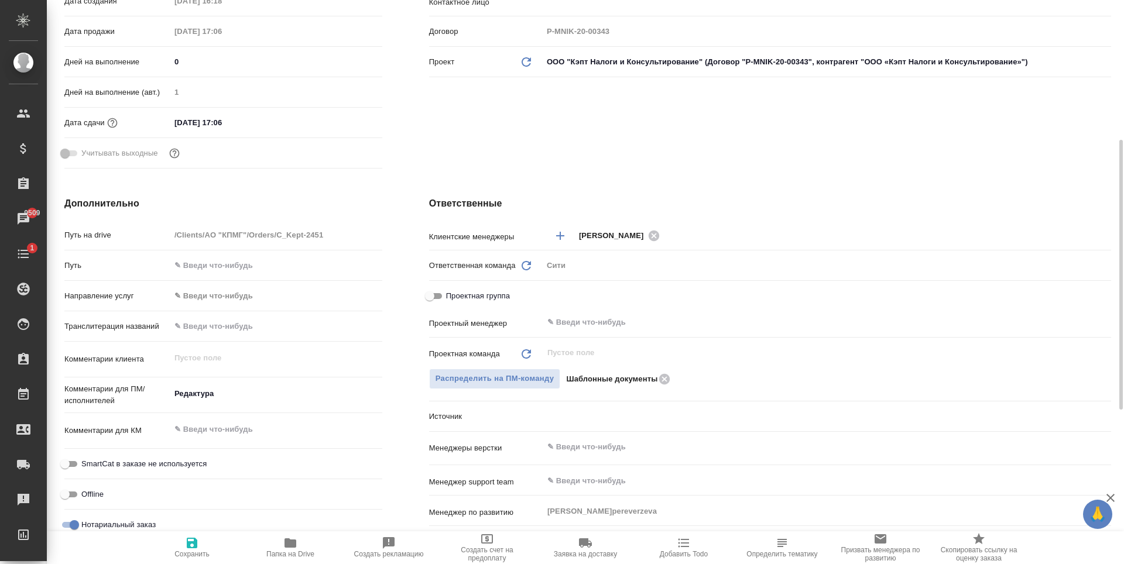
type textarea "x"
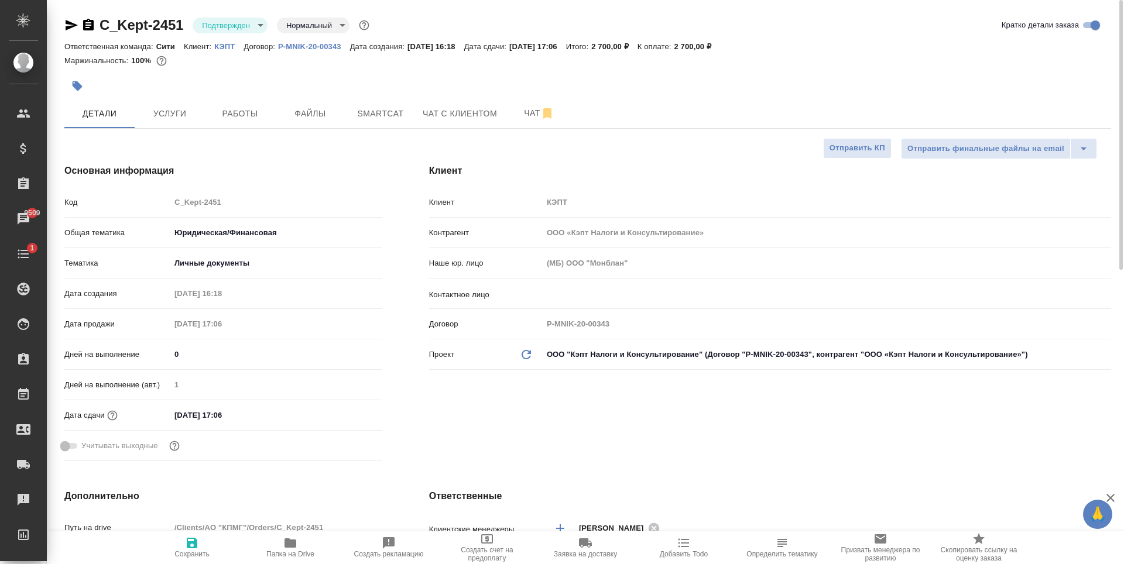
click at [290, 84] on div at bounding box center [413, 86] width 698 height 26
type textarea "x"
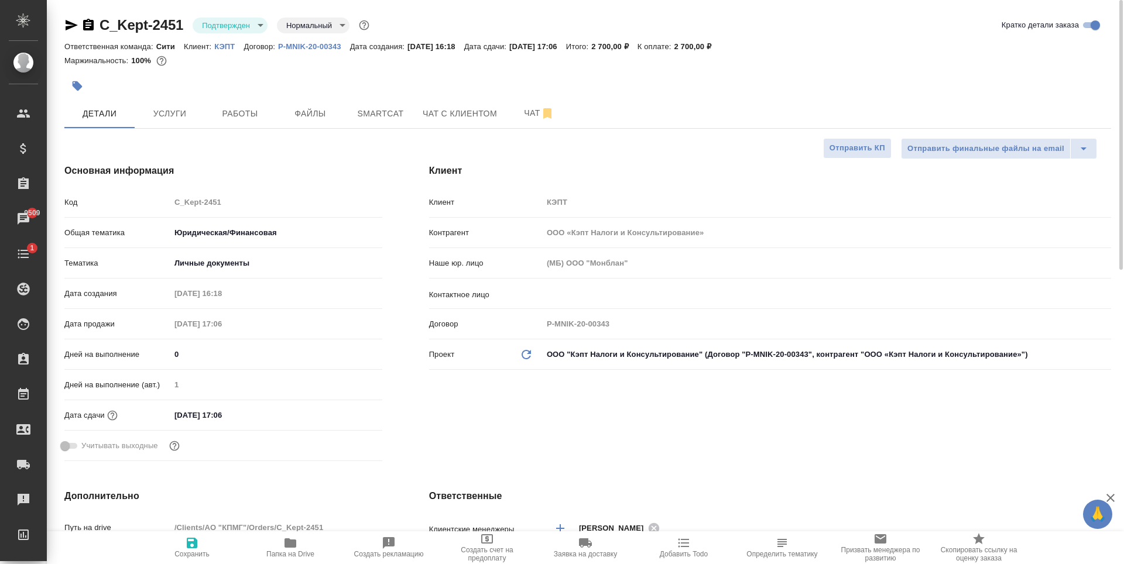
type textarea "x"
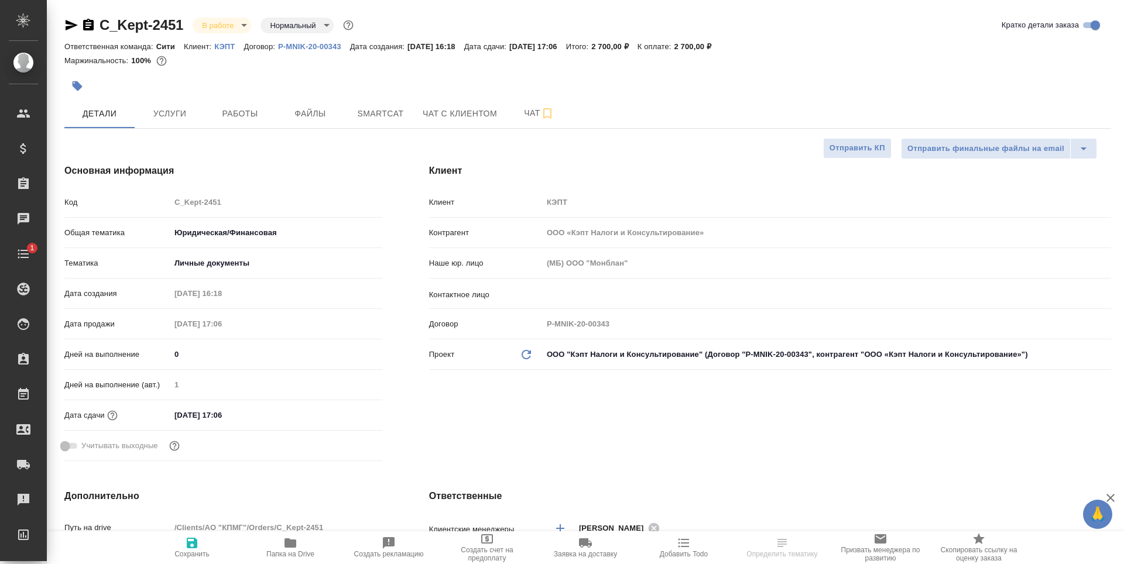
select select "RU"
click at [183, 112] on span "Услуги" at bounding box center [170, 114] width 56 height 15
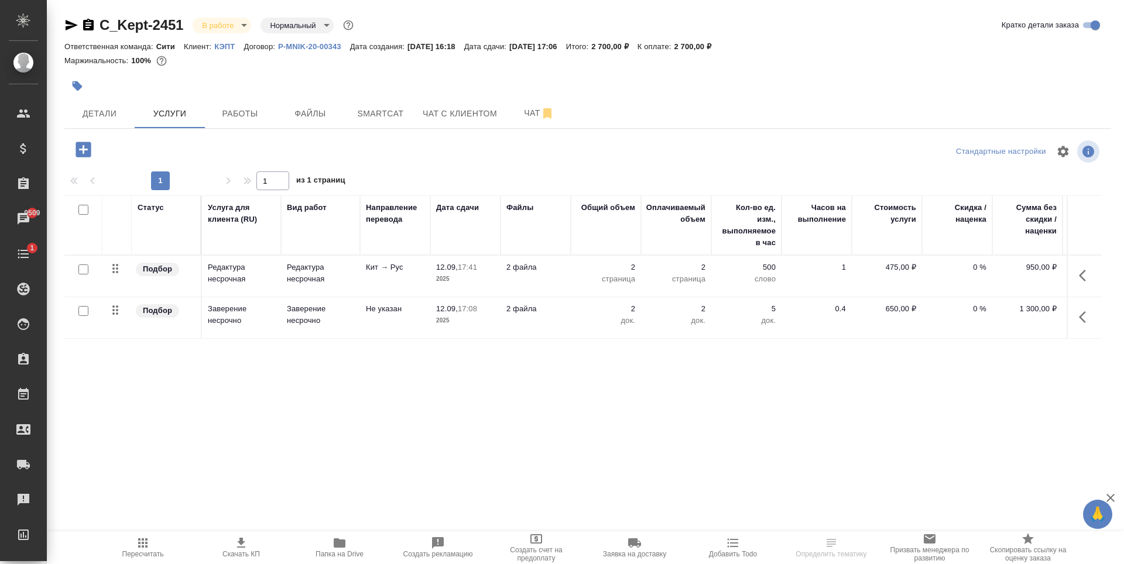
click at [186, 389] on div "Статус Услуга для клиента (RU) Вид работ Направление перевода Дата сдачи Файлы …" at bounding box center [583, 322] width 1038 height 252
click at [121, 108] on span "Детали" at bounding box center [99, 114] width 56 height 15
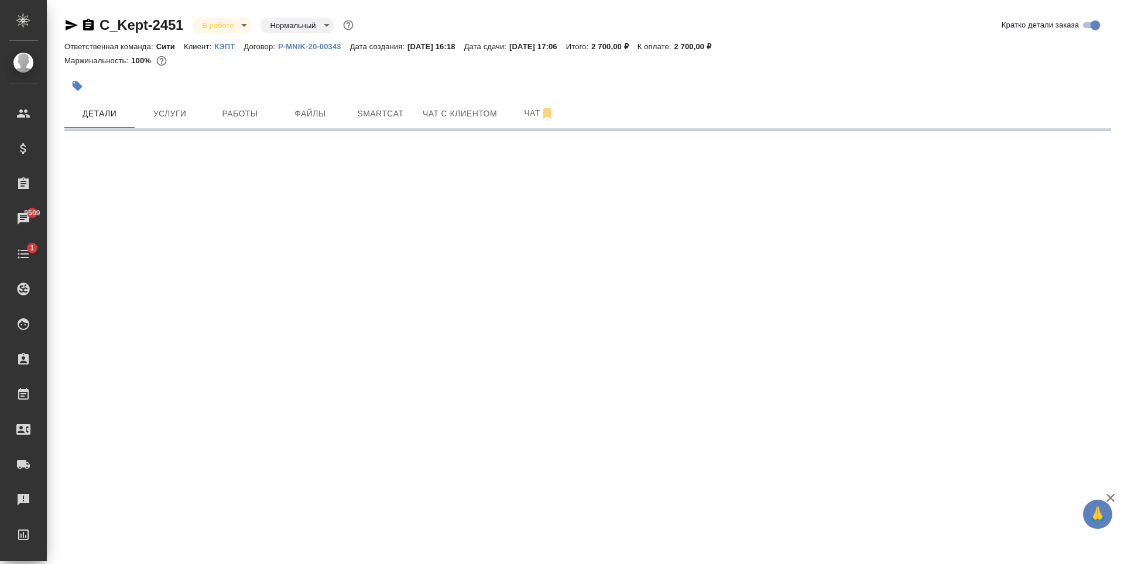
click at [223, 405] on div ".cls-1 fill:#fff; AWATERA [PERSON_NAME] Спецификации Заказы 9509 Чаты 1 Todo Пр…" at bounding box center [562, 282] width 1124 height 564
select select "RU"
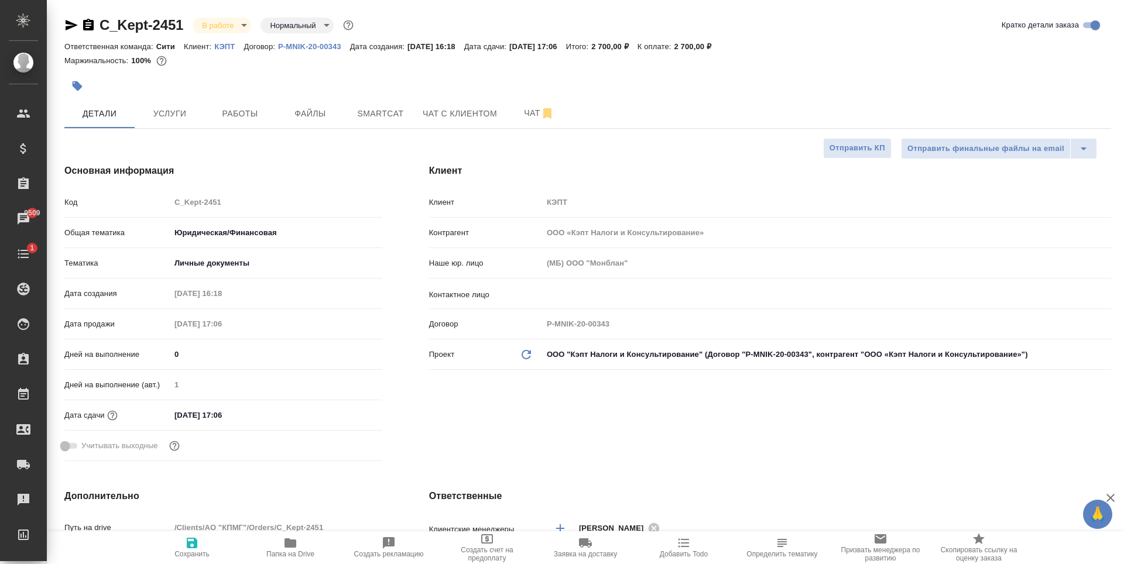
type textarea "x"
click at [230, 420] on input "[DATE] 17:06" at bounding box center [221, 415] width 102 height 17
type textarea "x"
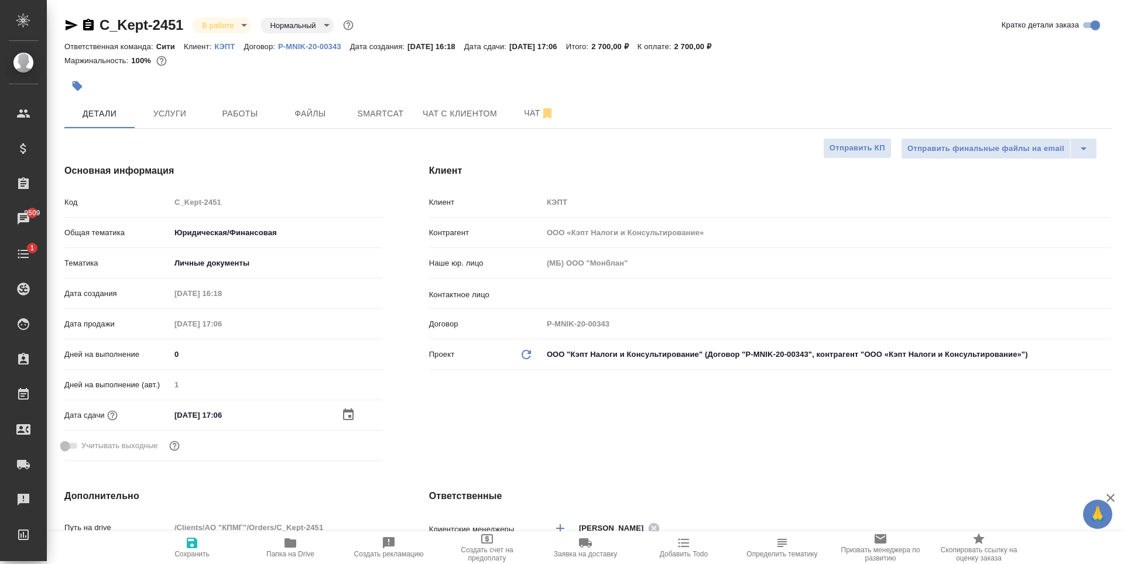
type textarea "x"
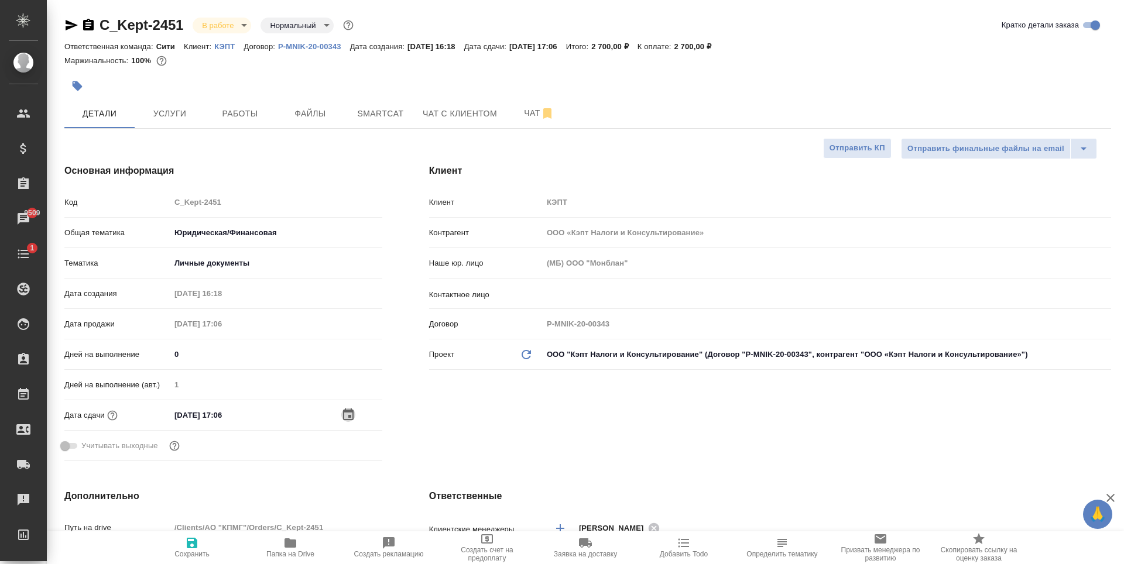
click at [346, 413] on icon "button" at bounding box center [348, 415] width 14 height 14
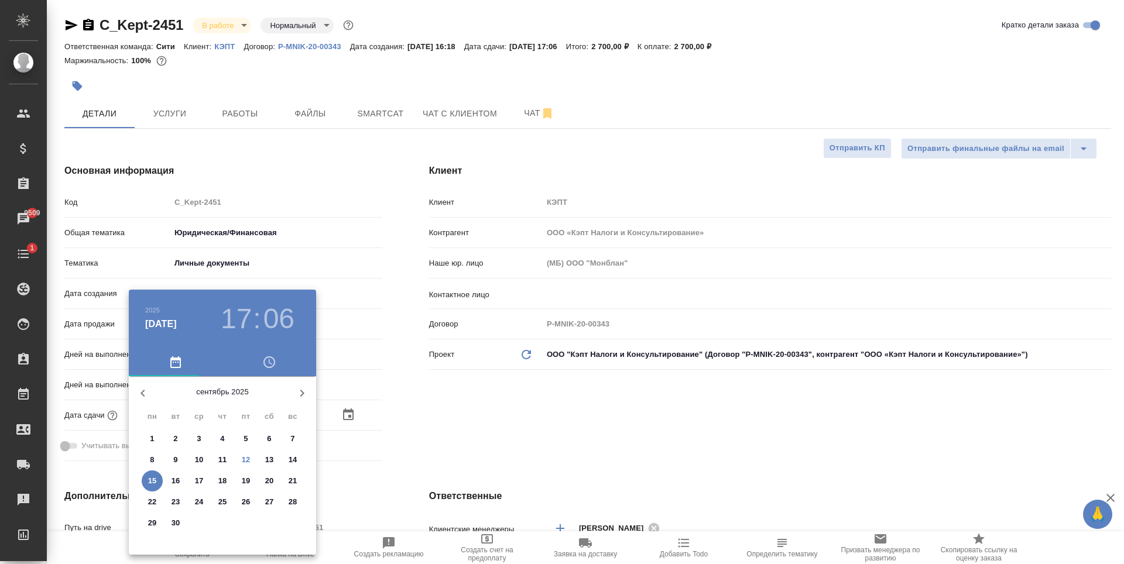
click at [624, 430] on div at bounding box center [562, 282] width 1124 height 564
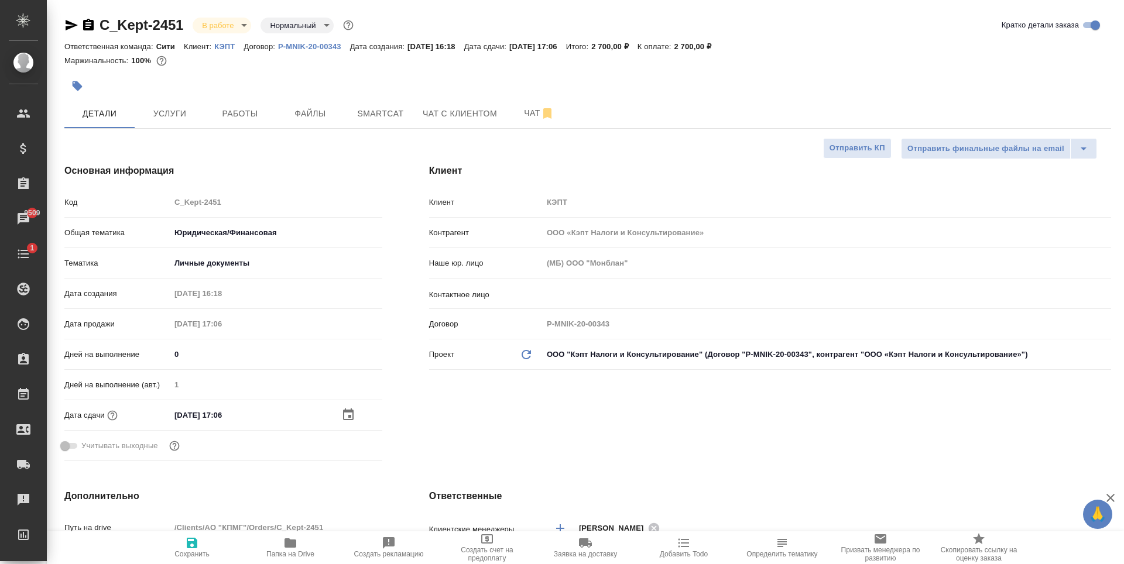
click at [353, 416] on icon "button" at bounding box center [348, 415] width 11 height 12
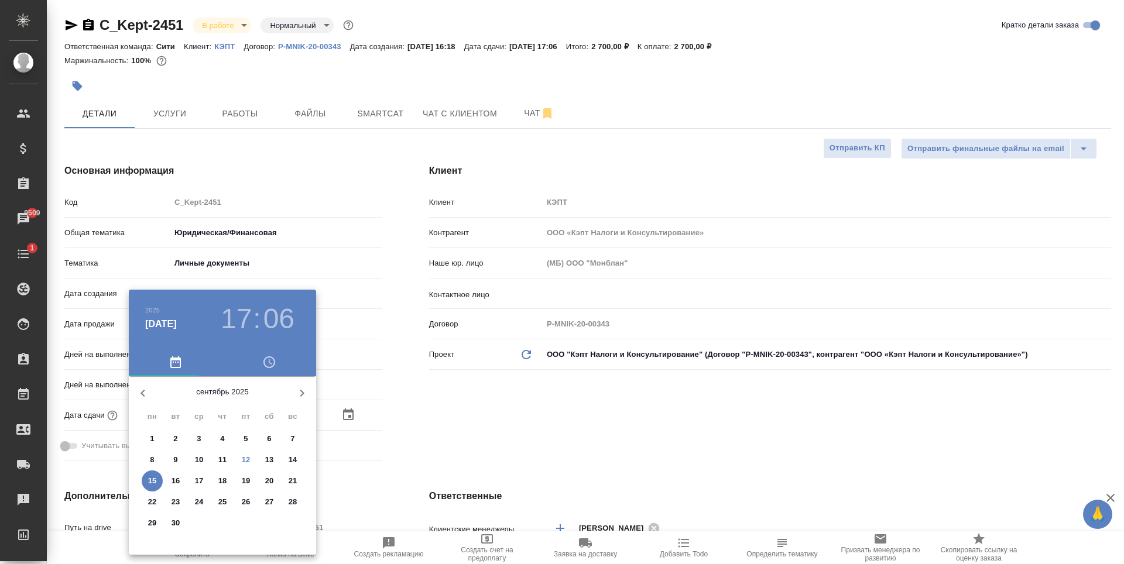
click at [172, 481] on p "16" at bounding box center [176, 481] width 9 height 12
type input "[DATE] 17:06"
type textarea "x"
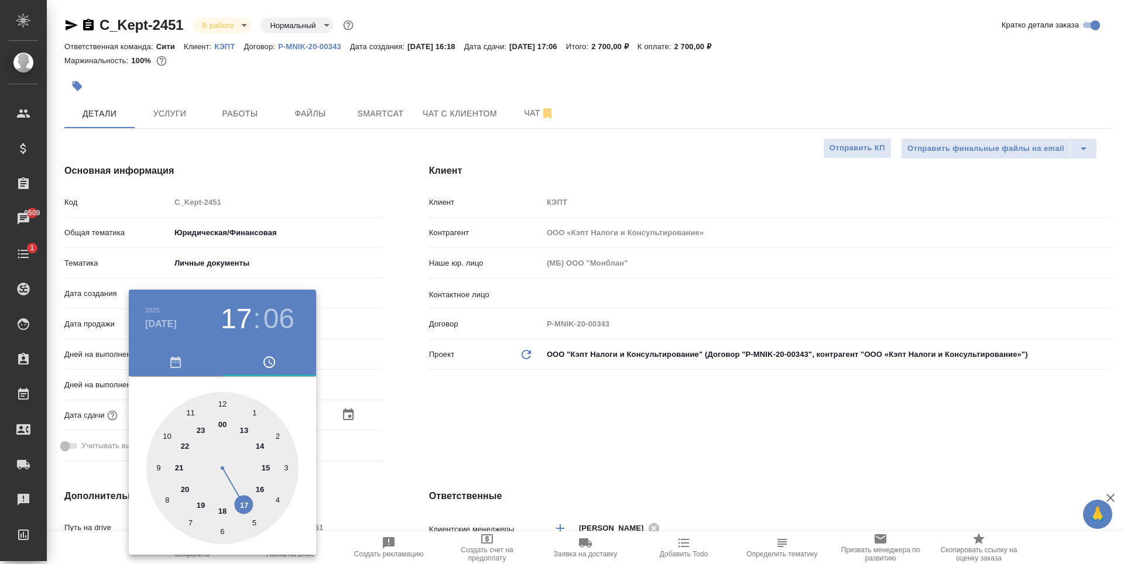
click at [226, 512] on div at bounding box center [222, 468] width 152 height 152
type input "[DATE] 18:06"
type textarea "x"
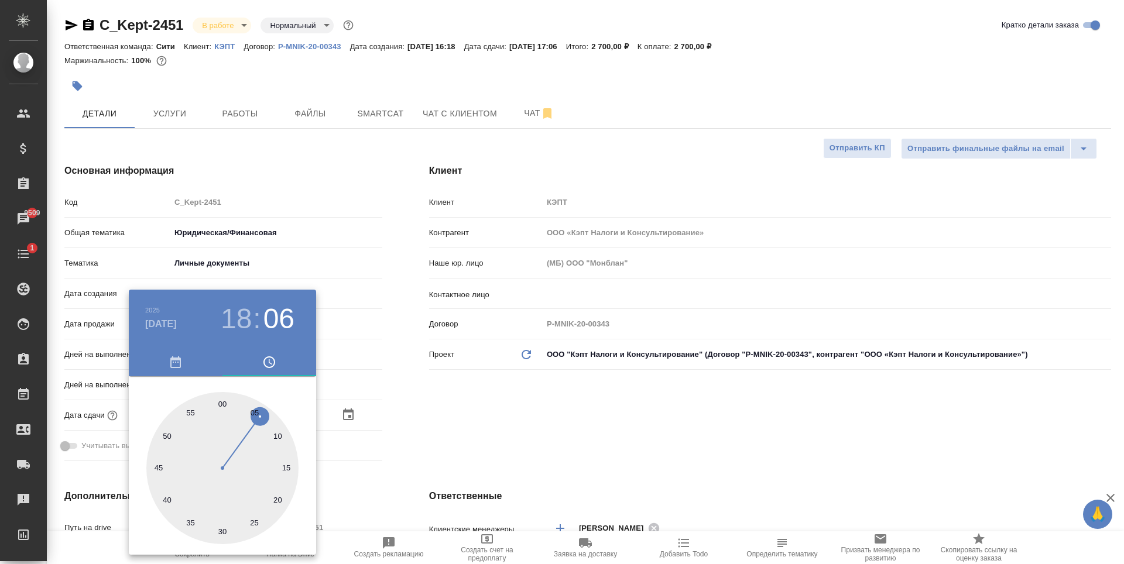
click at [221, 406] on div at bounding box center [222, 468] width 152 height 152
type input "[DATE] 18:00"
type textarea "x"
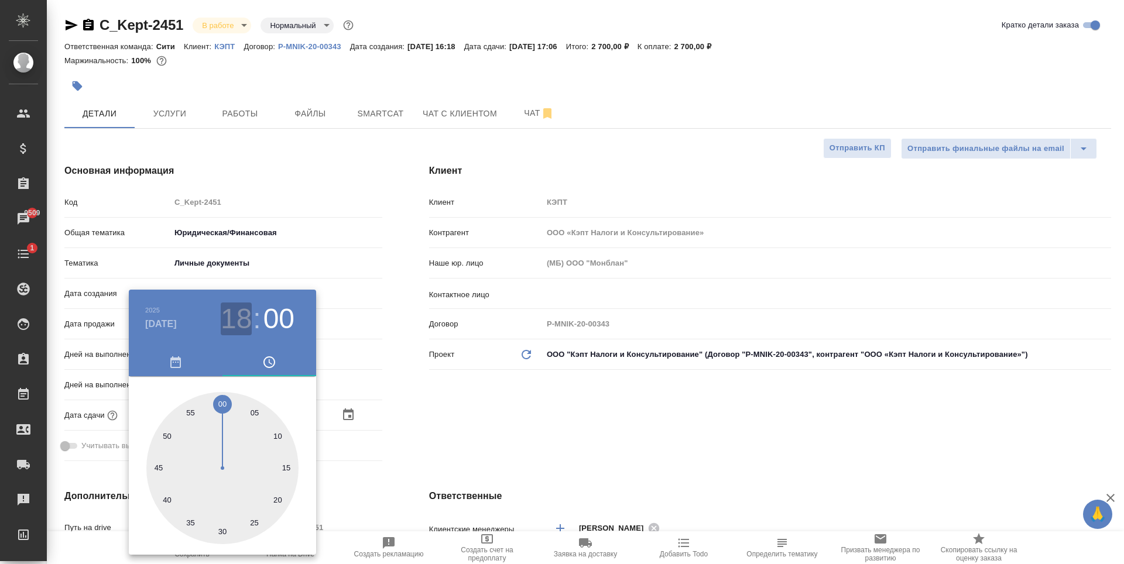
click at [235, 318] on h3 "18" at bounding box center [236, 319] width 31 height 33
click at [189, 413] on div at bounding box center [222, 468] width 152 height 152
type input "16.09.2025 11:00"
type textarea "x"
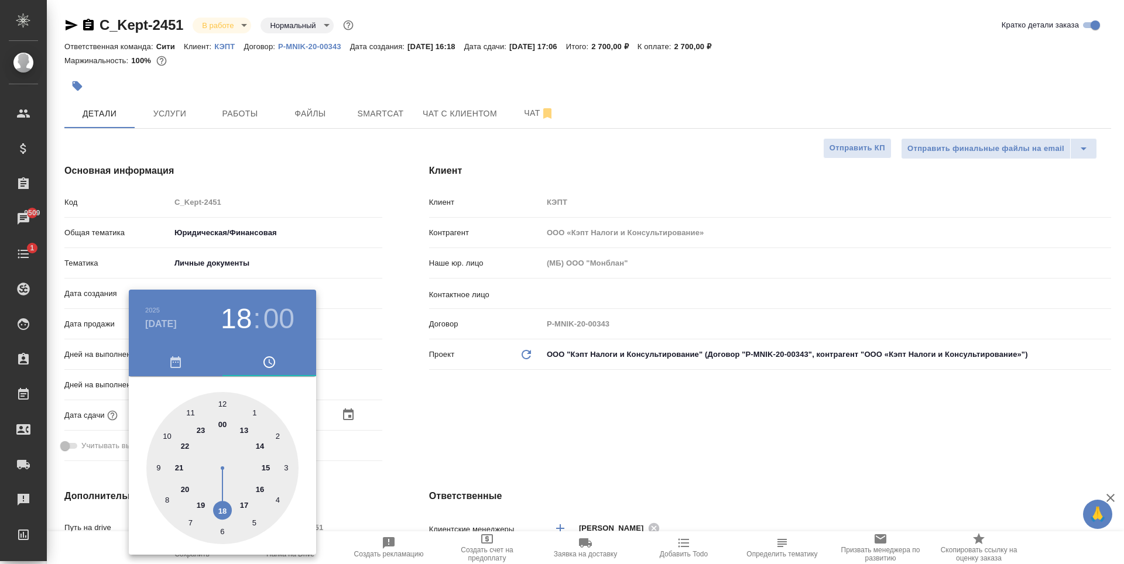
type textarea "x"
click at [239, 327] on h3 "11" at bounding box center [236, 319] width 31 height 33
click at [167, 434] on div at bounding box center [222, 468] width 152 height 152
type input "16.09.2025 10:00"
type textarea "x"
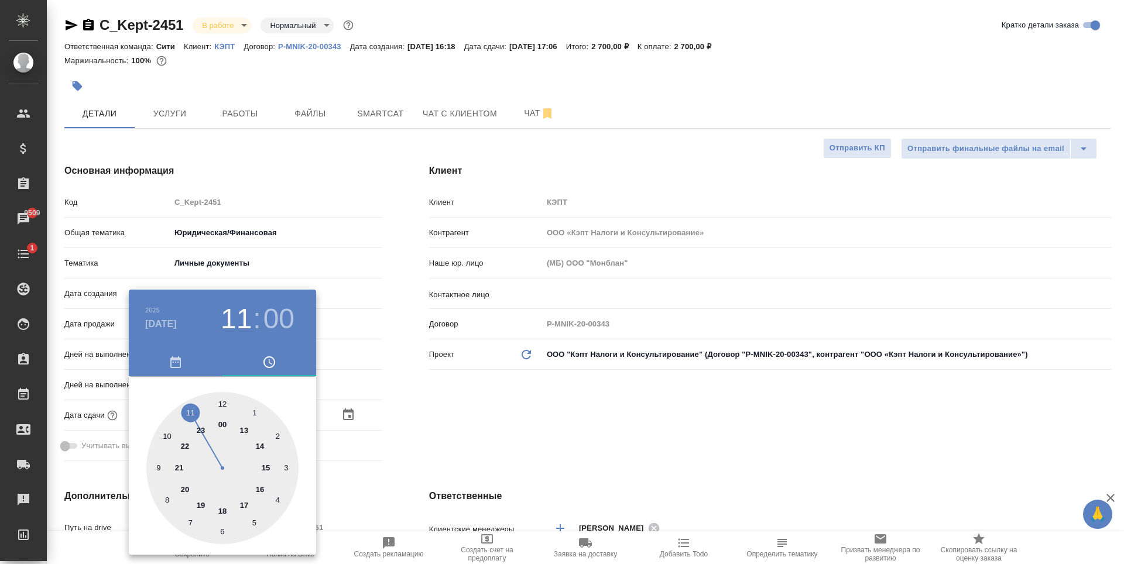
type textarea "x"
click at [648, 446] on div at bounding box center [562, 282] width 1124 height 564
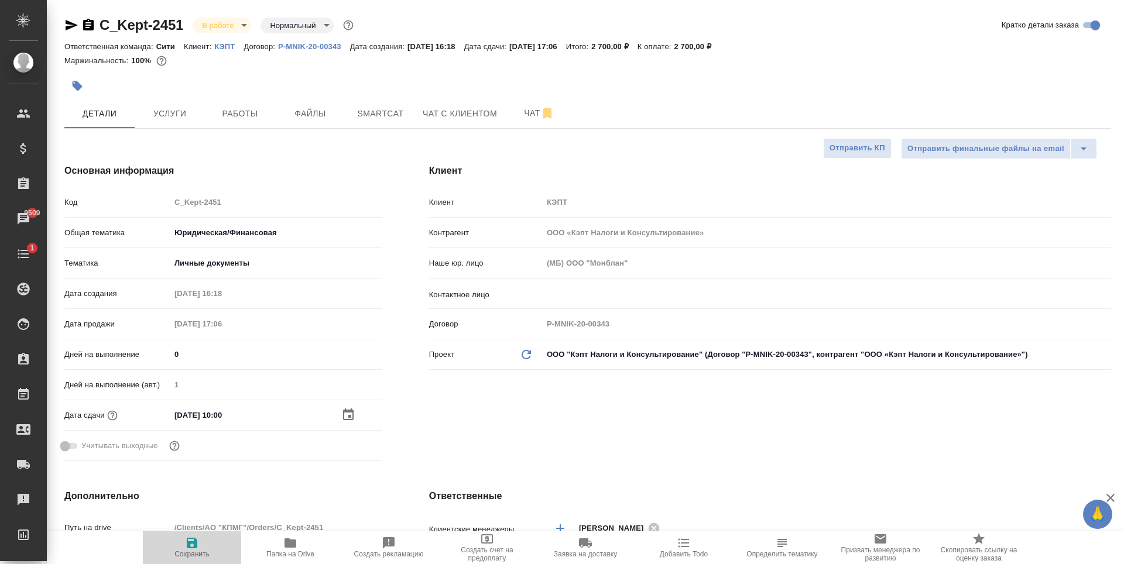
click at [208, 542] on span "Сохранить" at bounding box center [192, 547] width 84 height 22
type textarea "x"
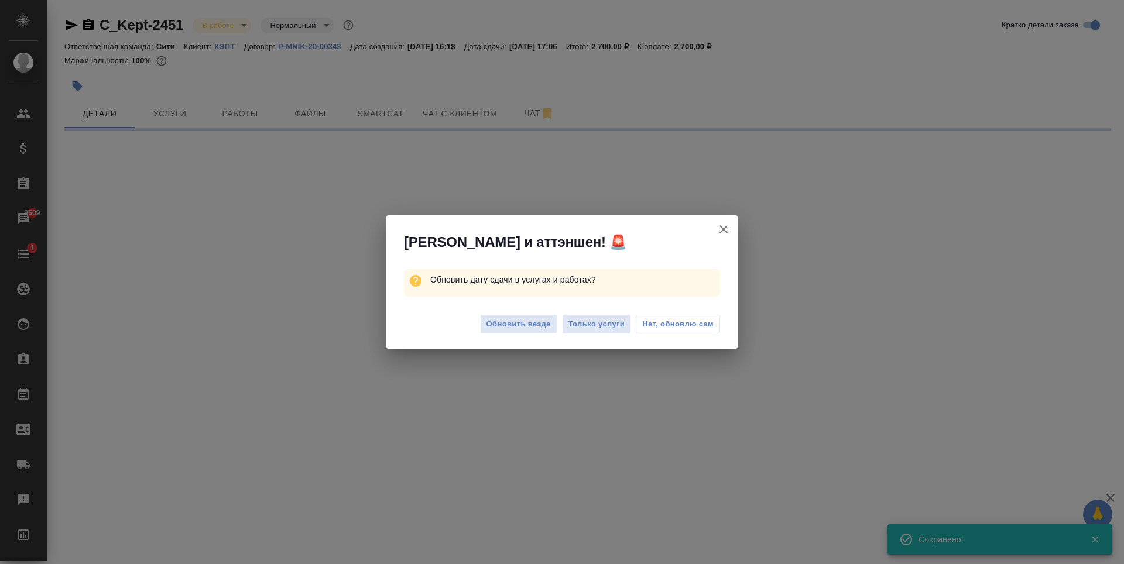
select select "RU"
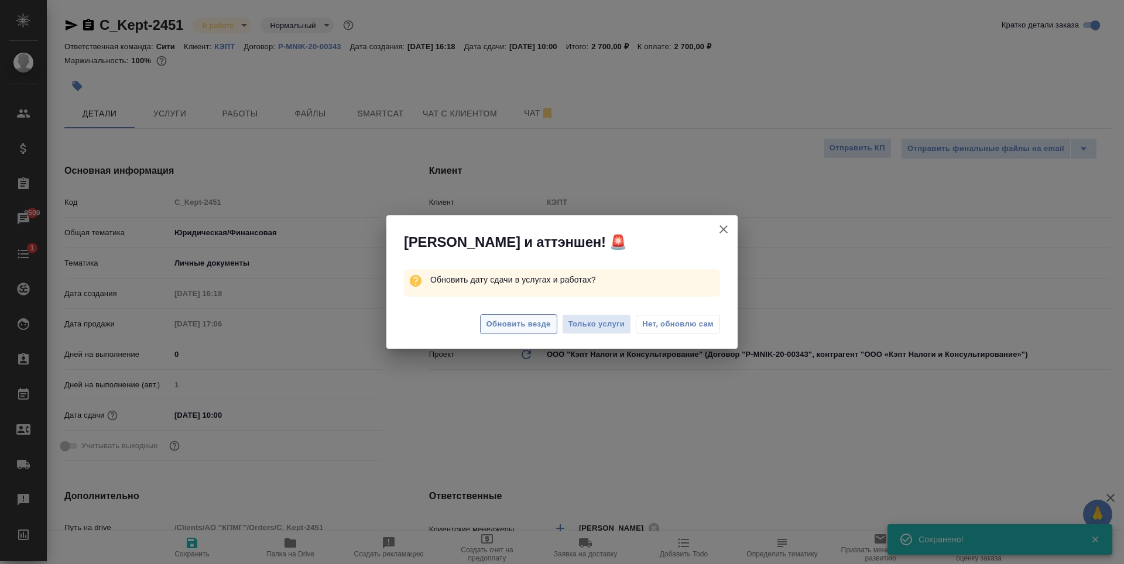
type input "Шаблонные документы"
click at [532, 323] on span "Обновить везде" at bounding box center [519, 324] width 64 height 13
type textarea "x"
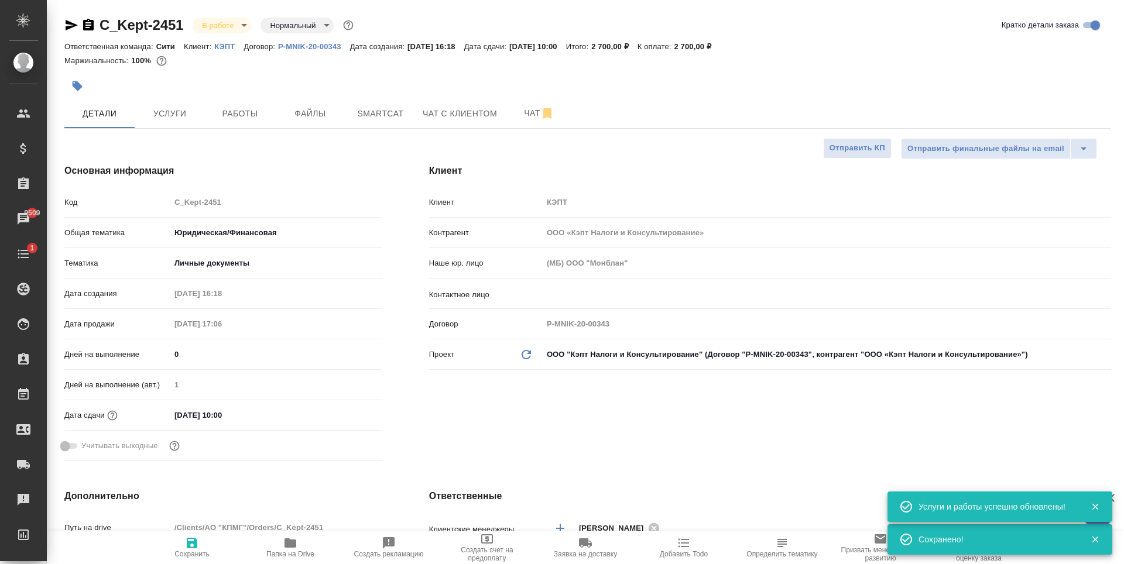
type textarea "x"
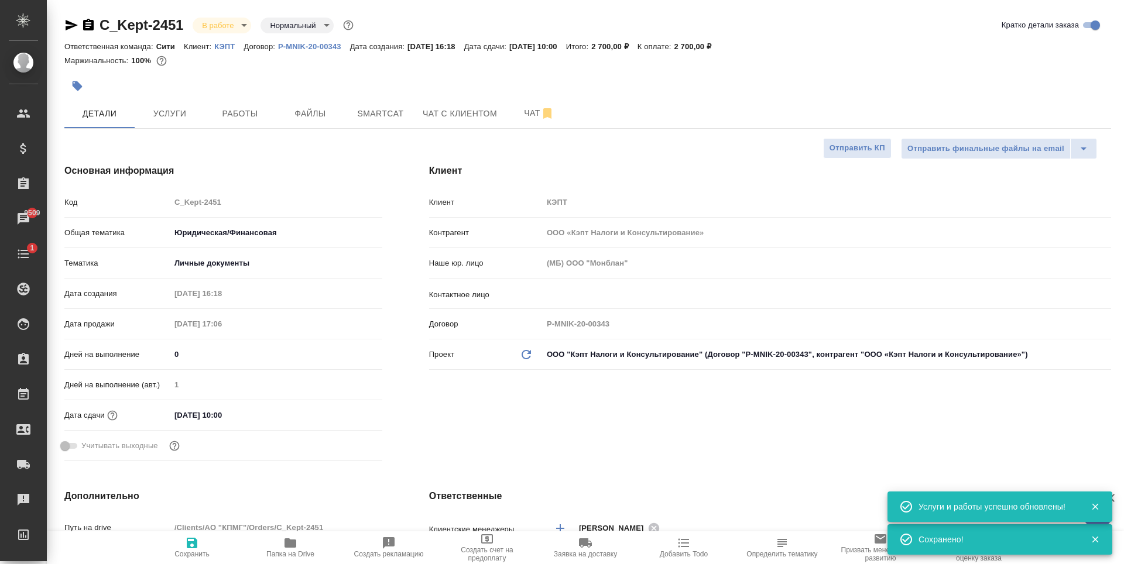
type textarea "x"
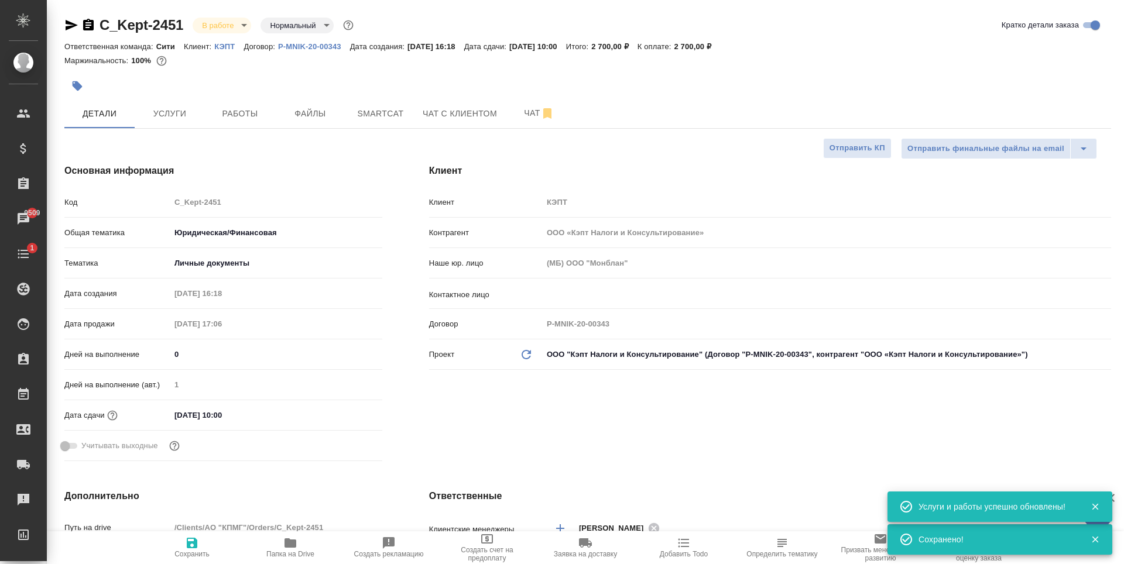
type textarea "x"
click at [230, 412] on input "16.09.2025 10:00" at bounding box center [221, 415] width 102 height 17
click at [350, 412] on icon "button" at bounding box center [348, 414] width 11 height 12
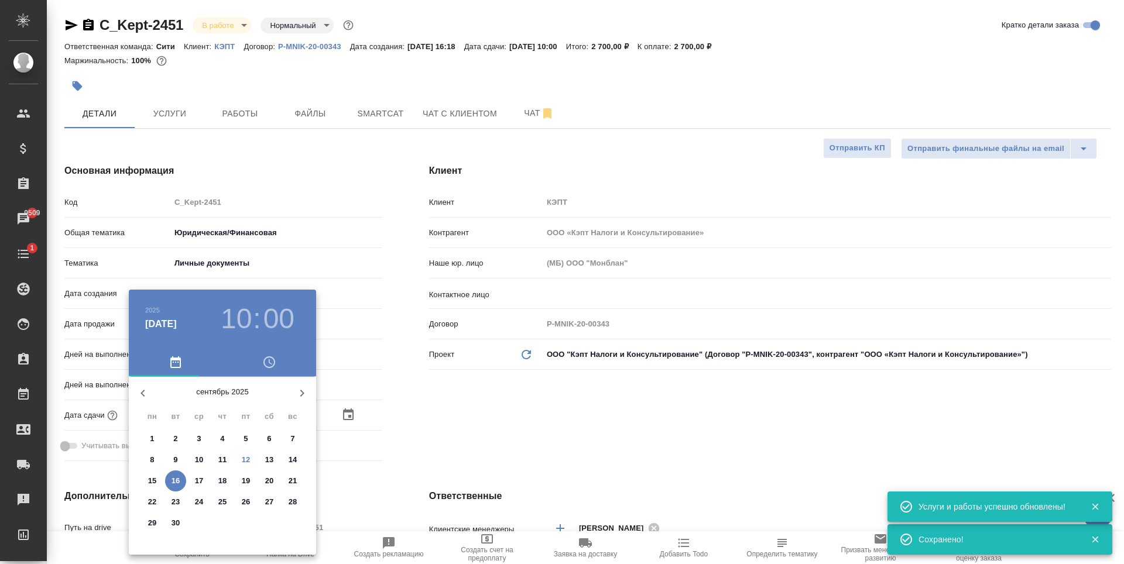
click at [562, 413] on div at bounding box center [562, 282] width 1124 height 564
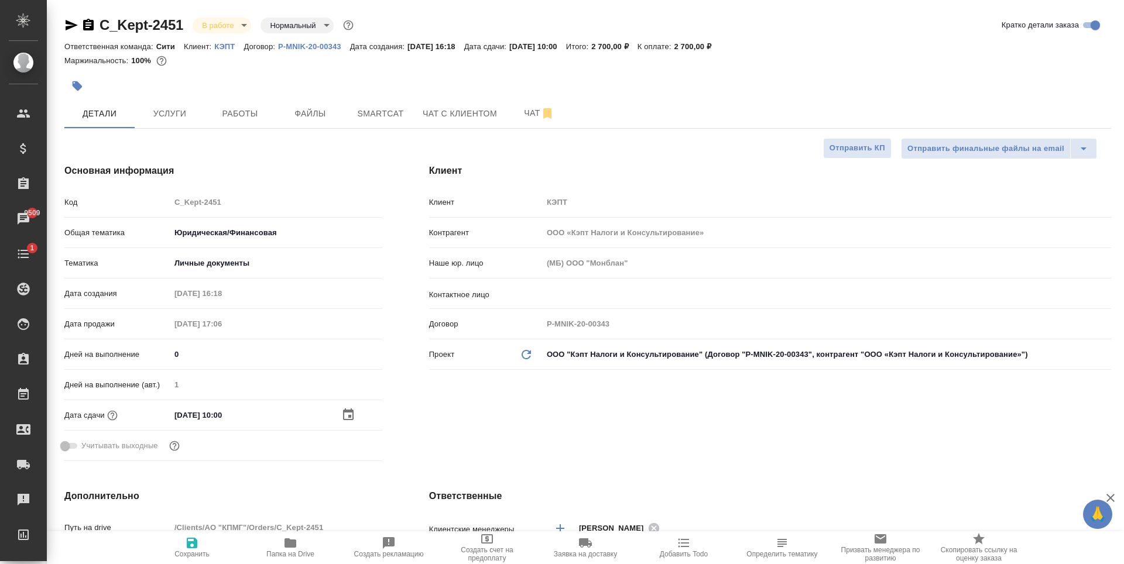
type textarea "x"
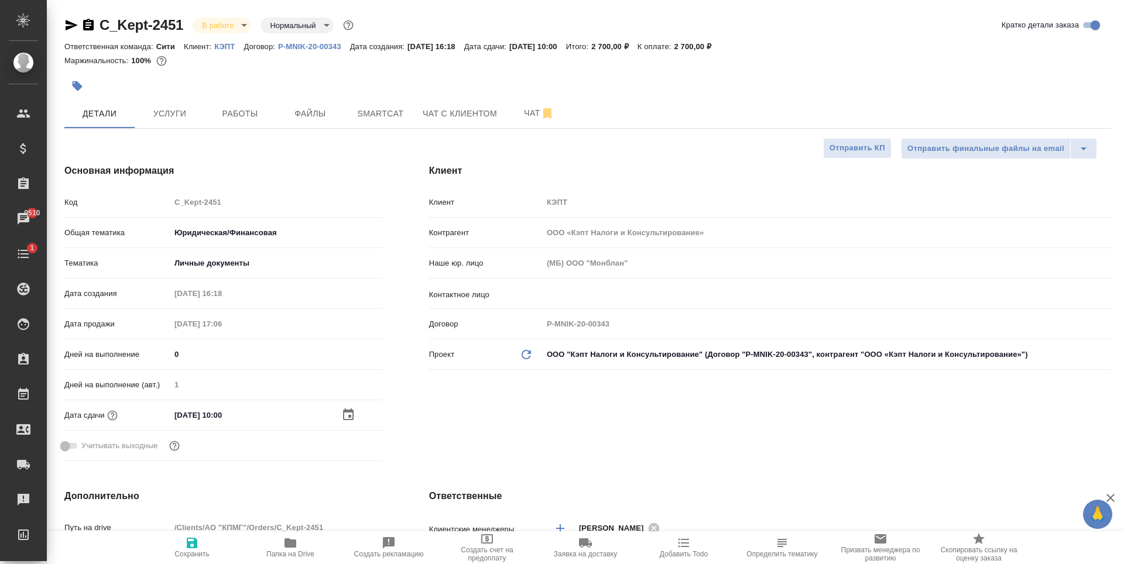
type textarea "x"
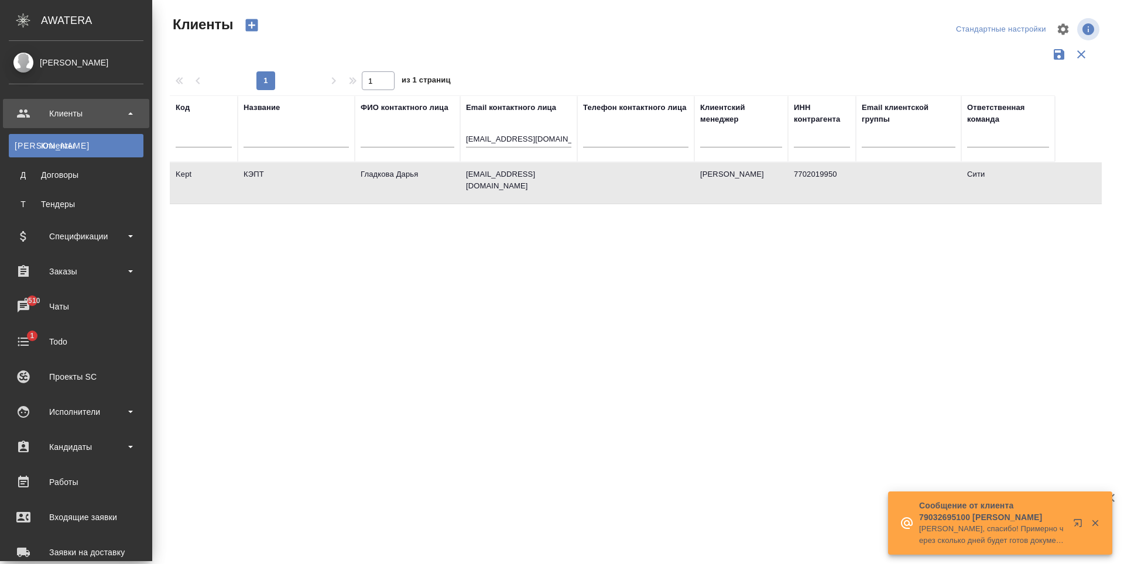
select select "RU"
